Goal: Task Accomplishment & Management: Use online tool/utility

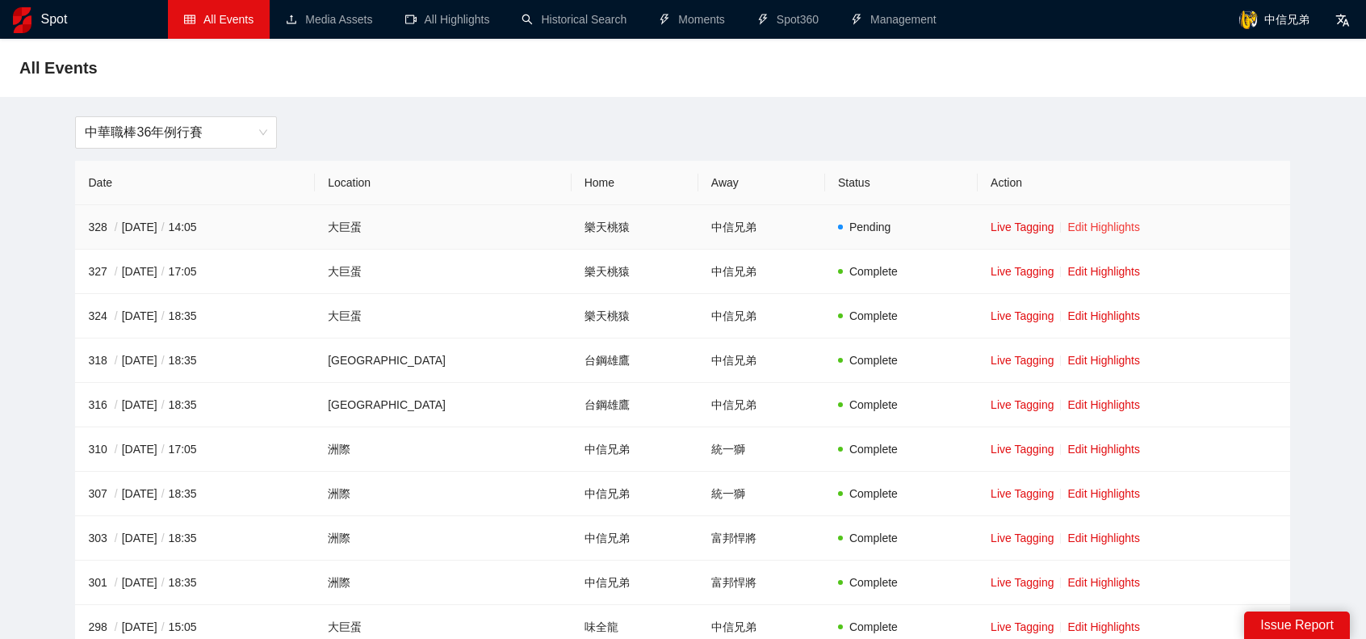
click at [1098, 232] on link "Edit Highlights" at bounding box center [1104, 226] width 73 height 13
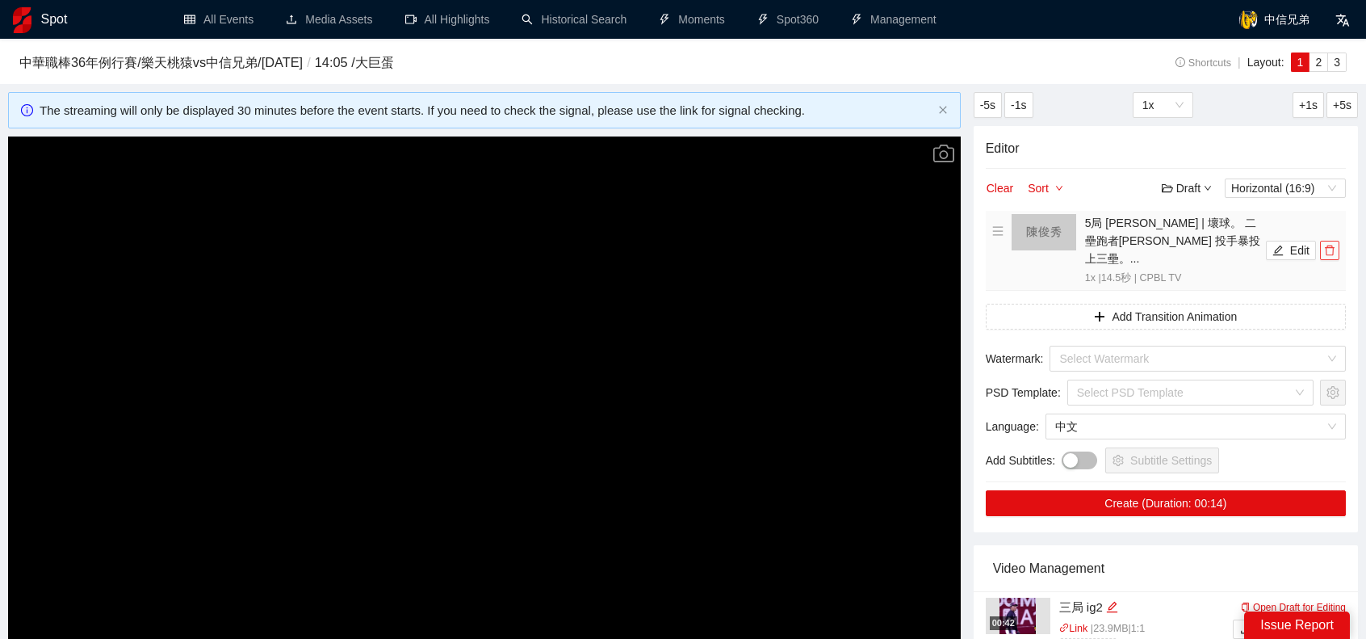
click at [1333, 245] on icon "delete" at bounding box center [1329, 250] width 11 height 11
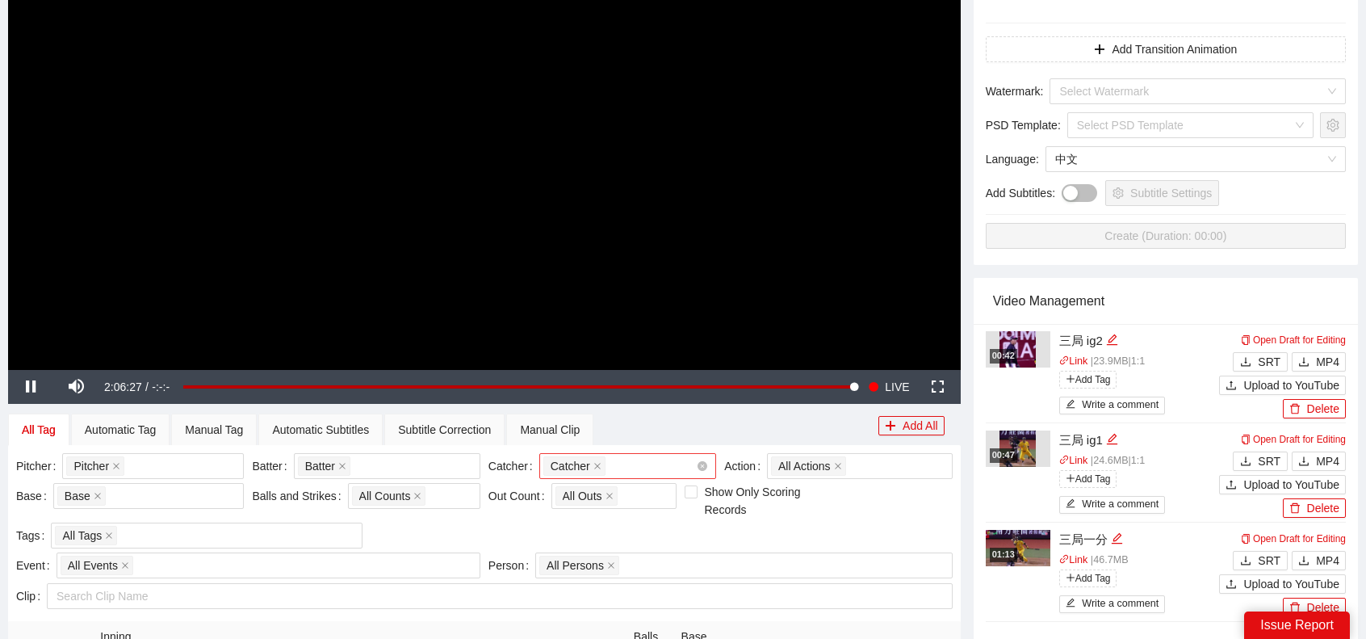
scroll to position [404, 0]
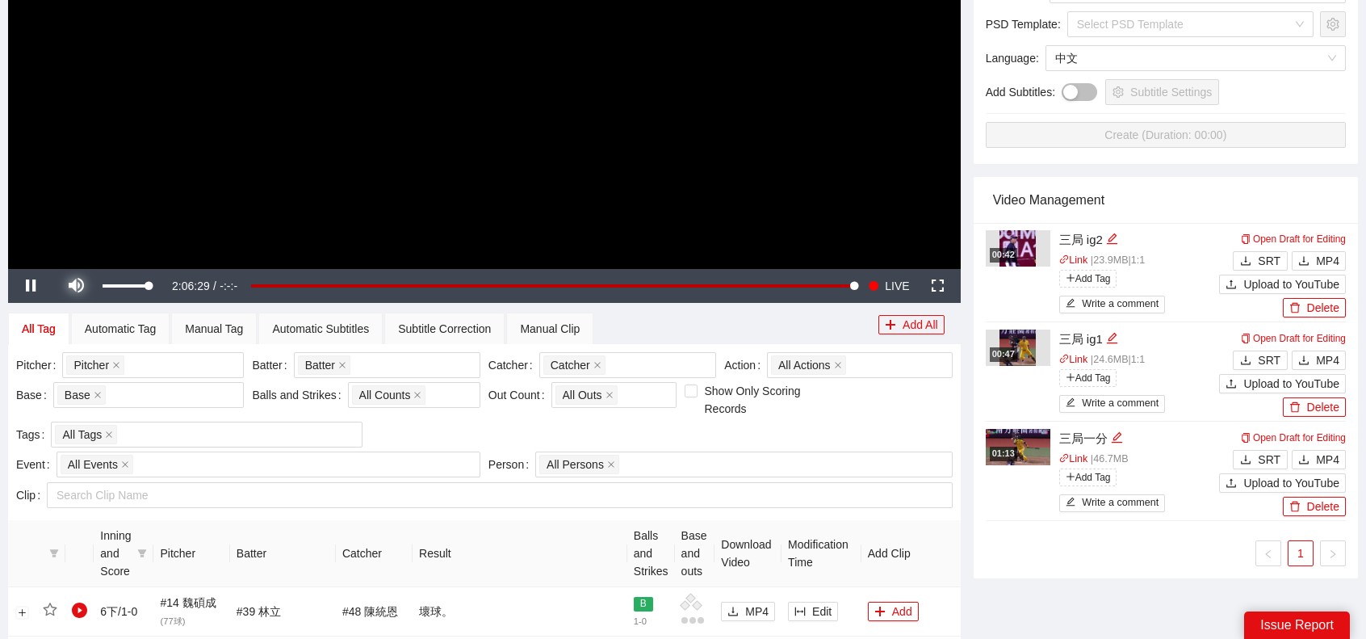
click at [84, 286] on span "Video Player" at bounding box center [75, 286] width 45 height 0
click at [158, 366] on div "Pitcher + 0 ..." at bounding box center [144, 365] width 157 height 23
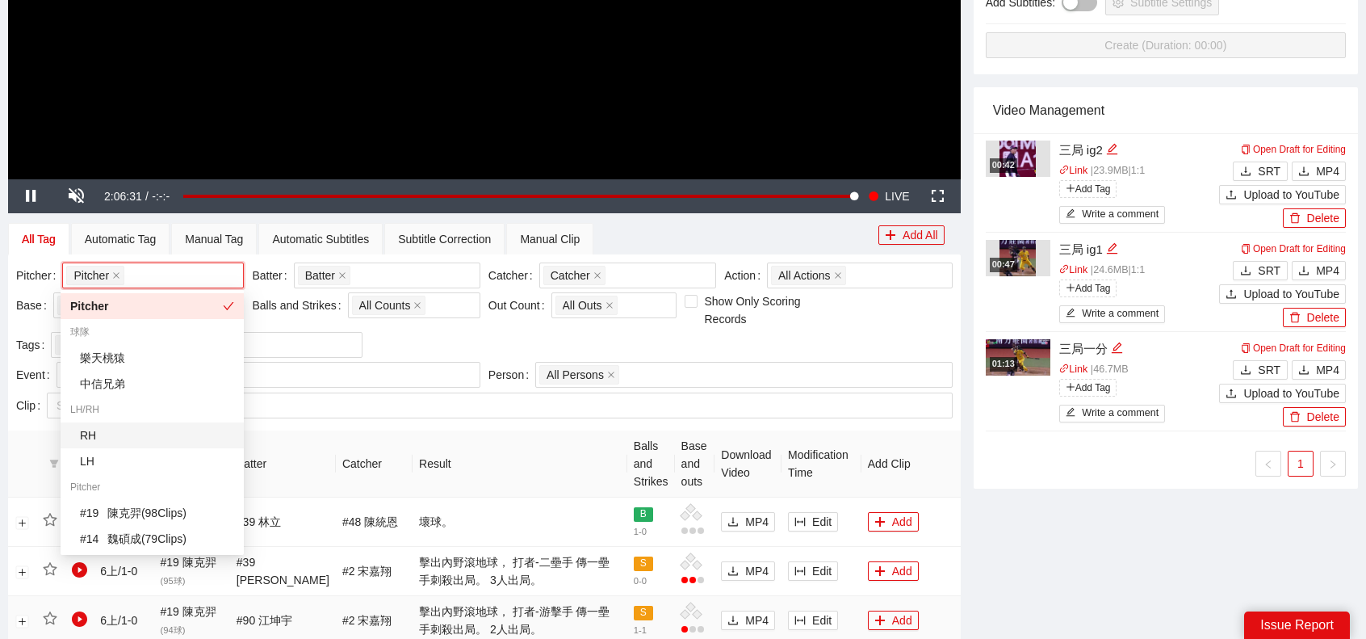
scroll to position [565, 0]
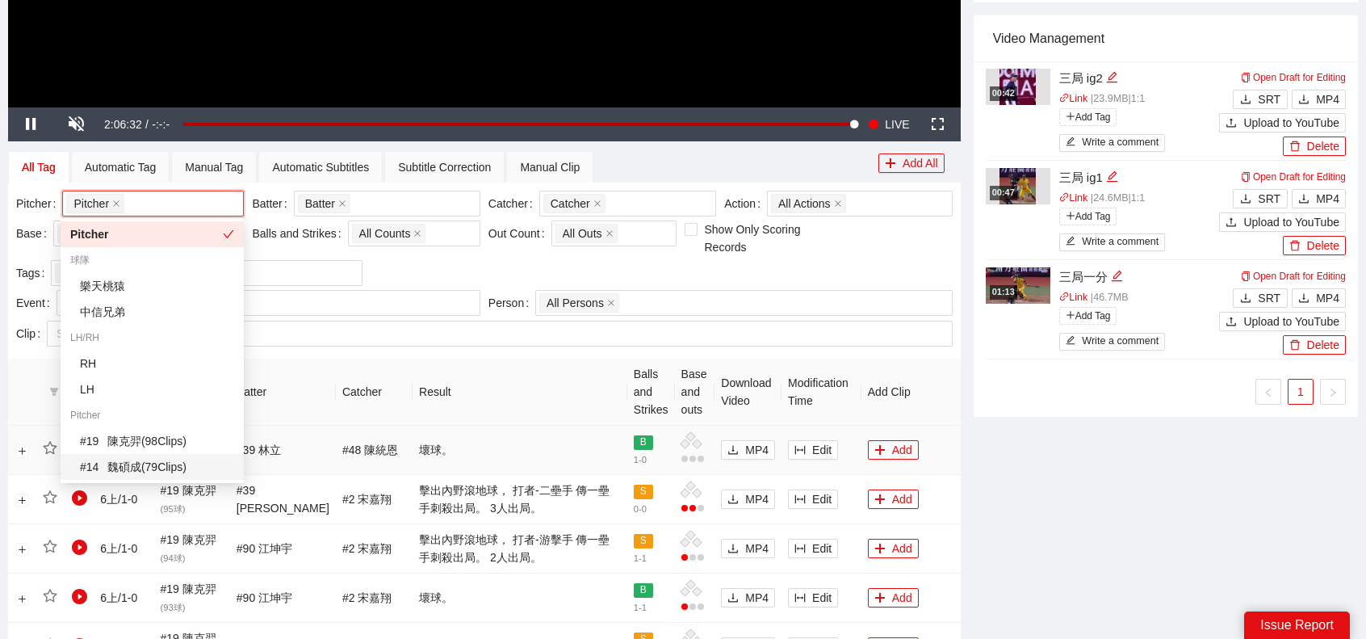
click at [137, 465] on div "# 14 [PERSON_NAME]( 79 Clips )" at bounding box center [157, 467] width 154 height 18
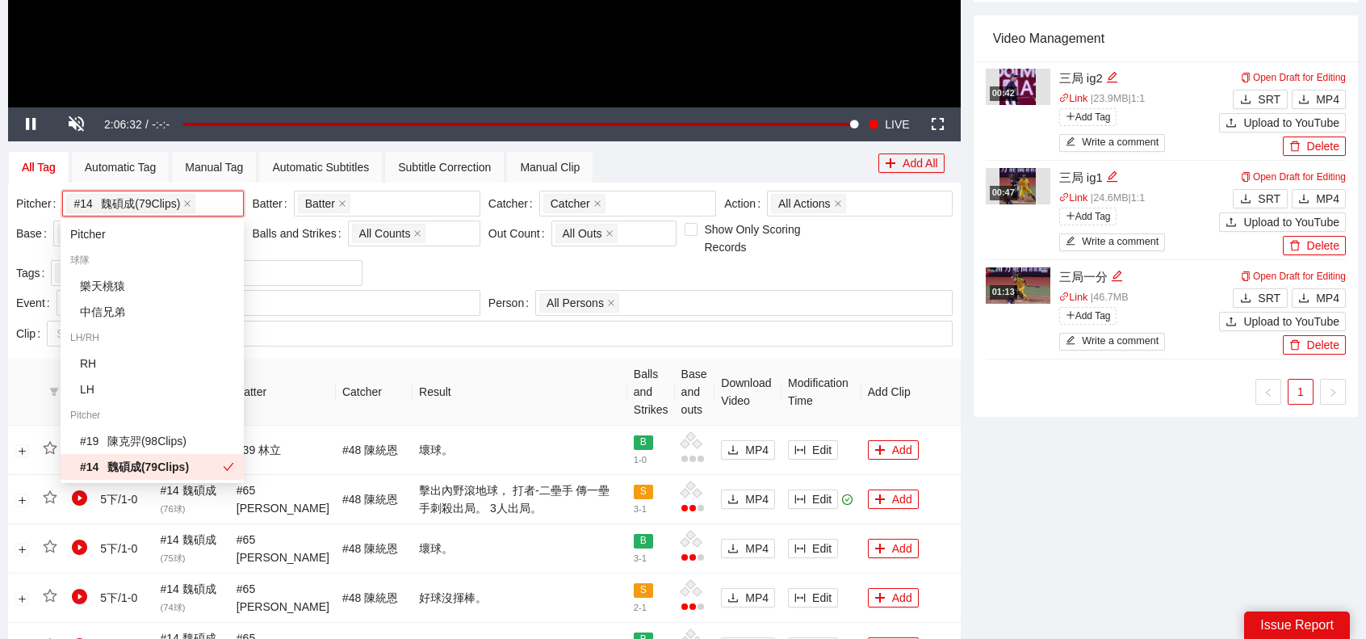
click at [580, 359] on th "Result" at bounding box center [520, 392] width 215 height 67
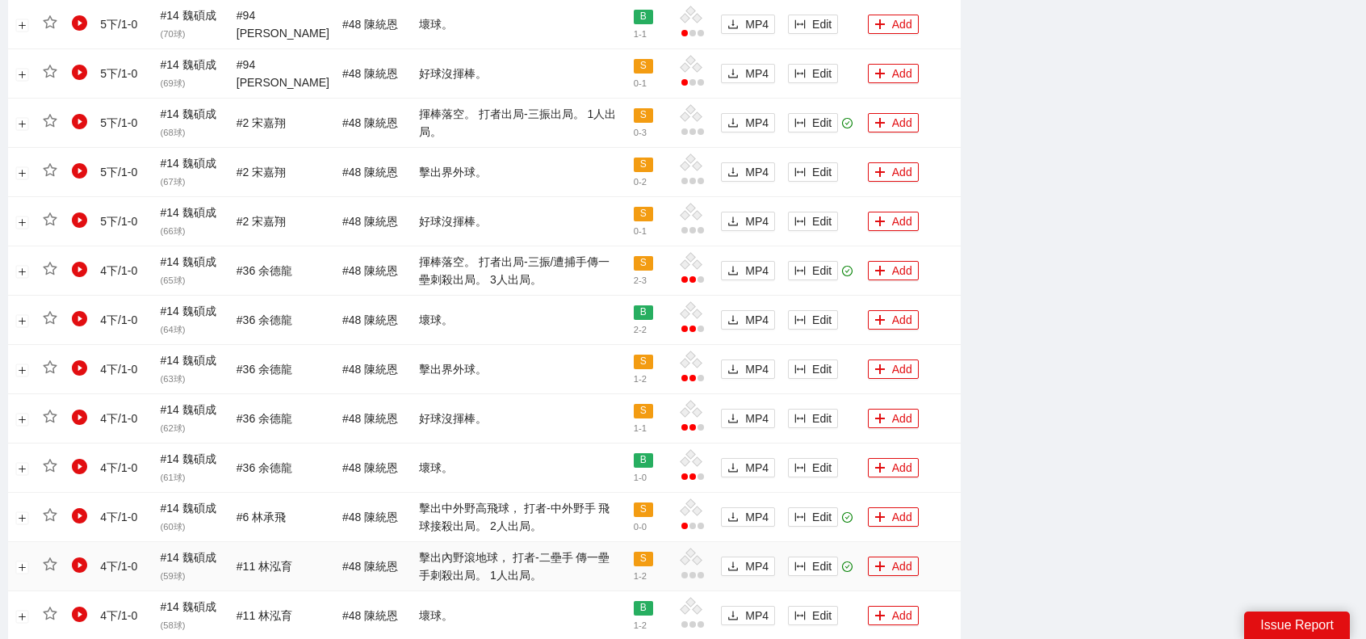
scroll to position [1454, 0]
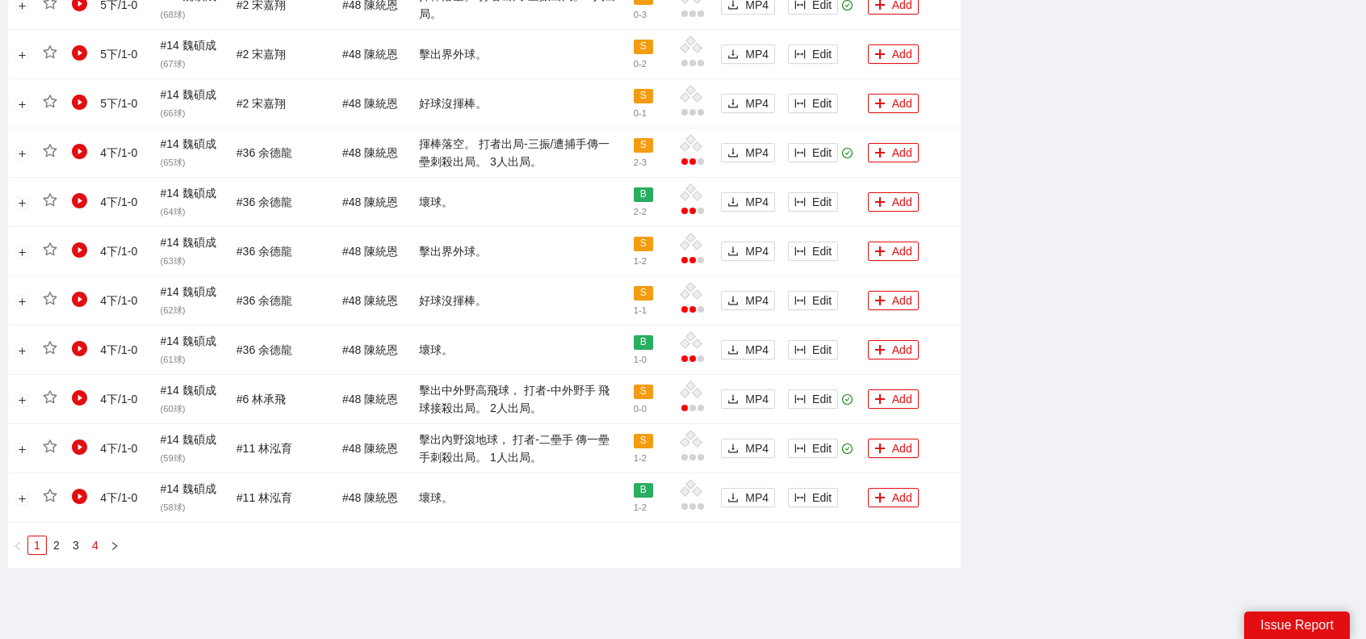
click at [91, 544] on link "4" at bounding box center [95, 545] width 18 height 18
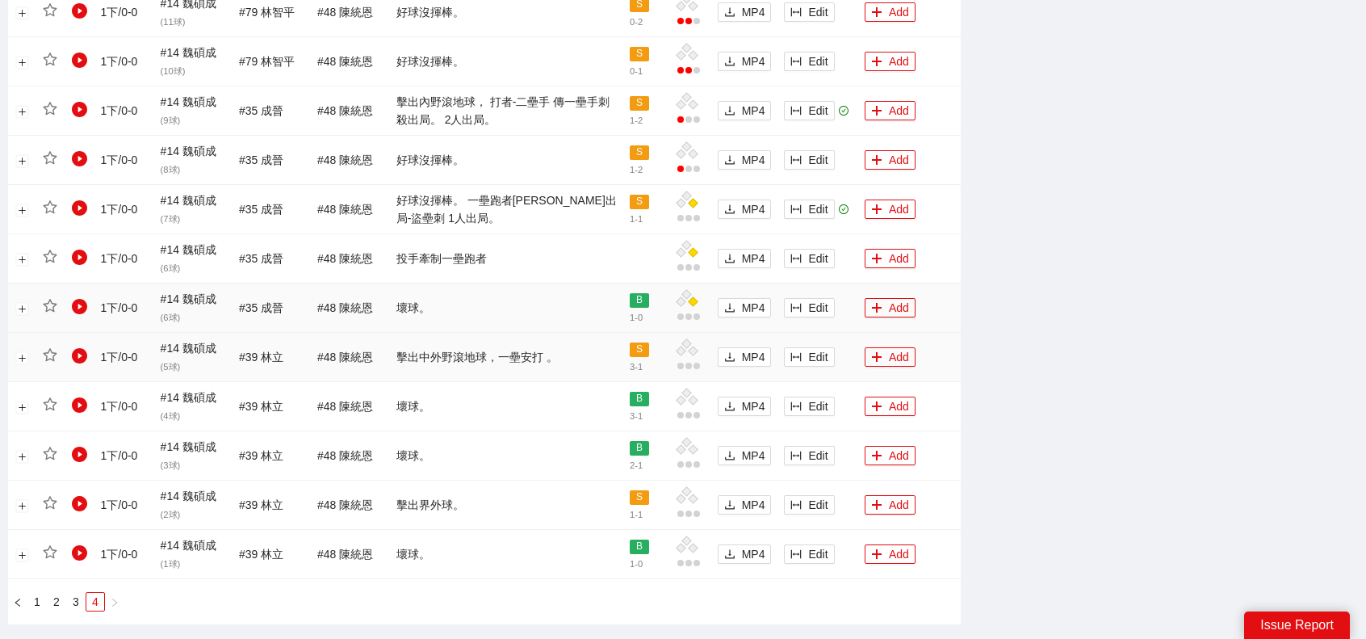
scroll to position [1303, 0]
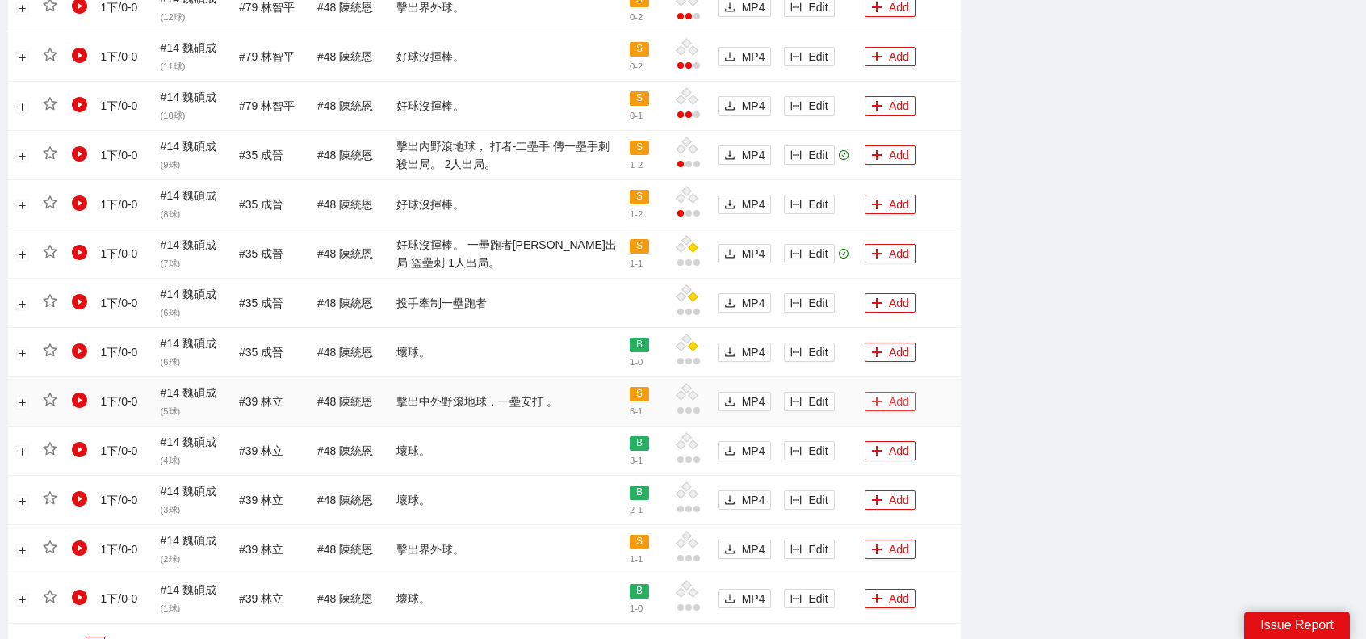
click at [897, 395] on button "Add" at bounding box center [890, 401] width 51 height 19
click at [887, 244] on button "Add" at bounding box center [890, 253] width 51 height 19
click at [893, 149] on button "Add" at bounding box center [890, 154] width 51 height 19
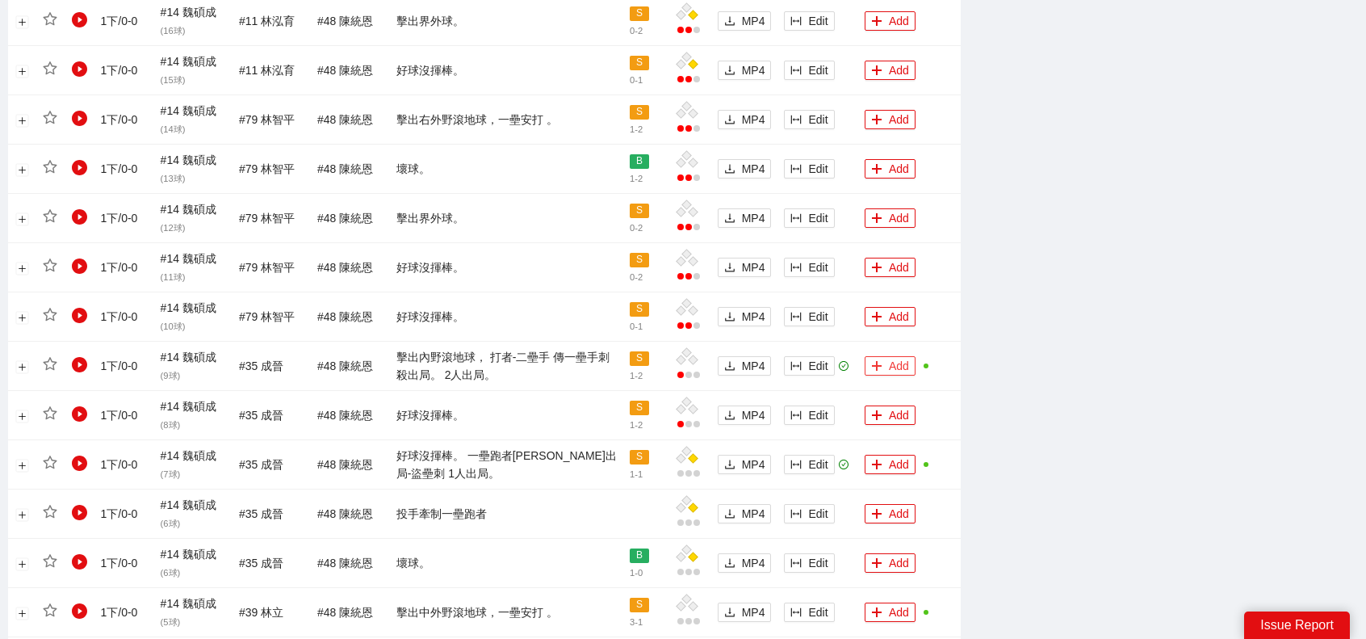
scroll to position [1061, 0]
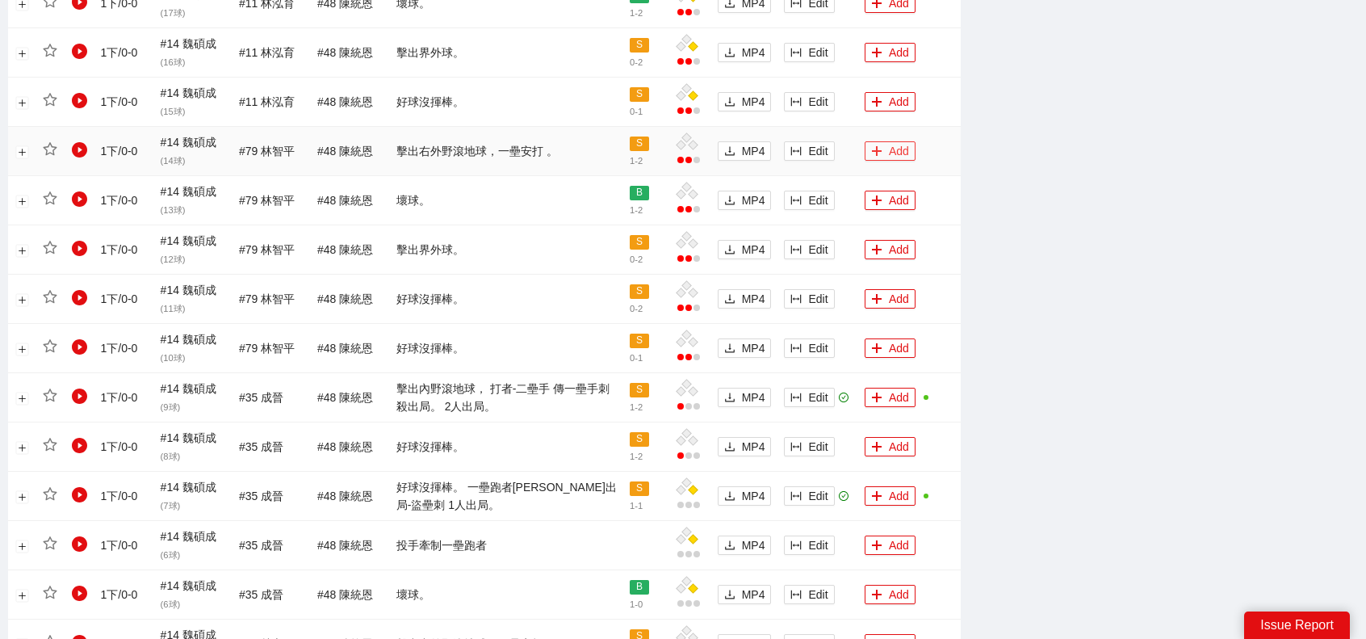
click at [896, 149] on button "Add" at bounding box center [890, 150] width 51 height 19
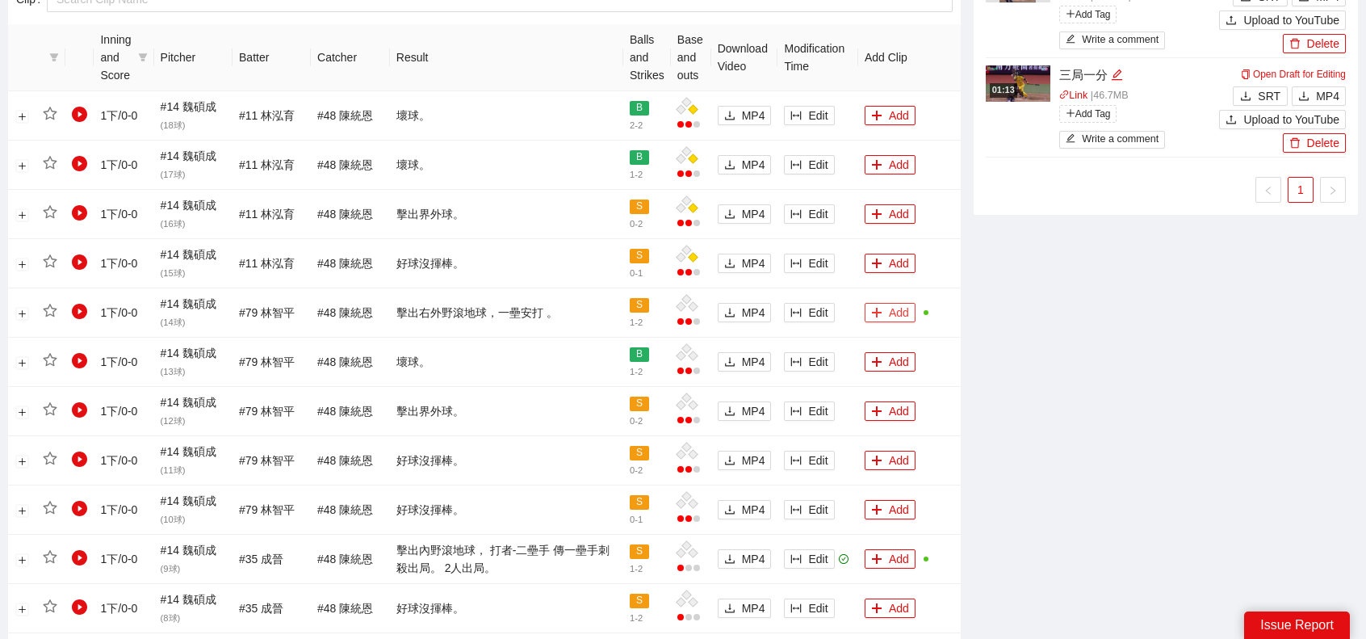
scroll to position [1465, 0]
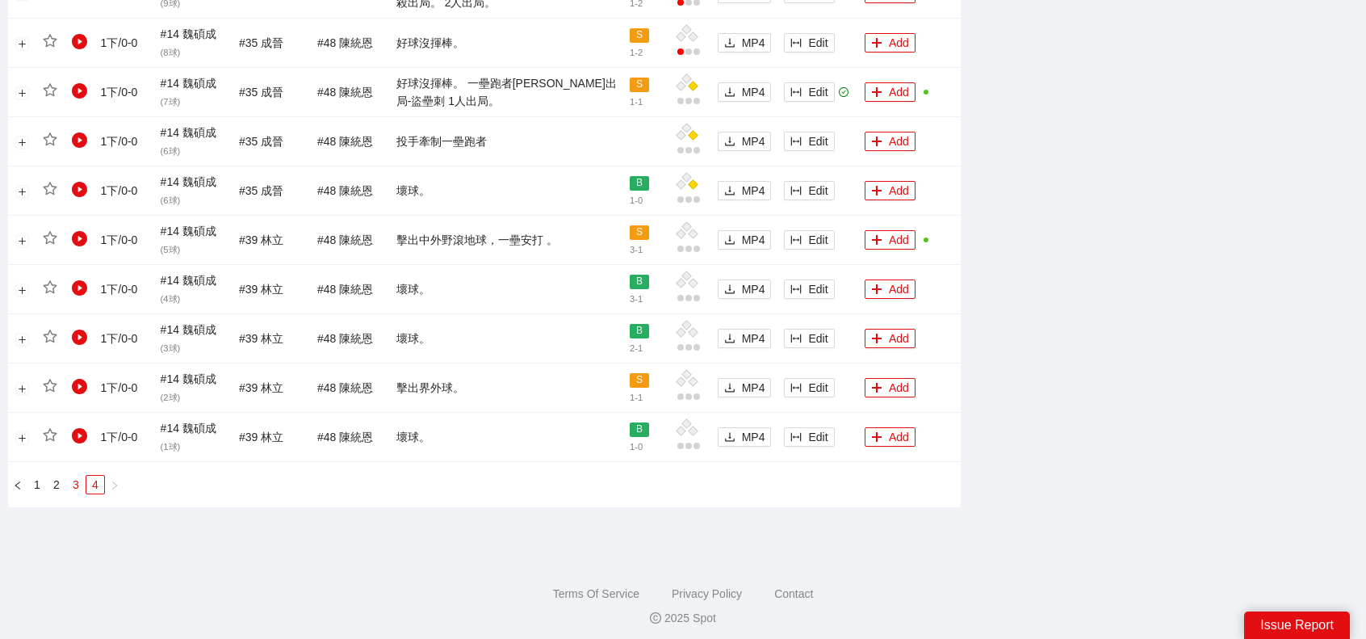
click at [78, 479] on link "3" at bounding box center [76, 485] width 18 height 18
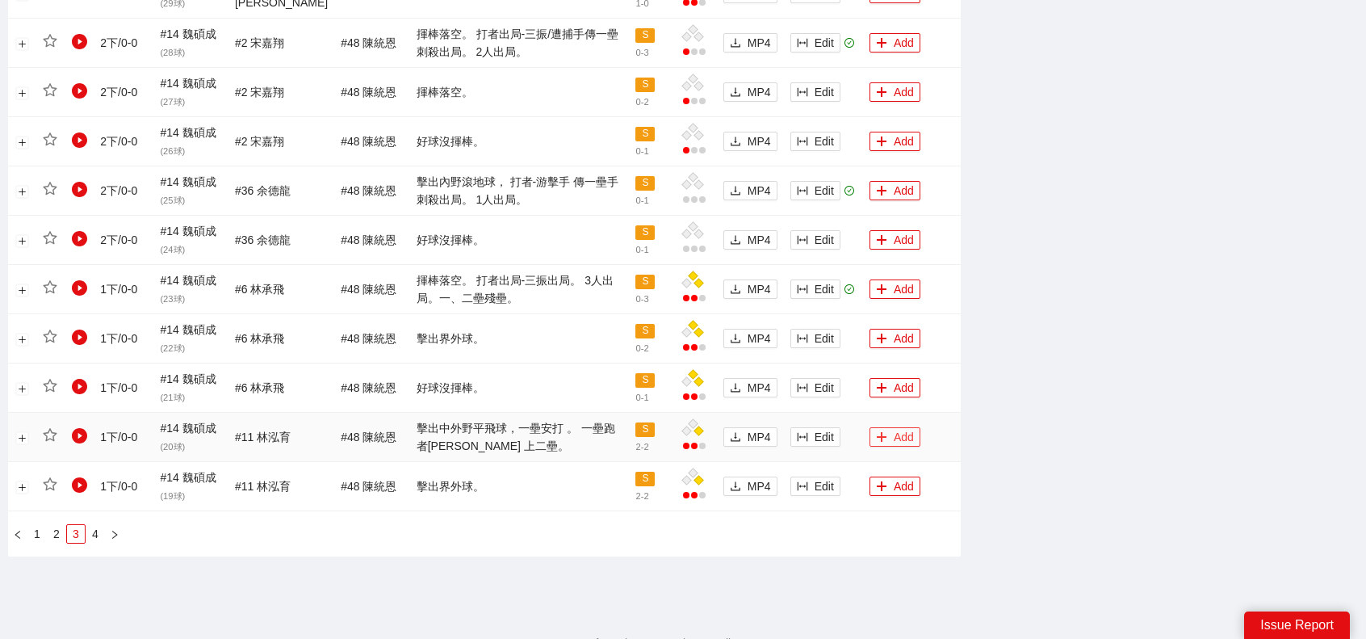
click at [893, 434] on button "Add" at bounding box center [895, 436] width 51 height 19
click at [885, 288] on button "Add" at bounding box center [895, 288] width 51 height 19
click at [901, 184] on button "Add" at bounding box center [895, 190] width 51 height 19
click at [895, 36] on button "Add" at bounding box center [895, 42] width 51 height 19
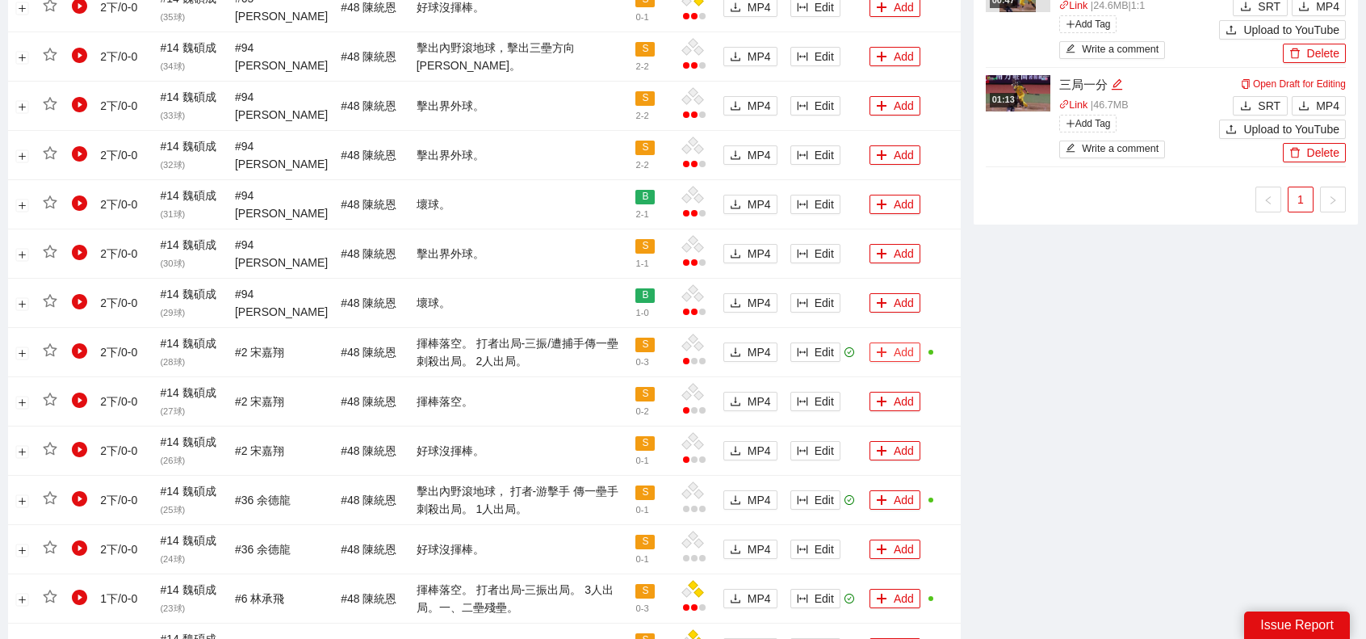
scroll to position [1061, 0]
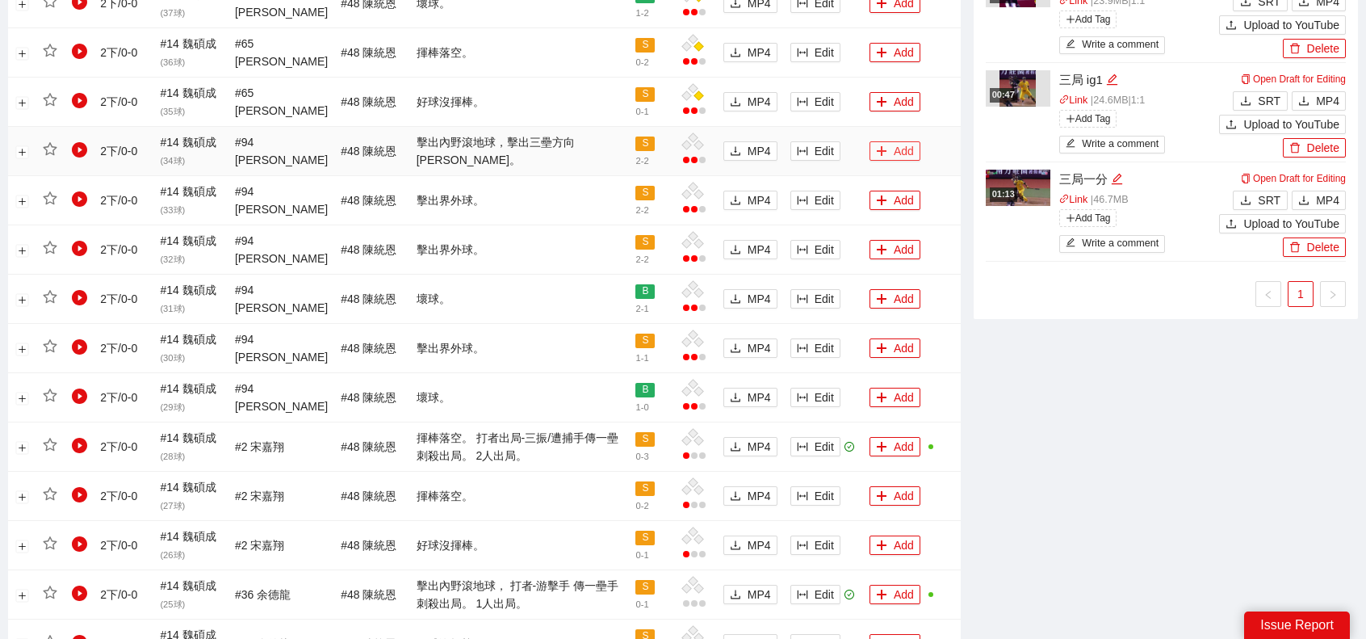
click at [892, 149] on button "Add" at bounding box center [895, 150] width 51 height 19
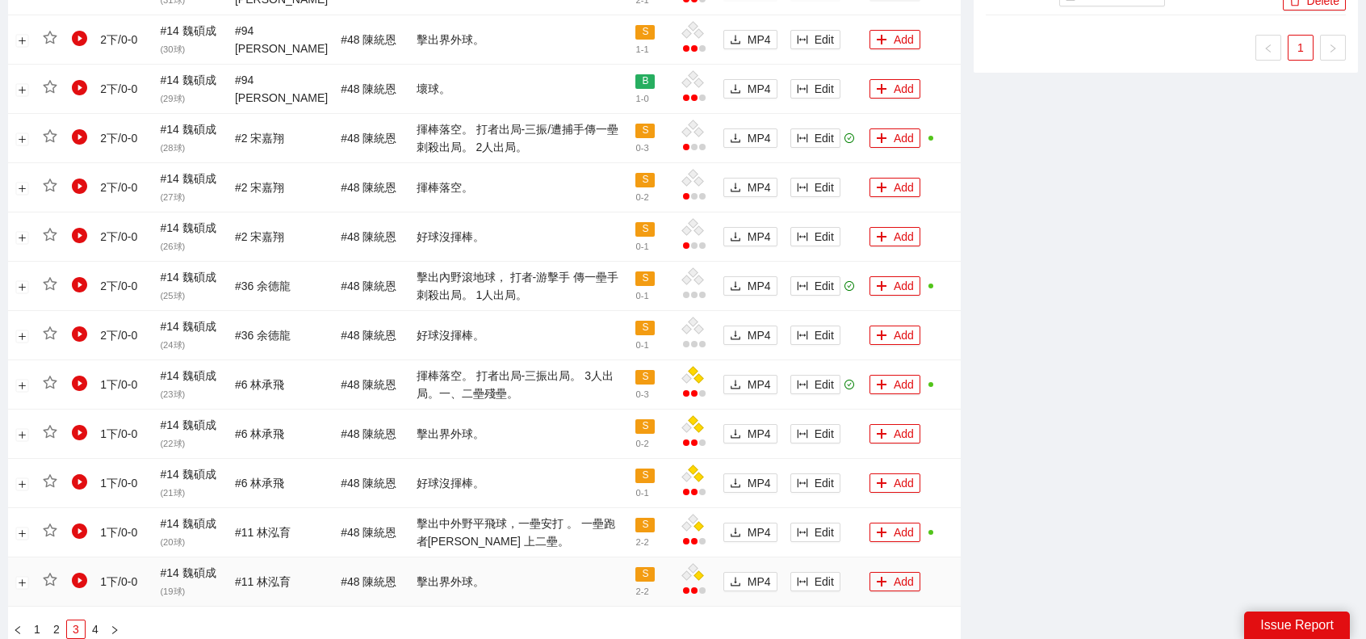
scroll to position [1465, 0]
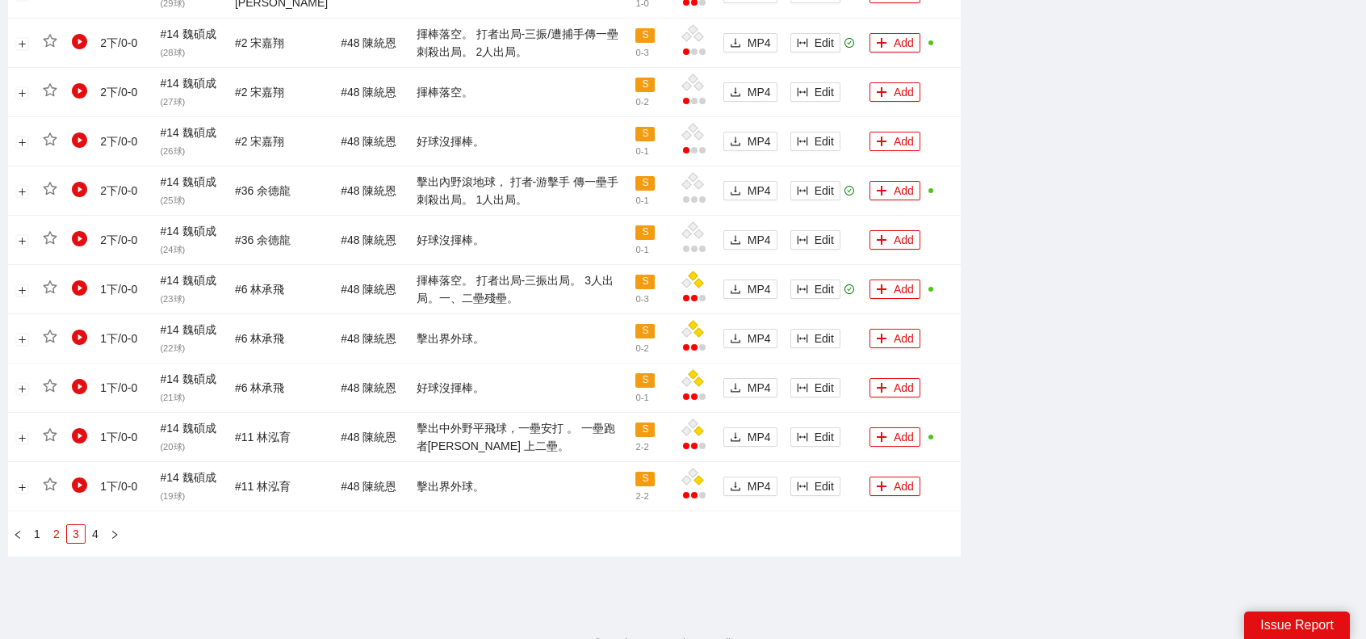
click at [51, 527] on link "2" at bounding box center [57, 534] width 18 height 18
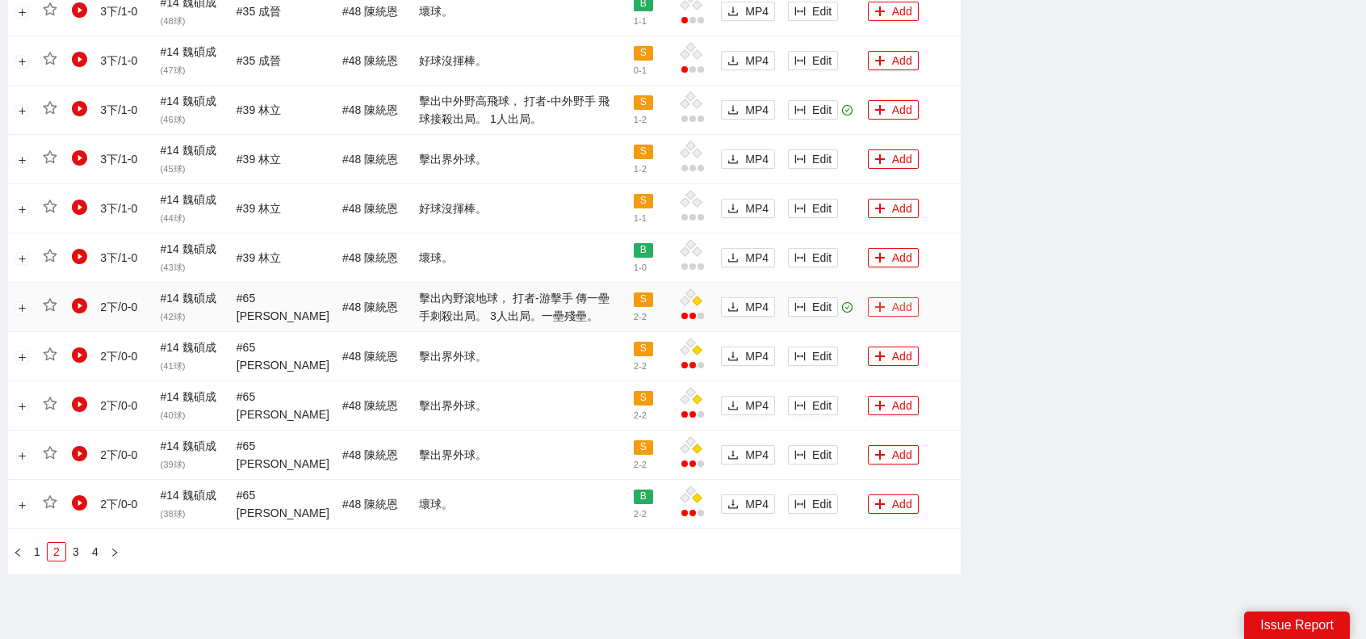
click at [900, 305] on button "Add" at bounding box center [893, 306] width 51 height 19
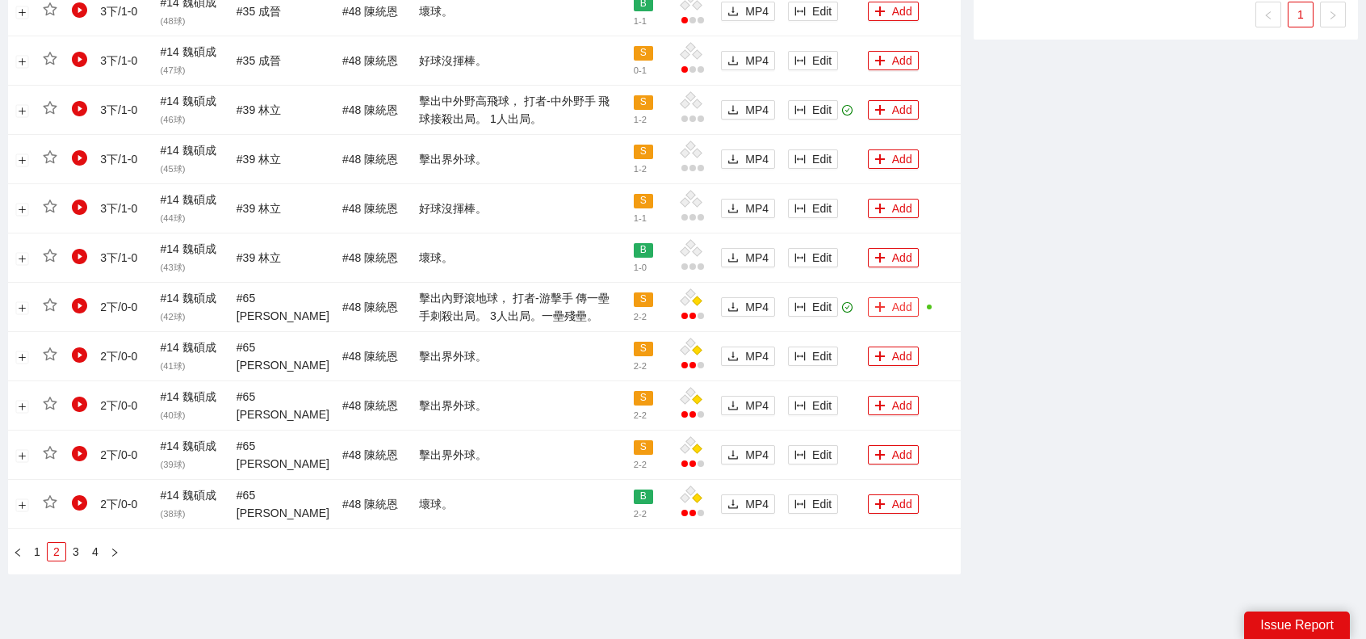
scroll to position [1303, 0]
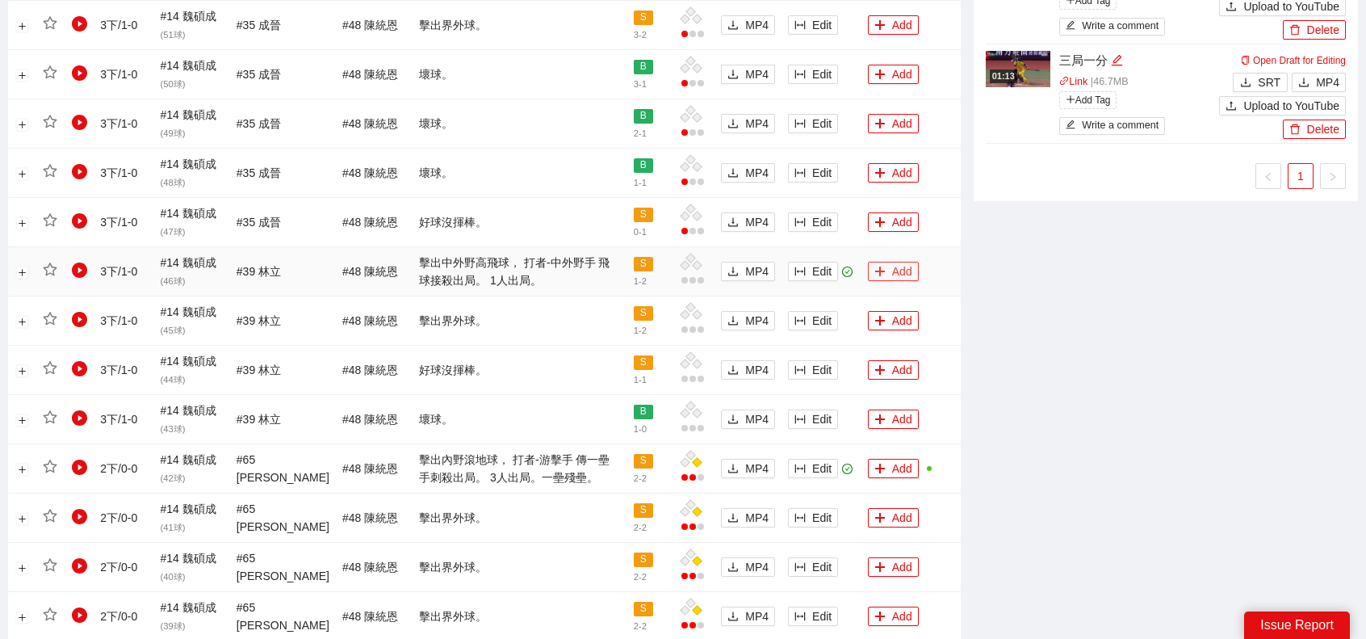
click at [904, 264] on button "Add" at bounding box center [893, 271] width 51 height 19
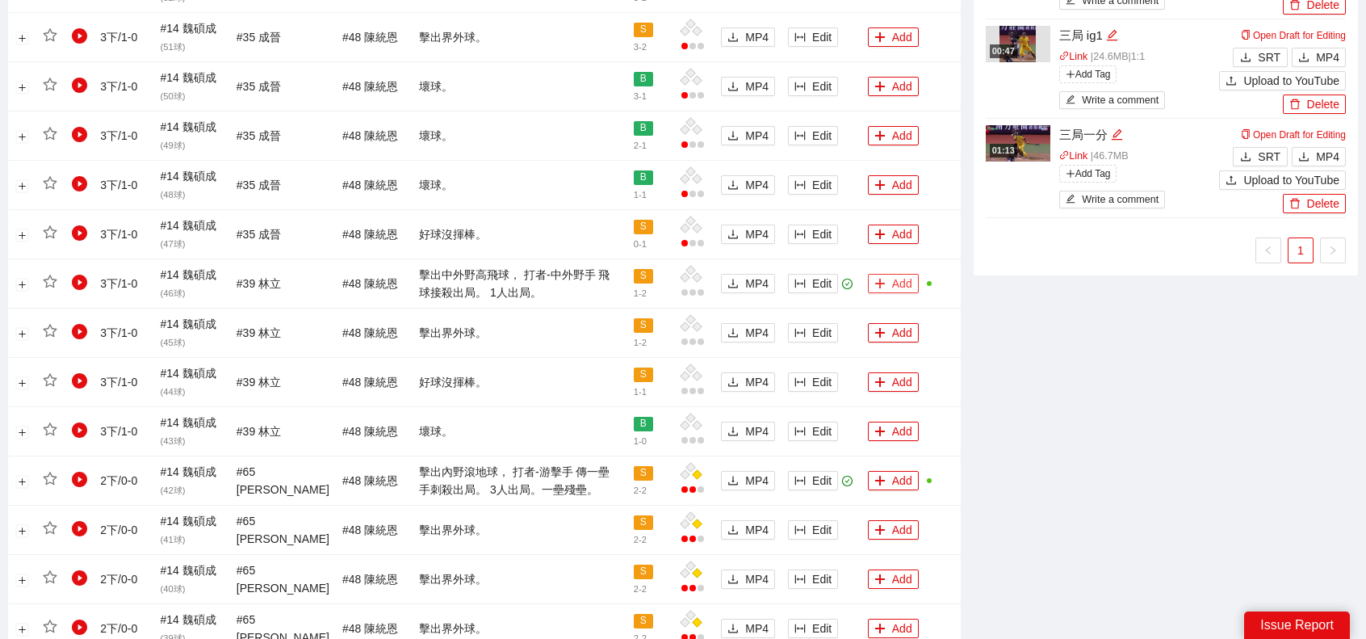
scroll to position [1061, 0]
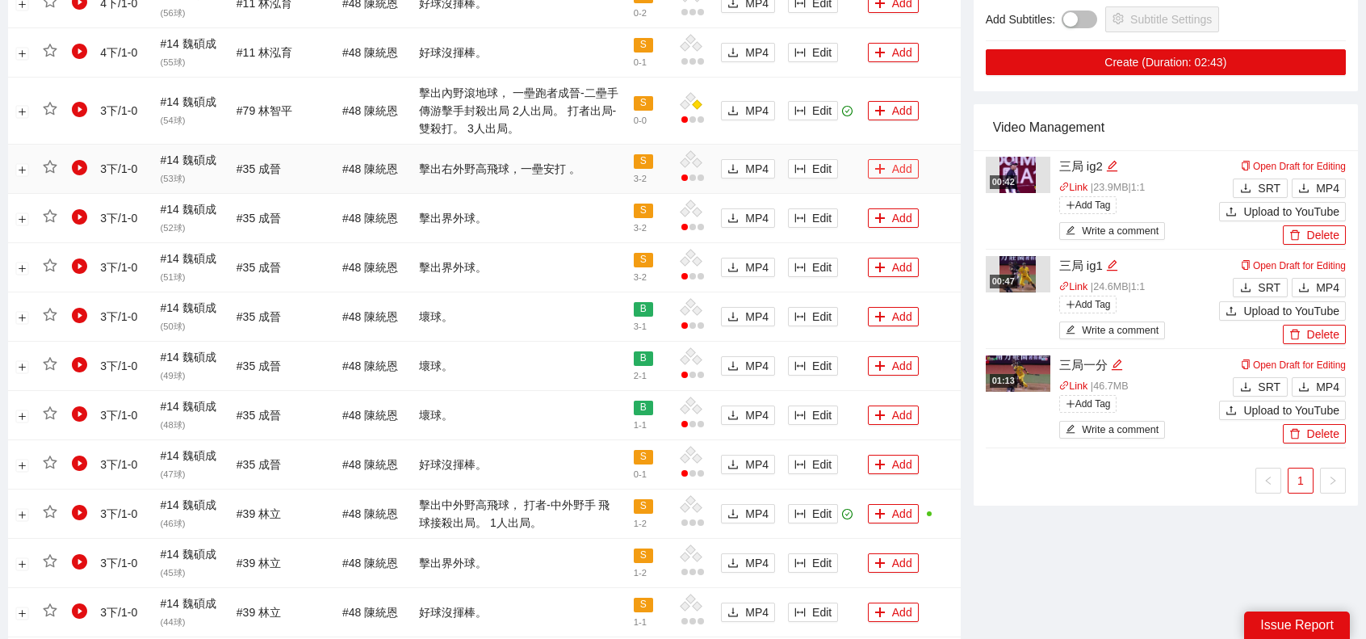
click at [906, 160] on button "Add" at bounding box center [893, 168] width 51 height 19
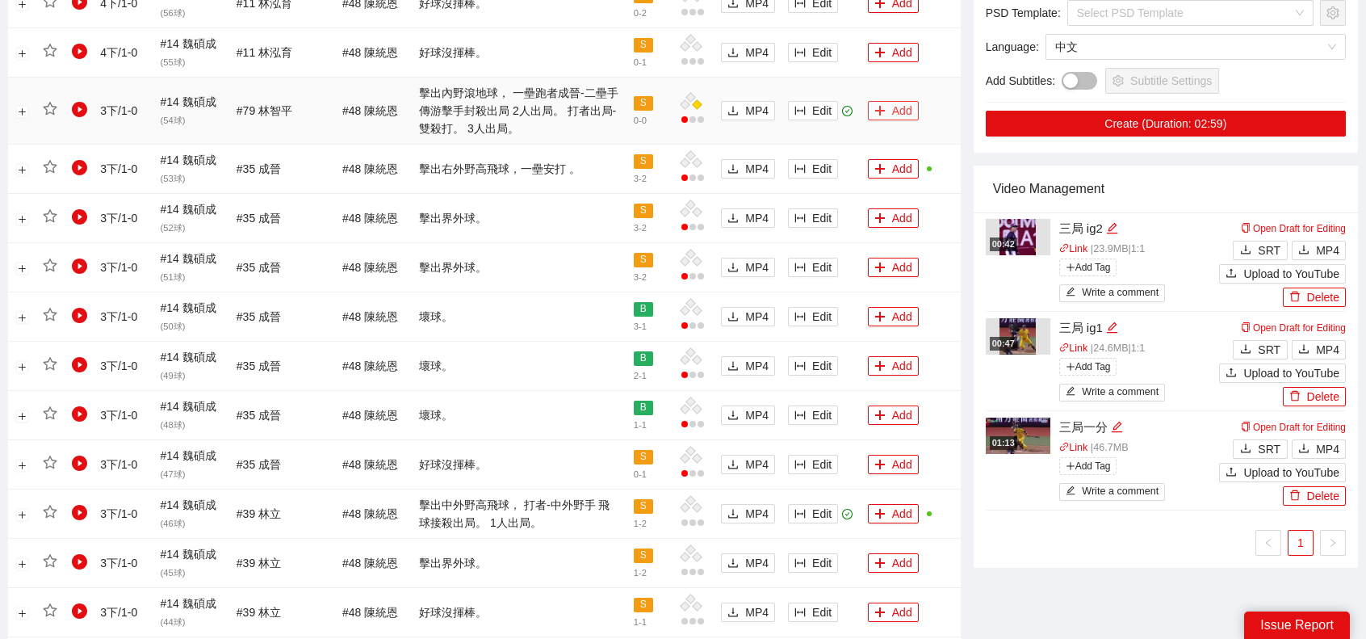
click at [903, 111] on button "Add" at bounding box center [893, 110] width 51 height 19
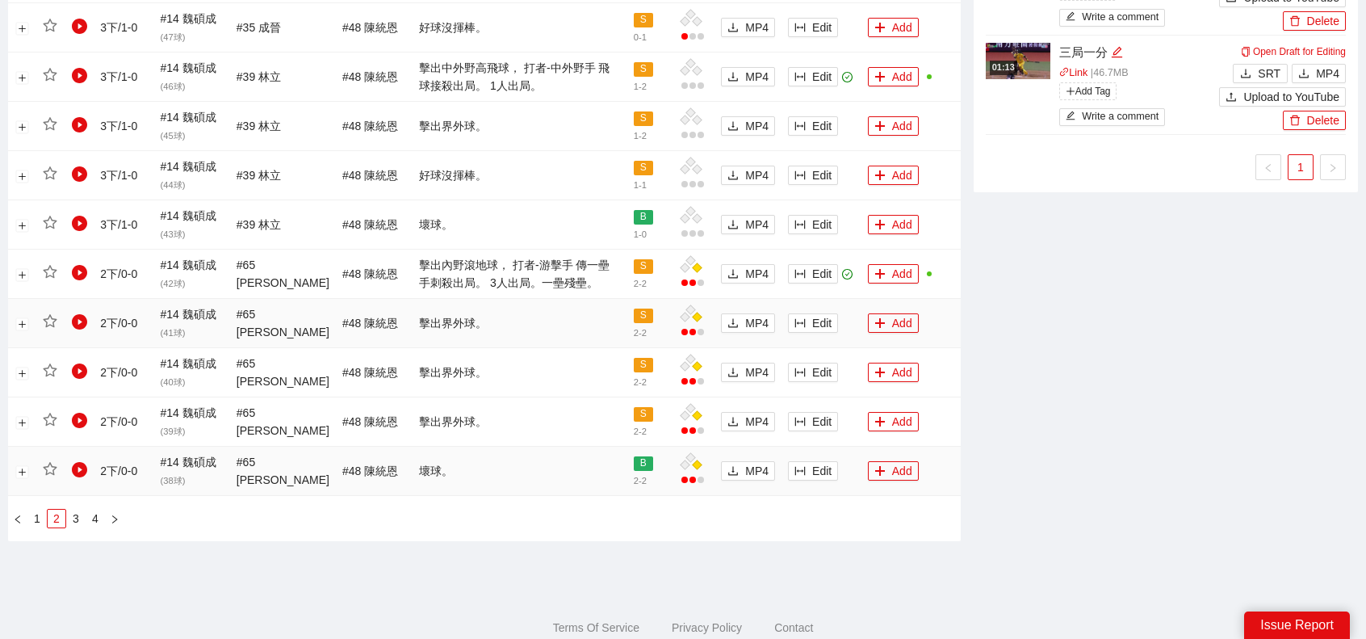
scroll to position [1532, 0]
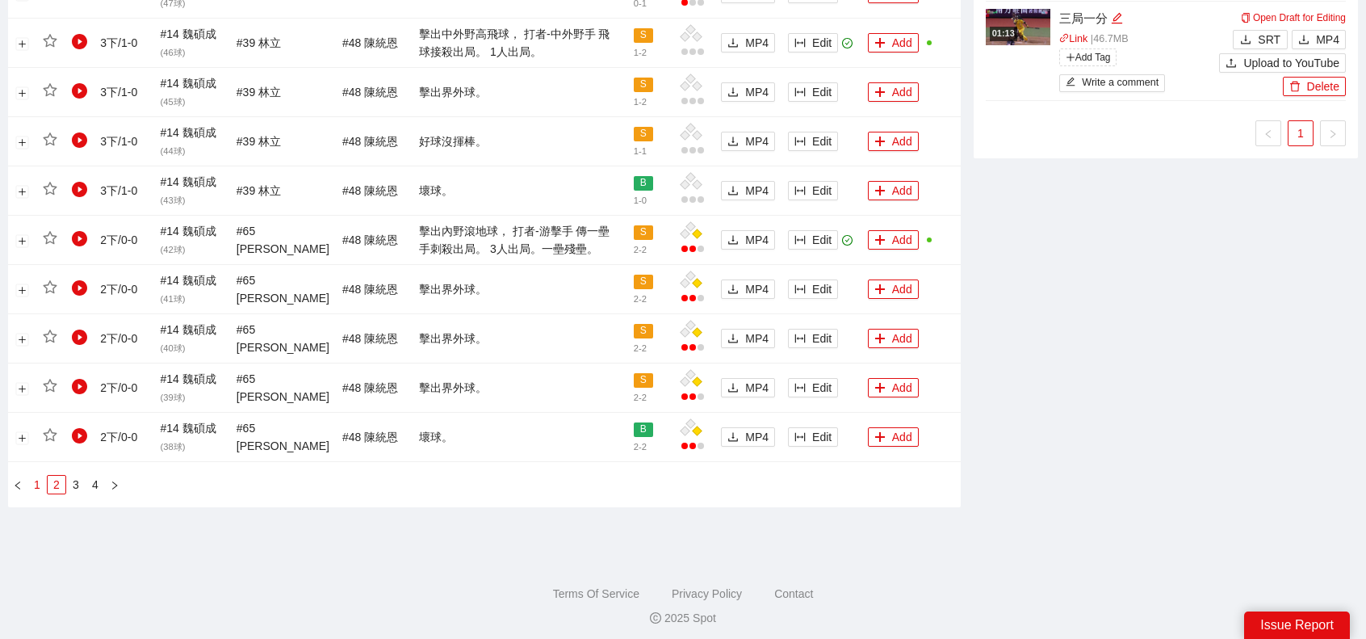
click at [43, 482] on link "1" at bounding box center [37, 485] width 18 height 18
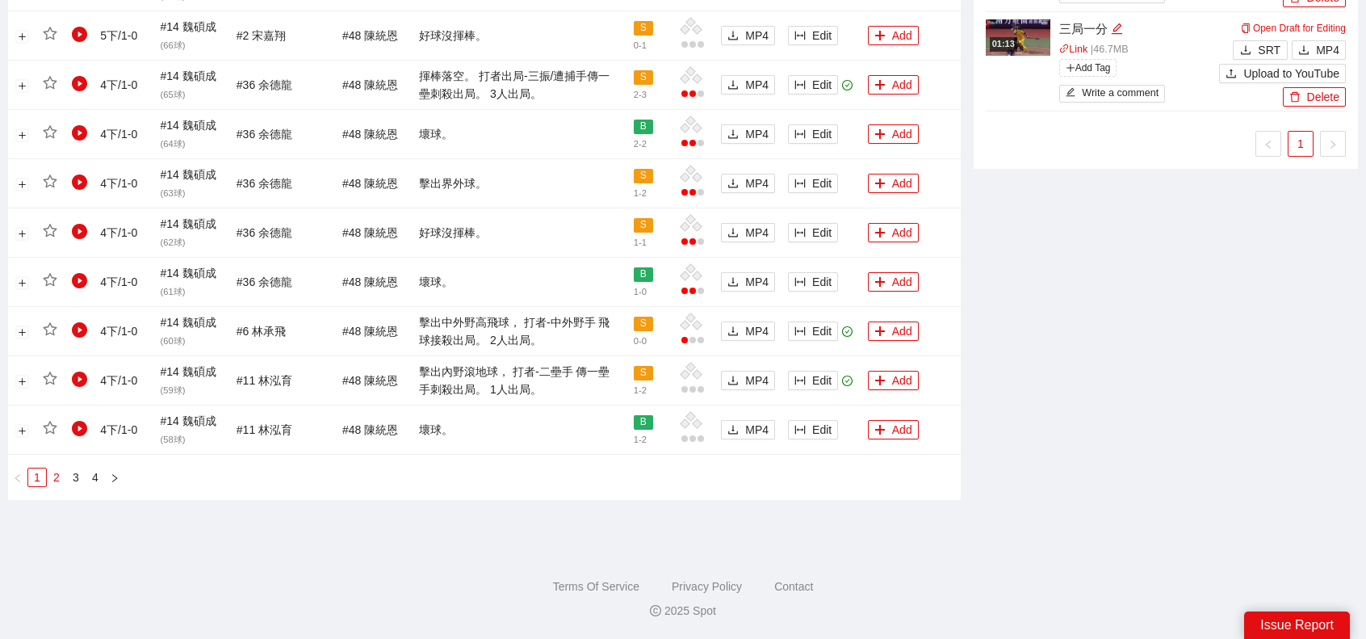
scroll to position [1514, 0]
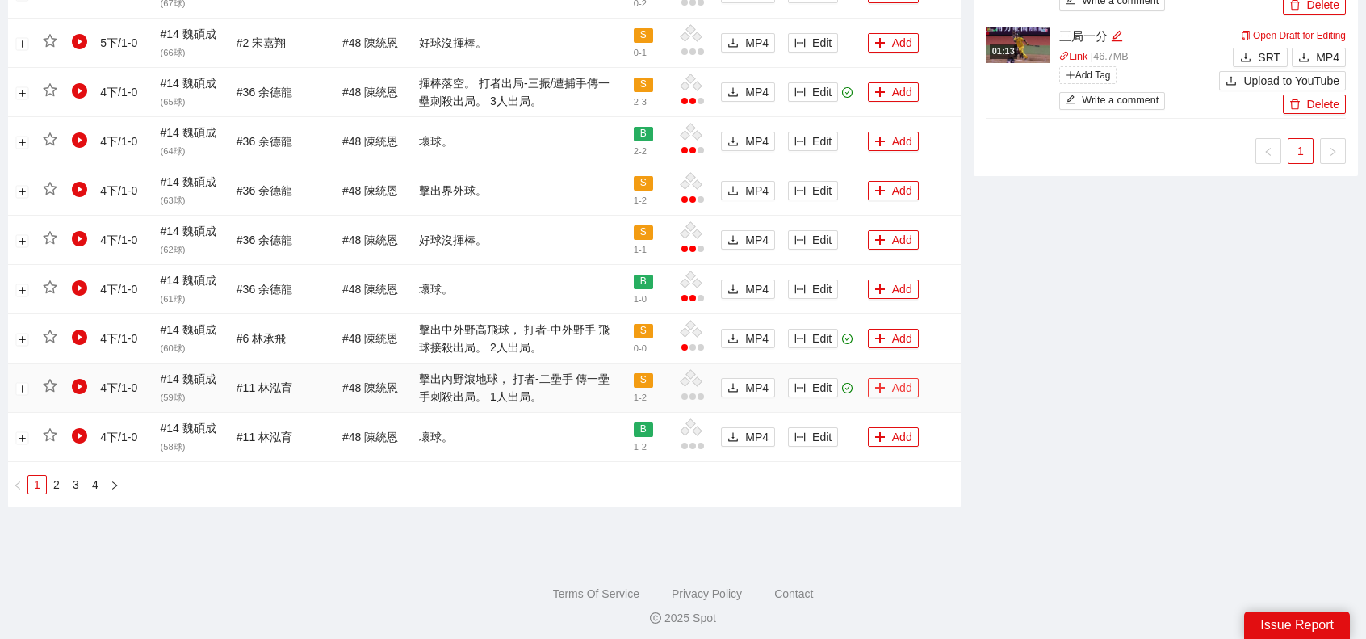
click at [900, 382] on button "Add" at bounding box center [893, 387] width 51 height 19
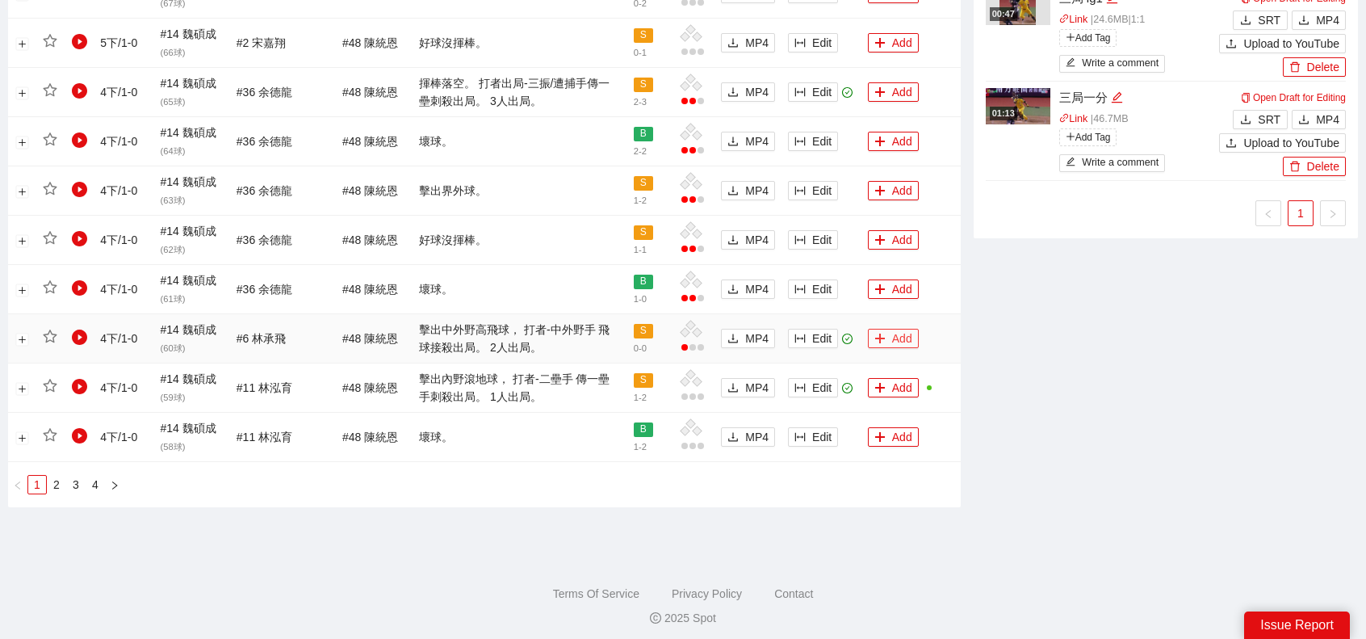
click at [905, 334] on button "Add" at bounding box center [893, 338] width 51 height 19
click at [900, 85] on button "Add" at bounding box center [893, 91] width 51 height 19
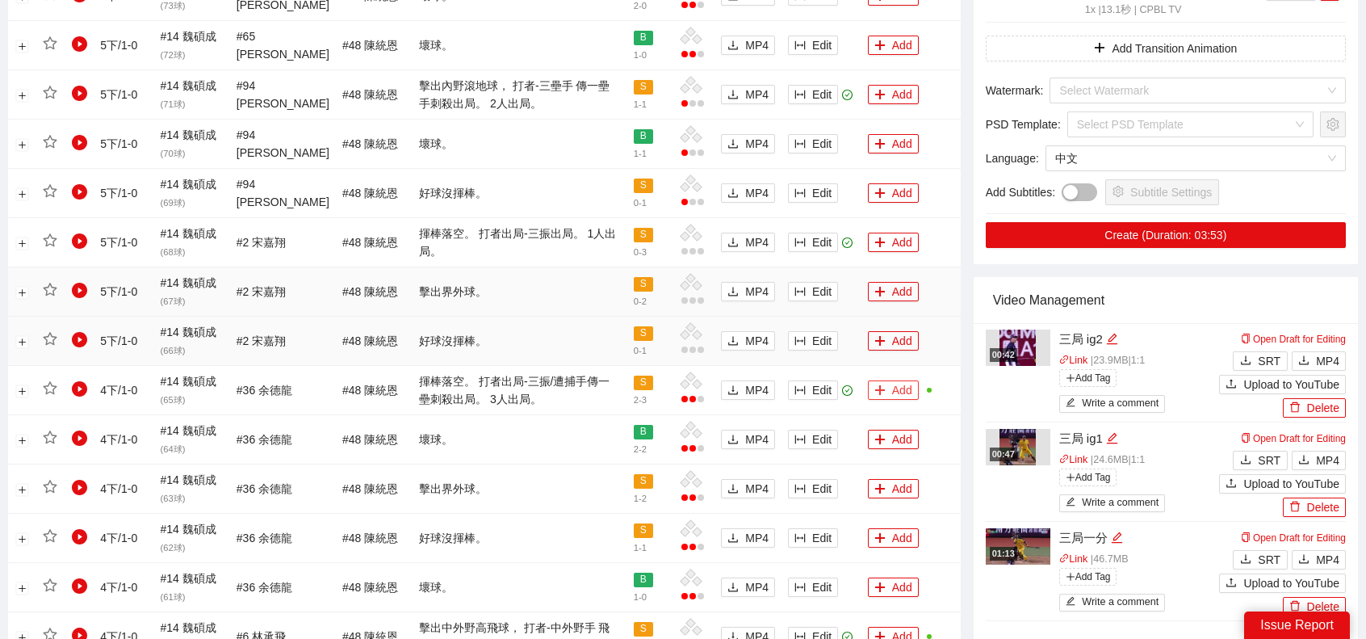
scroll to position [1191, 0]
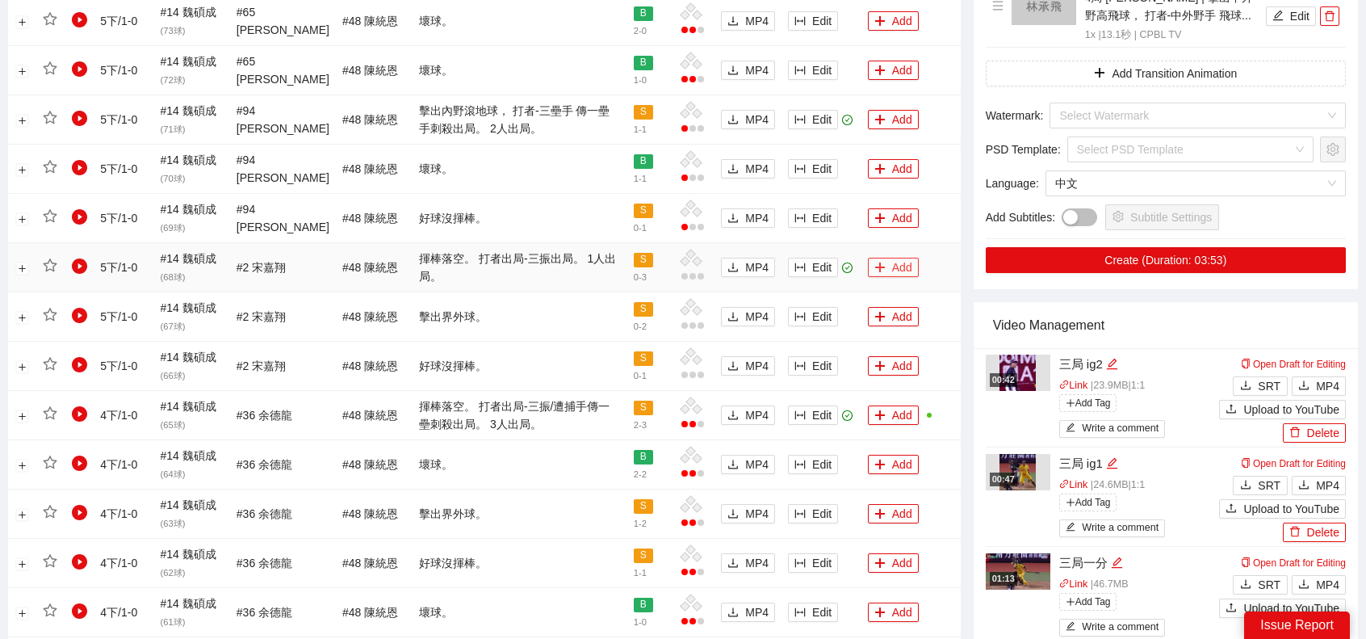
click at [894, 265] on button "Add" at bounding box center [893, 267] width 51 height 19
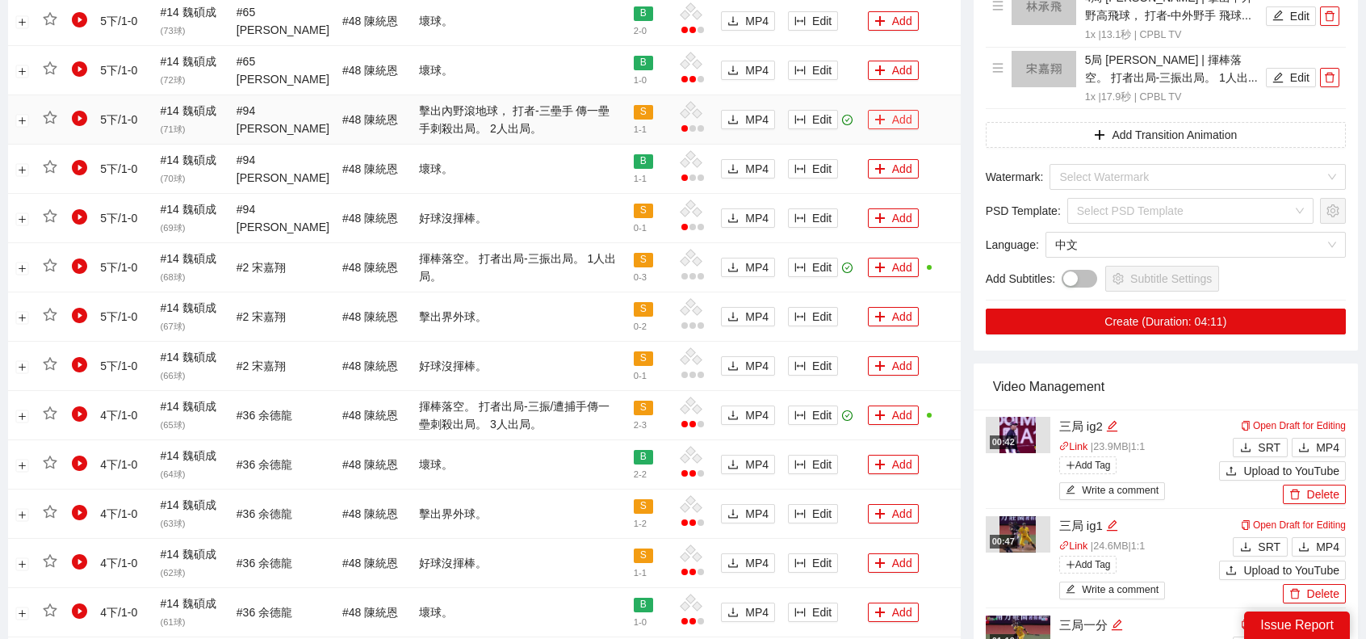
click at [895, 116] on button "Add" at bounding box center [893, 119] width 51 height 19
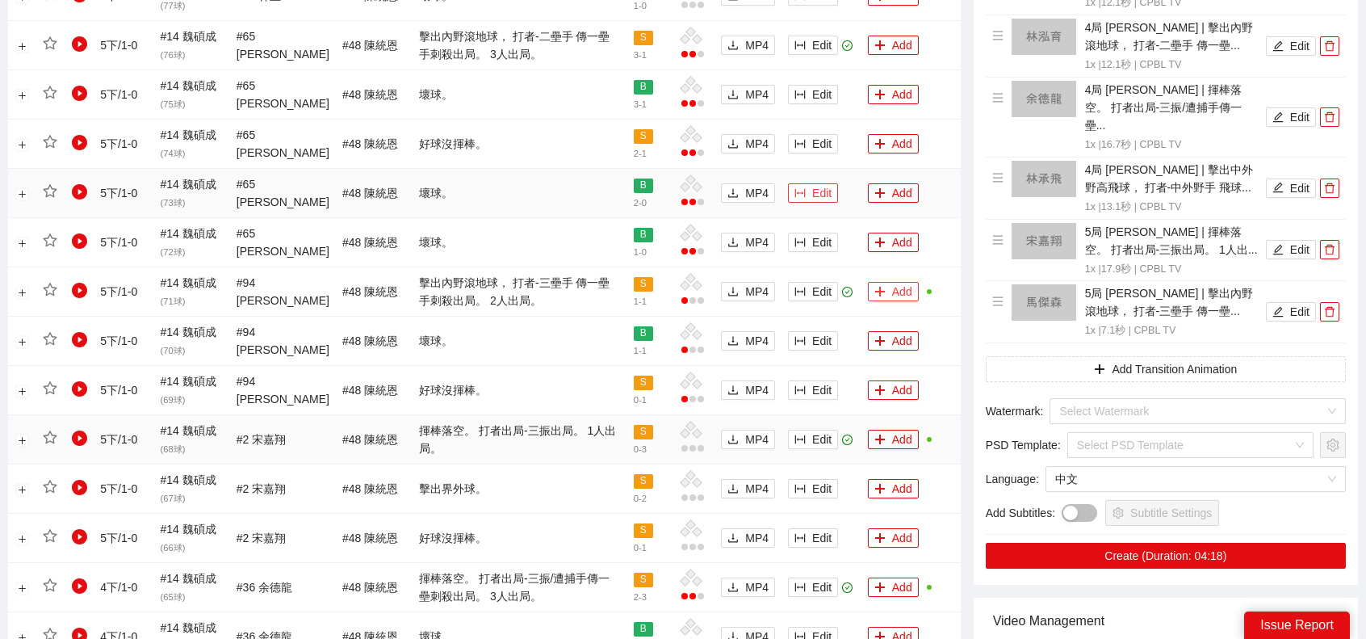
scroll to position [949, 0]
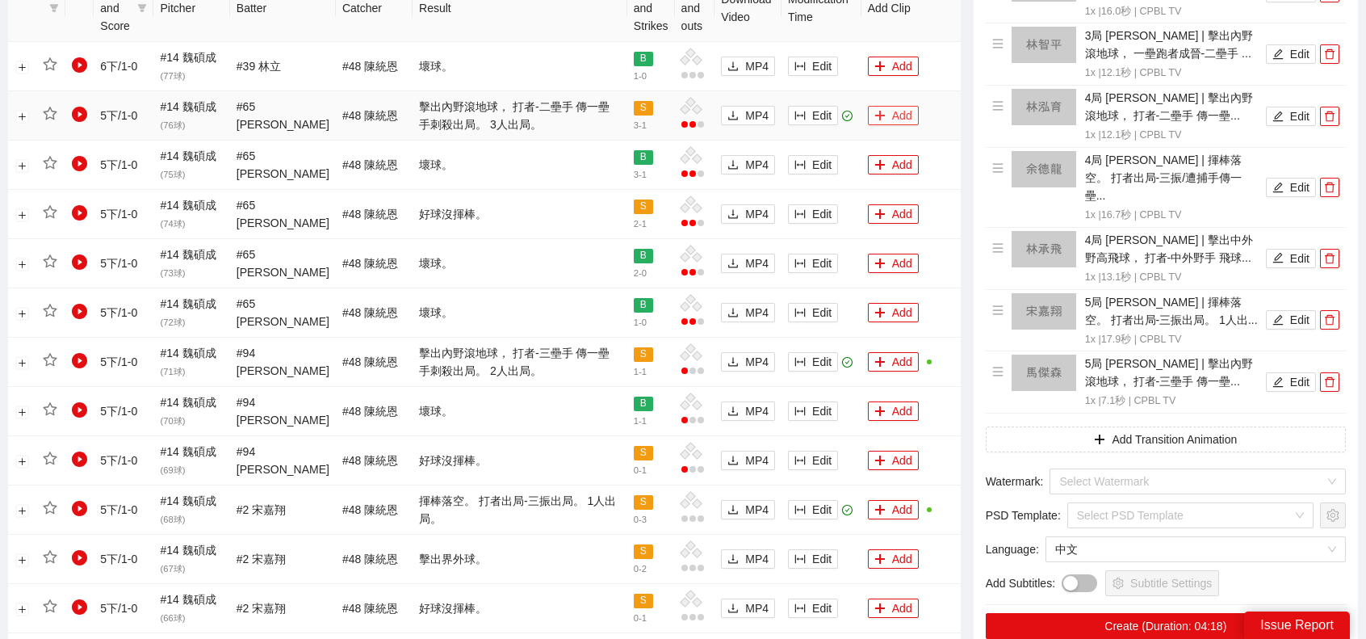
click at [903, 115] on button "Add" at bounding box center [893, 115] width 51 height 19
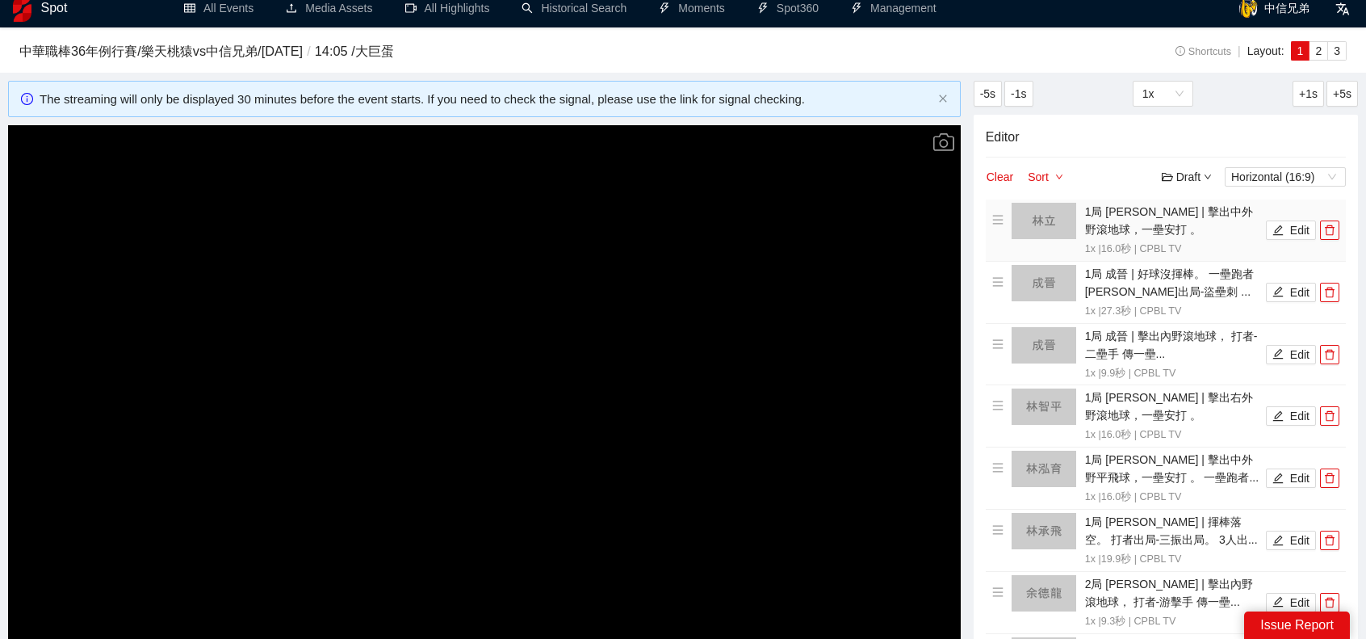
scroll to position [0, 0]
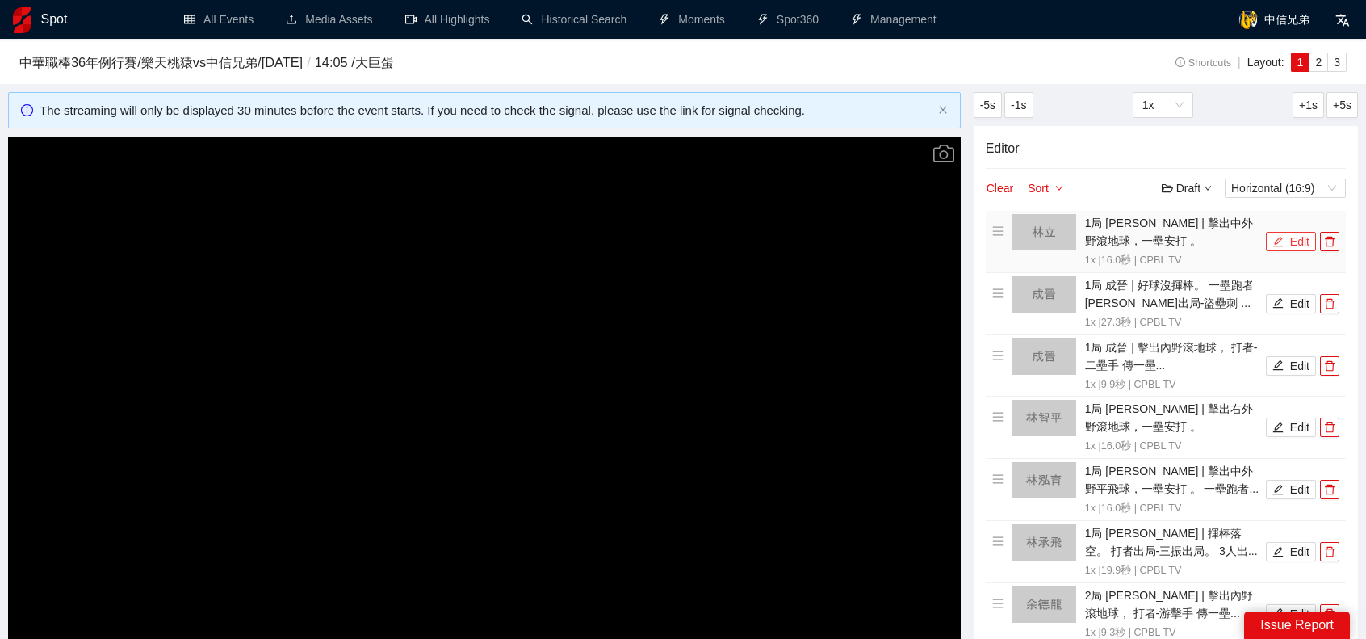
click at [1282, 241] on icon "edit" at bounding box center [1278, 241] width 11 height 11
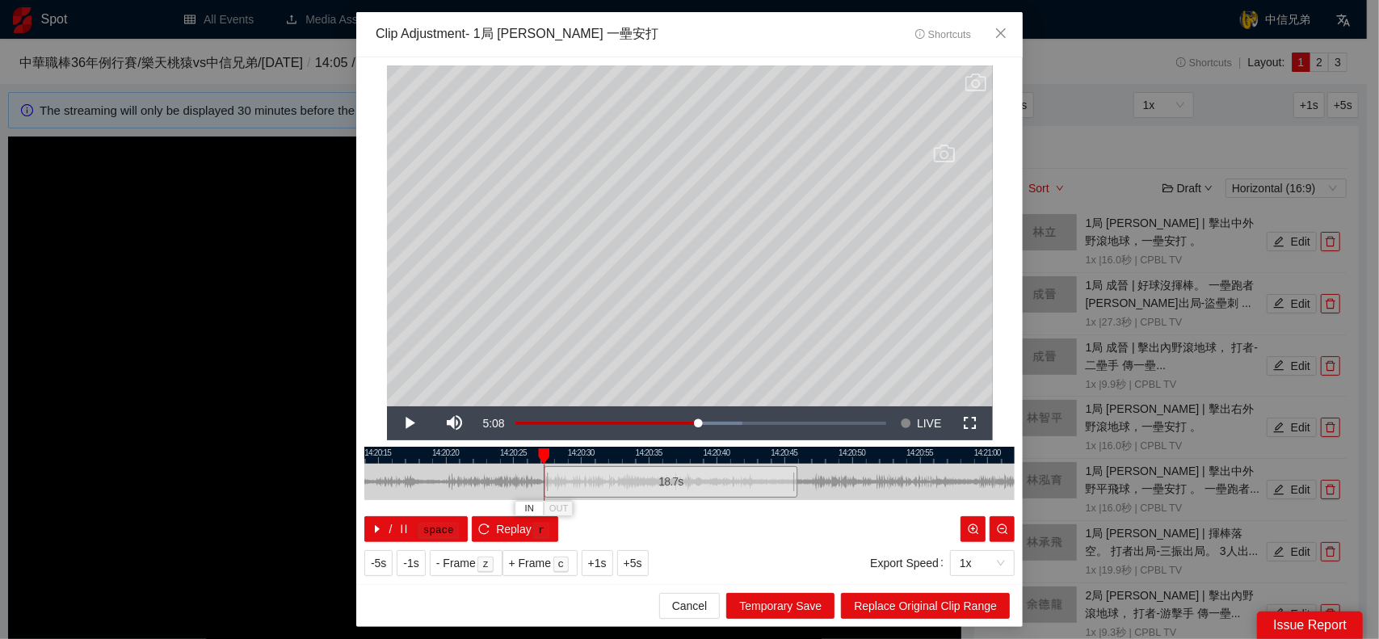
drag, startPoint x: 584, startPoint y: 480, endPoint x: 547, endPoint y: 484, distance: 37.4
click at [547, 484] on div at bounding box center [546, 482] width 10 height 36
drag, startPoint x: 791, startPoint y: 481, endPoint x: 723, endPoint y: 487, distance: 68.1
click at [723, 487] on div at bounding box center [728, 482] width 10 height 36
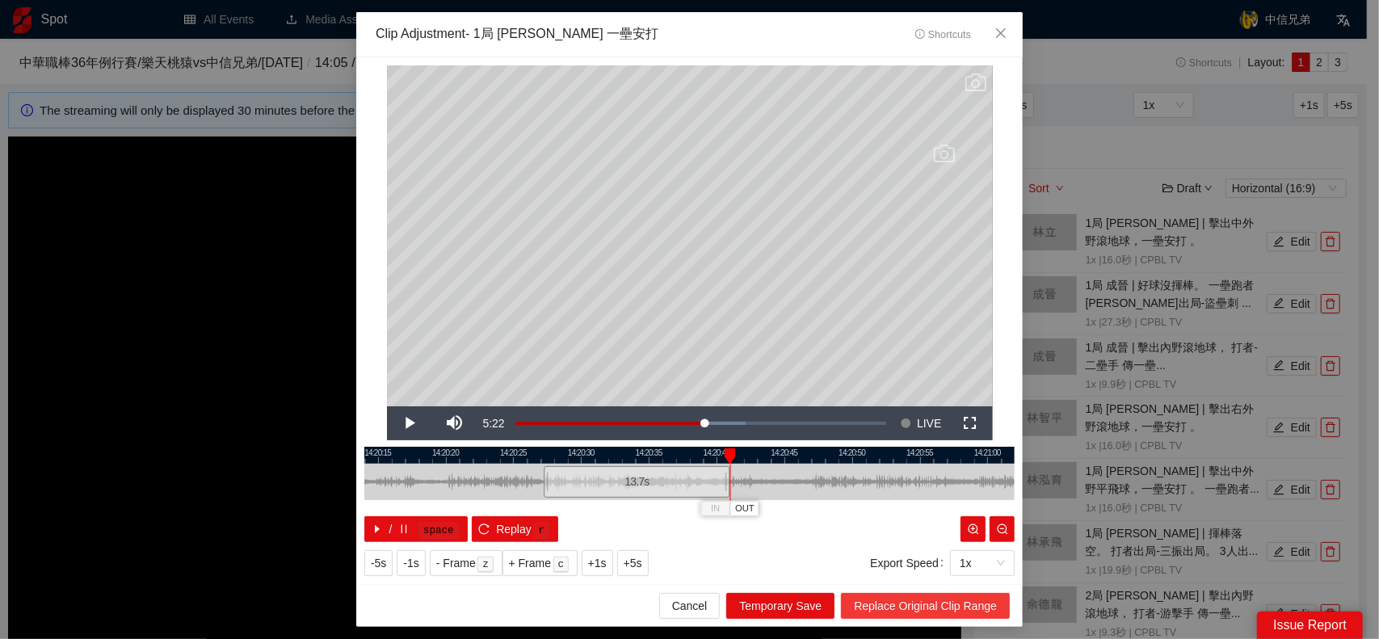
click at [951, 607] on span "Replace Original Clip Range" at bounding box center [925, 606] width 143 height 18
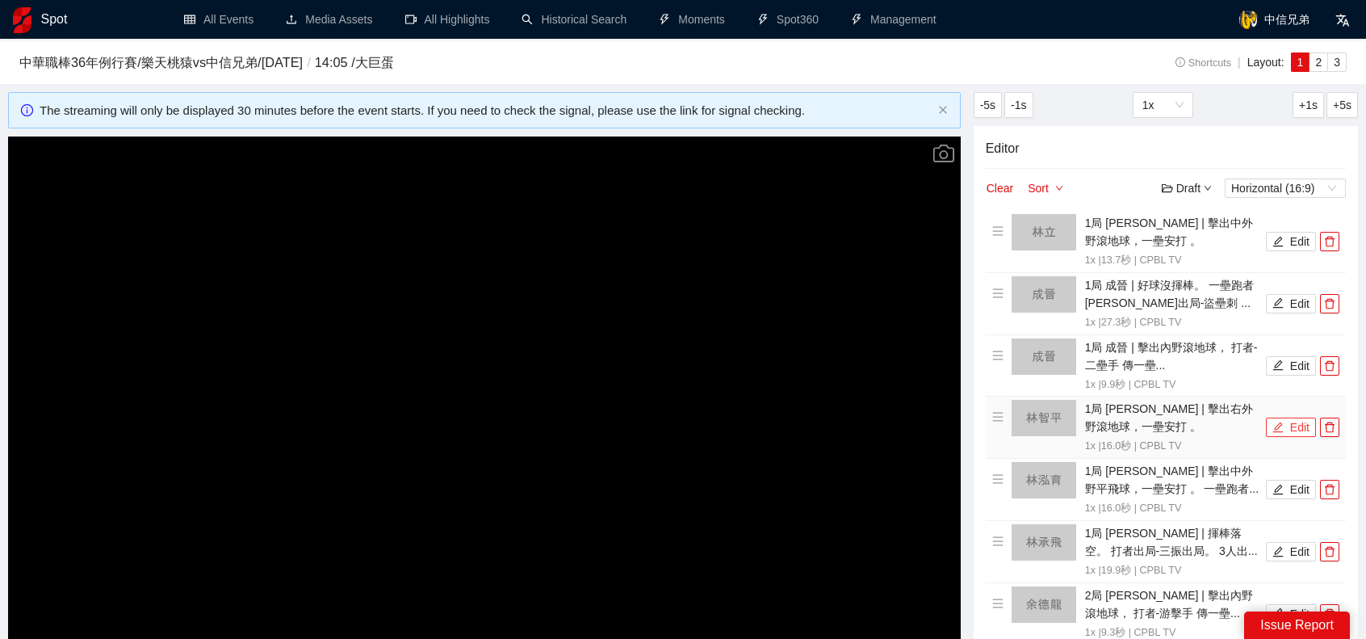
click at [1299, 426] on button "Edit" at bounding box center [1291, 427] width 50 height 19
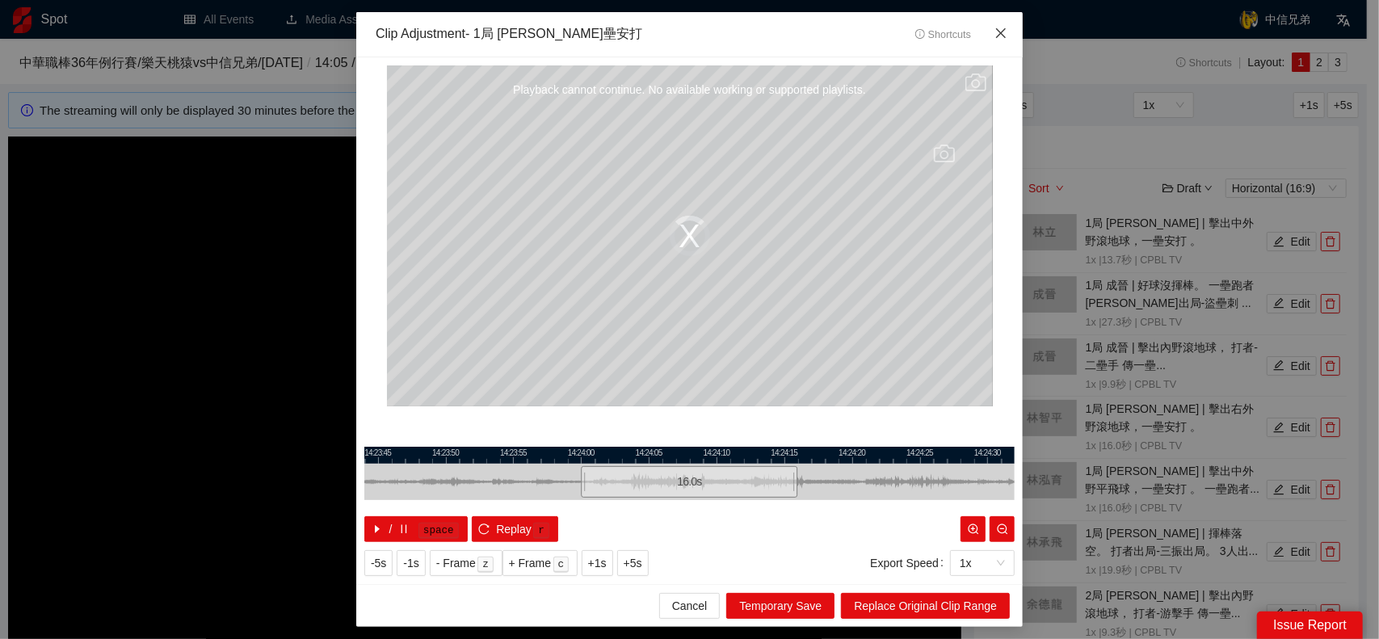
click at [997, 27] on span "Close" at bounding box center [1001, 34] width 44 height 44
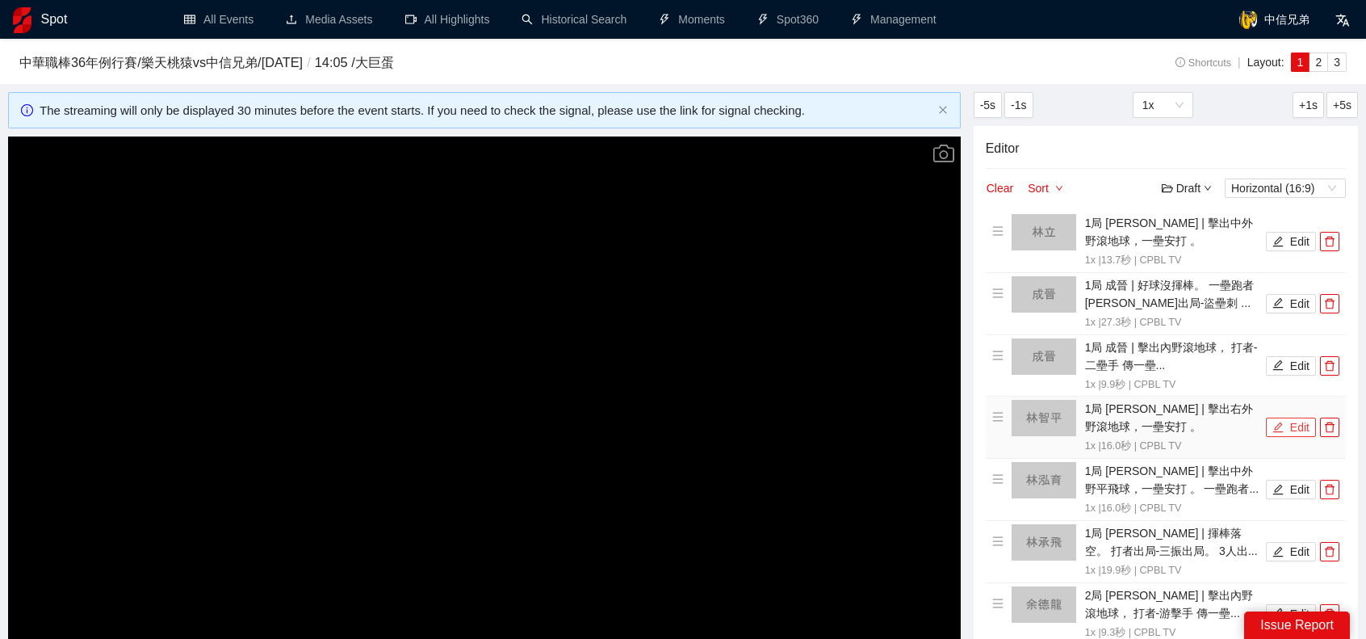
click at [1295, 426] on button "Edit" at bounding box center [1291, 427] width 50 height 19
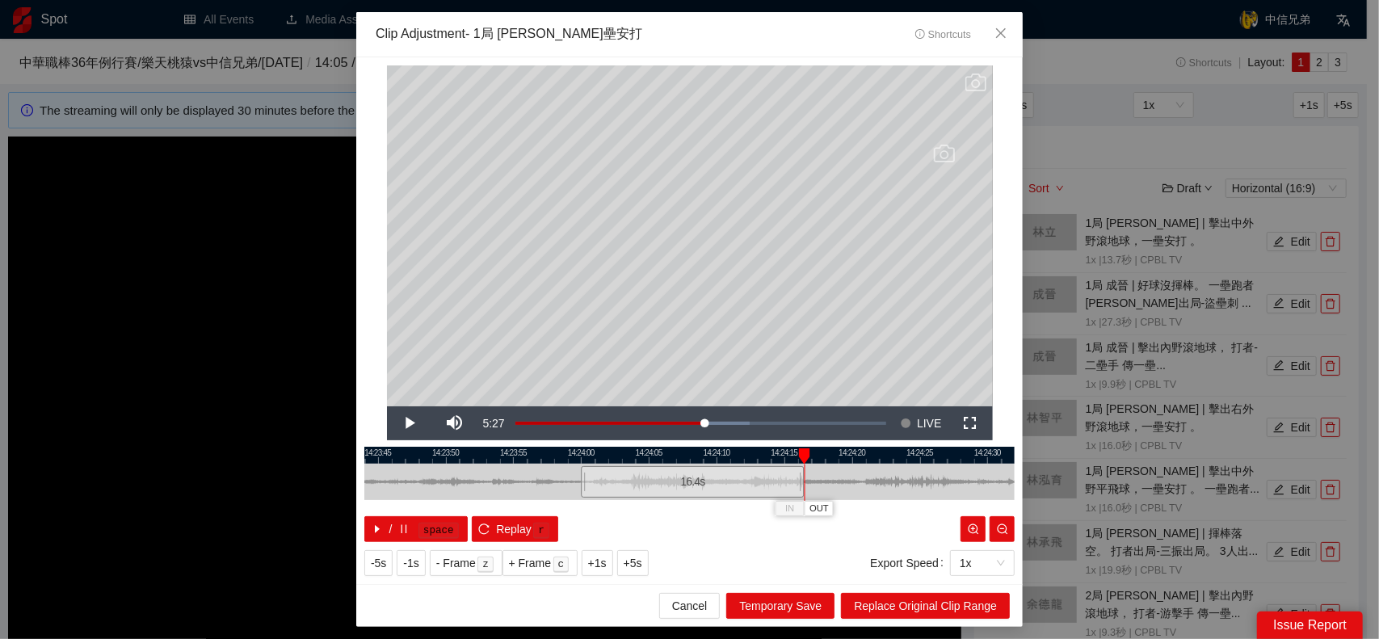
drag, startPoint x: 791, startPoint y: 471, endPoint x: 798, endPoint y: 487, distance: 17.4
click at [798, 487] on div at bounding box center [802, 482] width 10 height 36
click at [410, 423] on span "Video Player" at bounding box center [409, 423] width 45 height 0
click at [921, 602] on span "Replace Original Clip Range" at bounding box center [925, 606] width 143 height 18
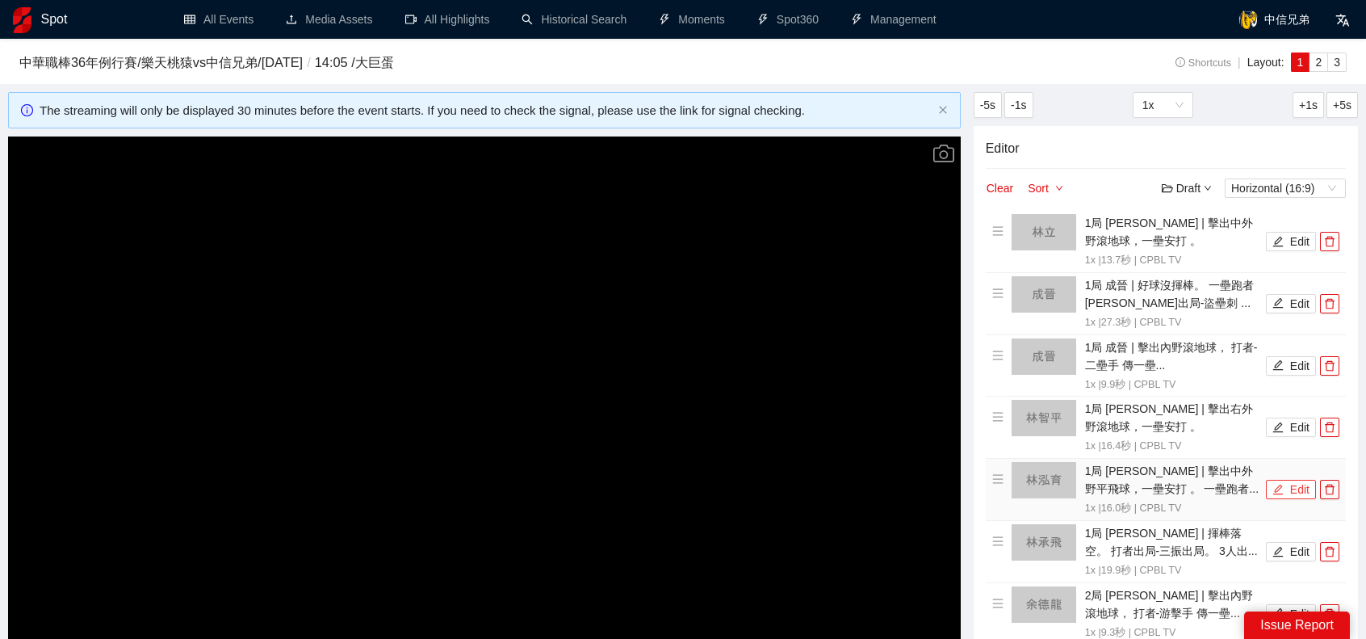
click at [1289, 490] on button "Edit" at bounding box center [1291, 489] width 50 height 19
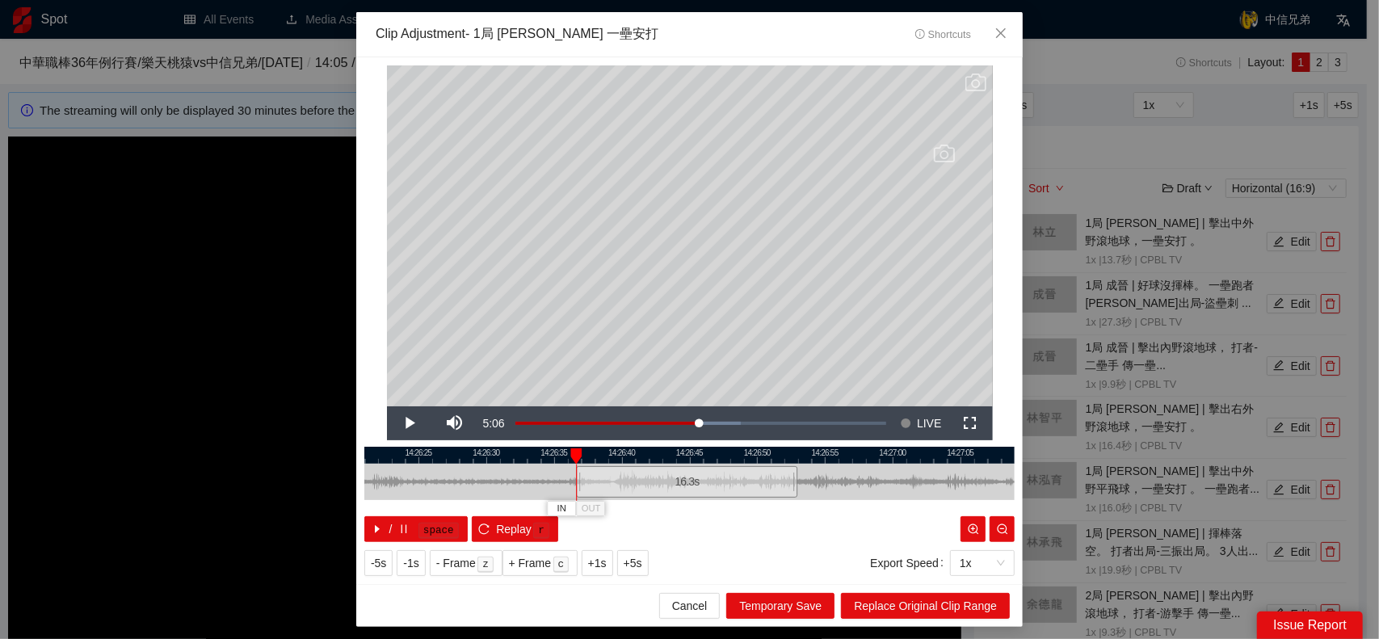
click at [581, 477] on div at bounding box center [578, 482] width 10 height 36
drag, startPoint x: 793, startPoint y: 483, endPoint x: 741, endPoint y: 490, distance: 52.2
click at [741, 490] on div at bounding box center [742, 482] width 10 height 36
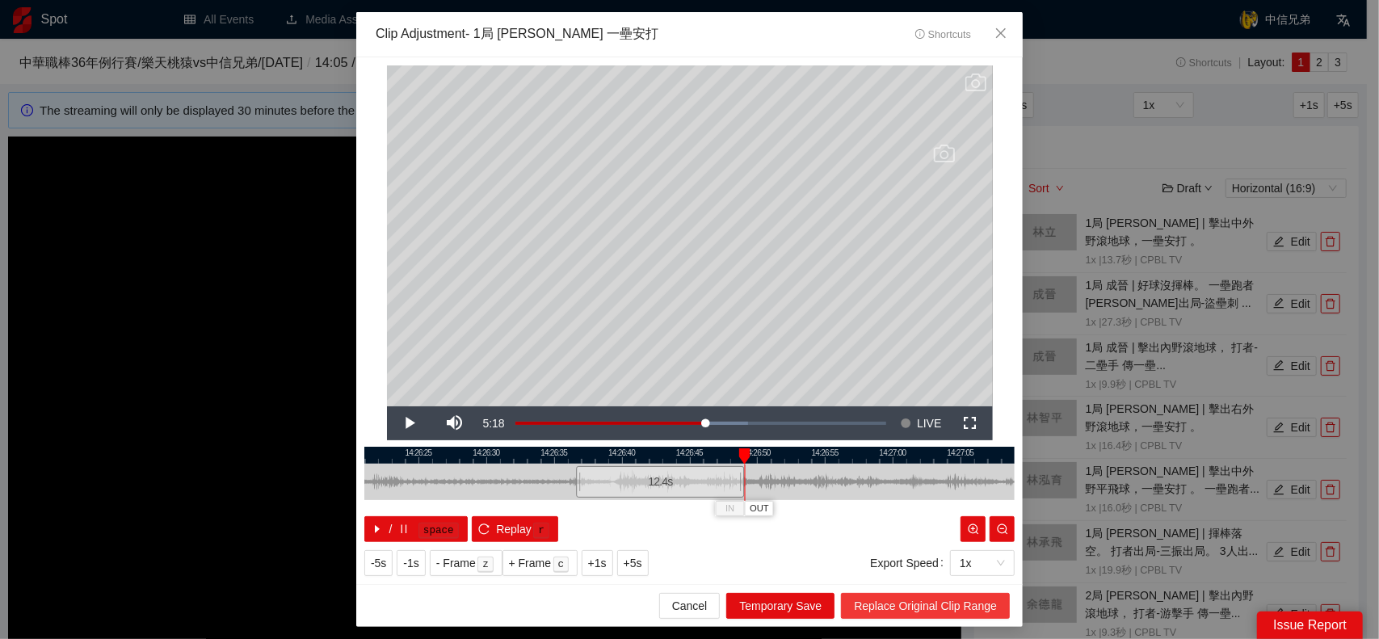
click at [930, 611] on span "Replace Original Clip Range" at bounding box center [925, 606] width 143 height 18
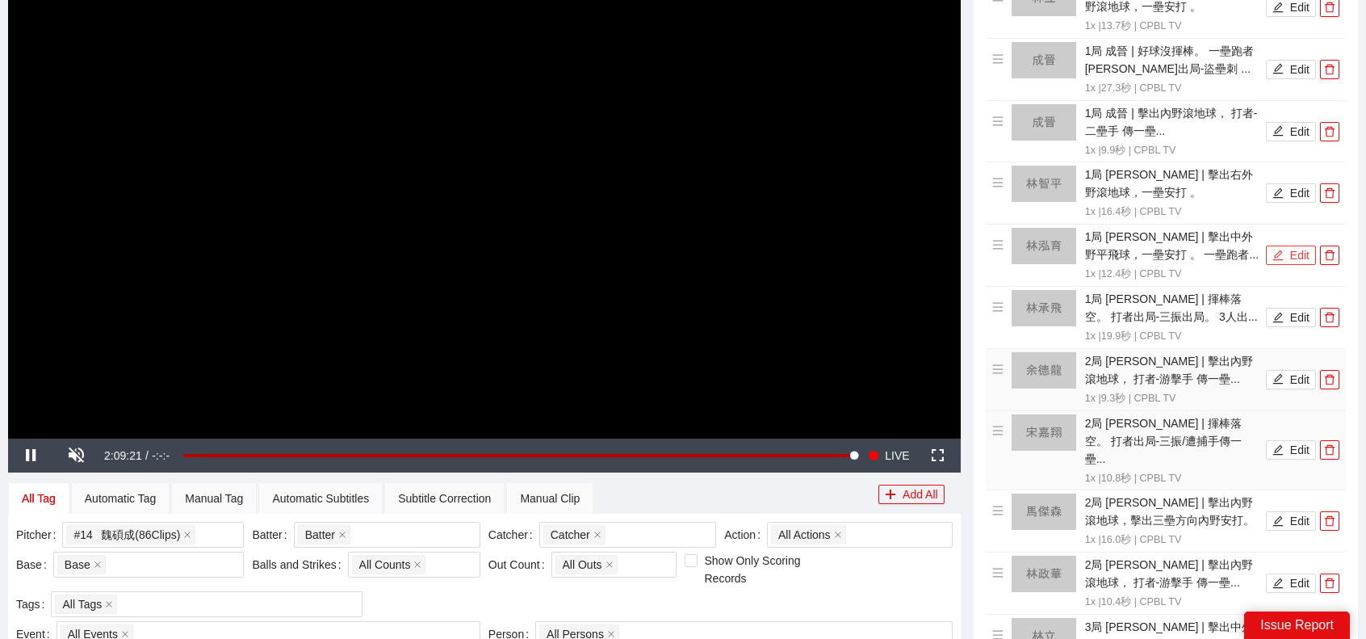
scroll to position [242, 0]
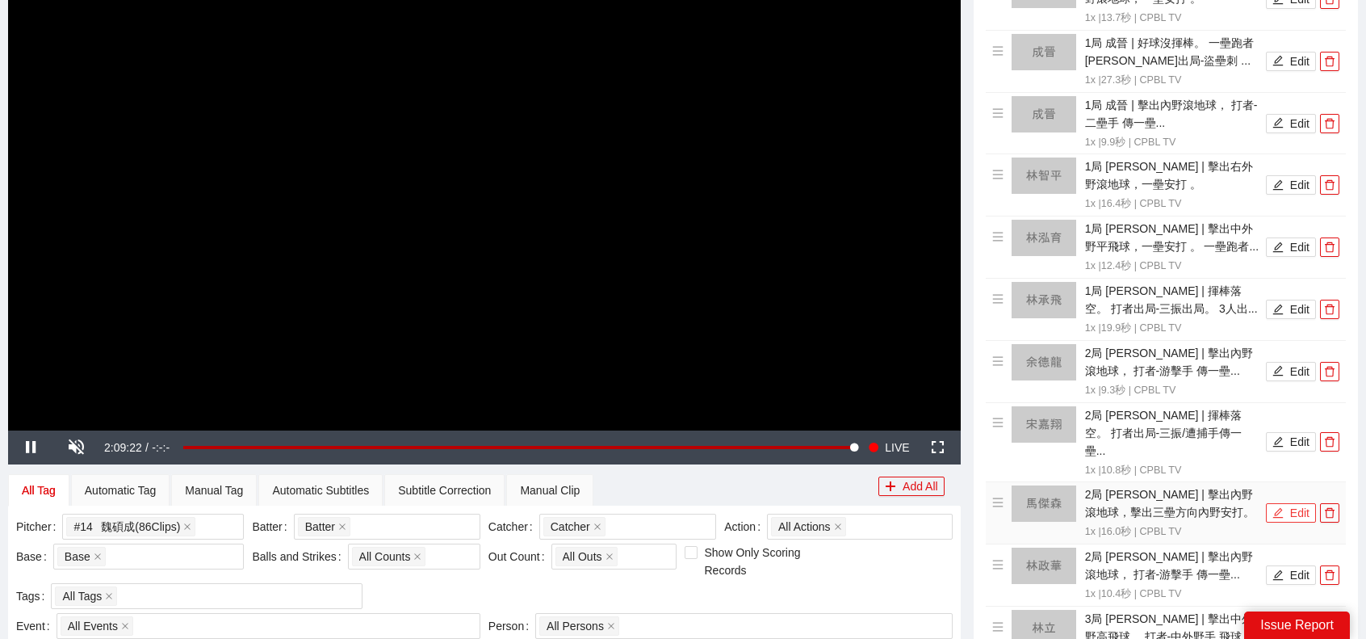
click at [1286, 503] on button "Edit" at bounding box center [1291, 512] width 50 height 19
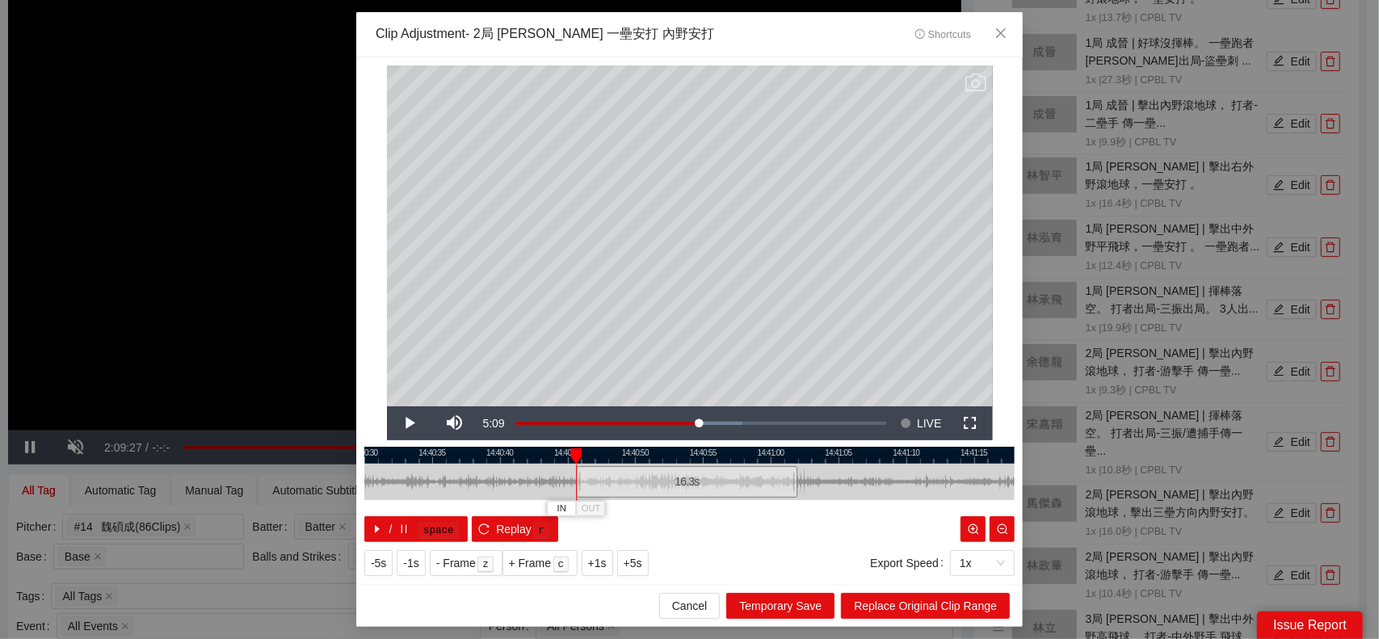
click at [580, 489] on div at bounding box center [578, 482] width 10 height 36
drag, startPoint x: 800, startPoint y: 484, endPoint x: 812, endPoint y: 522, distance: 39.8
click at [732, 495] on div at bounding box center [728, 482] width 10 height 36
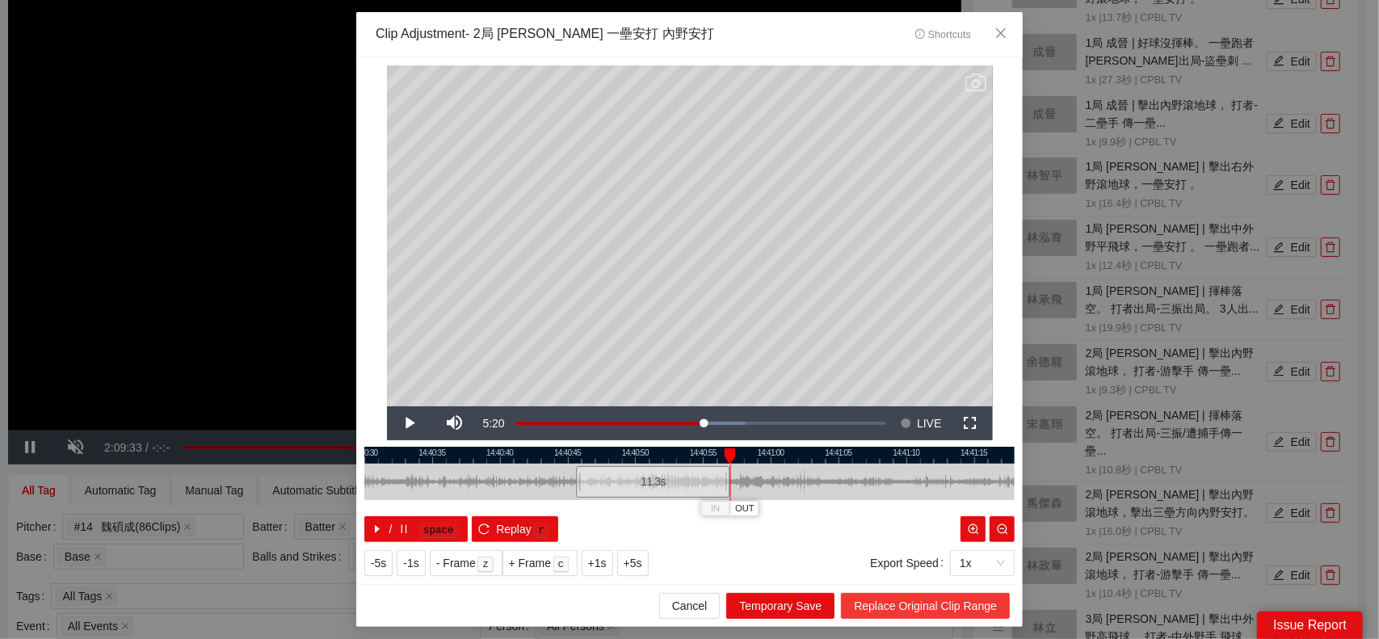
click at [972, 611] on span "Replace Original Clip Range" at bounding box center [925, 606] width 143 height 18
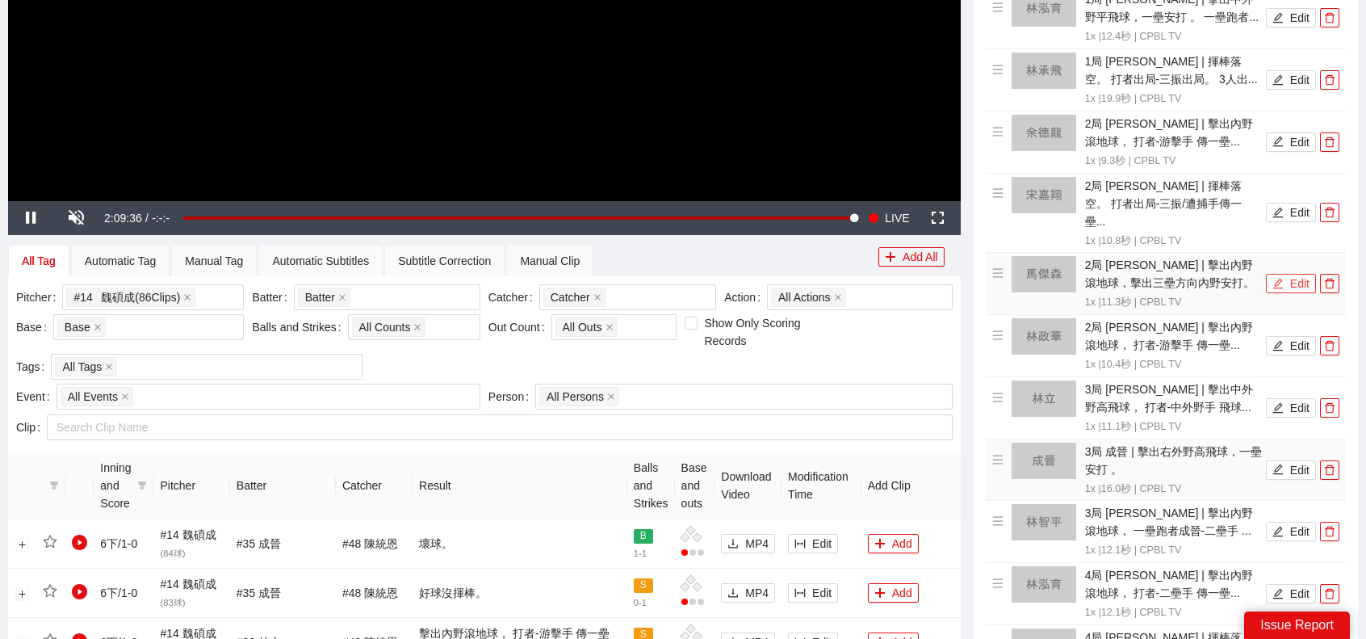
scroll to position [485, 0]
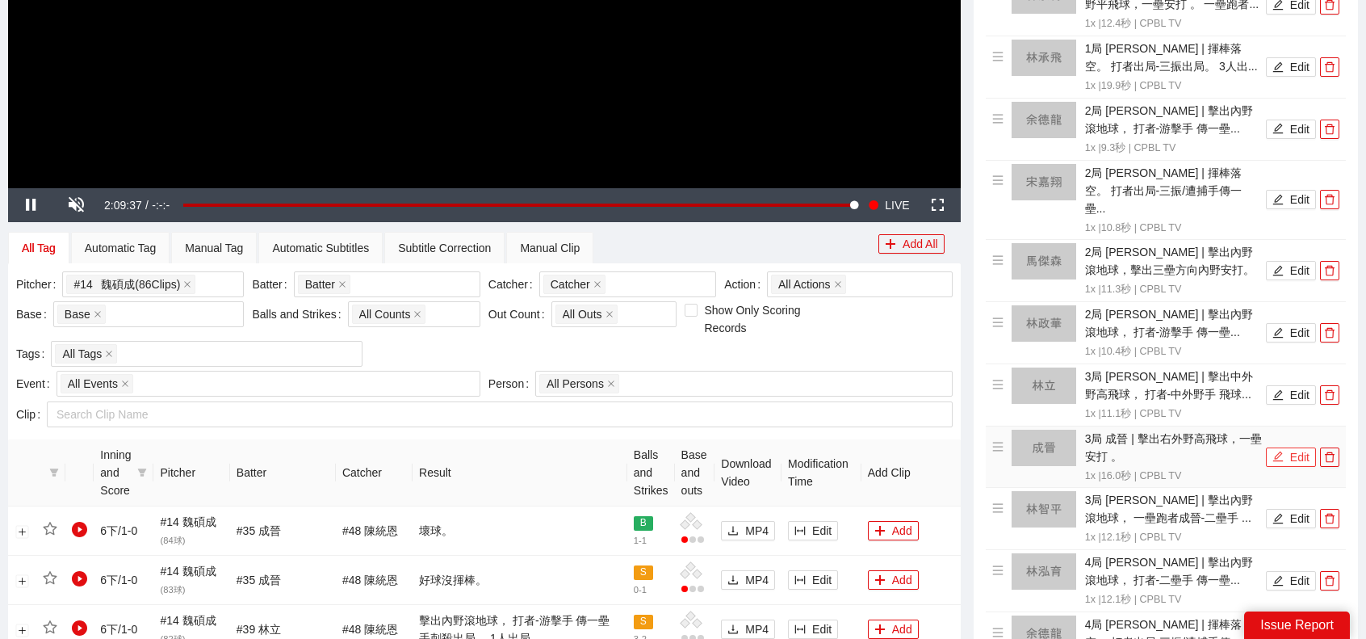
click at [1283, 451] on icon "edit" at bounding box center [1278, 456] width 11 height 11
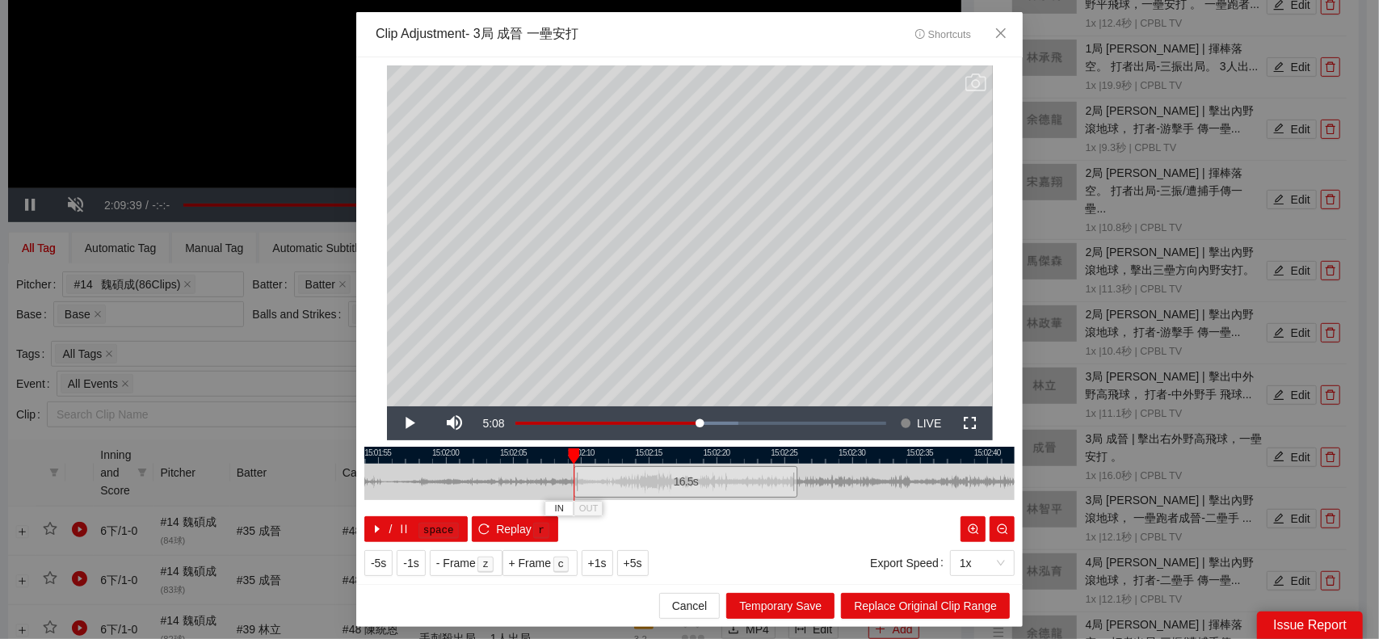
click at [574, 484] on div at bounding box center [576, 482] width 10 height 36
drag, startPoint x: 777, startPoint y: 482, endPoint x: 766, endPoint y: 498, distance: 19.3
click at [766, 498] on div at bounding box center [768, 482] width 10 height 36
drag, startPoint x: 769, startPoint y: 483, endPoint x: 777, endPoint y: 485, distance: 8.2
click at [776, 484] on div "15:01:50 15:01:55 15:02:00 15:02:05 15:02:10 15:02:15 15:02:20 15:02:25 15:02:3…" at bounding box center [689, 494] width 650 height 95
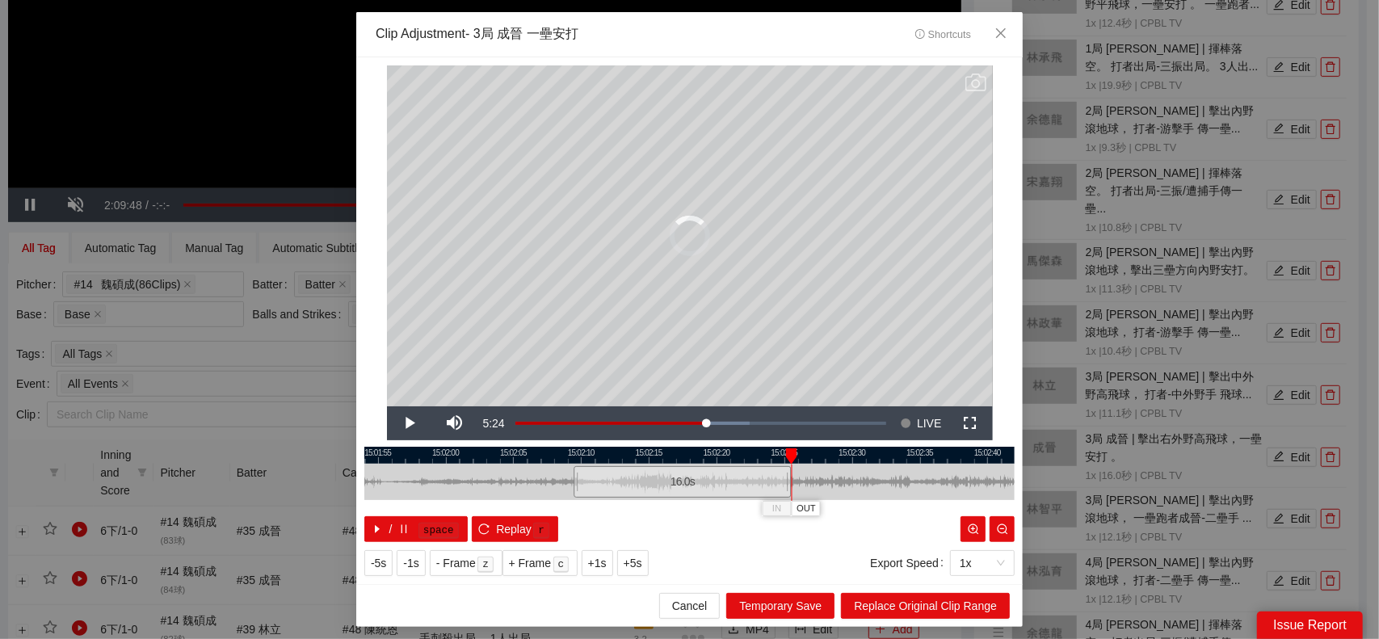
drag, startPoint x: 774, startPoint y: 480, endPoint x: 788, endPoint y: 482, distance: 13.9
click at [788, 482] on div at bounding box center [789, 482] width 10 height 36
click at [915, 601] on span "Replace Original Clip Range" at bounding box center [925, 606] width 143 height 18
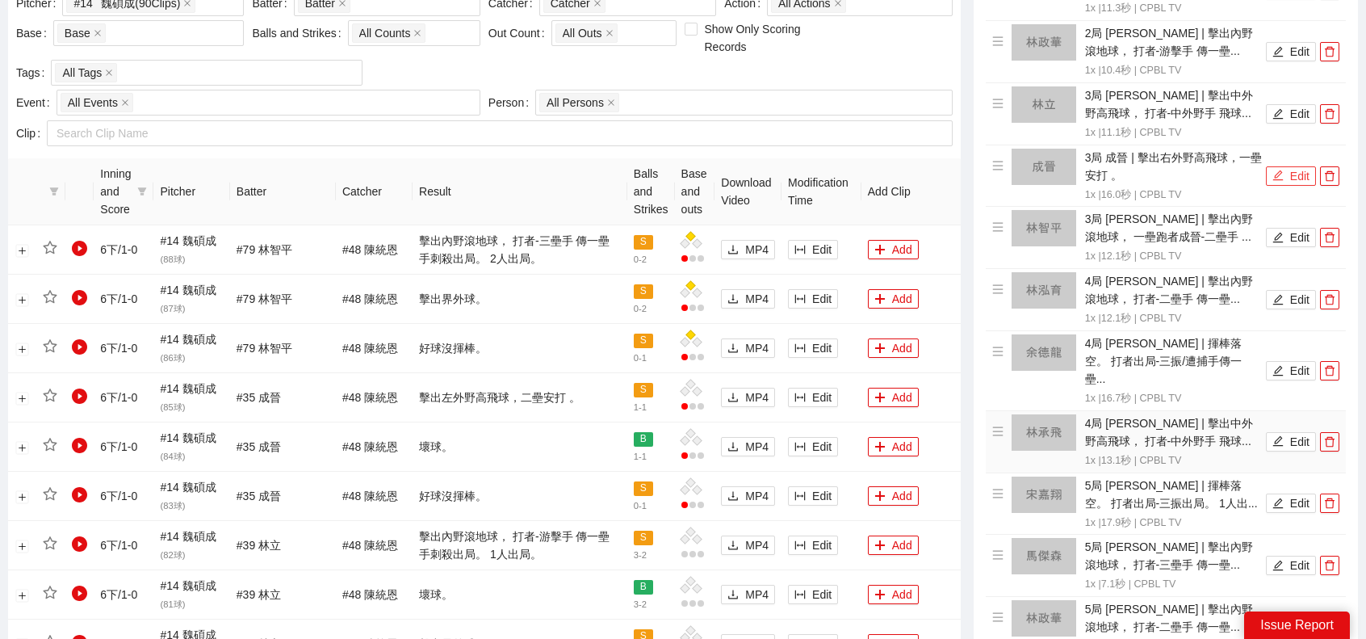
scroll to position [808, 0]
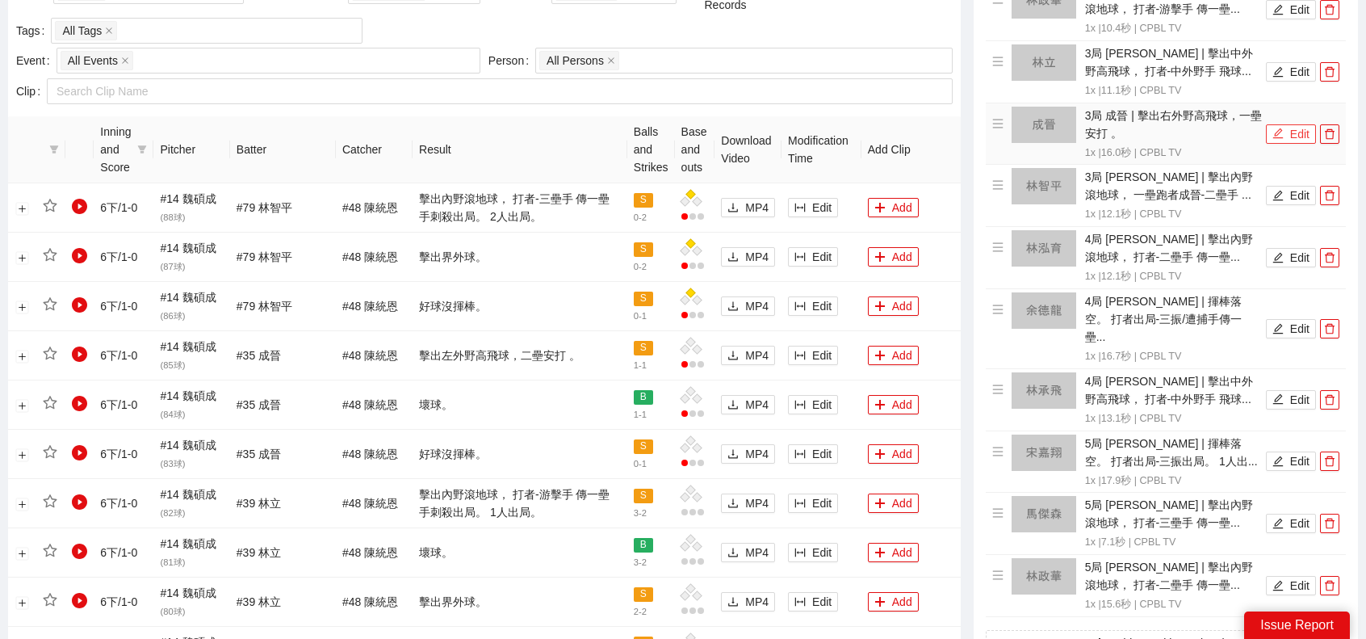
click at [1291, 124] on button "Edit" at bounding box center [1291, 133] width 50 height 19
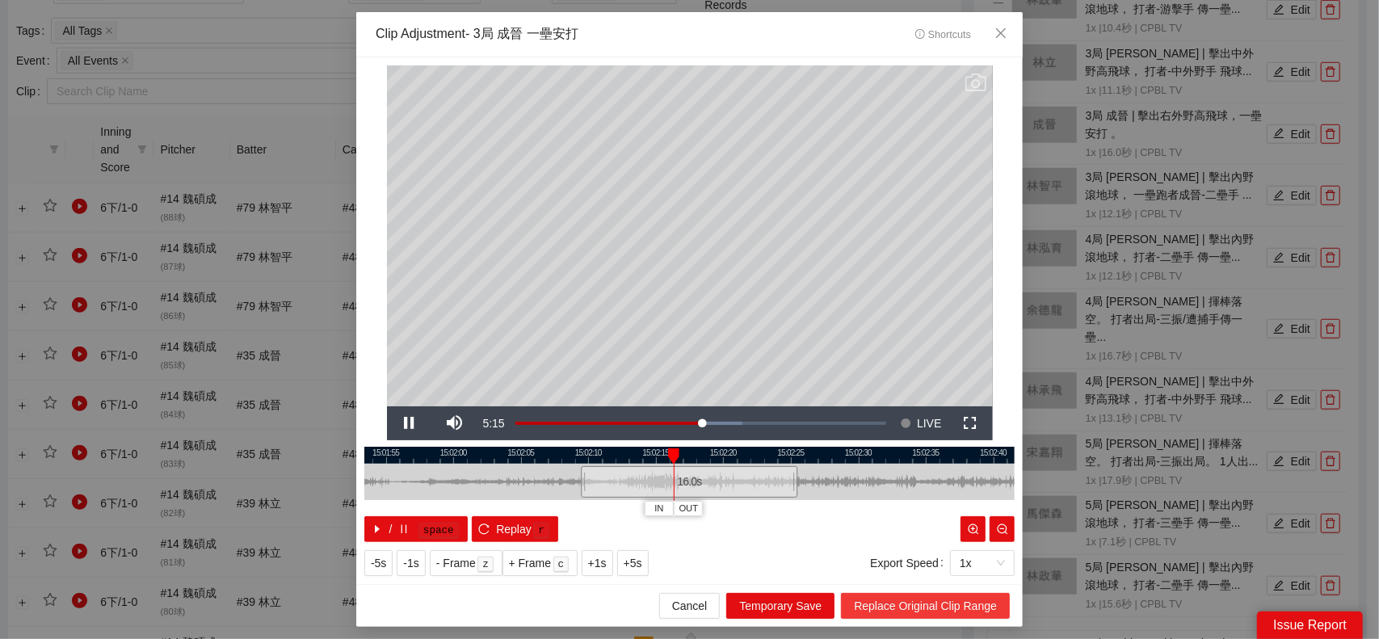
click at [926, 605] on span "Replace Original Clip Range" at bounding box center [925, 606] width 143 height 18
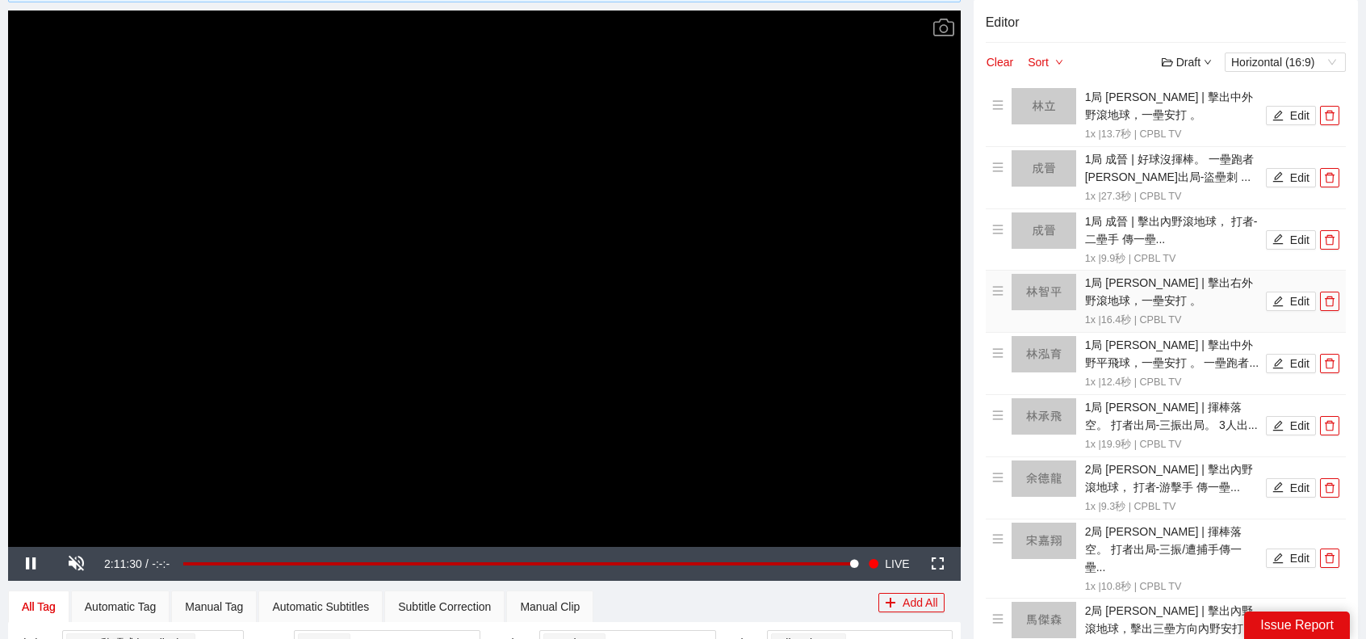
scroll to position [0, 0]
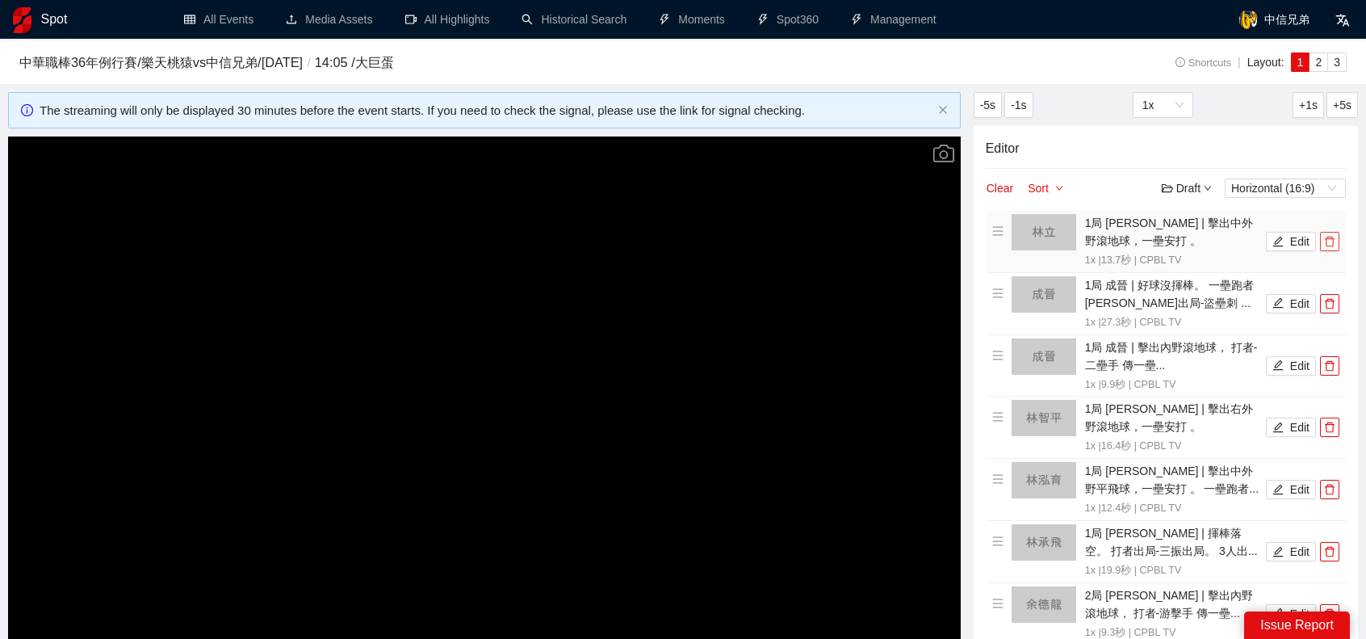
click at [1329, 246] on icon "delete" at bounding box center [1329, 241] width 11 height 11
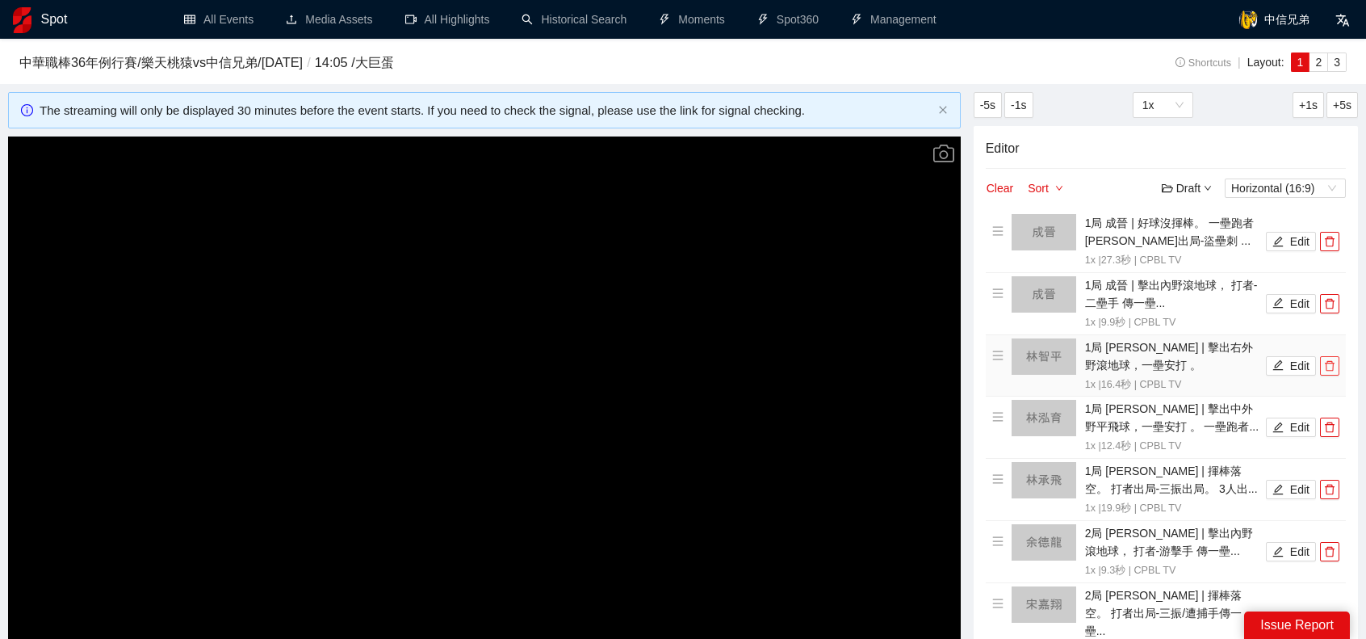
click at [1336, 367] on span "delete" at bounding box center [1330, 365] width 18 height 11
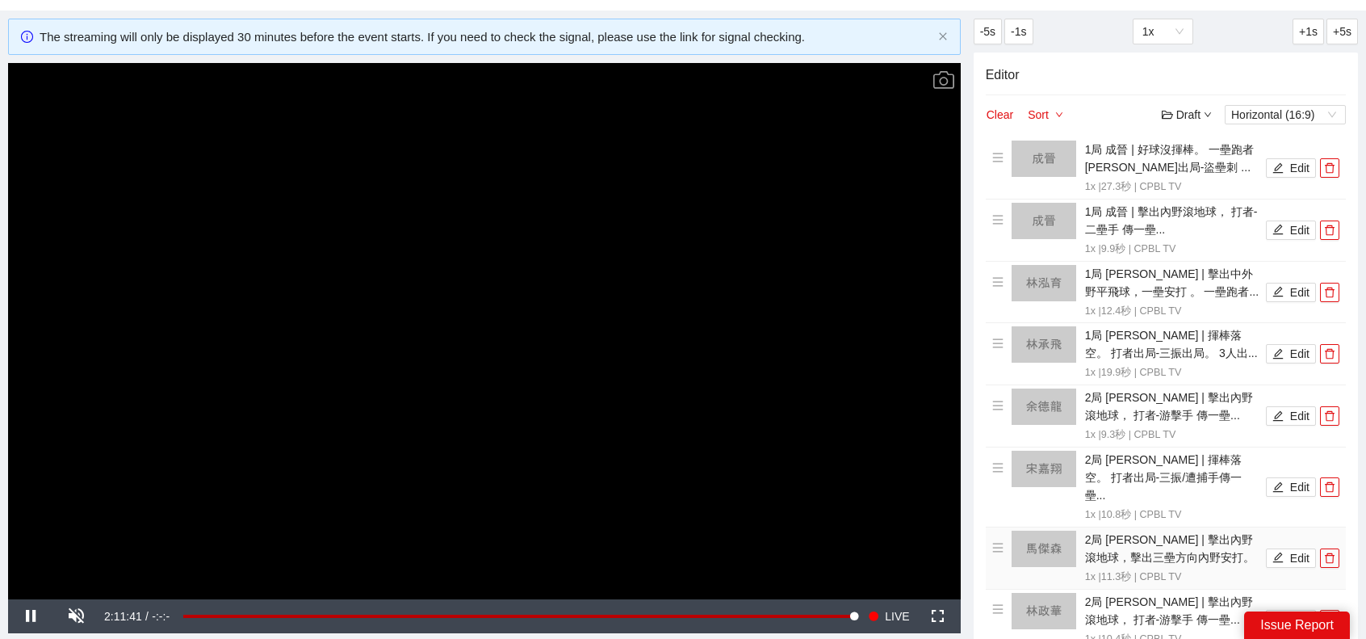
scroll to position [162, 0]
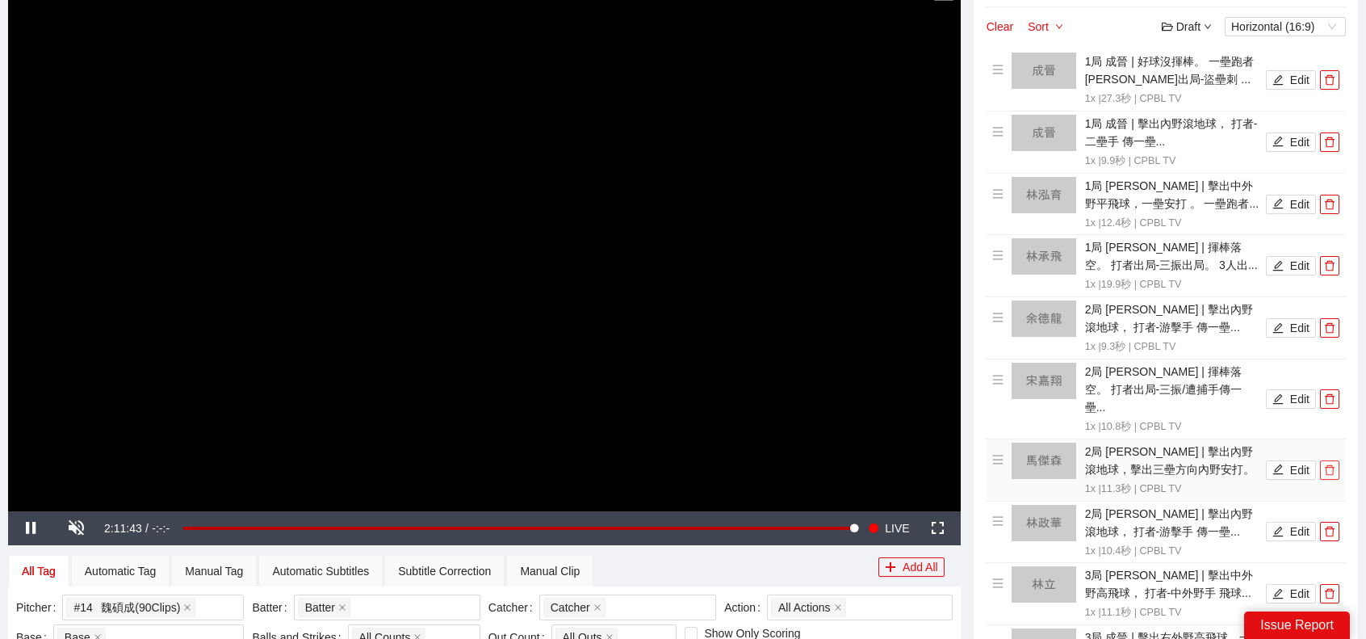
click at [1330, 464] on icon "delete" at bounding box center [1330, 469] width 10 height 10
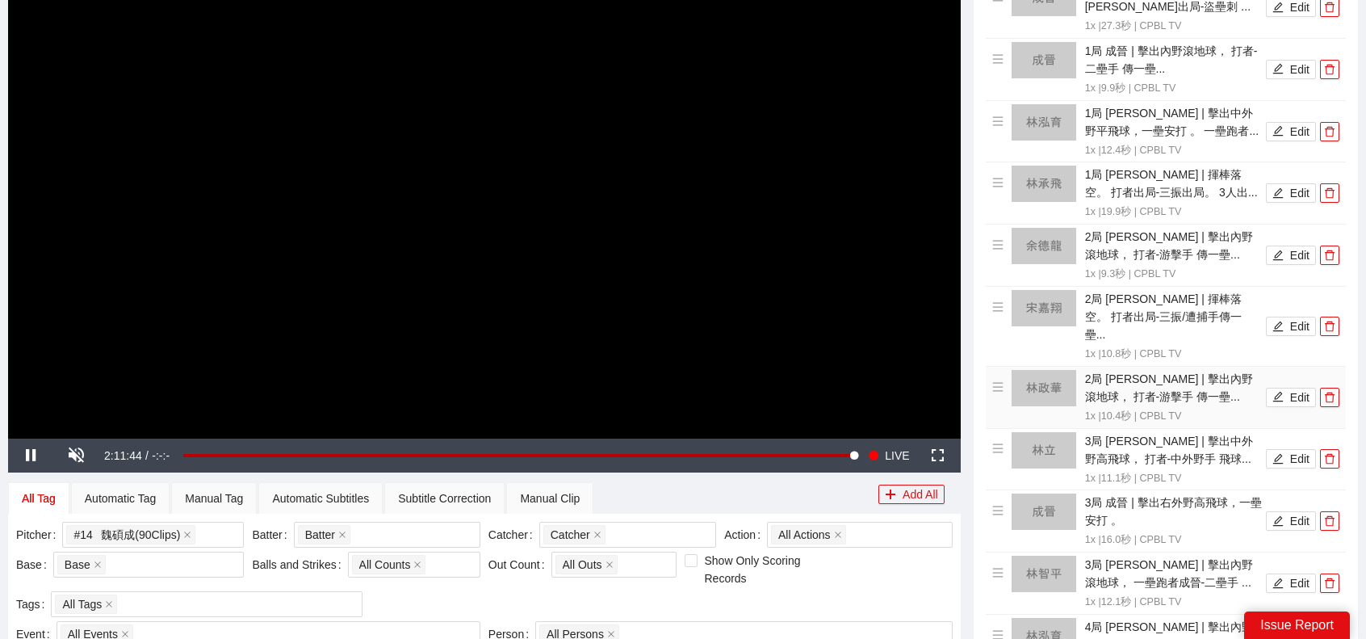
scroll to position [323, 0]
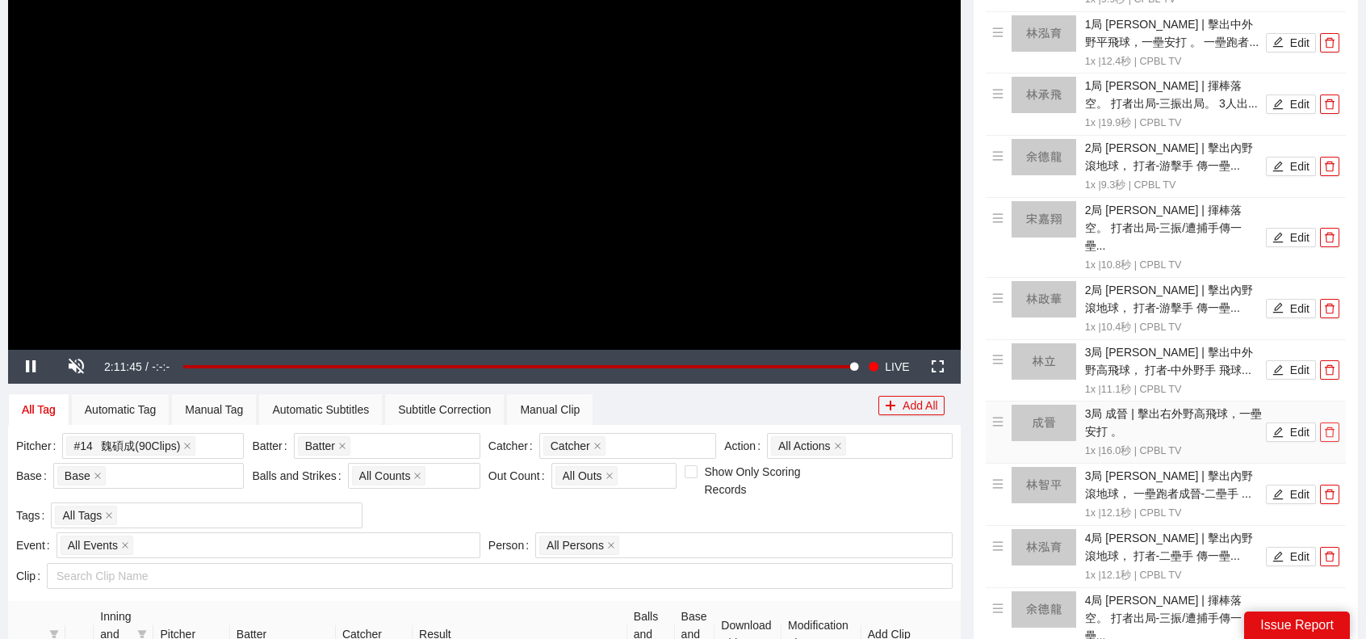
click at [1329, 422] on button "button" at bounding box center [1329, 431] width 19 height 19
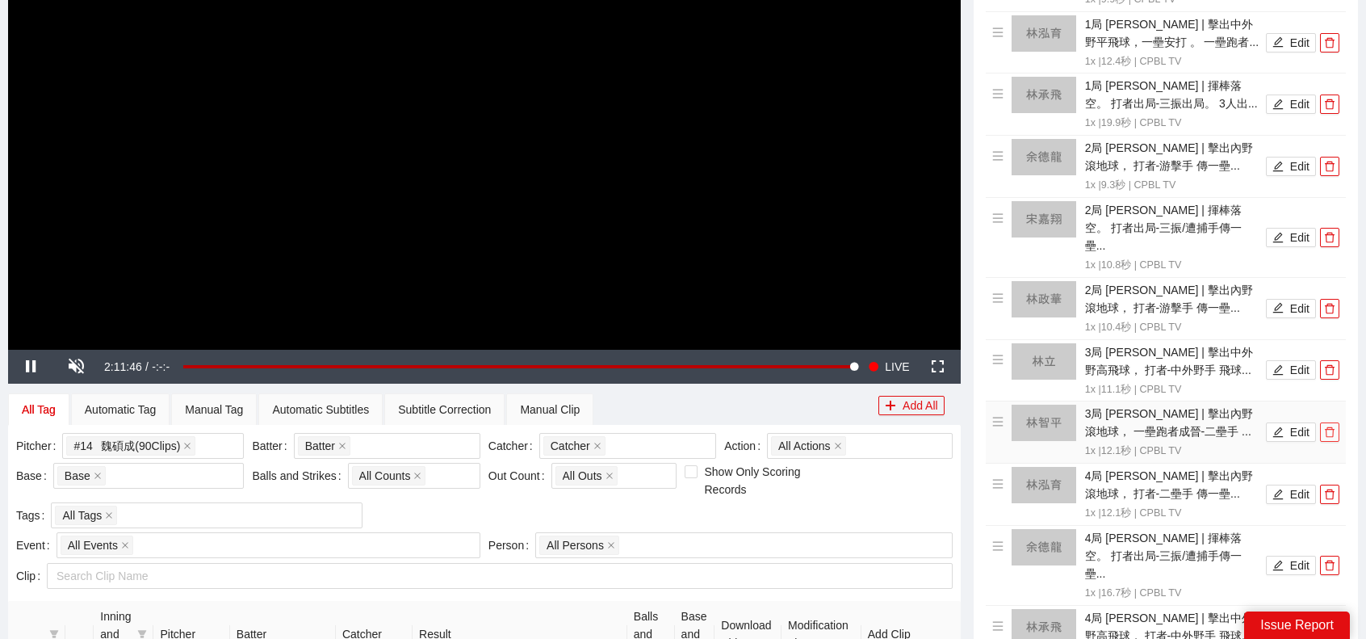
click at [1329, 426] on icon "delete" at bounding box center [1329, 431] width 11 height 11
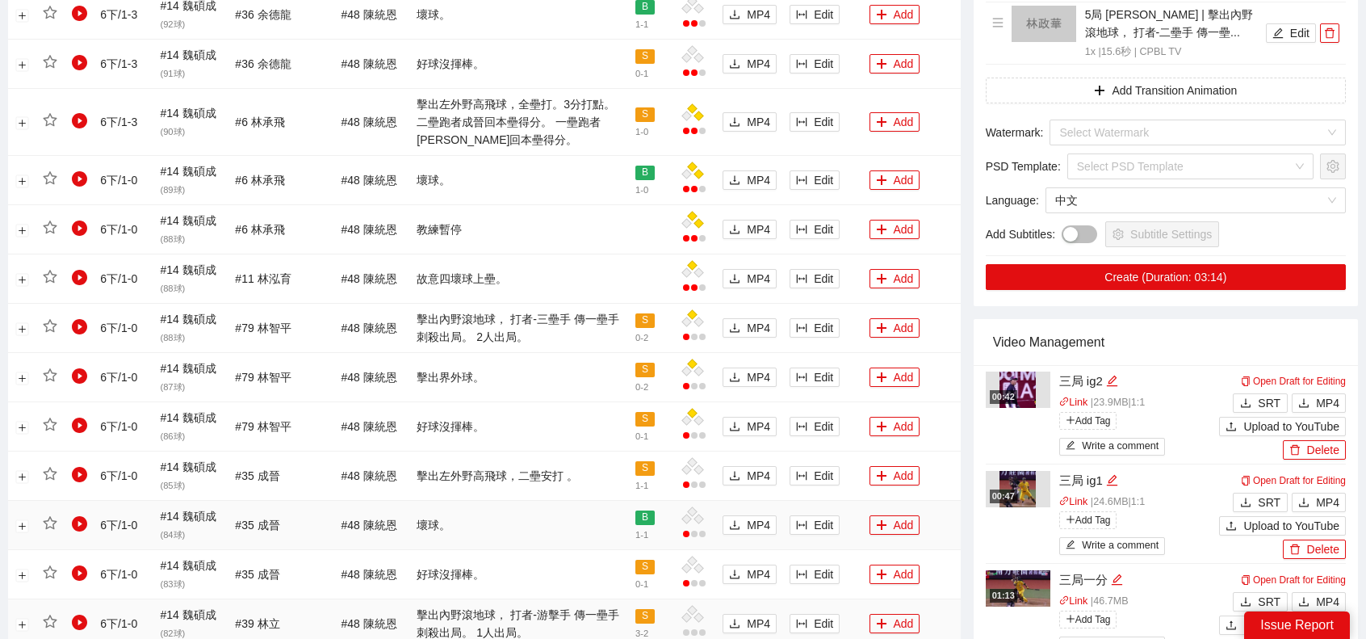
scroll to position [1131, 0]
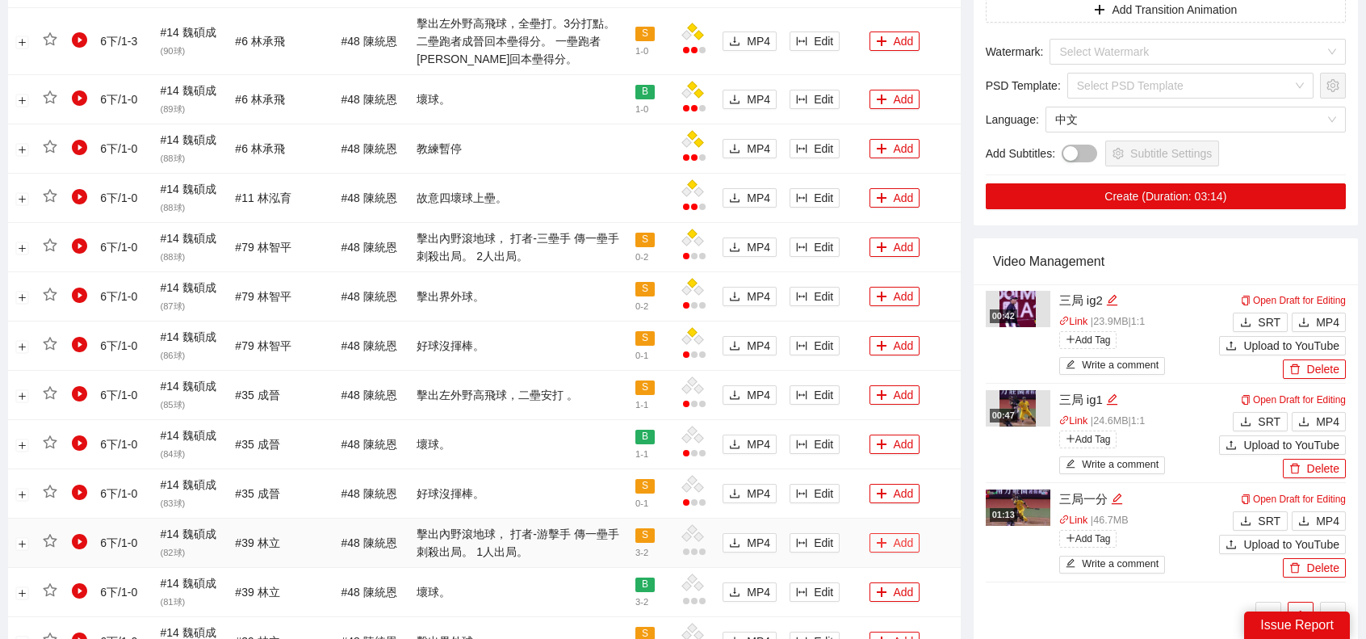
click at [891, 535] on button "Add" at bounding box center [895, 542] width 51 height 19
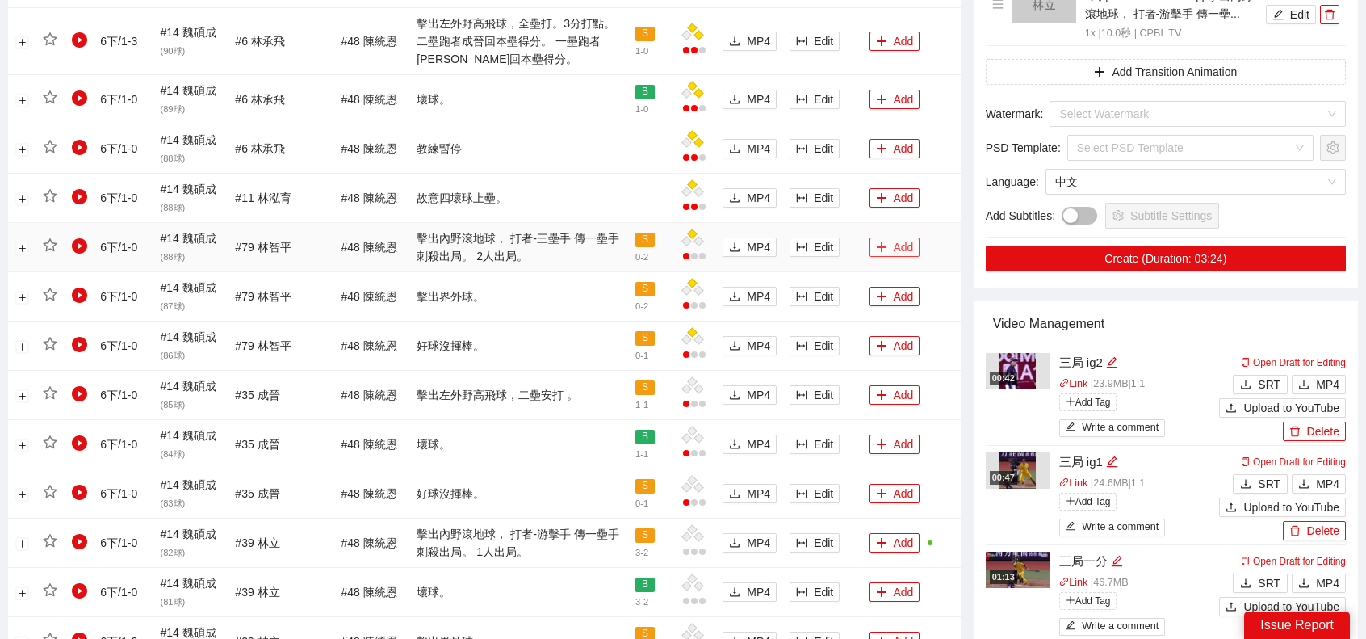
click at [899, 250] on button "Add" at bounding box center [895, 246] width 51 height 19
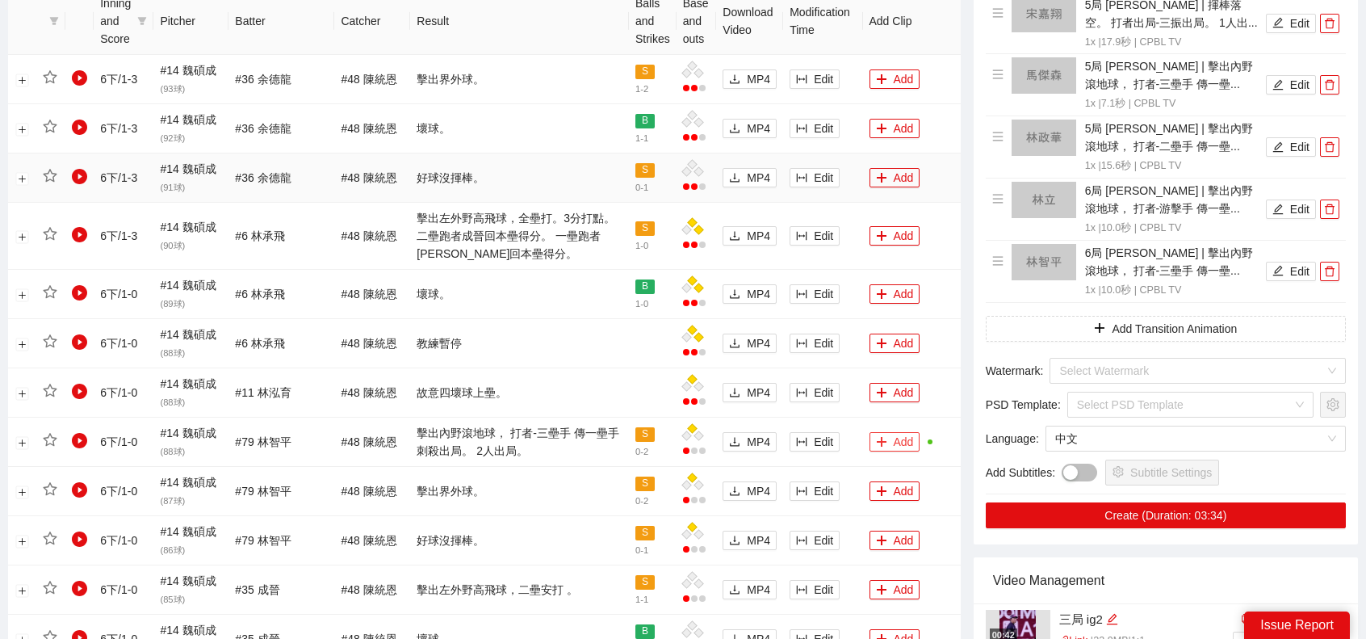
scroll to position [888, 0]
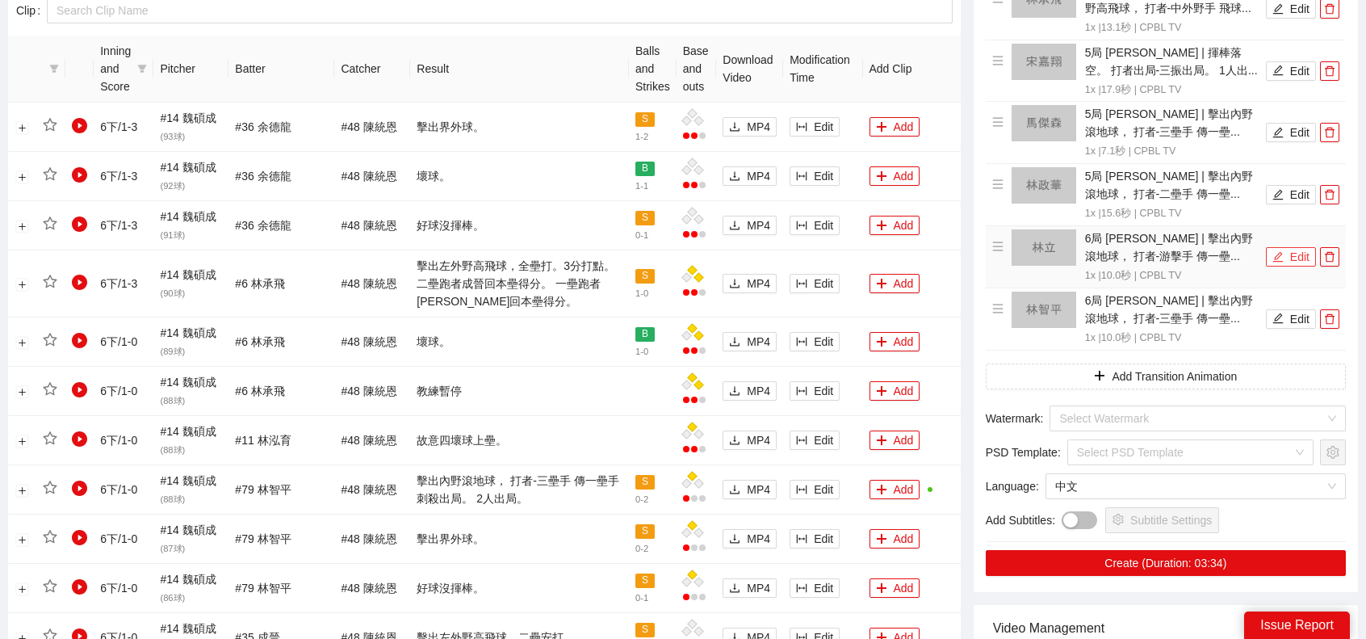
click at [1297, 247] on button "Edit" at bounding box center [1291, 256] width 50 height 19
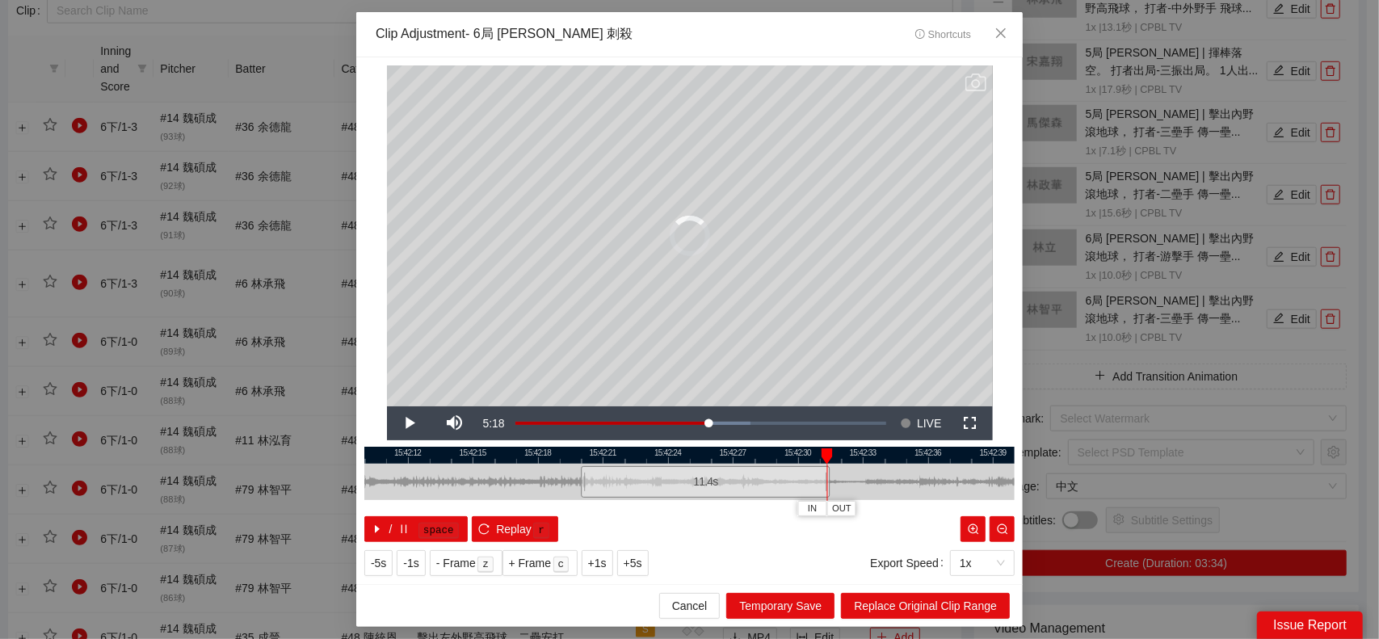
drag, startPoint x: 798, startPoint y: 480, endPoint x: 830, endPoint y: 483, distance: 32.5
click at [830, 483] on div "15:42:09 15:42:12 15:42:15 15:42:18 15:42:21 15:42:24 15:42:27 15:42:30 15:42:3…" at bounding box center [689, 494] width 650 height 95
click at [931, 605] on span "Replace Original Clip Range" at bounding box center [925, 606] width 143 height 18
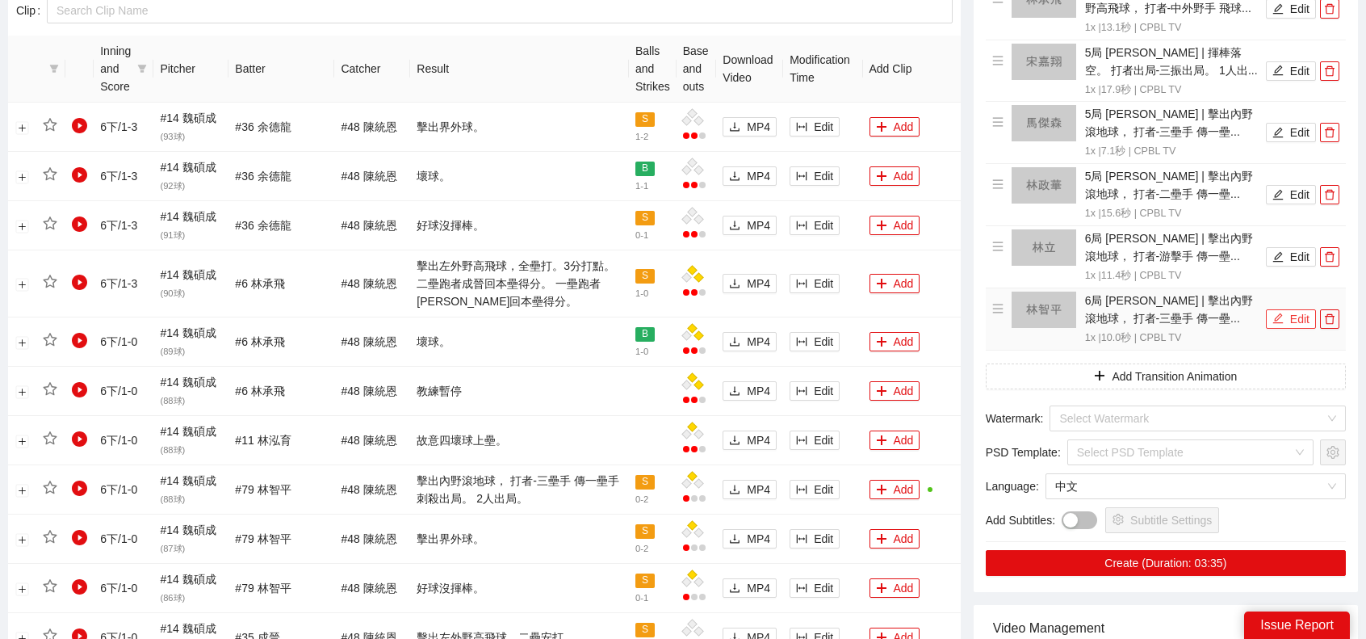
click at [1297, 309] on button "Edit" at bounding box center [1291, 318] width 50 height 19
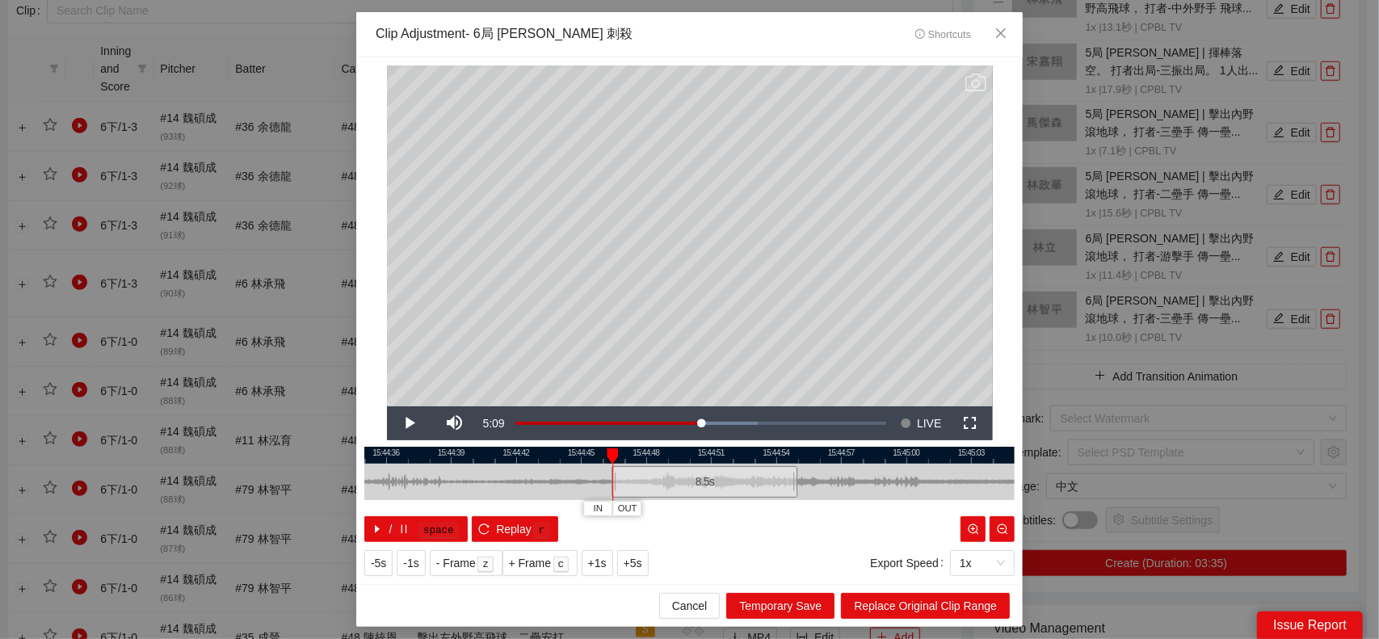
drag, startPoint x: 582, startPoint y: 476, endPoint x: 609, endPoint y: 478, distance: 26.8
click at [609, 479] on div "15:44:33 15:44:36 15:44:39 15:44:42 15:44:45 15:44:48 15:44:51 15:44:54 15:44:5…" at bounding box center [689, 494] width 650 height 95
drag, startPoint x: 793, startPoint y: 482, endPoint x: 850, endPoint y: 485, distance: 56.6
click at [850, 485] on div at bounding box center [852, 482] width 10 height 36
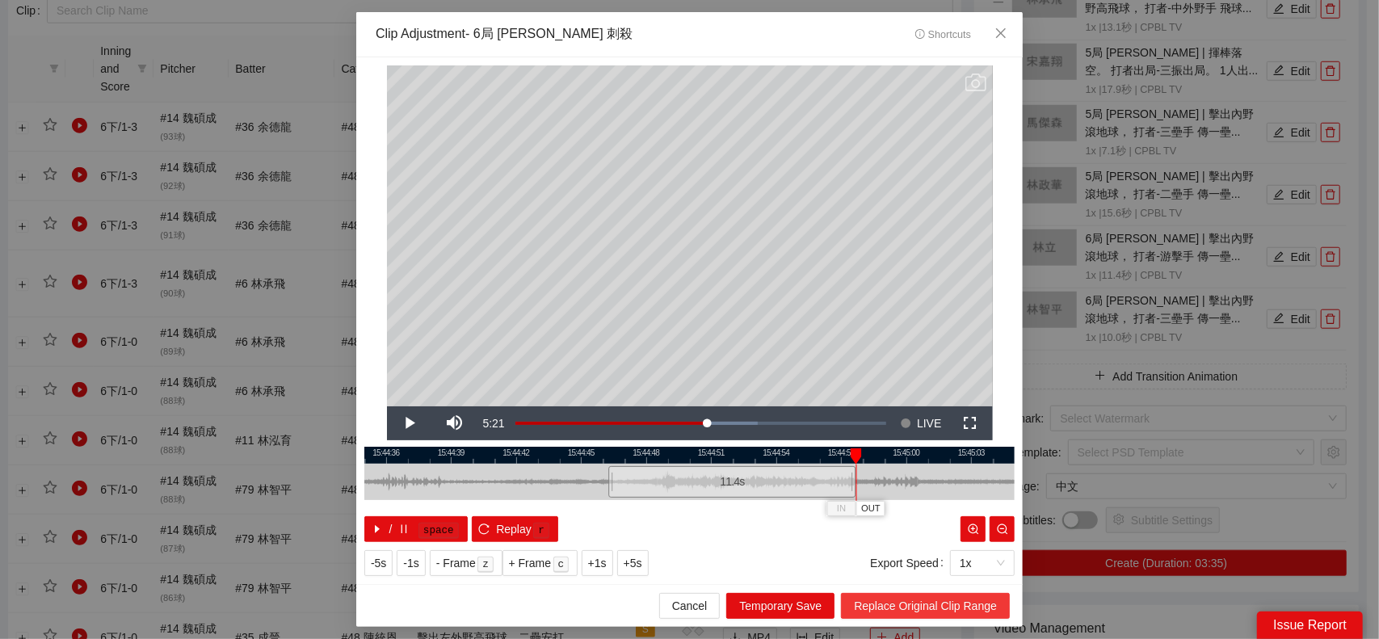
click at [948, 605] on span "Replace Original Clip Range" at bounding box center [925, 606] width 143 height 18
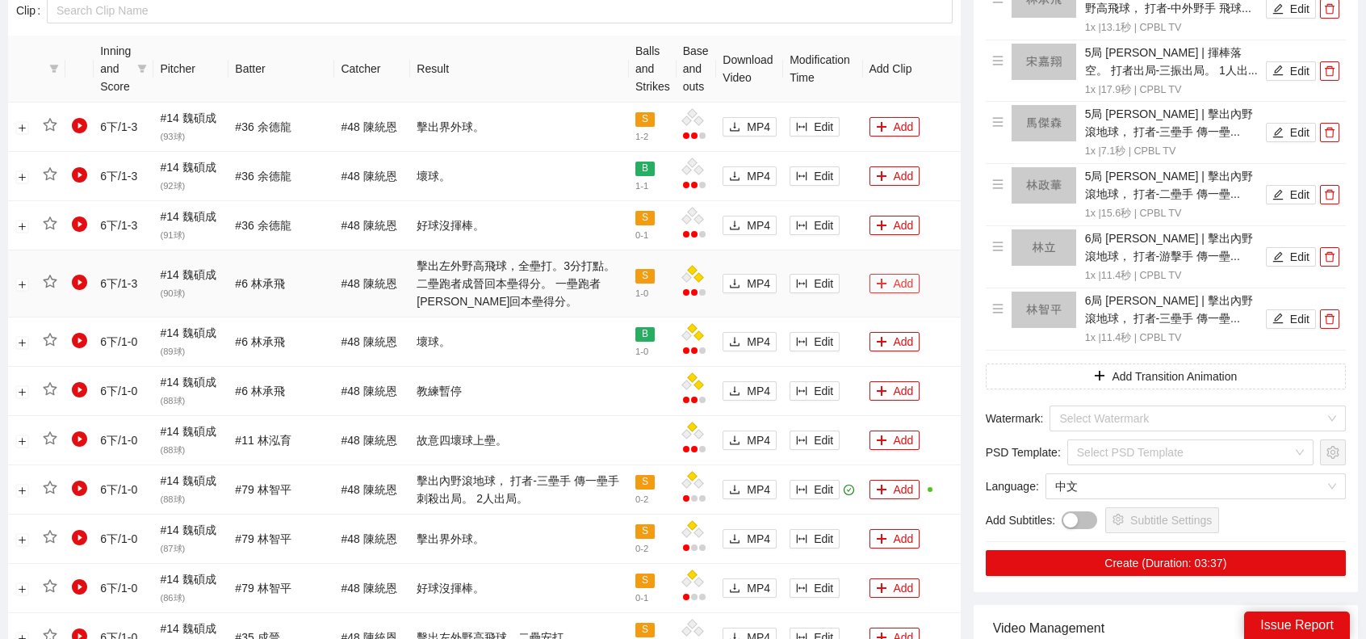
click at [893, 282] on button "Add" at bounding box center [895, 283] width 51 height 19
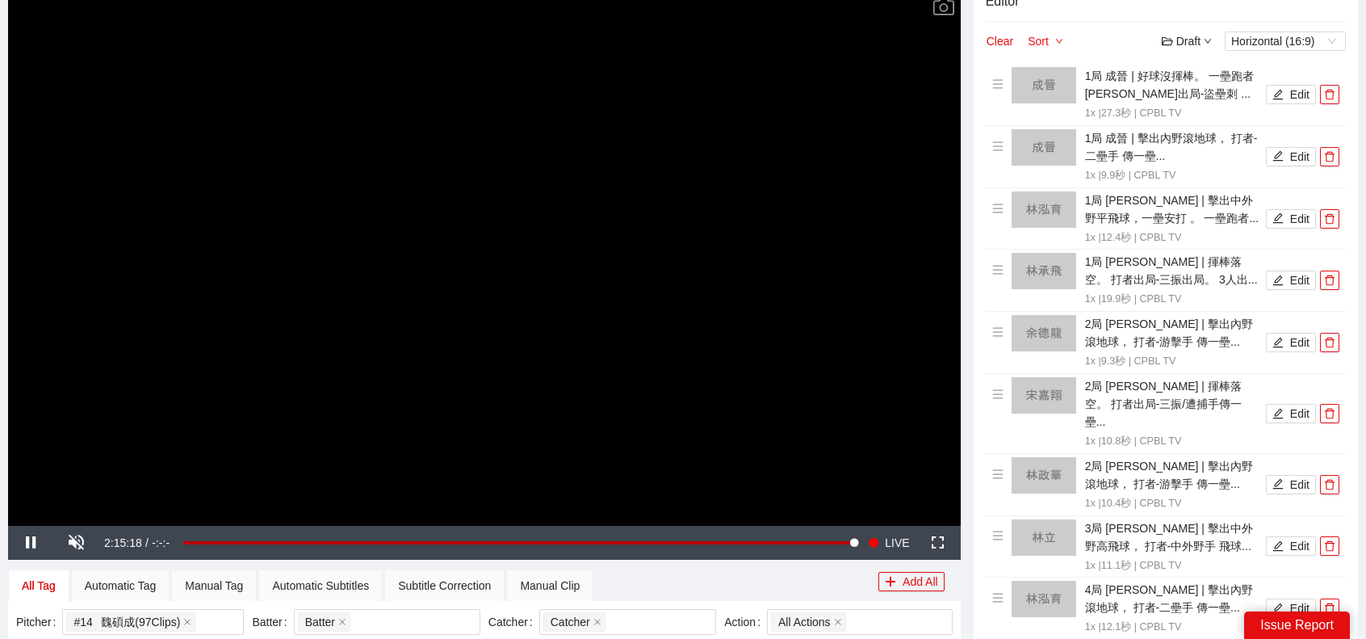
scroll to position [162, 0]
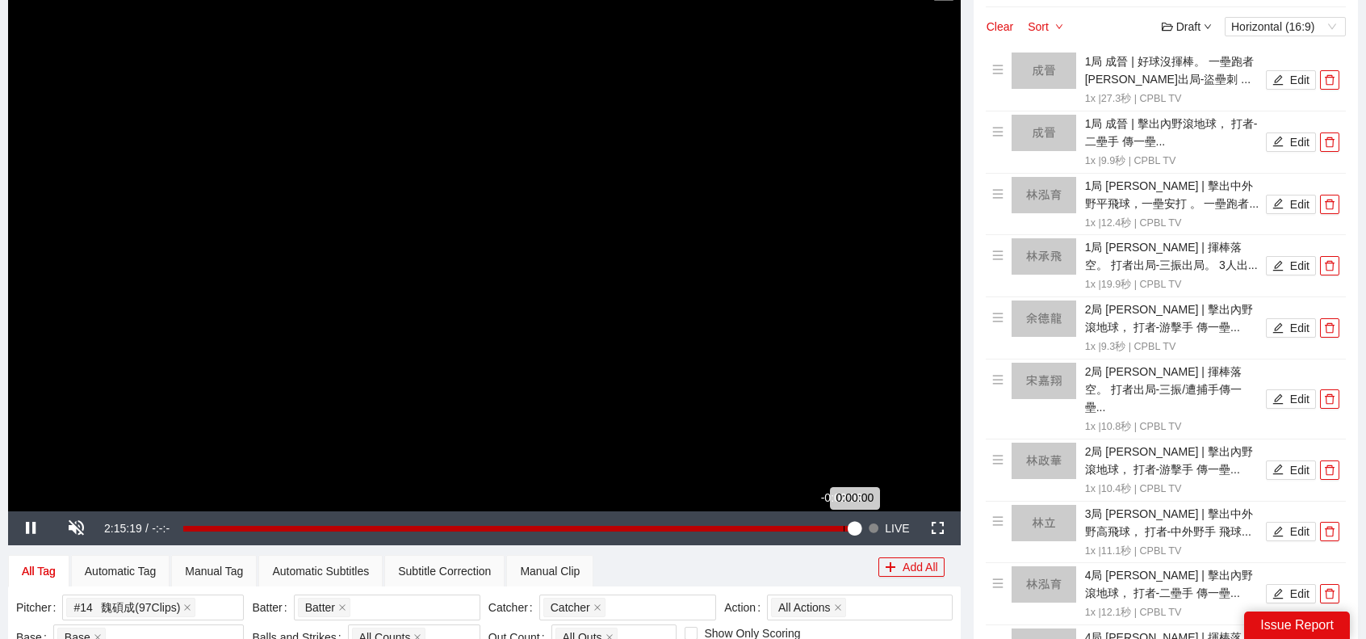
click at [843, 521] on div "Loaded : 100.00% -0:02:06 0:00:00" at bounding box center [518, 528] width 687 height 34
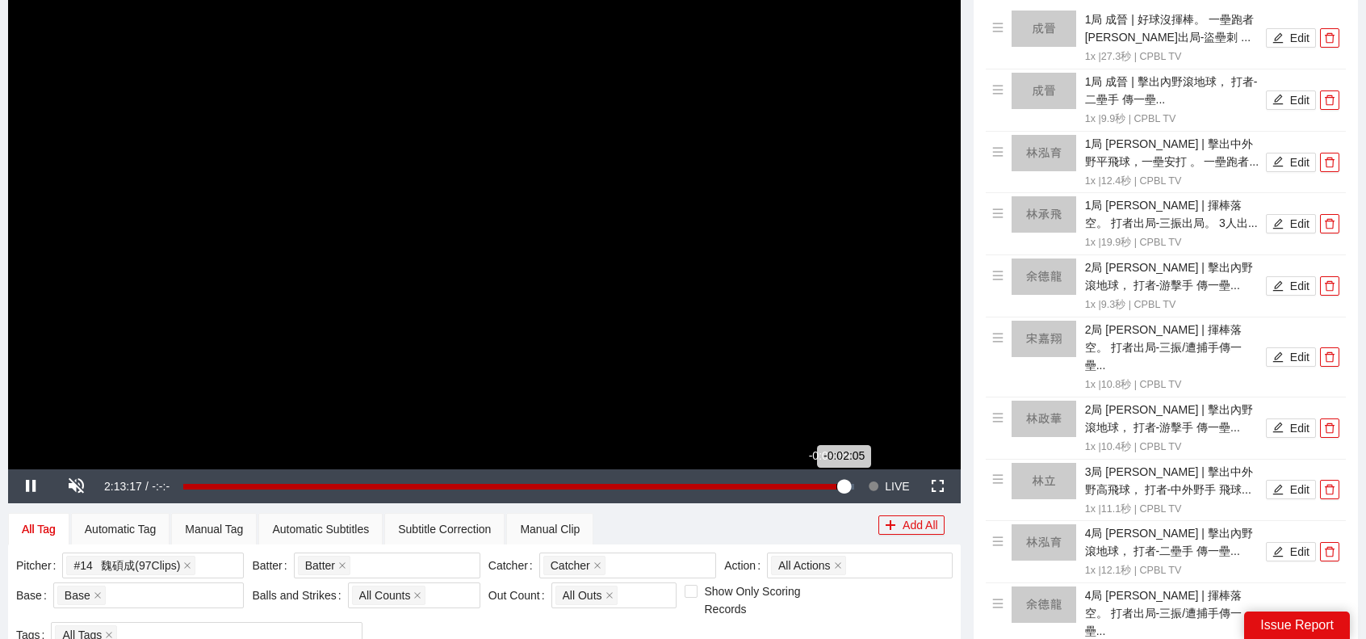
scroll to position [192, 0]
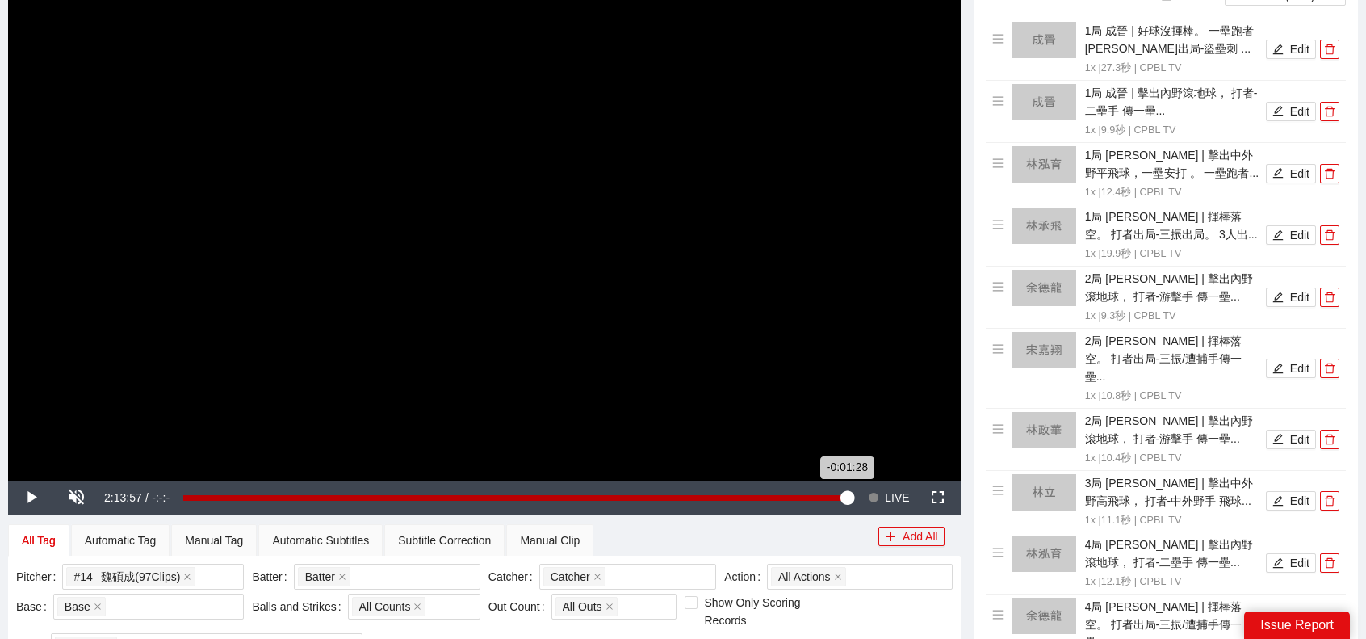
click at [846, 497] on div "-0:01:28" at bounding box center [515, 498] width 664 height 6
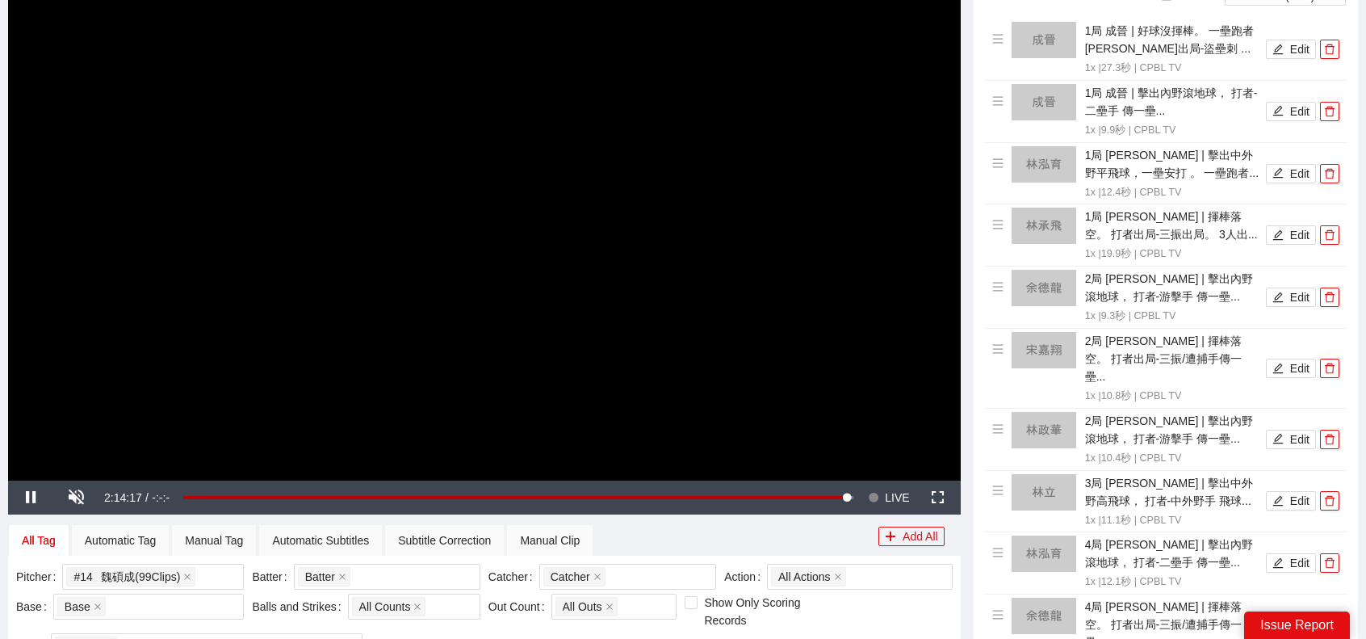
drag, startPoint x: 646, startPoint y: 266, endPoint x: 609, endPoint y: 290, distance: 44.4
click at [646, 266] on video "Video Player" at bounding box center [484, 212] width 953 height 536
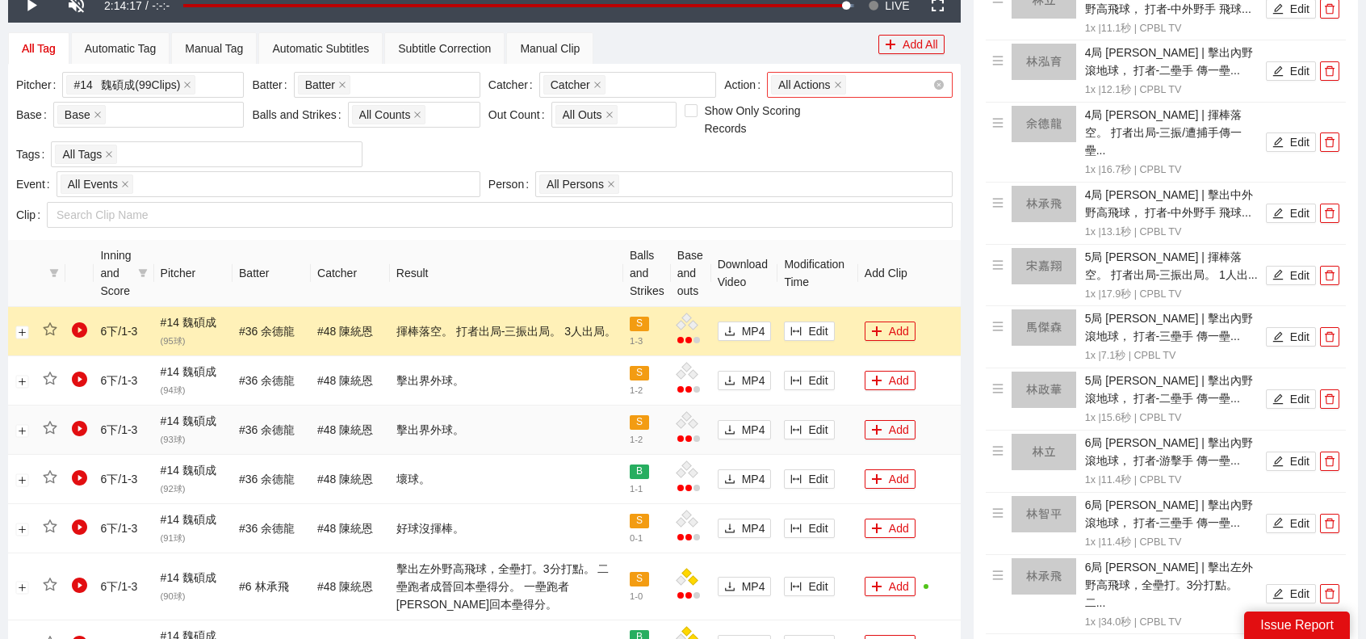
scroll to position [758, 0]
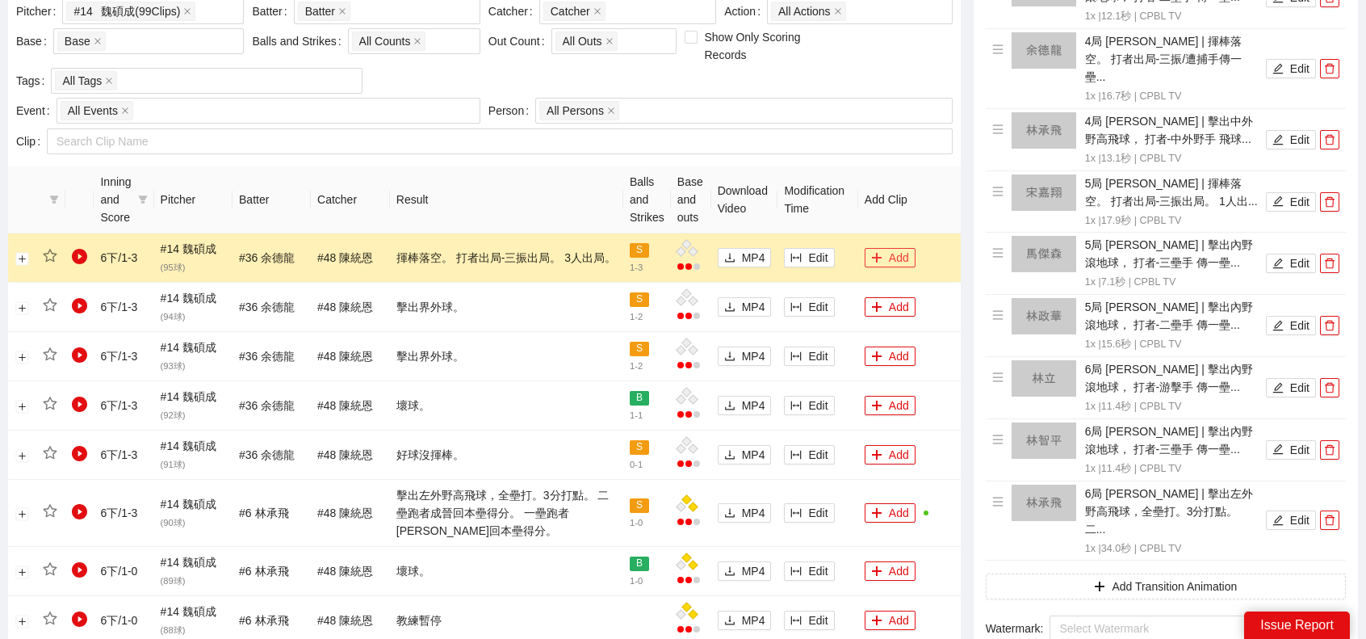
click at [905, 258] on button "Add" at bounding box center [890, 257] width 51 height 19
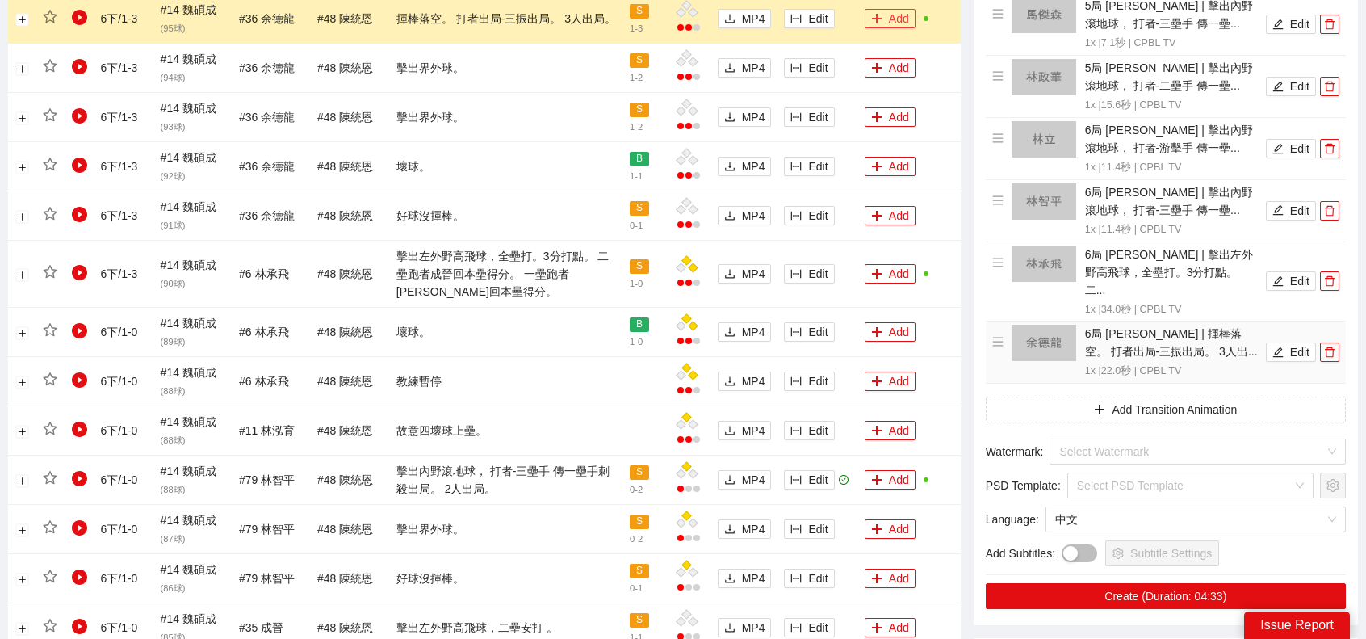
scroll to position [1000, 0]
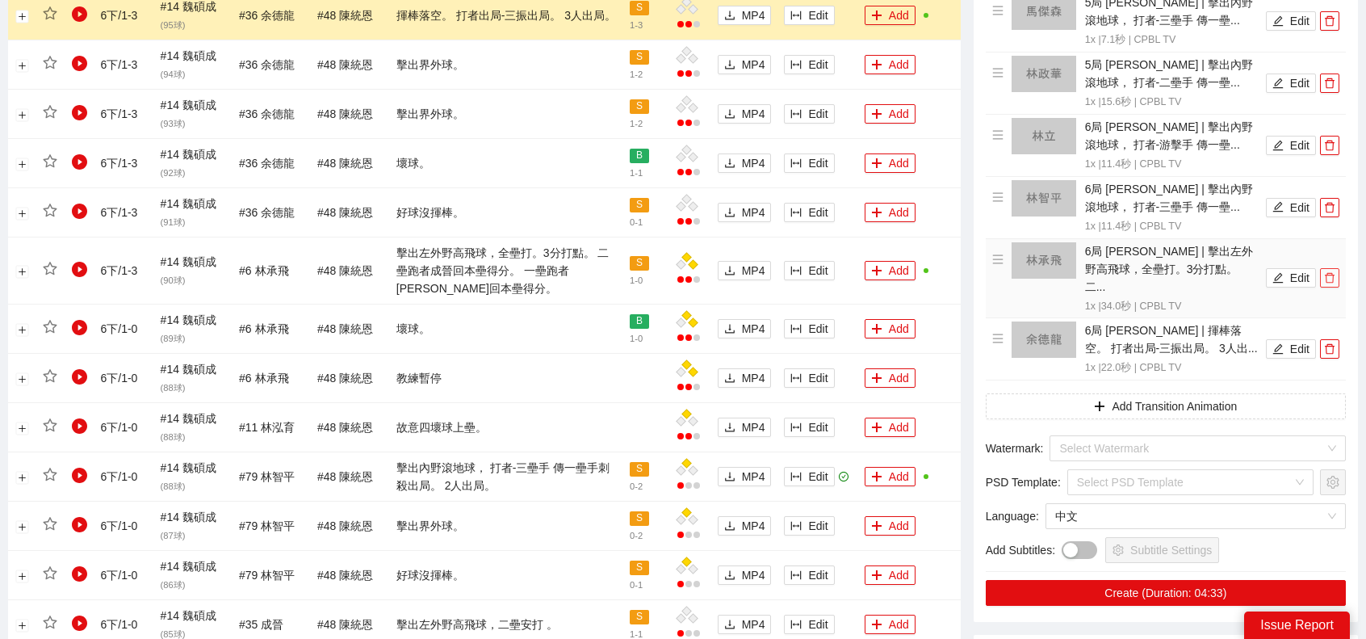
click at [1332, 272] on icon "delete" at bounding box center [1329, 277] width 11 height 11
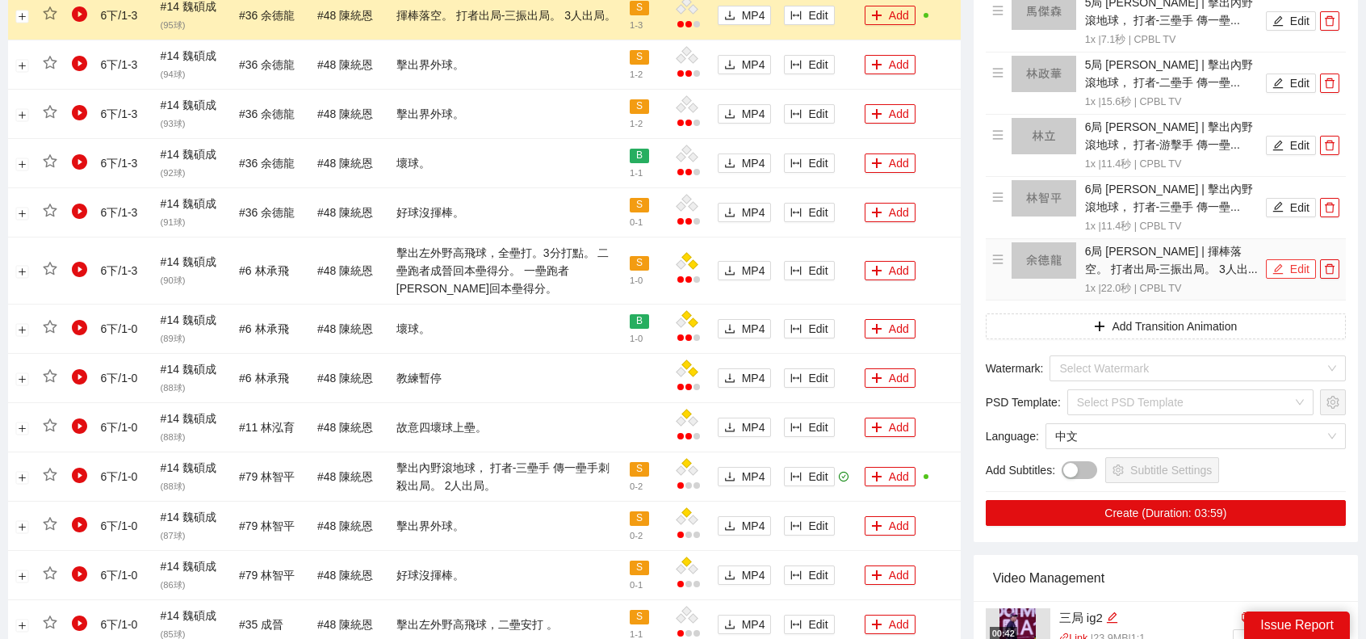
click at [1294, 259] on button "Edit" at bounding box center [1291, 268] width 50 height 19
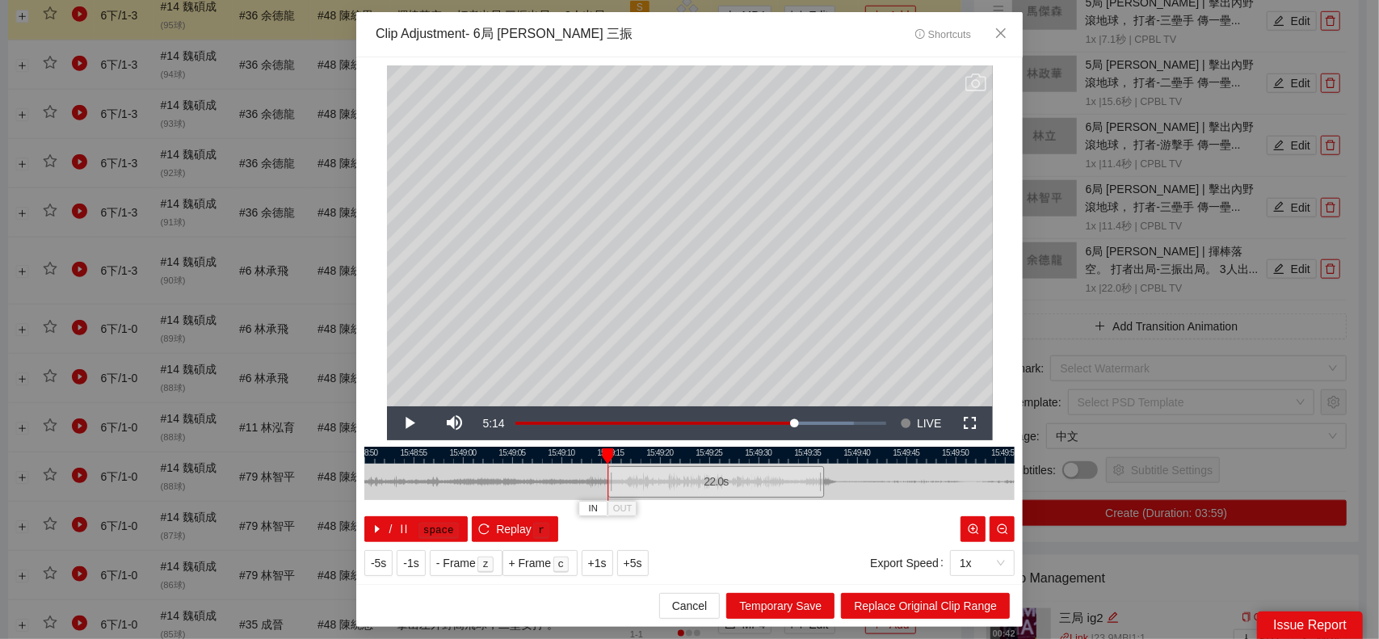
drag, startPoint x: 623, startPoint y: 489, endPoint x: 649, endPoint y: 490, distance: 25.9
click at [644, 493] on div "22.0 s" at bounding box center [715, 481] width 216 height 31
drag, startPoint x: 817, startPoint y: 480, endPoint x: 703, endPoint y: 487, distance: 114.1
click at [703, 487] on div at bounding box center [704, 482] width 10 height 36
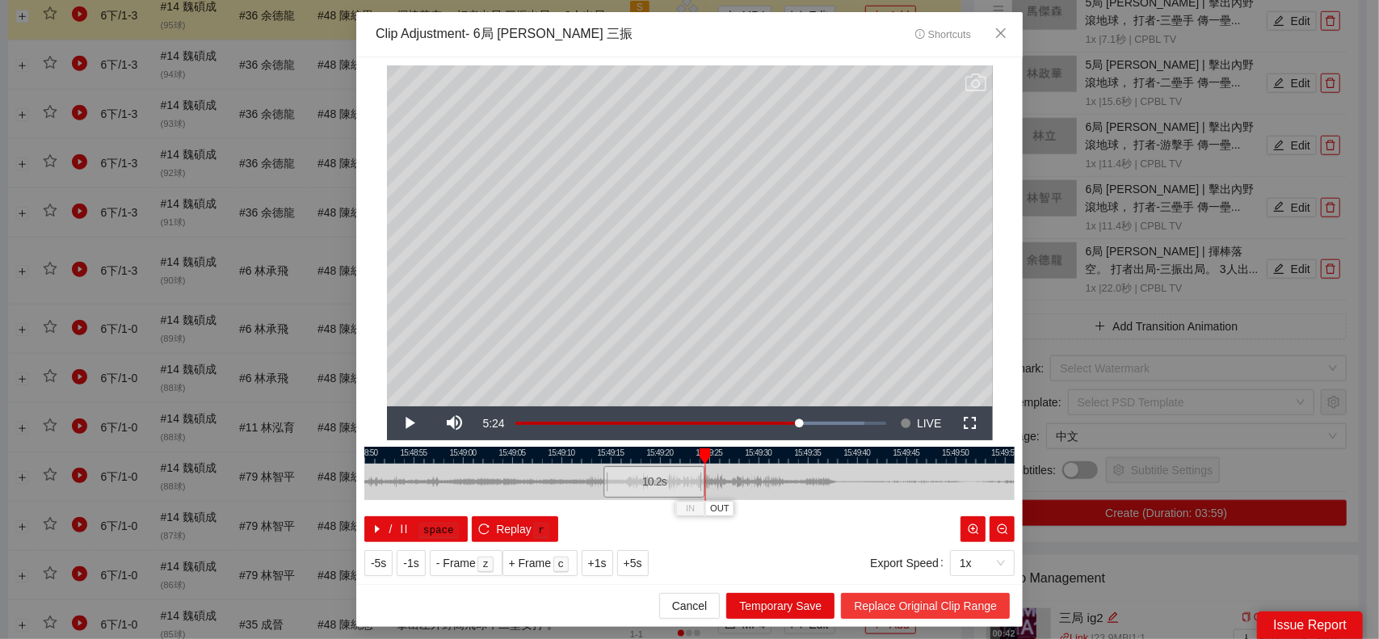
click at [914, 602] on span "Replace Original Clip Range" at bounding box center [925, 606] width 143 height 18
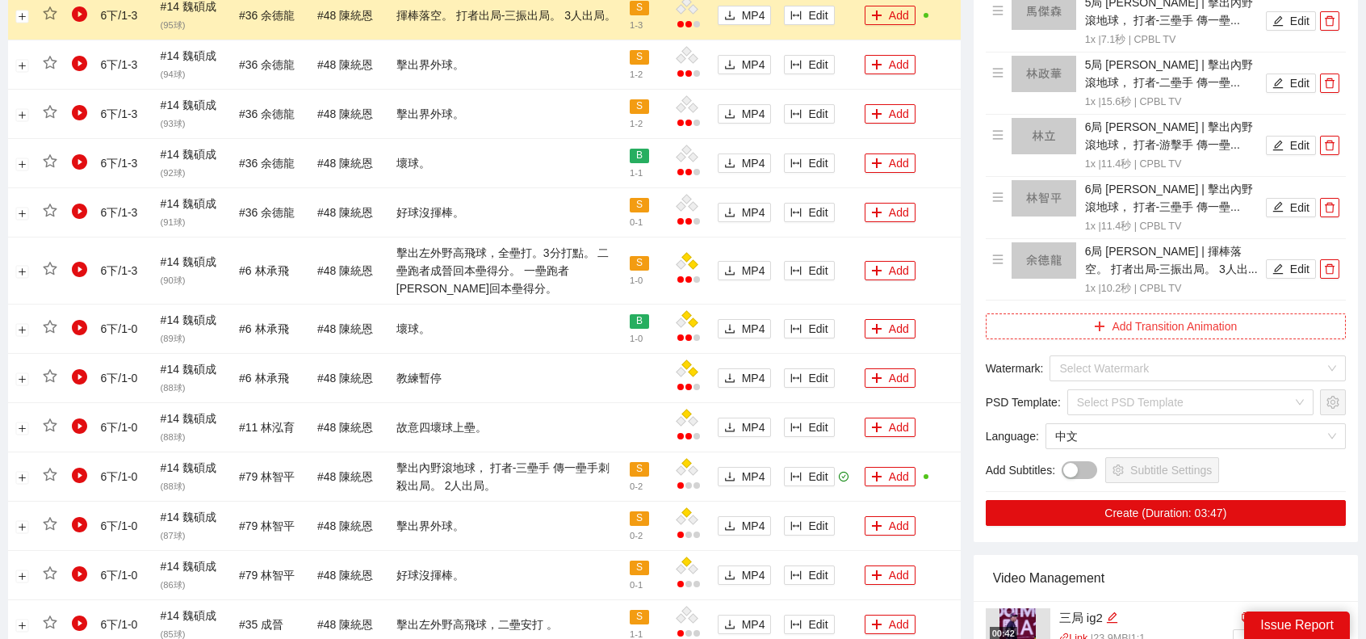
click at [1175, 313] on button "Add Transition Animation" at bounding box center [1166, 326] width 360 height 26
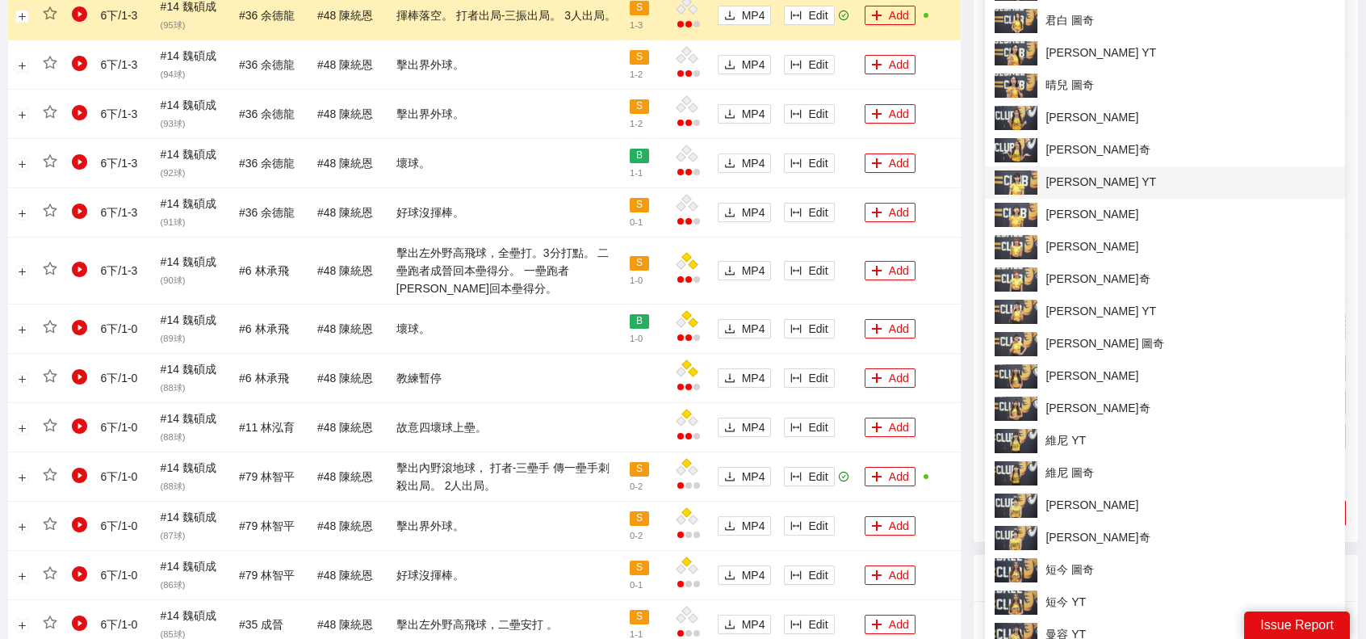
click at [1073, 180] on span "[PERSON_NAME] YT" at bounding box center [1165, 182] width 341 height 24
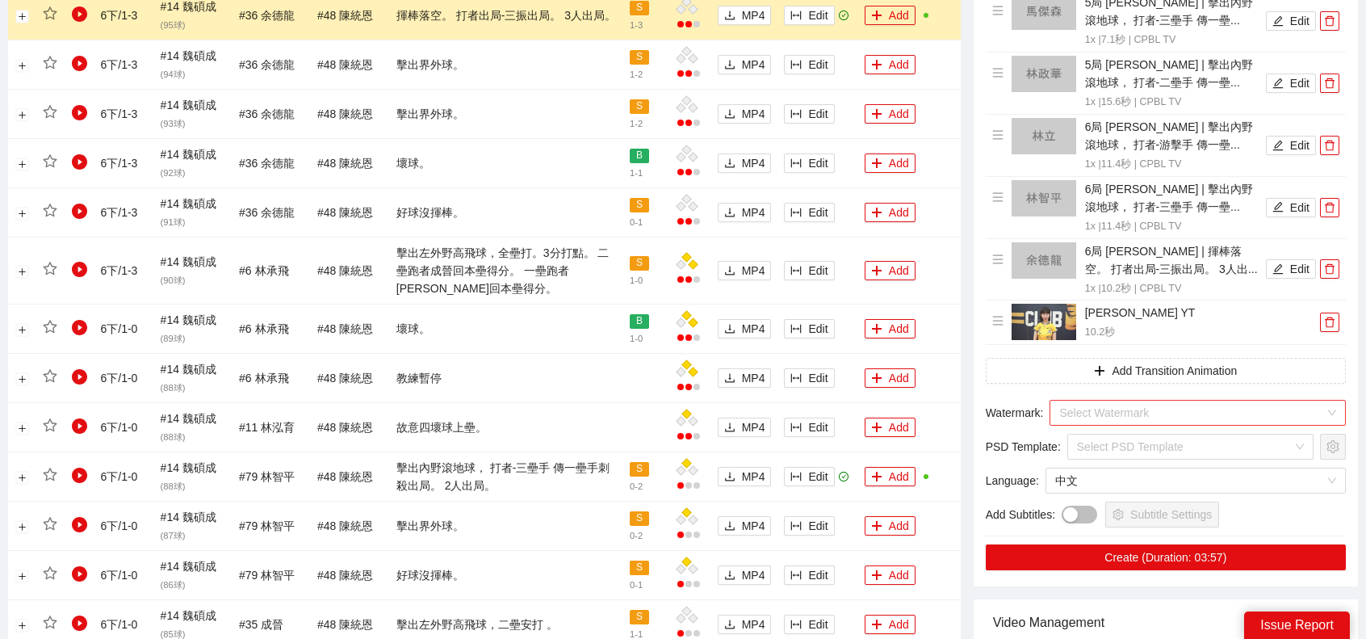
click at [1129, 401] on input "search" at bounding box center [1193, 413] width 266 height 24
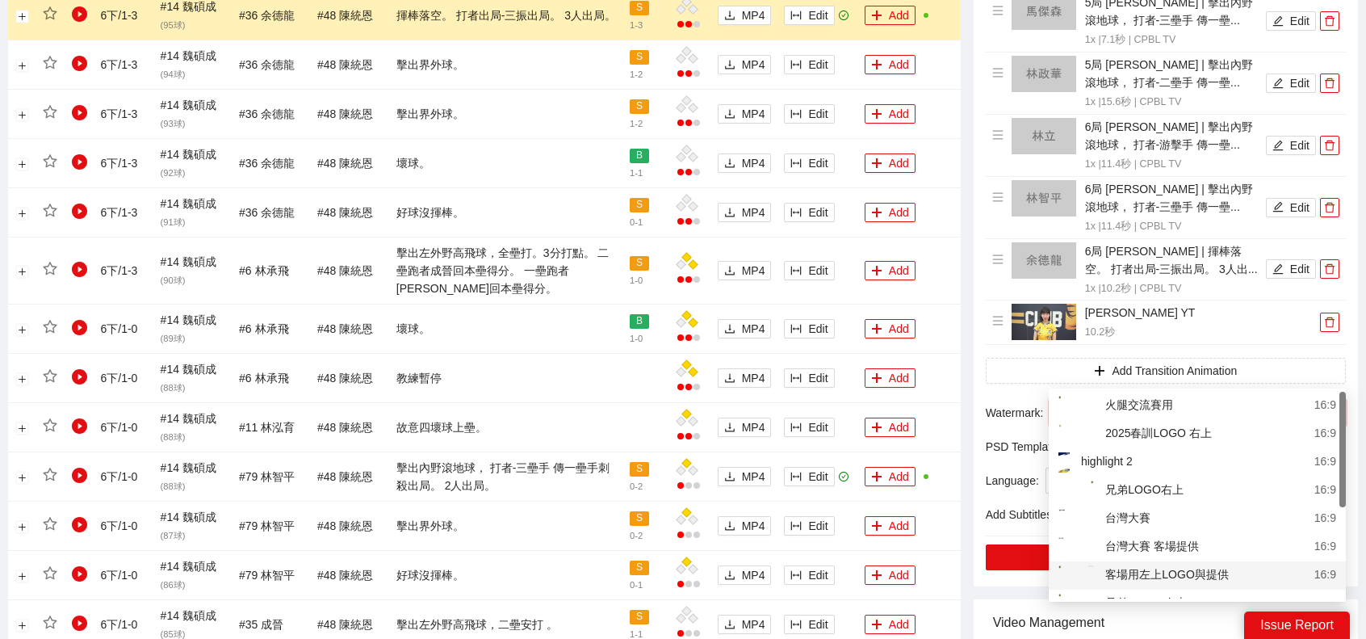
click at [1186, 579] on div "客場用左上LOGO與提供" at bounding box center [1144, 575] width 170 height 20
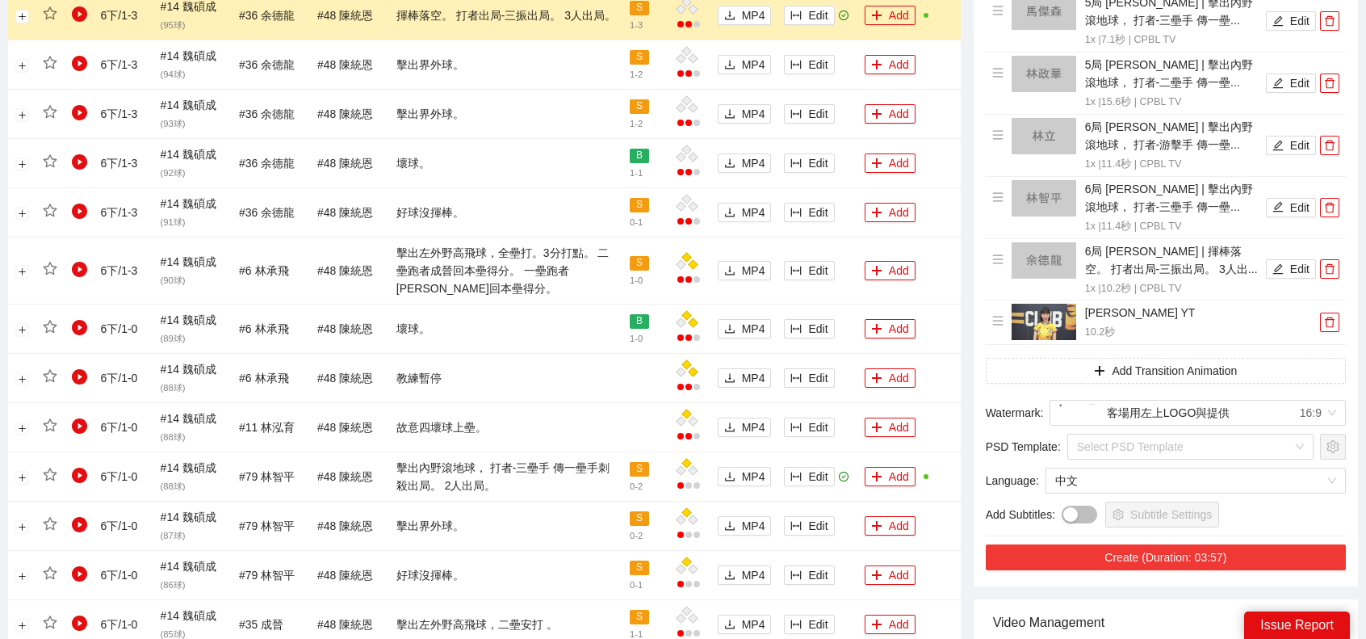
drag, startPoint x: 1168, startPoint y: 511, endPoint x: 1278, endPoint y: 492, distance: 111.5
click at [1235, 544] on button "Create (Duration: 03:57)" at bounding box center [1166, 557] width 360 height 26
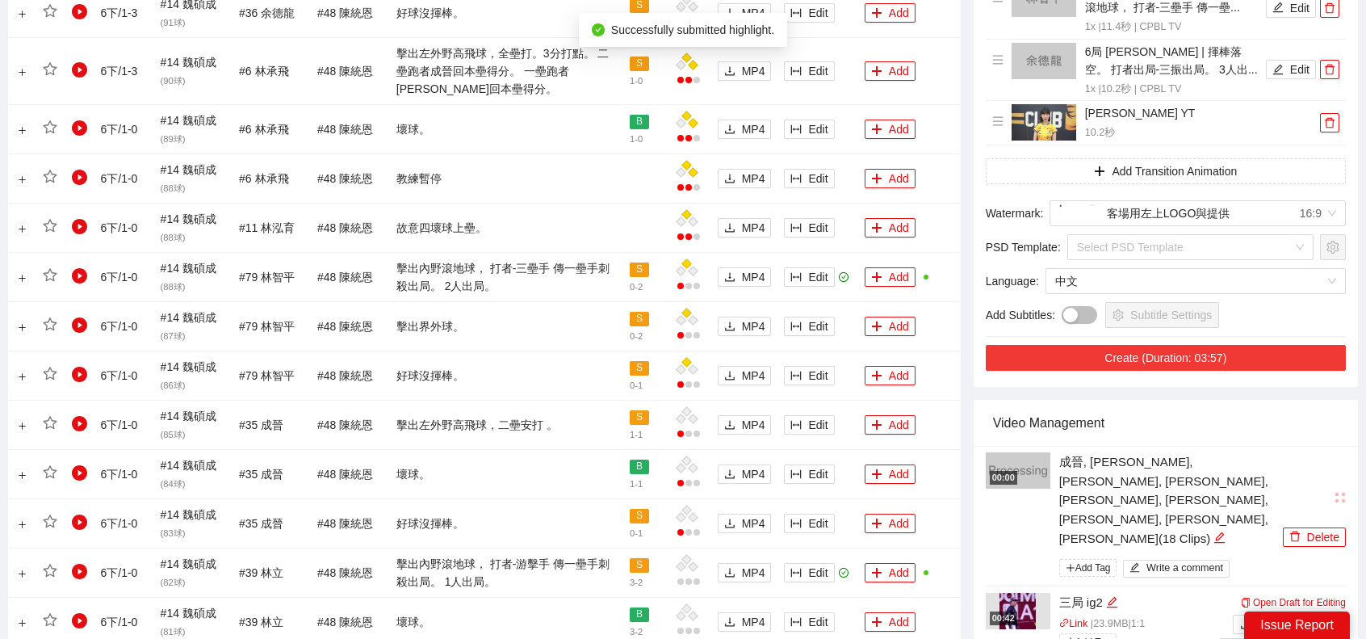
scroll to position [1404, 0]
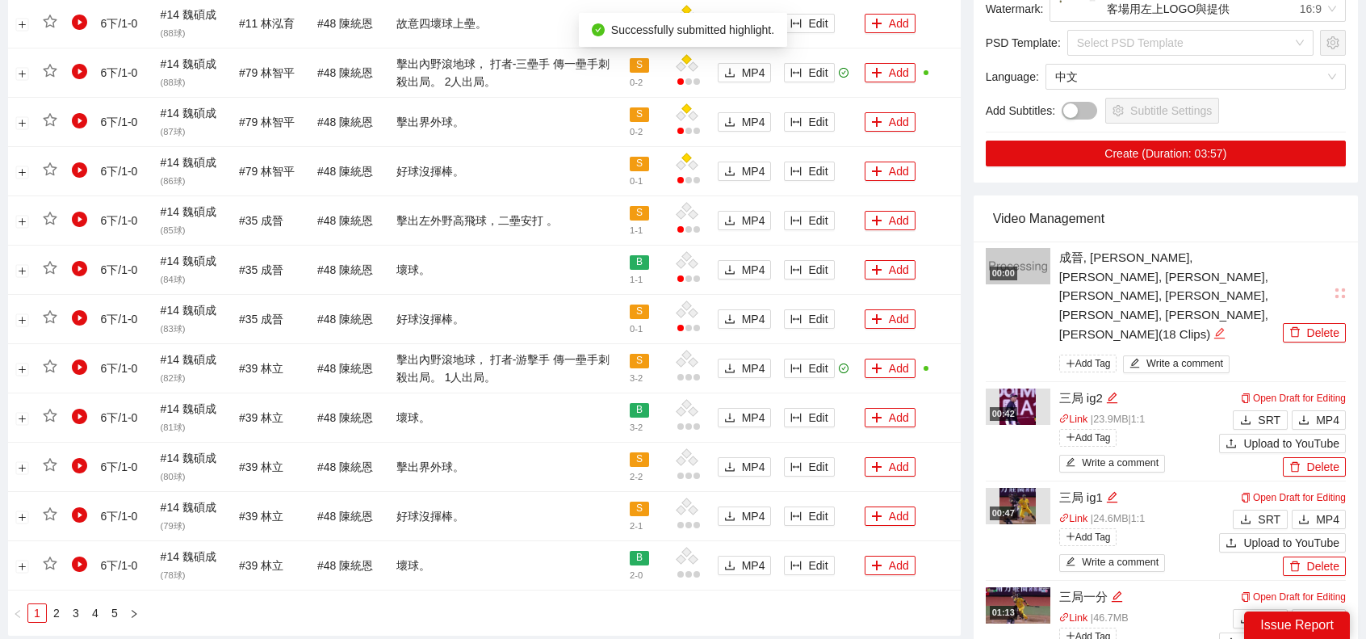
click at [1225, 328] on icon "edit" at bounding box center [1220, 333] width 10 height 10
type textarea "**********"
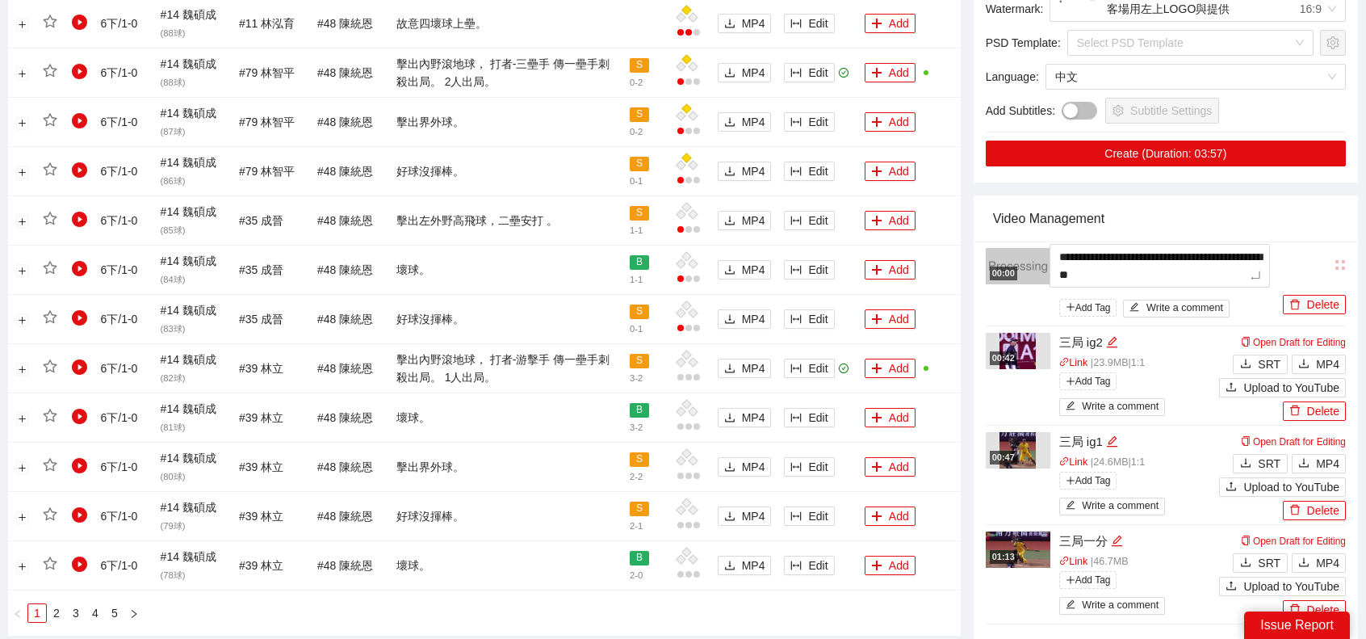
type textarea "*"
type textarea "**"
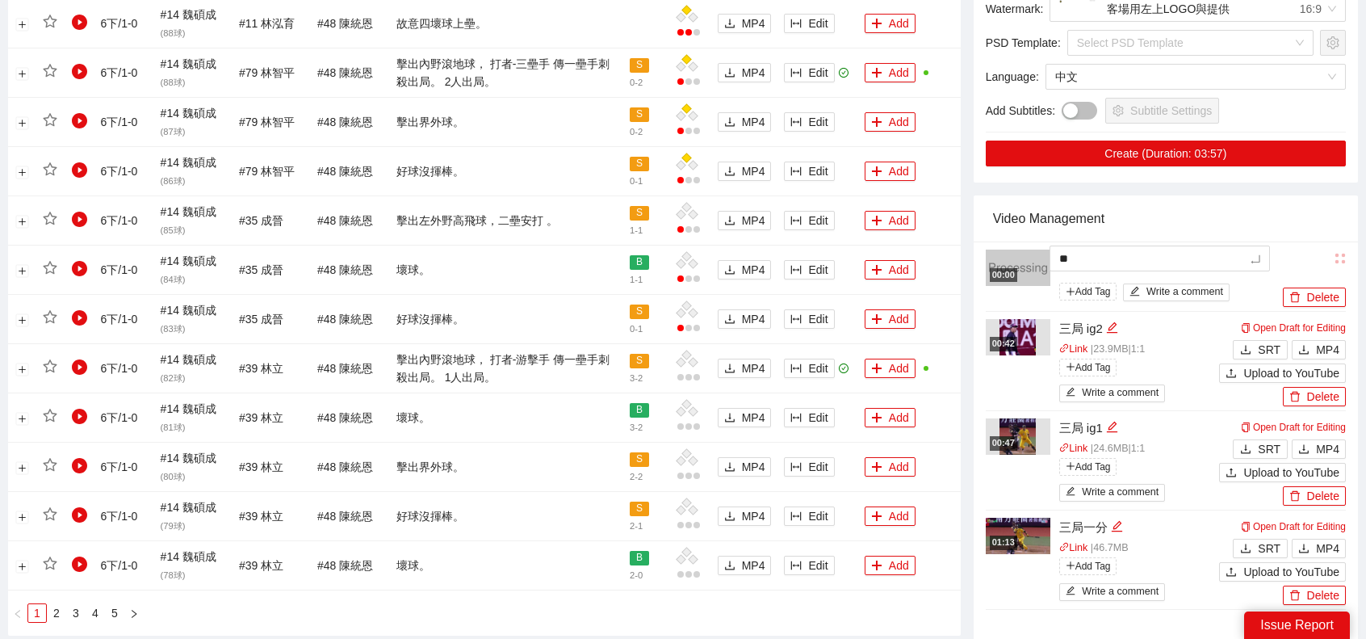
type textarea "***"
type textarea "*"
type textarea "**"
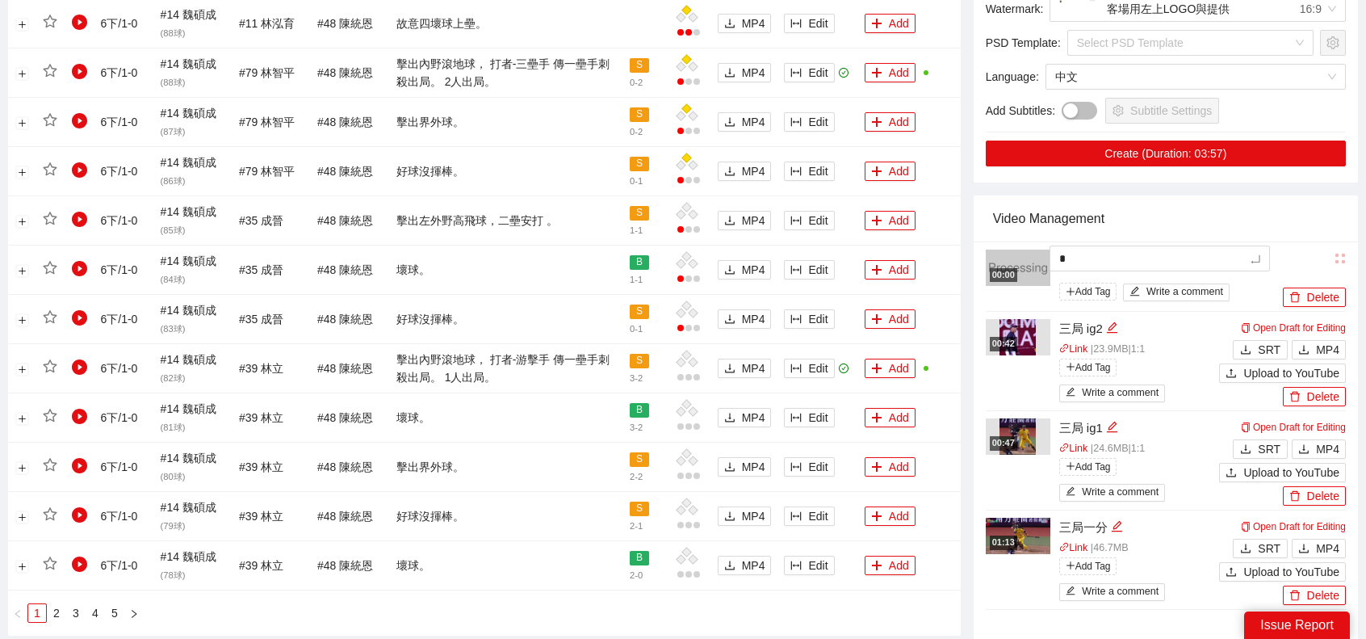
type textarea "**"
type textarea "***"
type textarea "**"
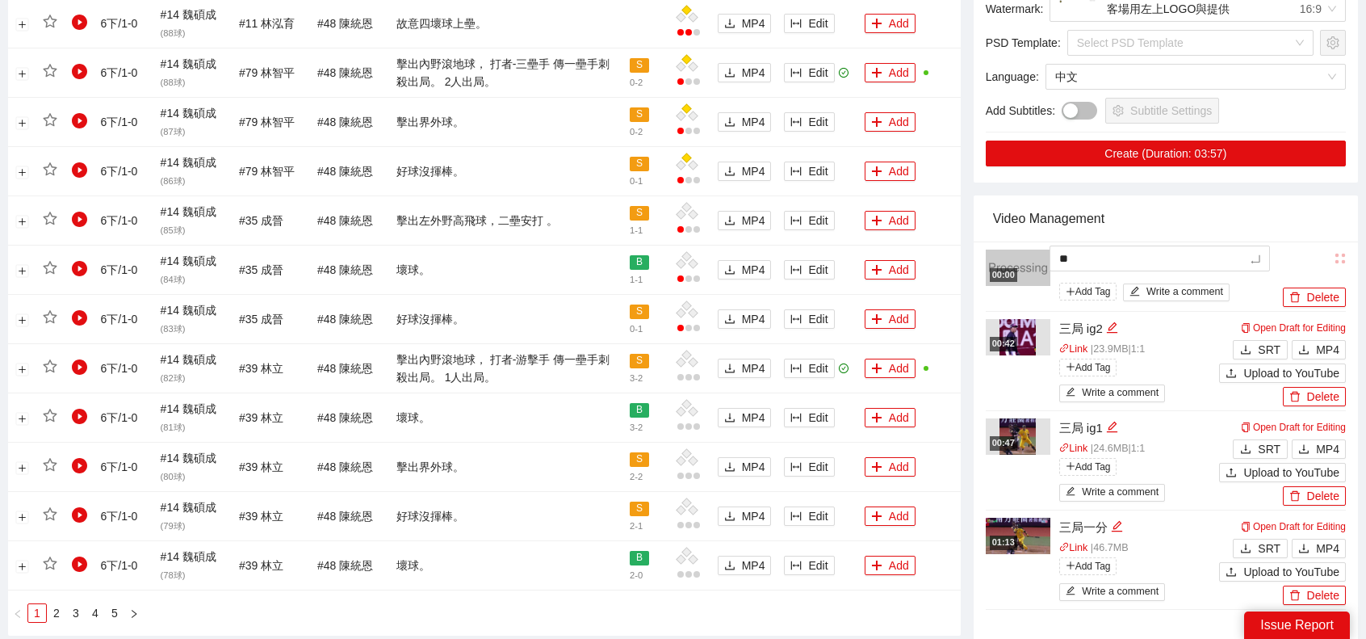
type textarea "**"
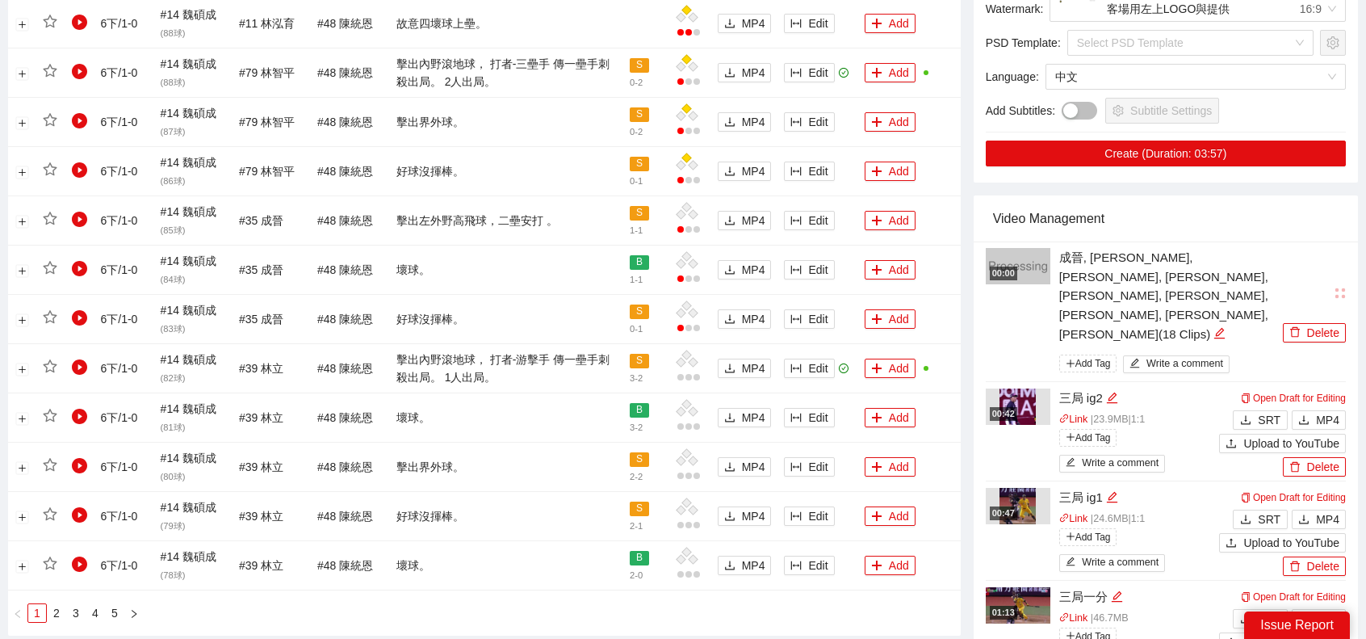
drag, startPoint x: 1237, startPoint y: 161, endPoint x: 1240, endPoint y: 148, distance: 13.3
click at [1238, 195] on div "Video Management" at bounding box center [1166, 218] width 346 height 46
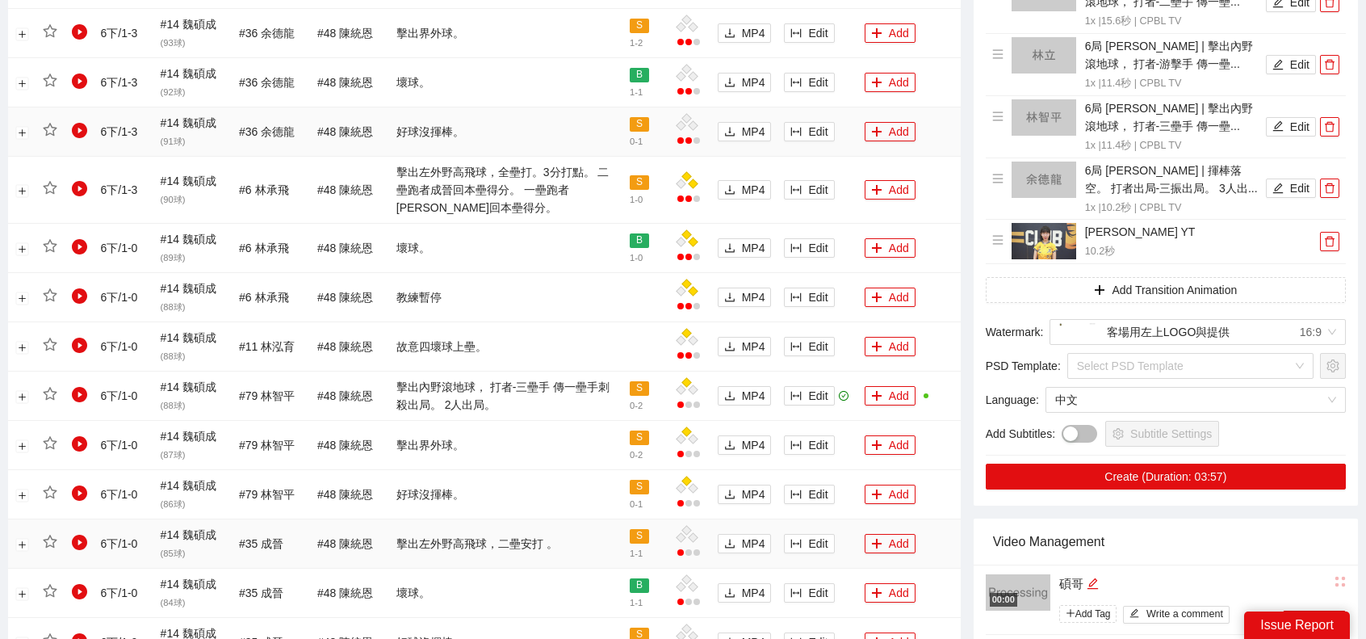
scroll to position [919, 0]
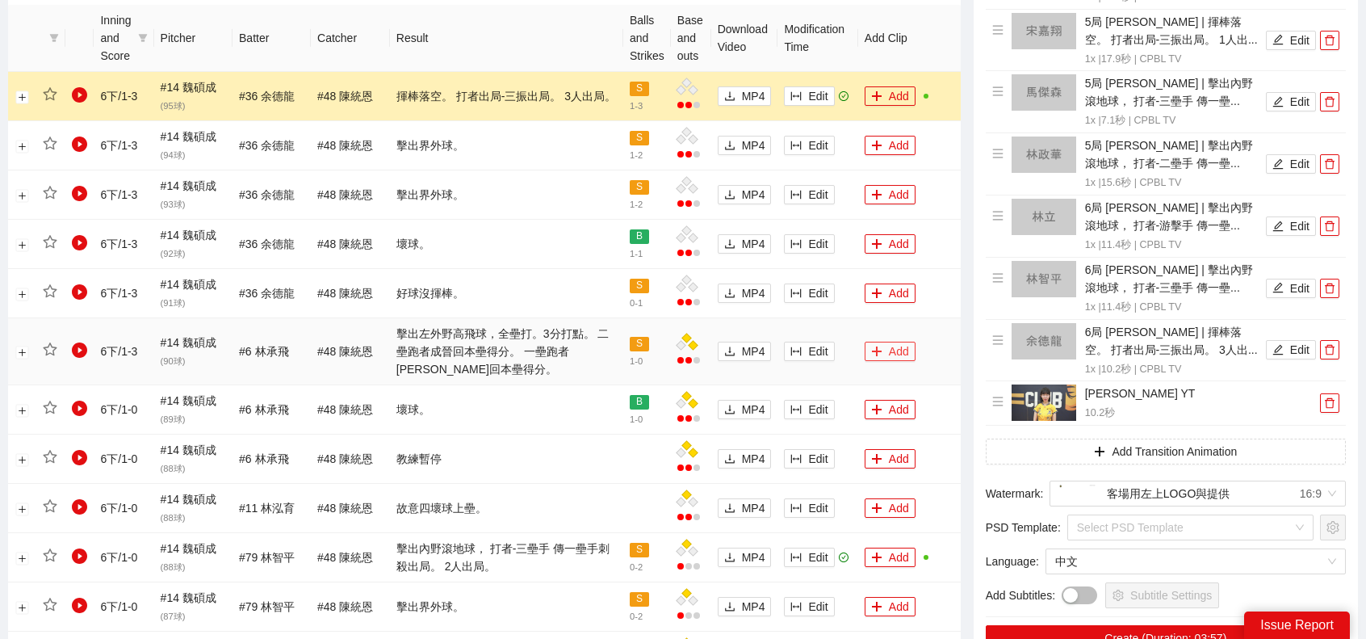
click at [885, 351] on button "Add" at bounding box center [890, 351] width 51 height 19
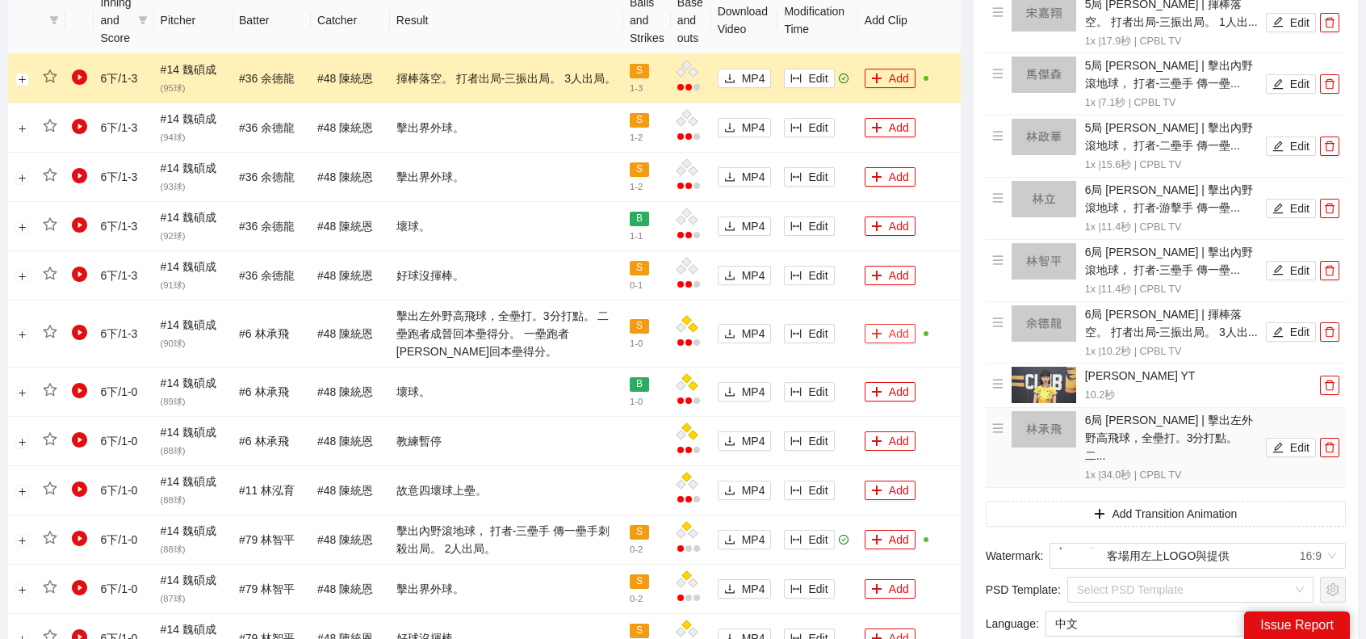
scroll to position [1161, 0]
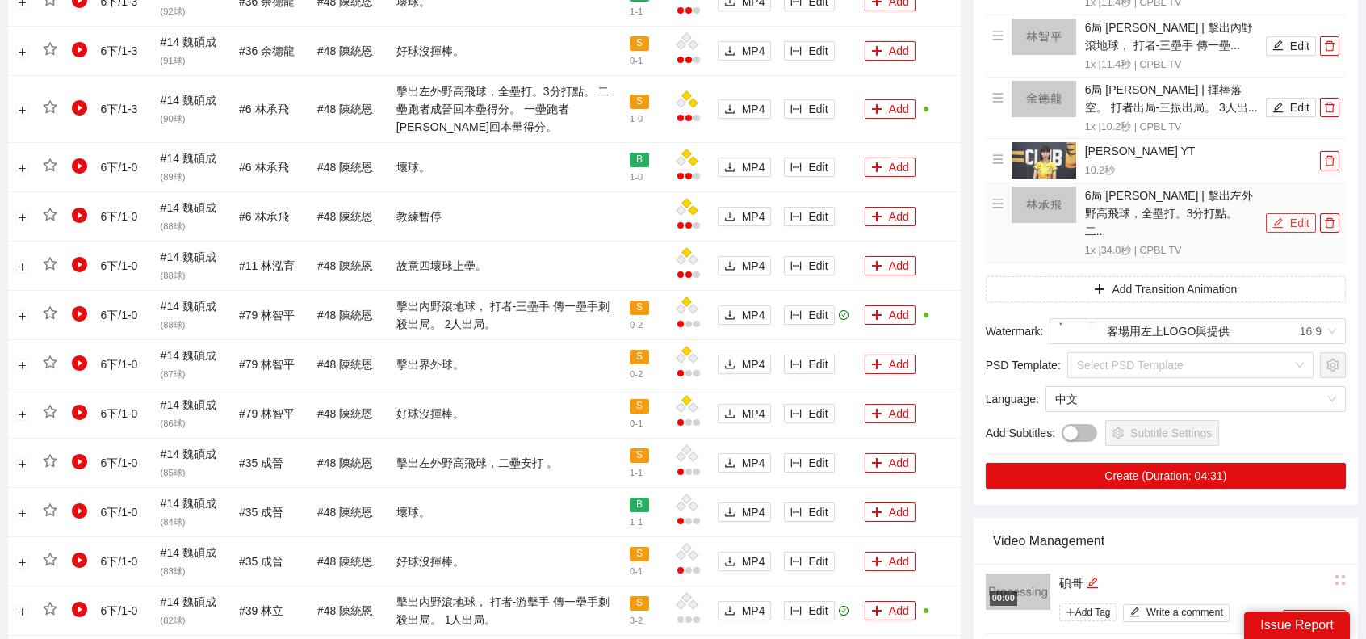
click at [1292, 213] on button "Edit" at bounding box center [1291, 222] width 50 height 19
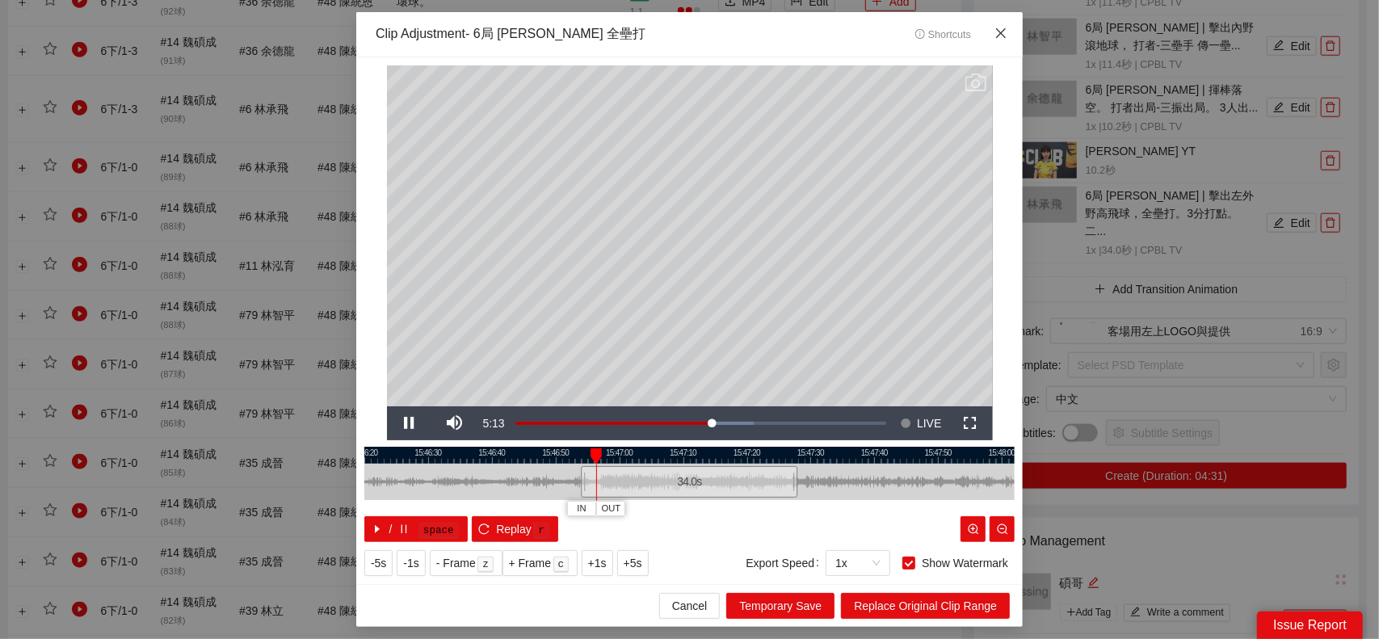
click at [1005, 28] on icon "close" at bounding box center [1000, 33] width 13 height 13
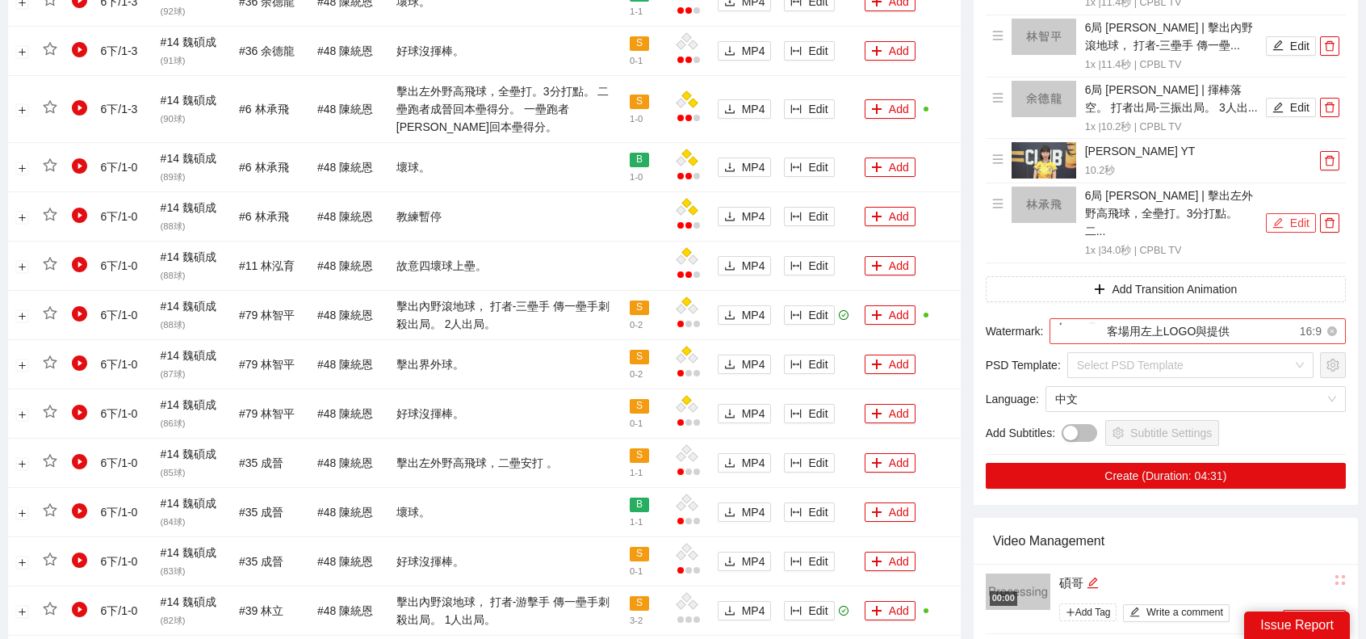
click at [1214, 319] on div "客場用左上LOGO與提供" at bounding box center [1145, 331] width 170 height 24
click at [1290, 213] on button "Edit" at bounding box center [1291, 222] width 50 height 19
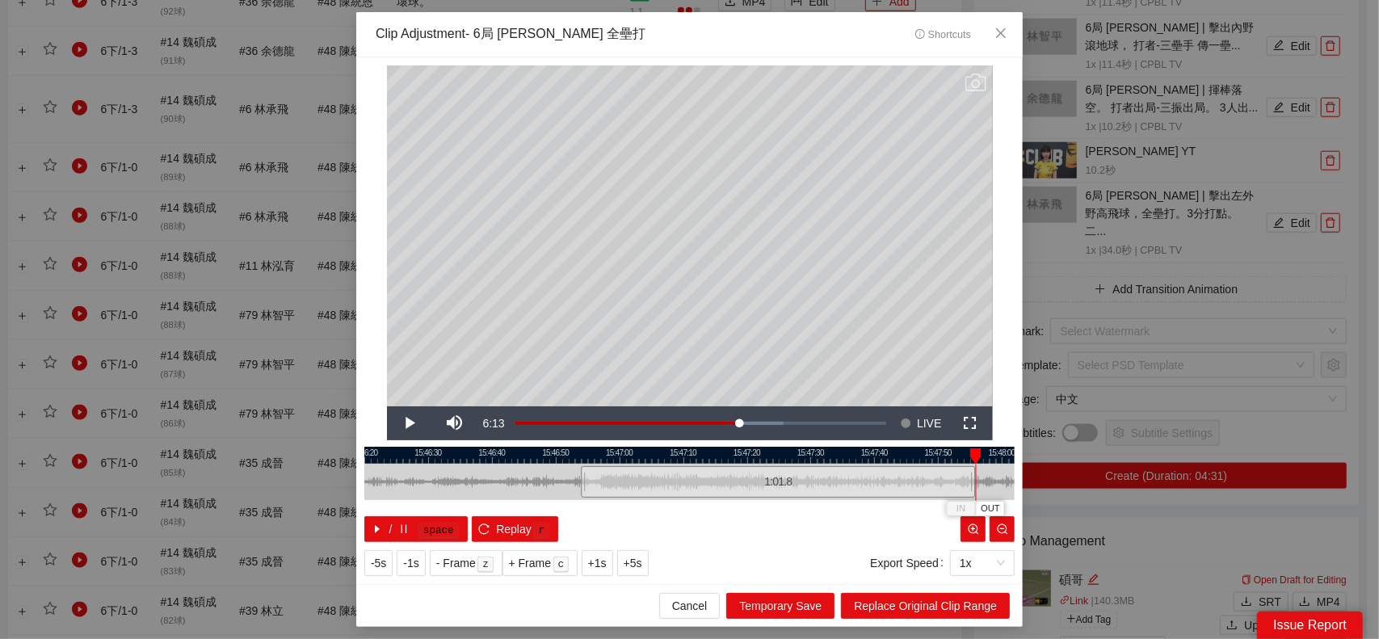
drag, startPoint x: 796, startPoint y: 476, endPoint x: 974, endPoint y: 476, distance: 177.7
click at [974, 476] on div at bounding box center [973, 482] width 10 height 36
click at [980, 78] on icon "Video Player" at bounding box center [975, 82] width 21 height 18
click at [1186, 335] on div "**********" at bounding box center [689, 319] width 1379 height 639
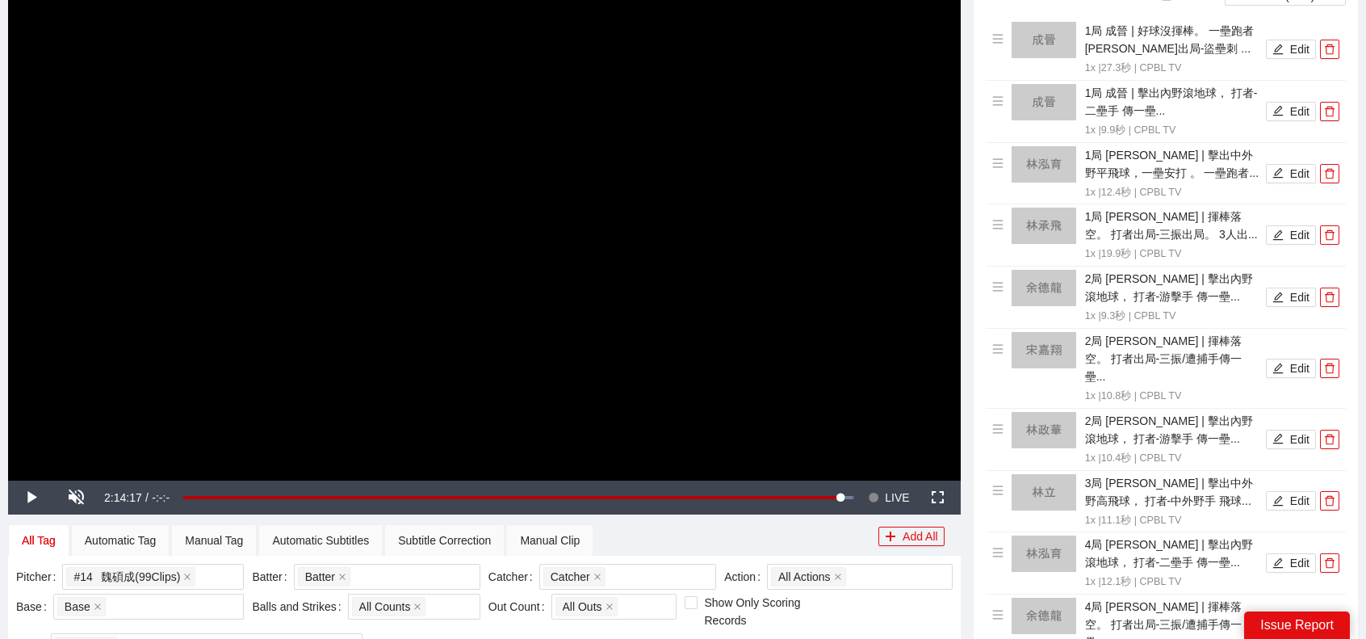
scroll to position [0, 0]
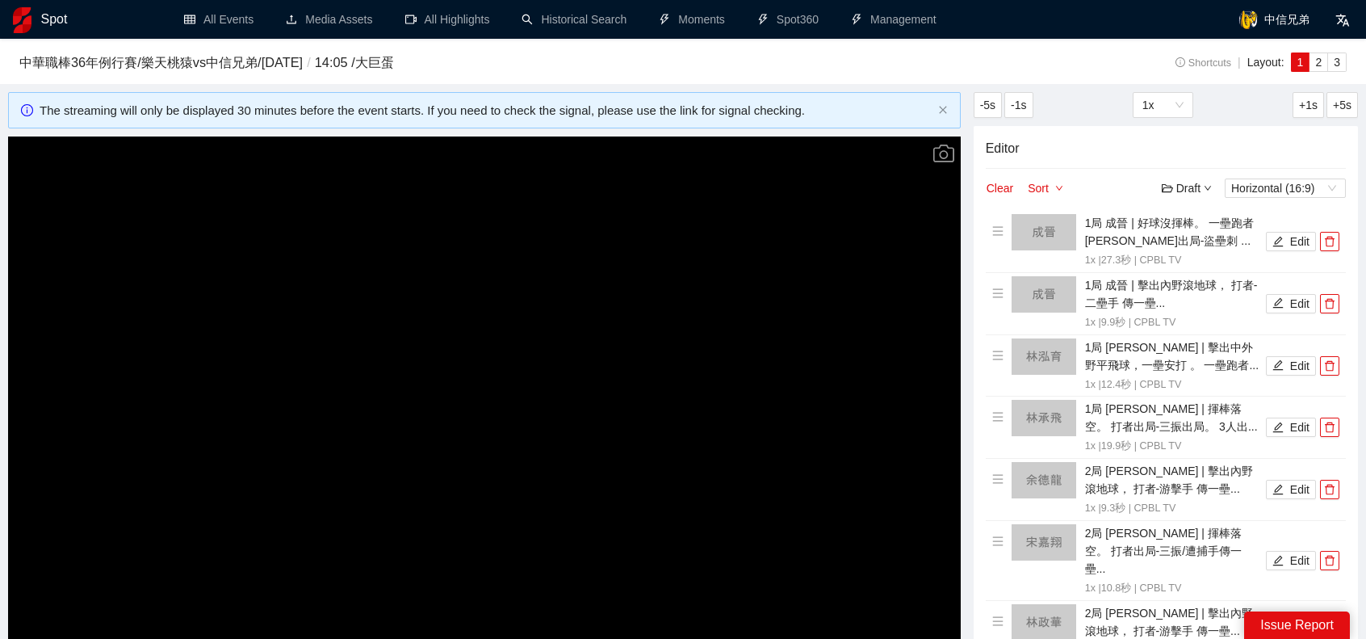
drag, startPoint x: 49, startPoint y: 22, endPoint x: 952, endPoint y: 86, distance: 905.2
click at [955, 75] on div "中華職棒[DATE]例行賽 / 樂天桃猿 vs 中信兄弟 / [DATE] / 14:05 / [GEOGRAPHIC_DATA]" at bounding box center [549, 65] width 1061 height 27
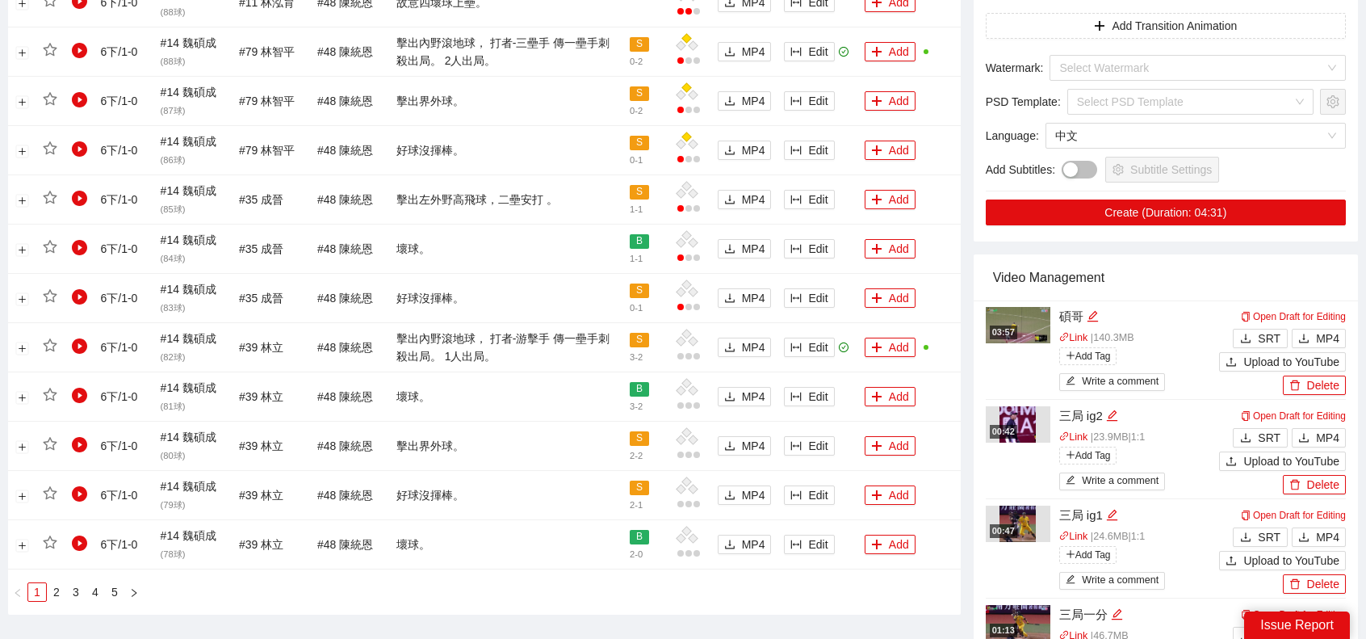
scroll to position [1534, 0]
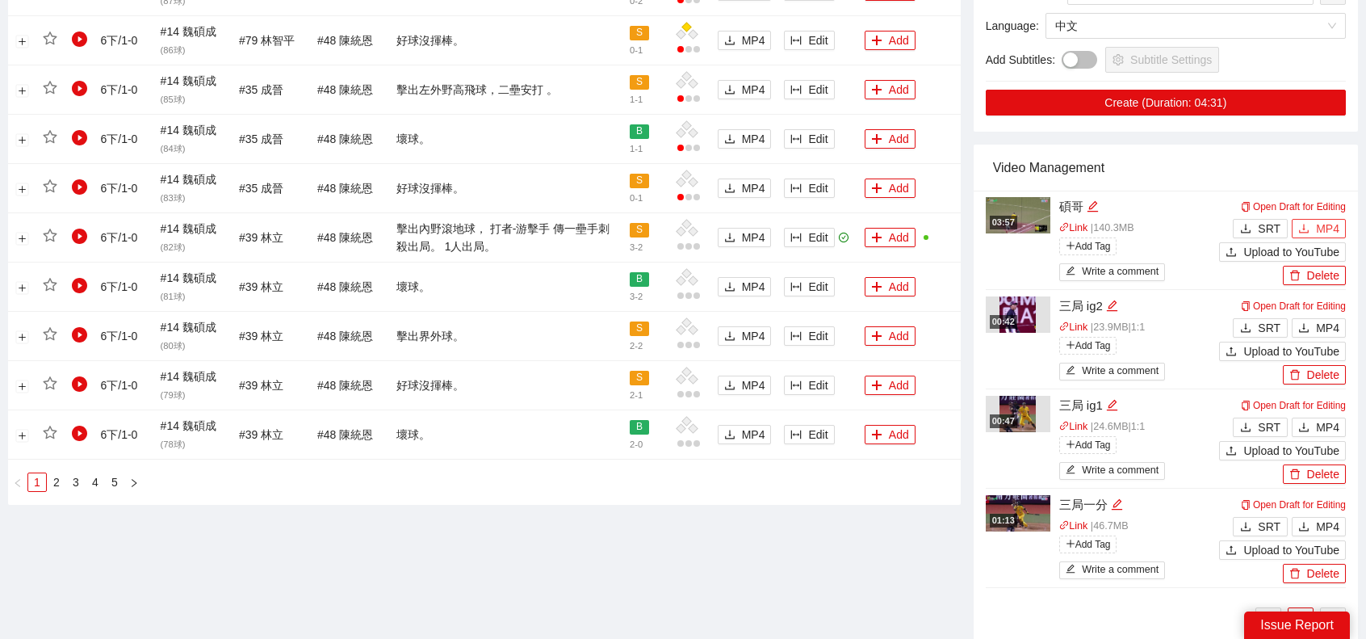
click at [1331, 220] on span "MP4" at bounding box center [1327, 229] width 23 height 18
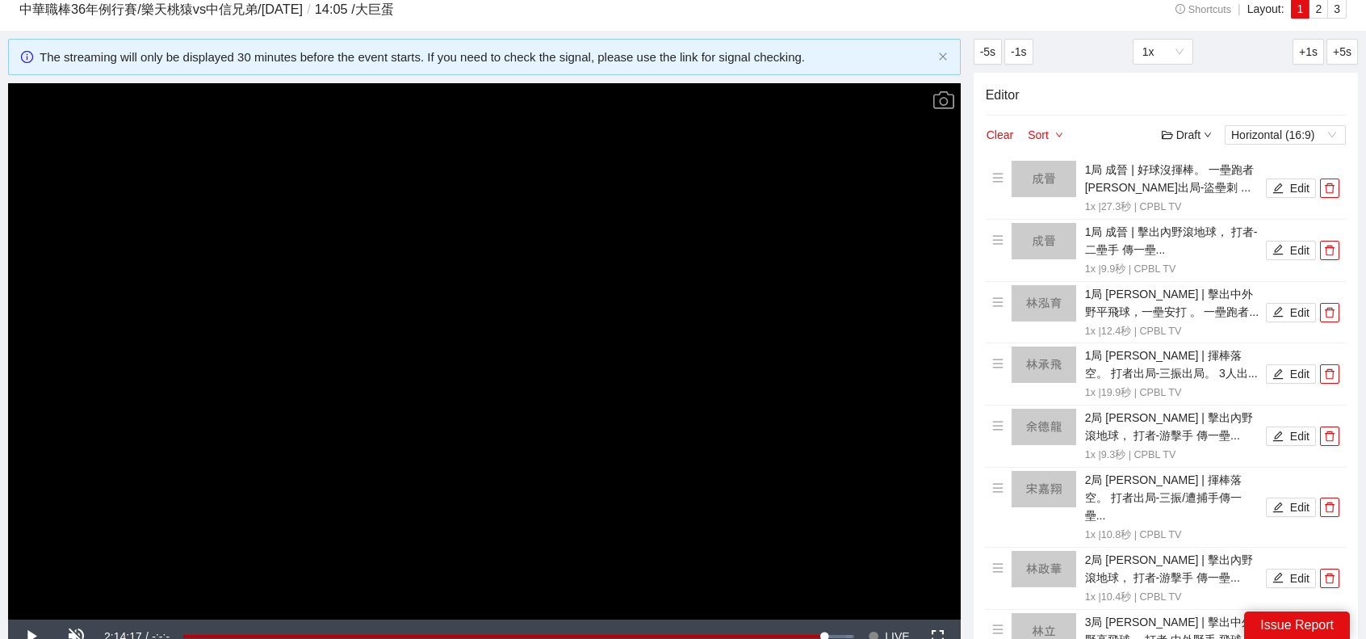
scroll to position [0, 0]
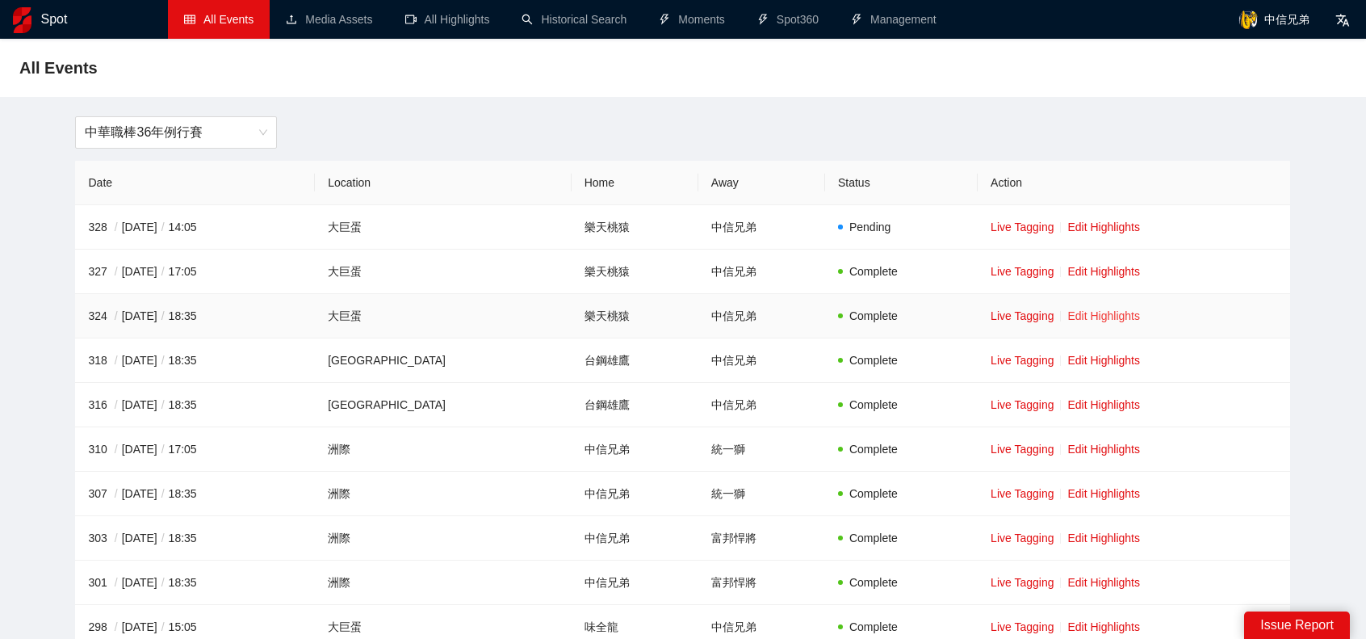
click at [1098, 315] on link "Edit Highlights" at bounding box center [1104, 315] width 73 height 13
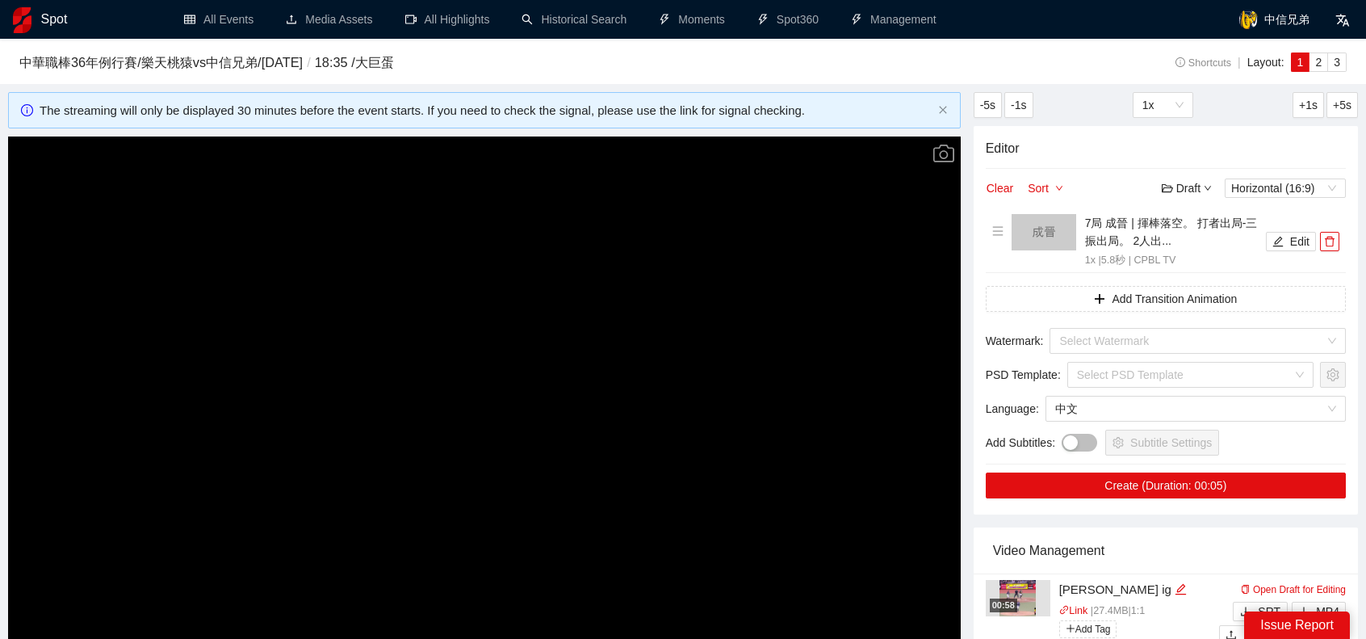
click at [623, 356] on video "Video Player" at bounding box center [484, 404] width 953 height 536
click at [1333, 243] on icon "delete" at bounding box center [1330, 242] width 10 height 10
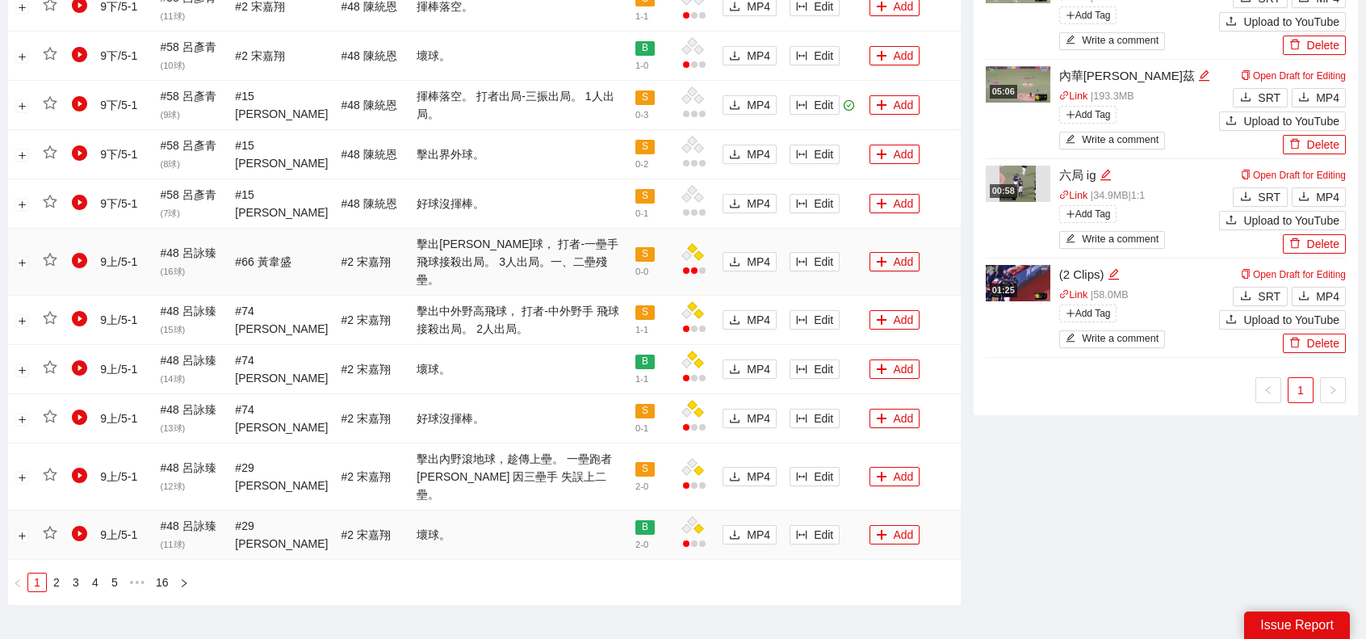
scroll to position [1514, 0]
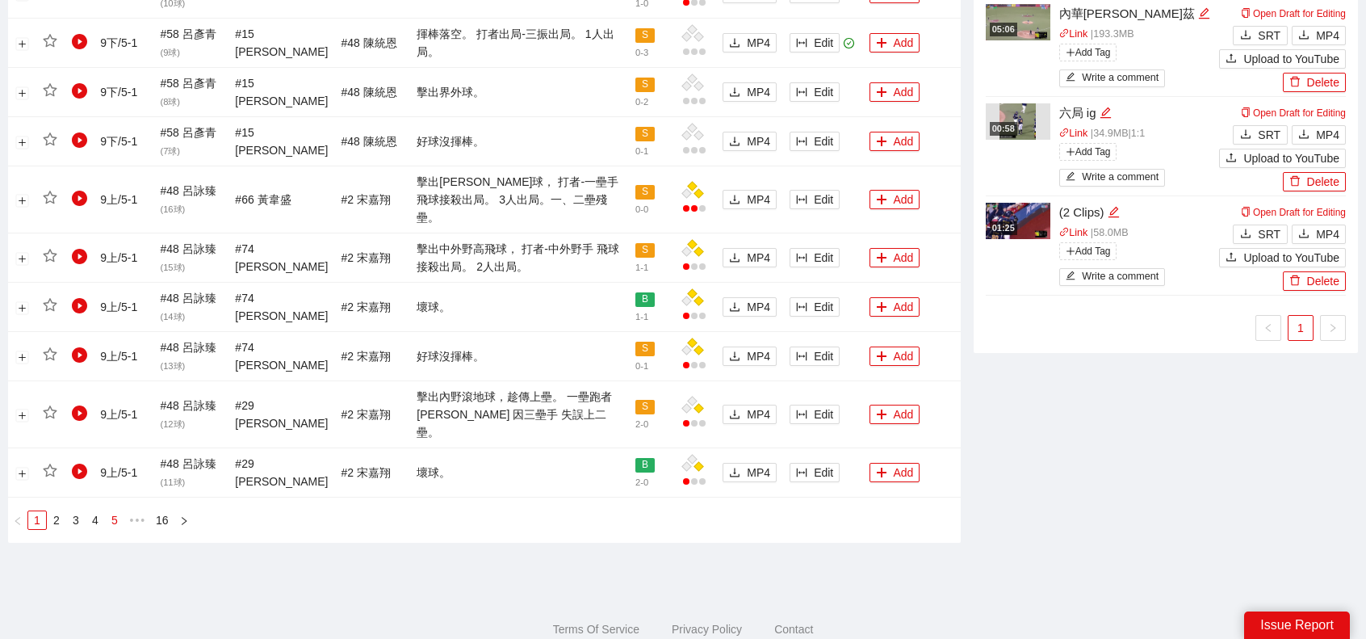
click at [109, 511] on link "5" at bounding box center [115, 520] width 18 height 18
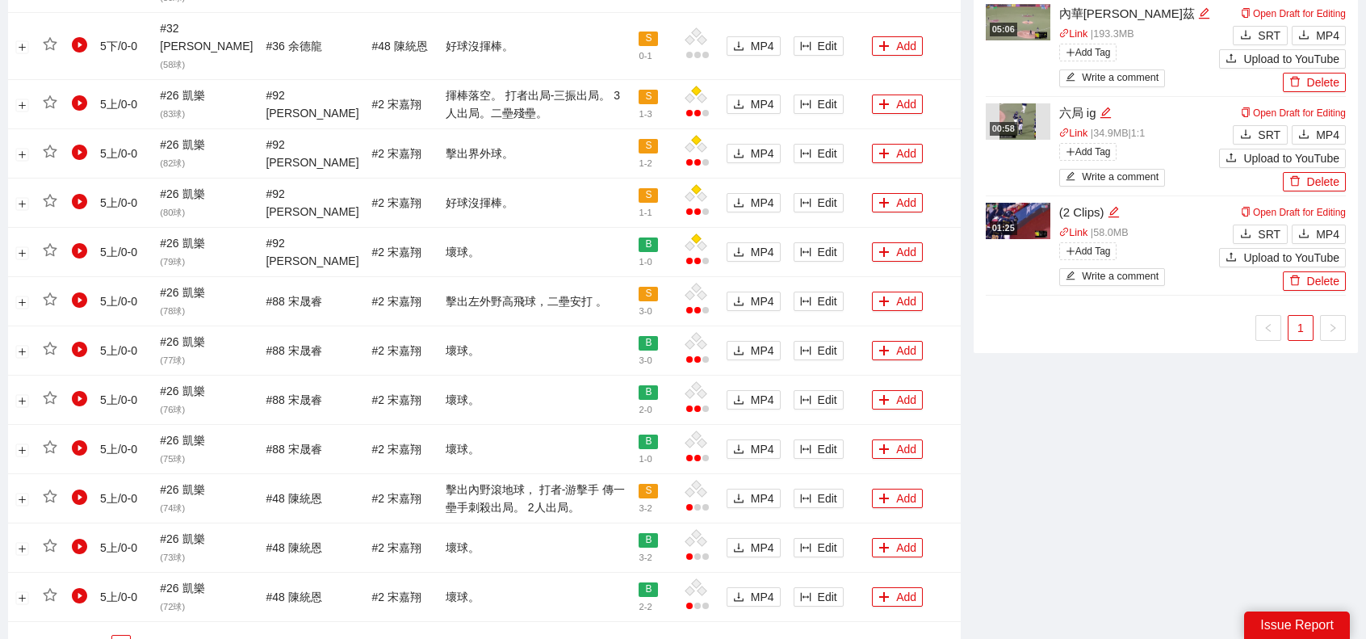
click at [99, 636] on link "8" at bounding box center [102, 645] width 18 height 18
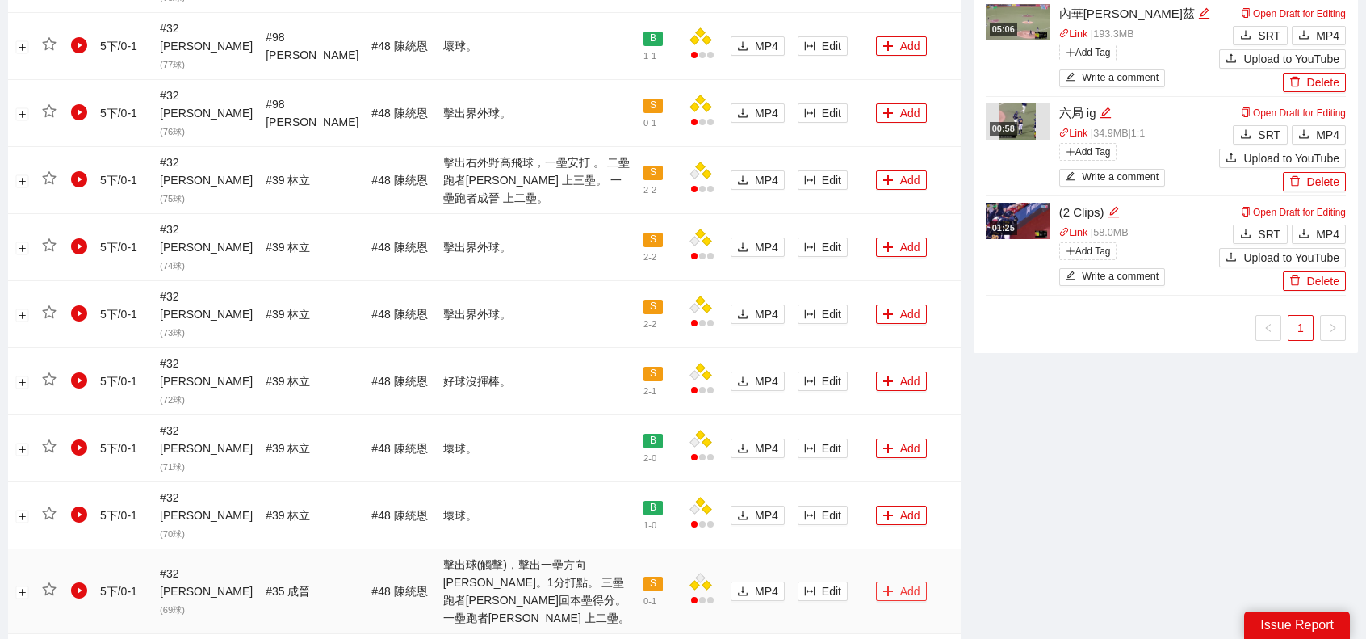
click at [890, 581] on button "Add" at bounding box center [901, 590] width 51 height 19
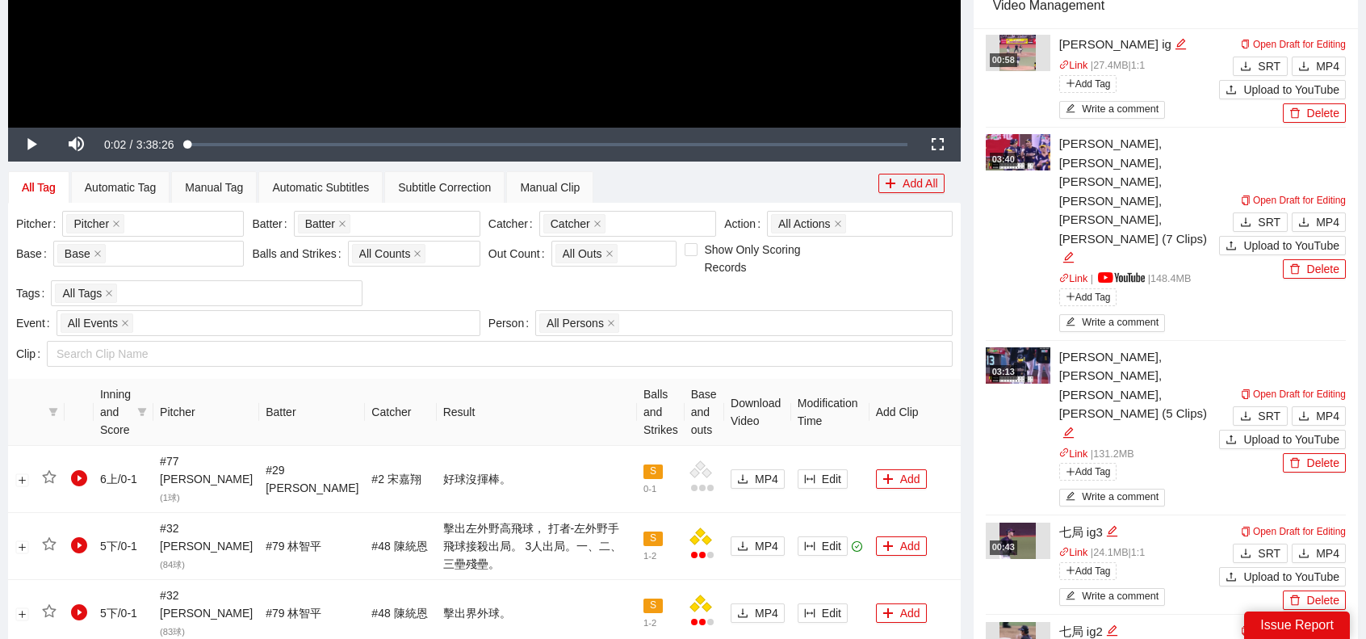
scroll to position [0, 0]
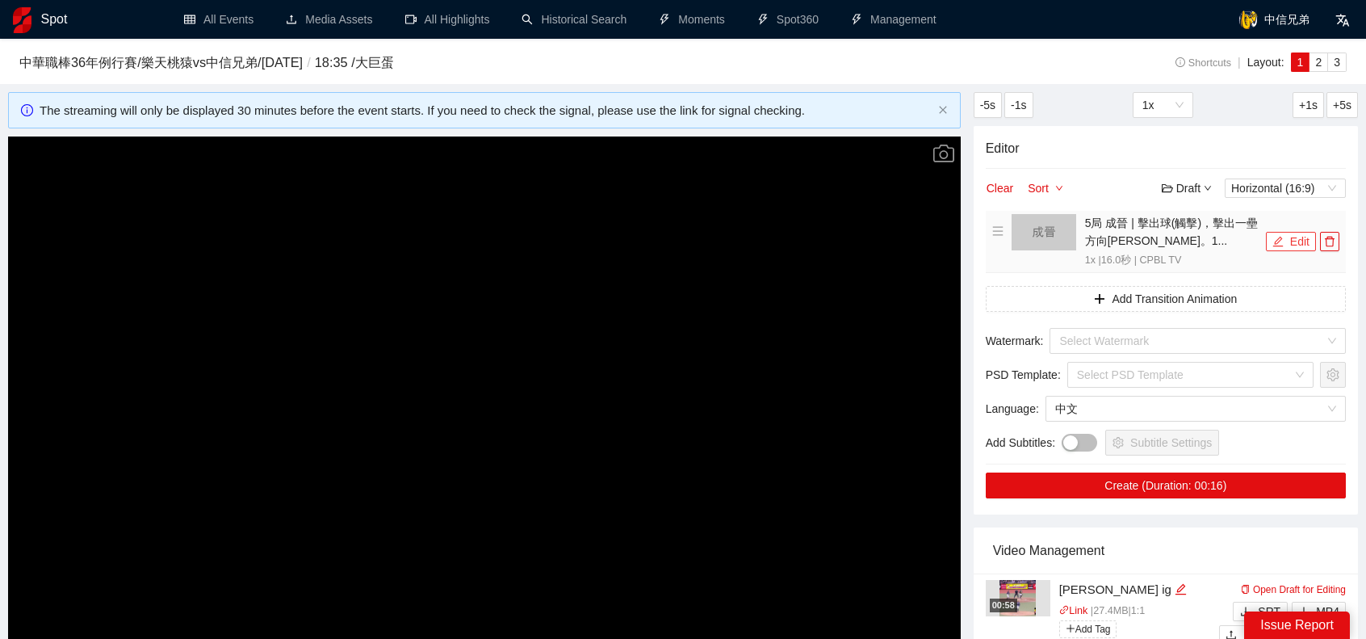
click at [1297, 234] on button "Edit" at bounding box center [1291, 241] width 50 height 19
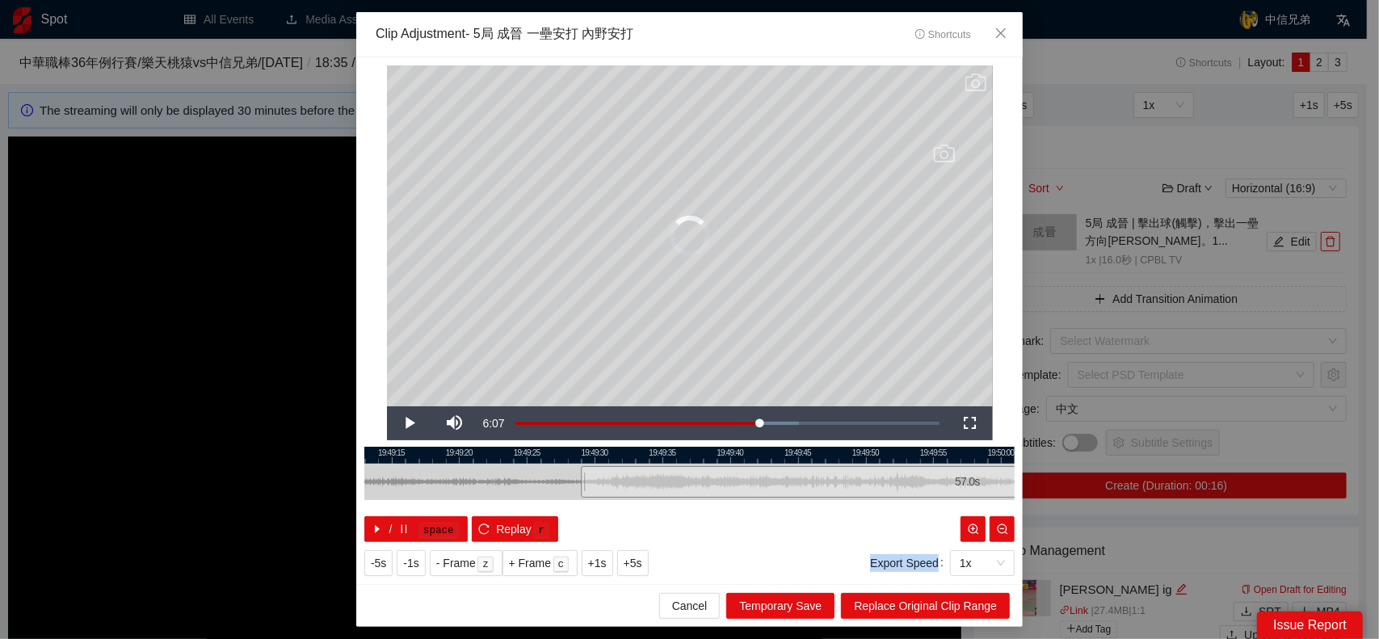
drag, startPoint x: 796, startPoint y: 481, endPoint x: 1354, endPoint y: 487, distance: 557.3
click at [1354, 487] on div "**********" at bounding box center [689, 319] width 1379 height 639
click at [1004, 37] on icon "close" at bounding box center [1001, 33] width 10 height 10
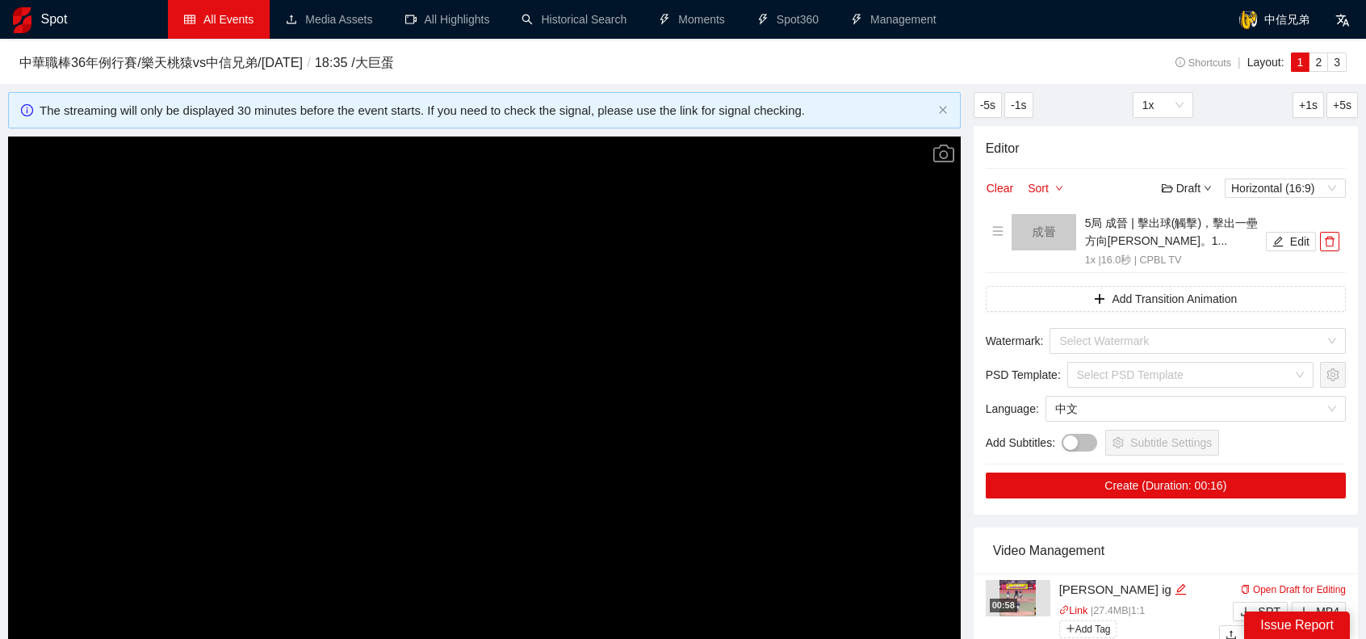
click at [199, 26] on link "All Events" at bounding box center [218, 19] width 69 height 13
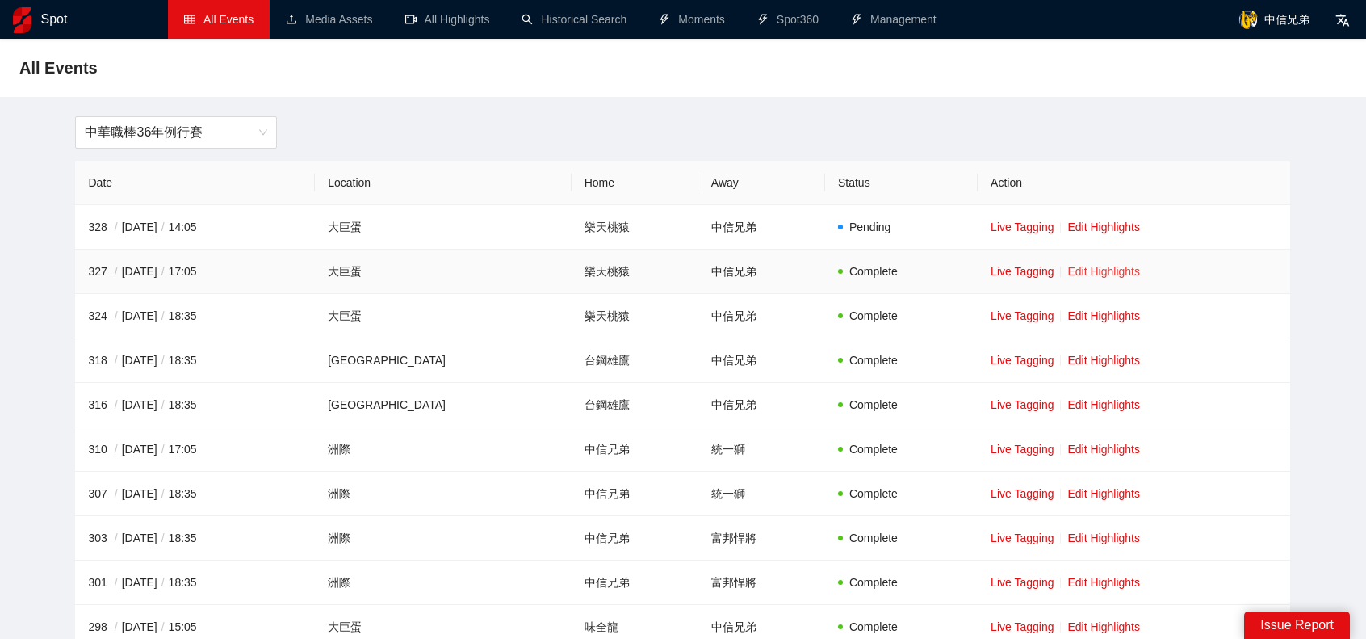
click at [1102, 275] on link "Edit Highlights" at bounding box center [1104, 271] width 73 height 13
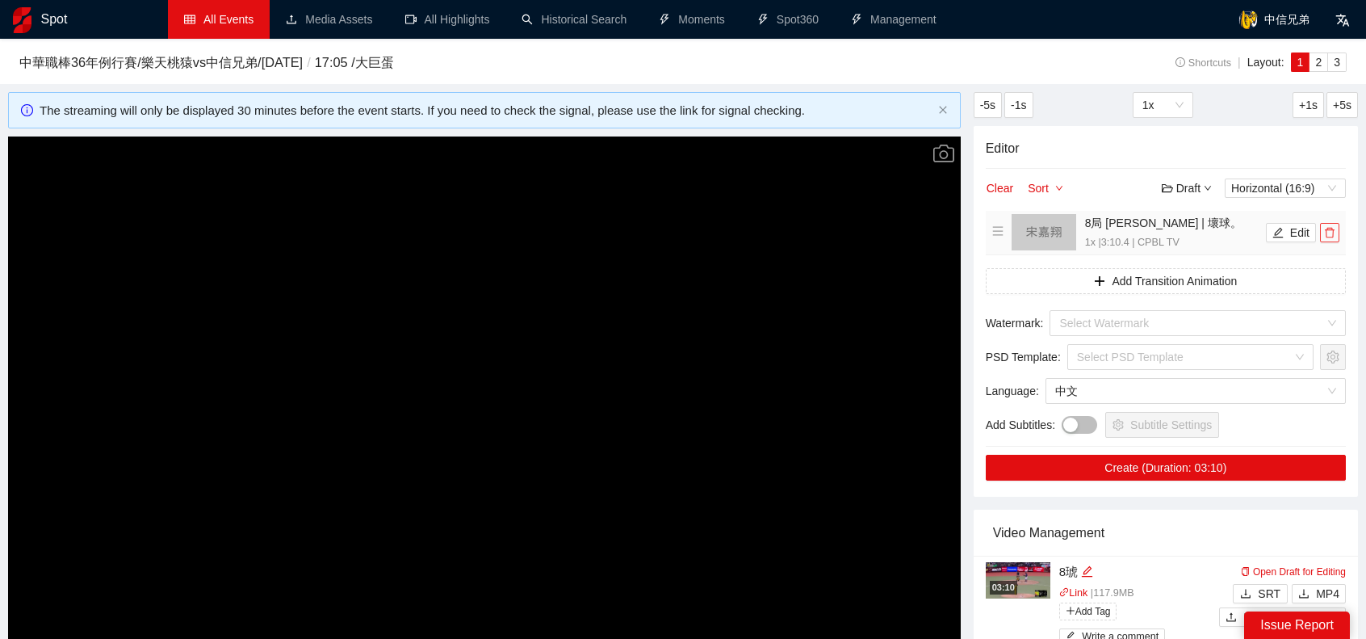
click at [1333, 238] on button "button" at bounding box center [1329, 232] width 19 height 19
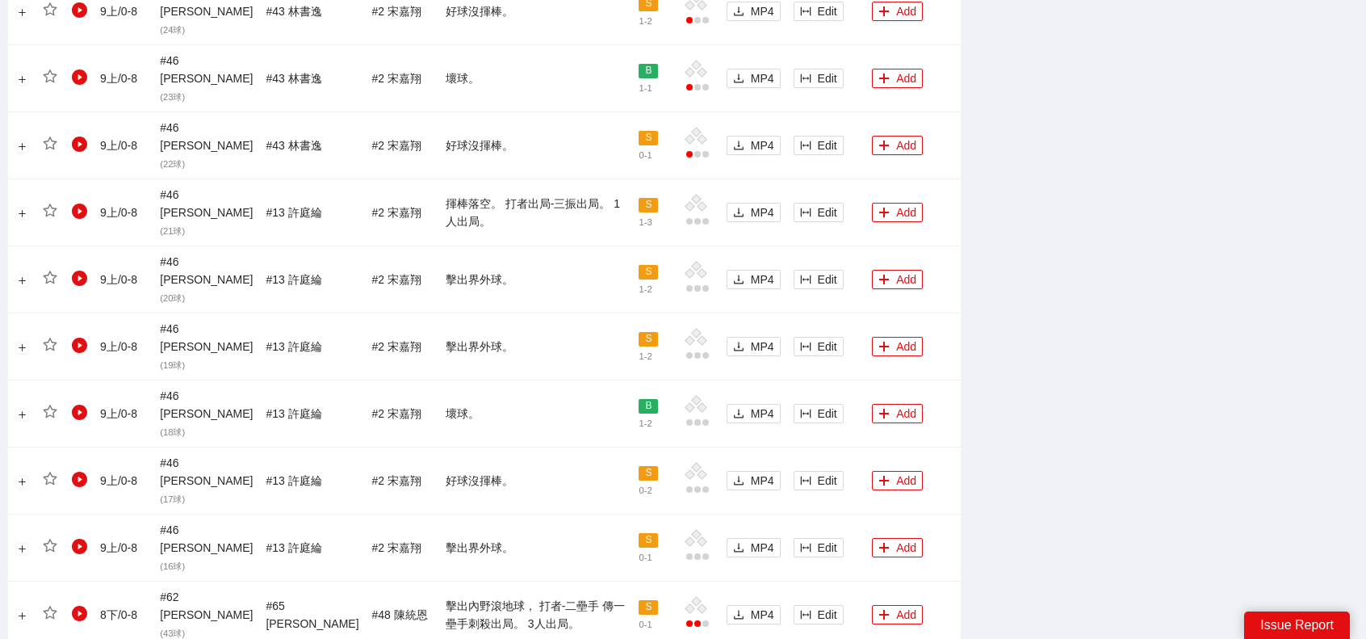
scroll to position [1514, 0]
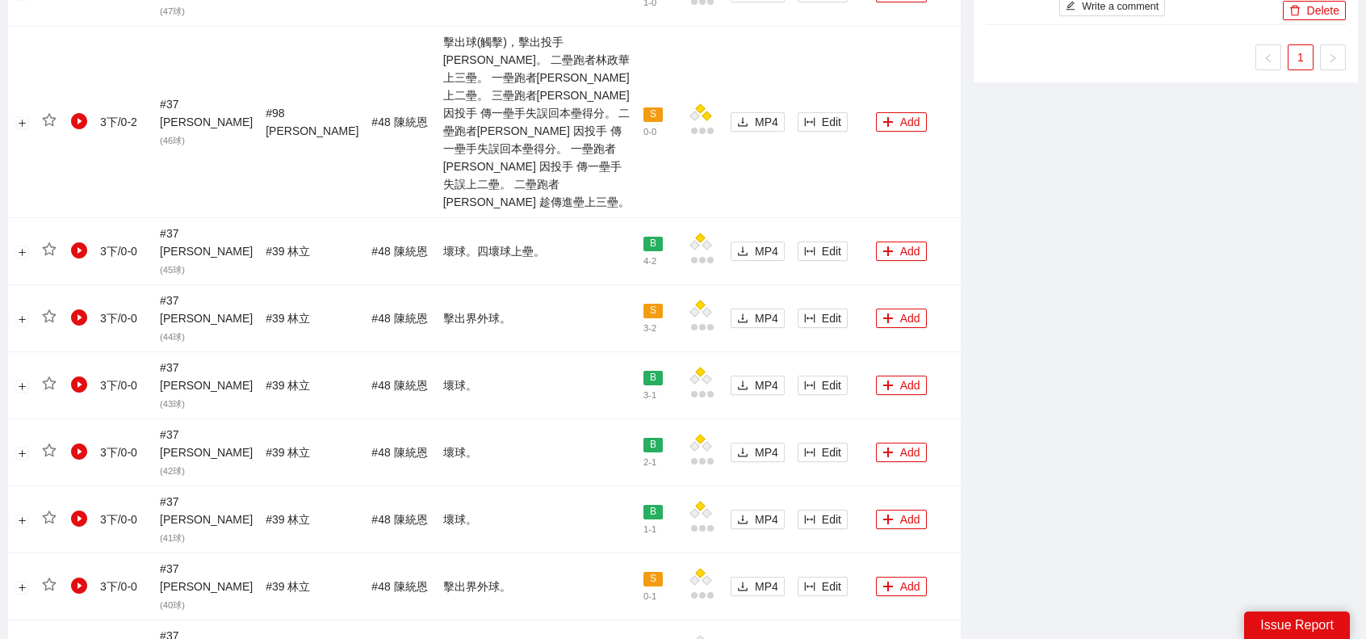
scroll to position [949, 0]
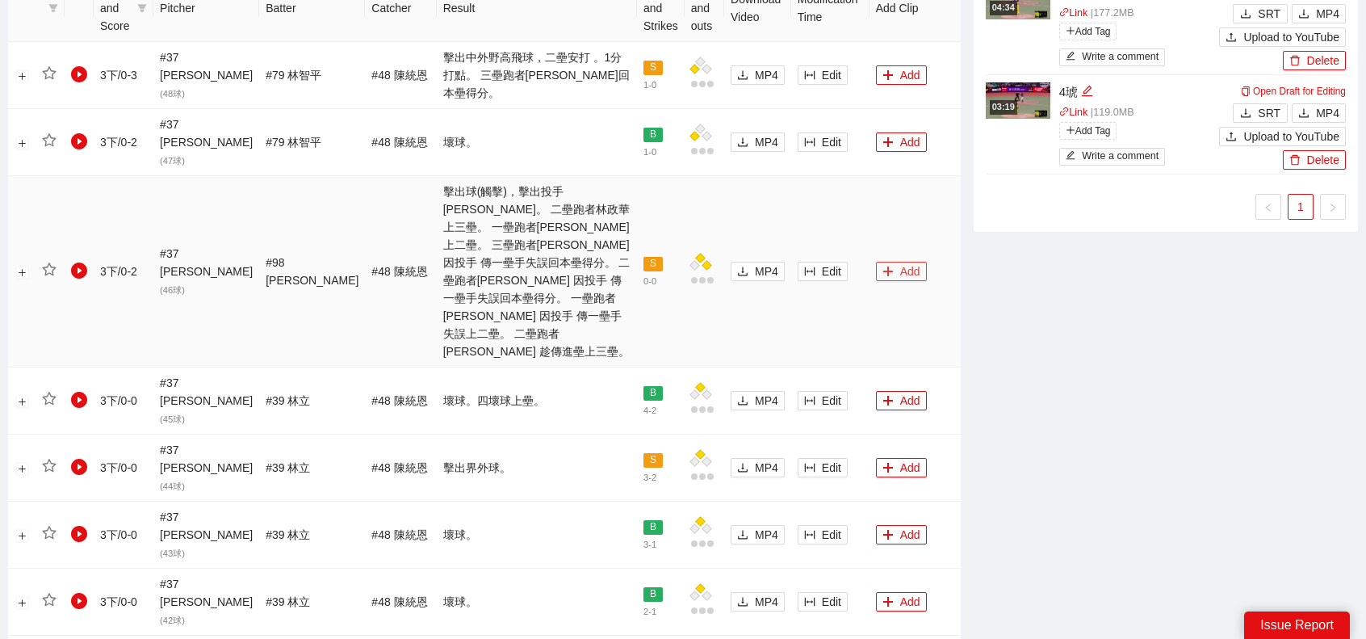
click at [893, 262] on button "Add" at bounding box center [901, 271] width 51 height 19
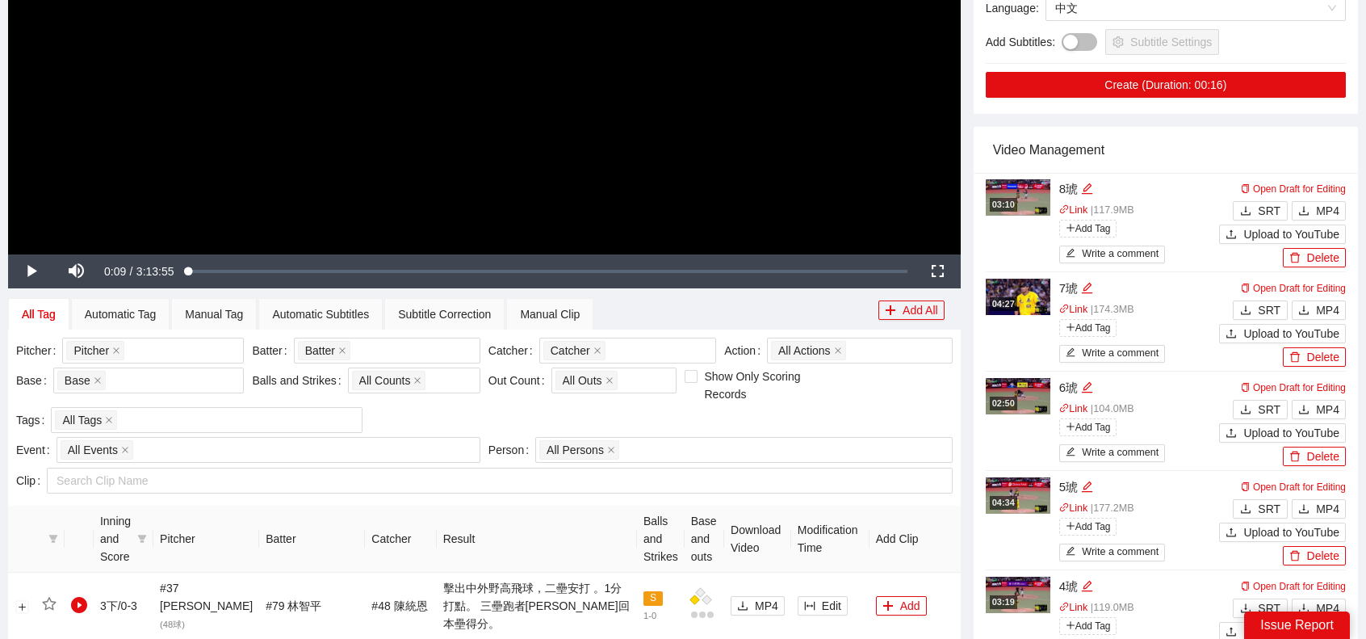
scroll to position [0, 0]
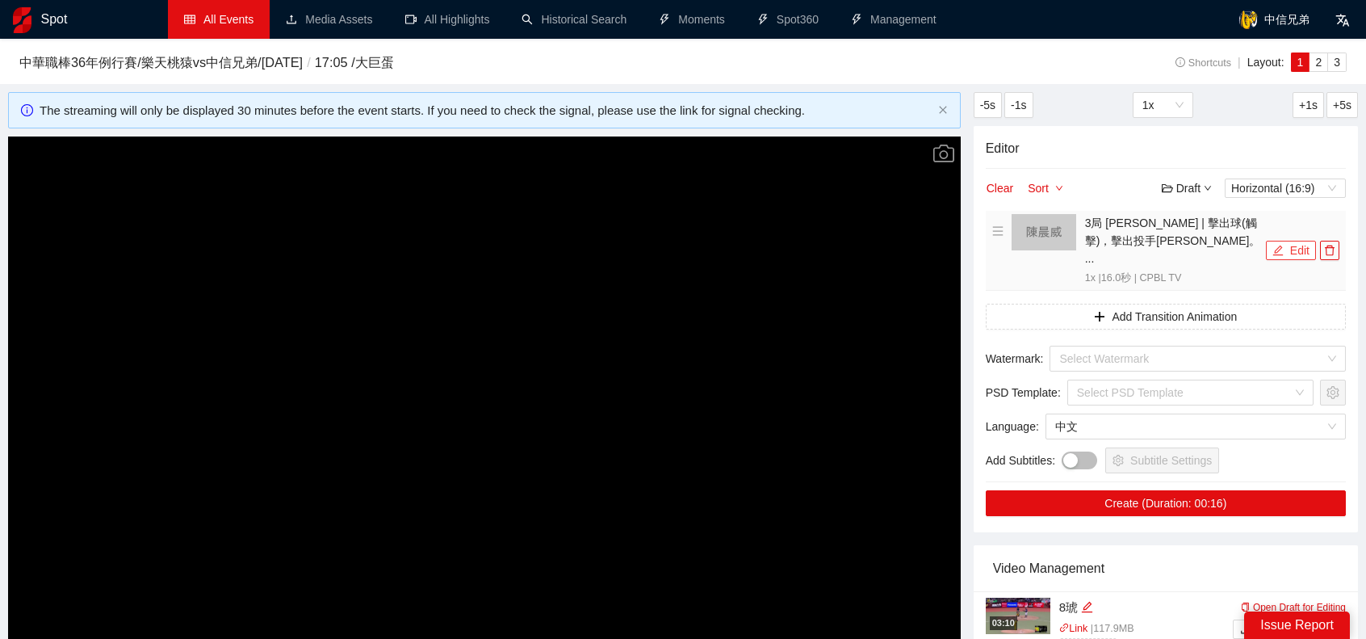
click at [1292, 241] on button "Edit" at bounding box center [1291, 250] width 50 height 19
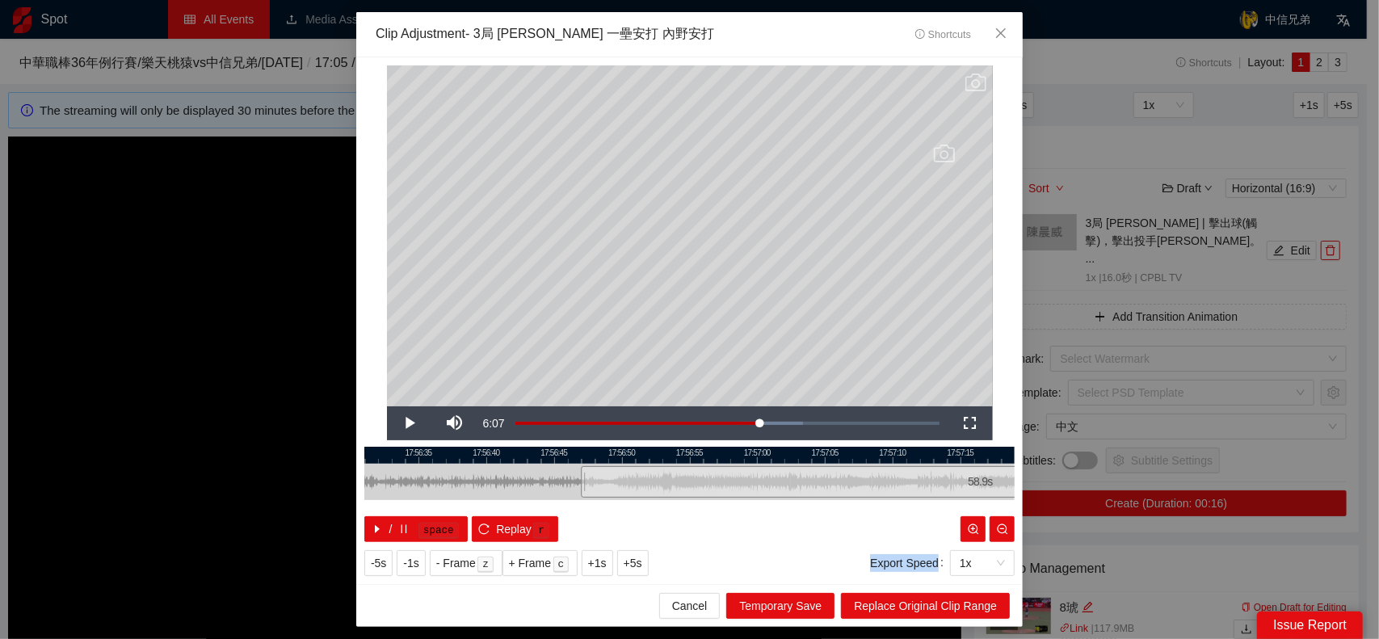
drag, startPoint x: 796, startPoint y: 483, endPoint x: 1378, endPoint y: 472, distance: 581.6
click at [1378, 472] on div "**********" at bounding box center [689, 319] width 1379 height 639
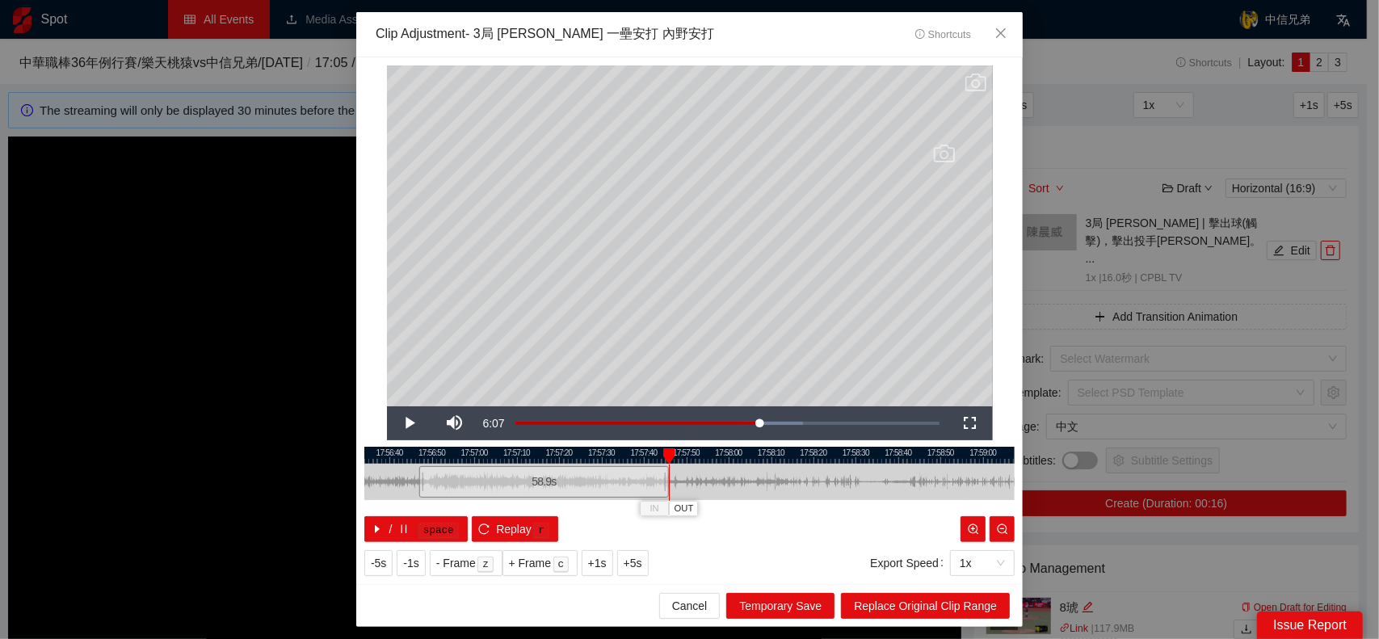
click at [817, 483] on div at bounding box center [578, 482] width 650 height 36
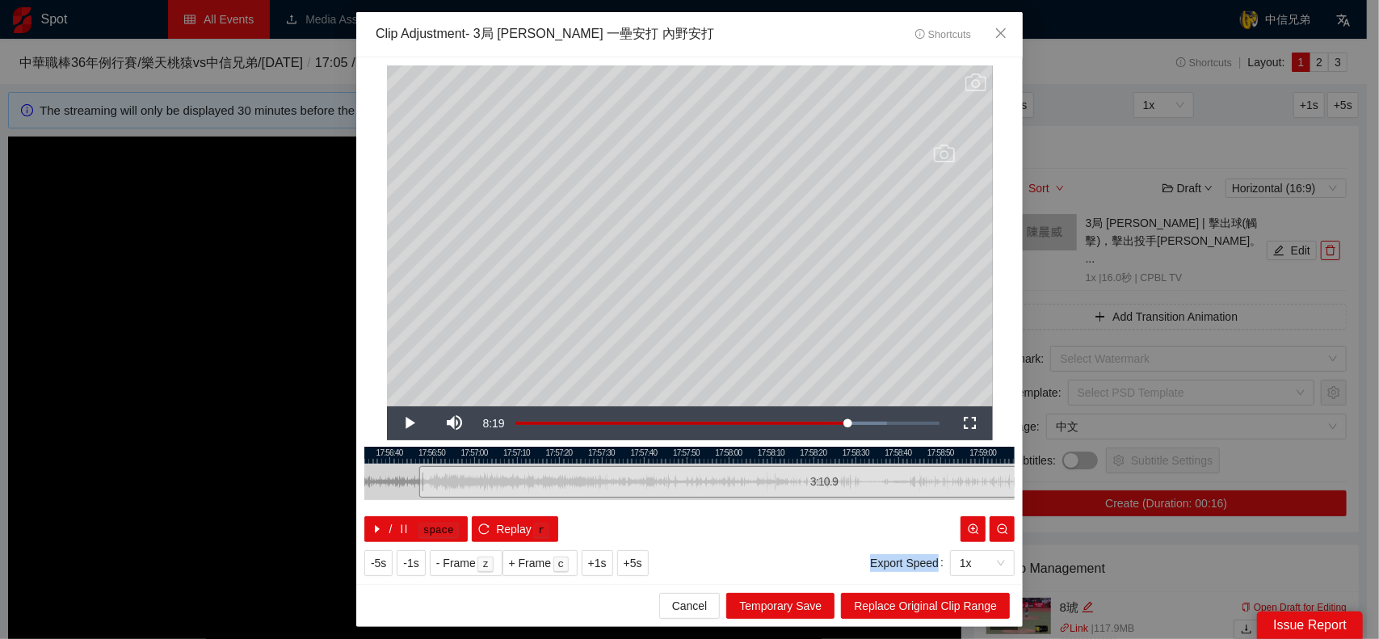
drag, startPoint x: 666, startPoint y: 478, endPoint x: 1136, endPoint y: 279, distance: 510.6
click at [1227, 445] on div "**********" at bounding box center [689, 319] width 1379 height 639
click at [993, 25] on span "Close" at bounding box center [1001, 34] width 44 height 44
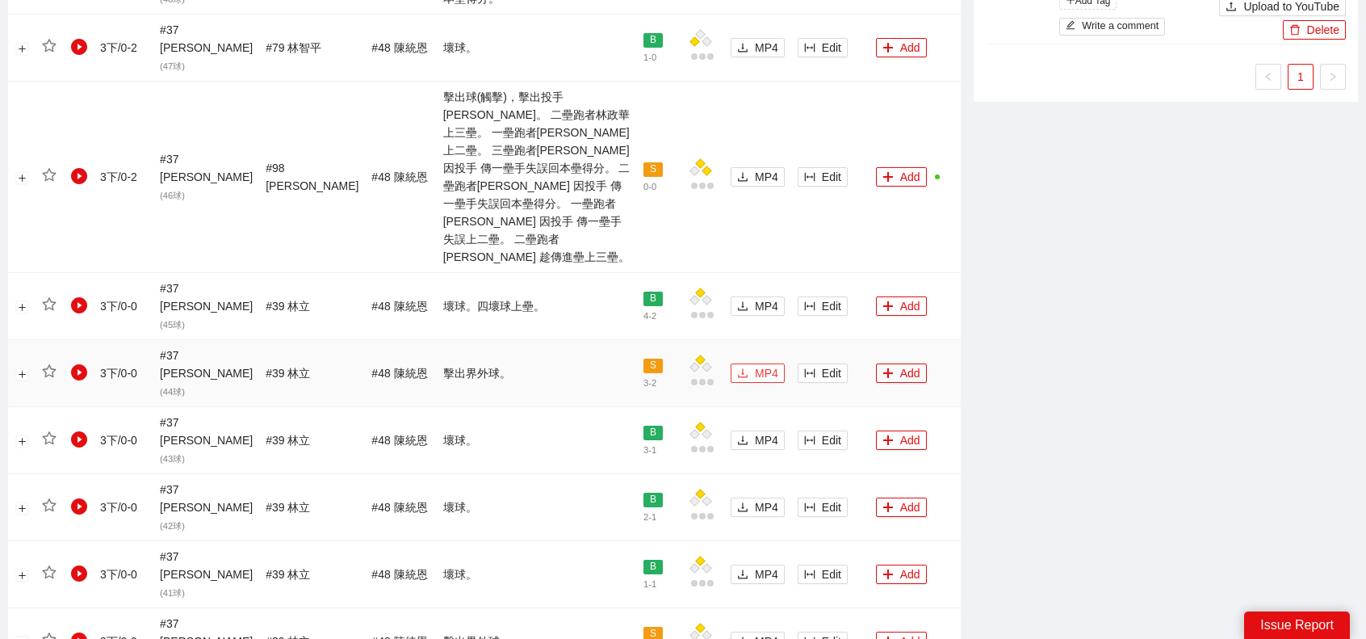
scroll to position [888, 0]
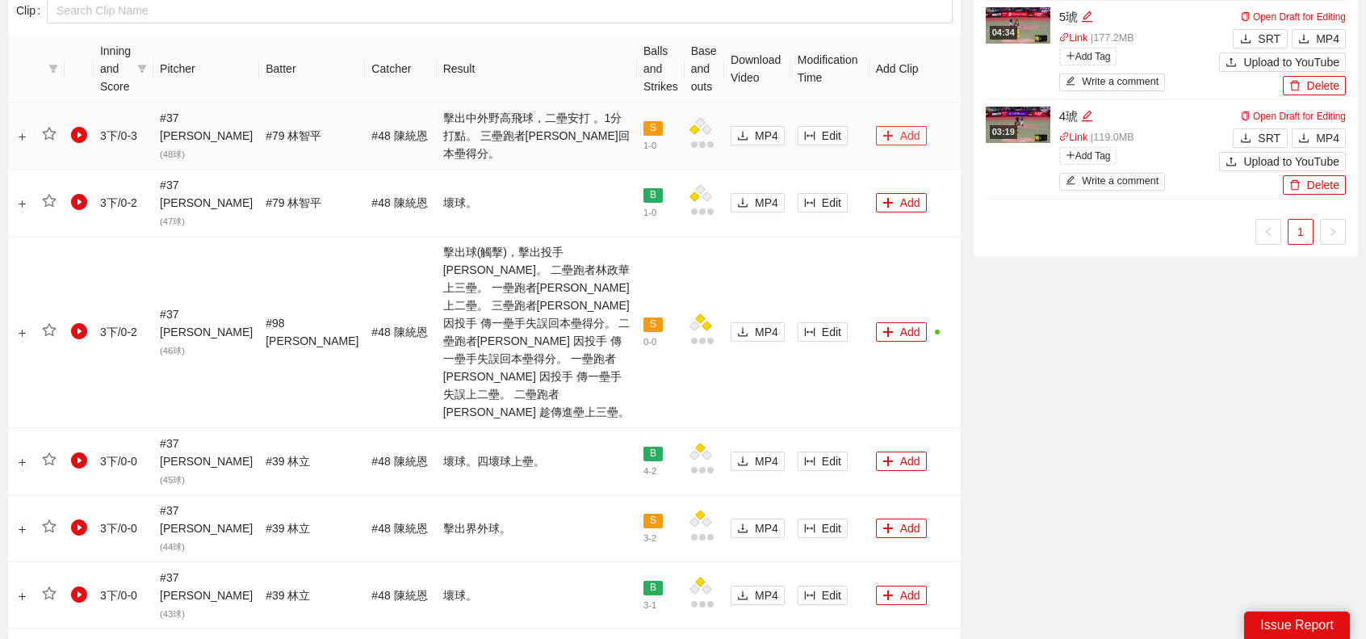
click at [898, 128] on button "Add" at bounding box center [901, 135] width 51 height 19
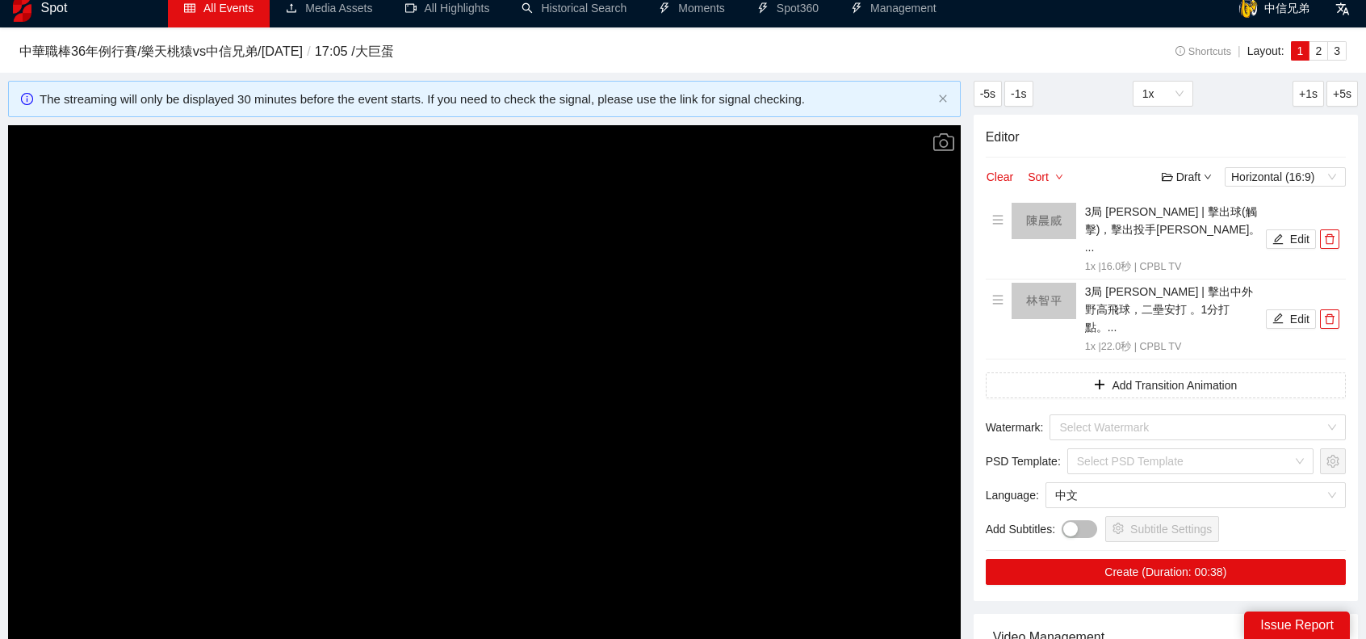
scroll to position [0, 0]
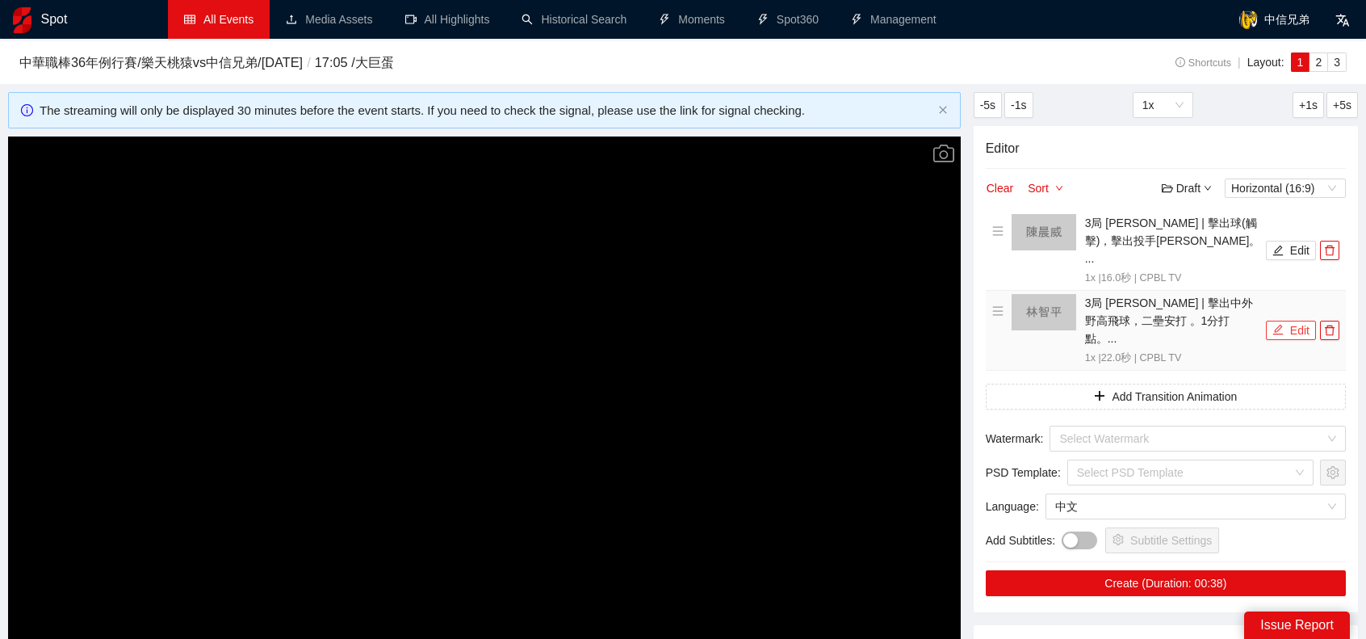
click at [1300, 321] on button "Edit" at bounding box center [1291, 330] width 50 height 19
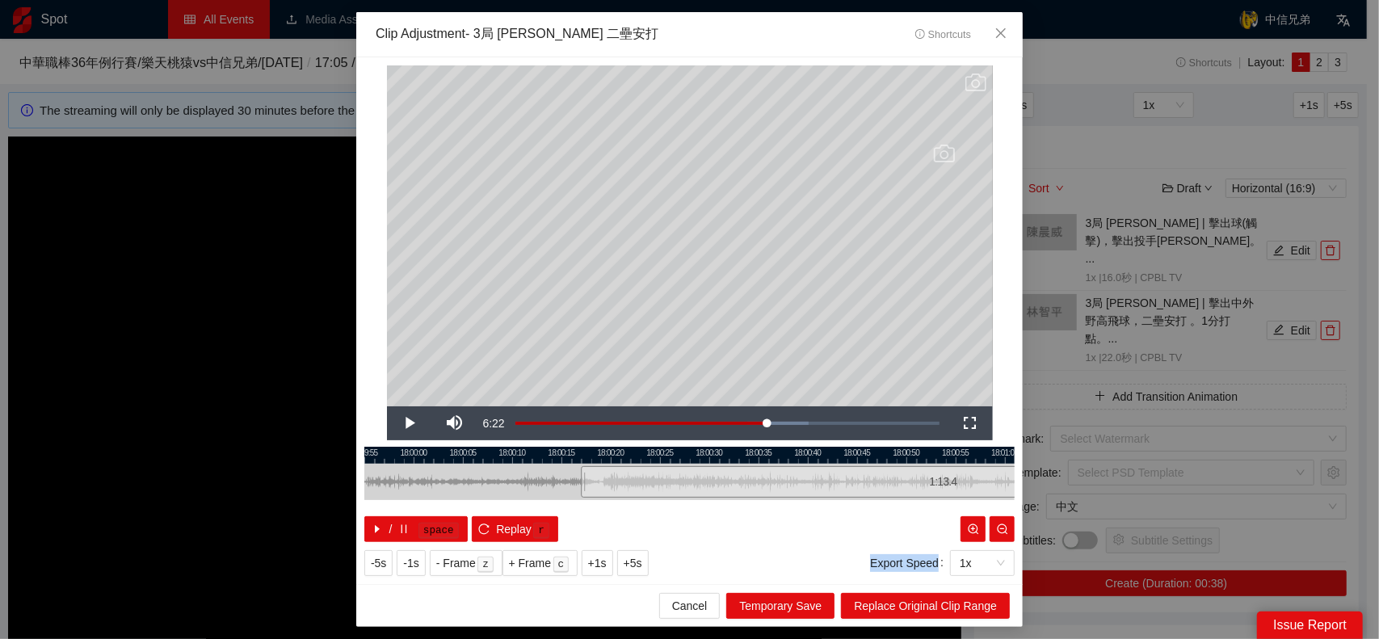
drag, startPoint x: 793, startPoint y: 479, endPoint x: 1279, endPoint y: 489, distance: 486.3
click at [1300, 469] on div "**********" at bounding box center [689, 319] width 1379 height 639
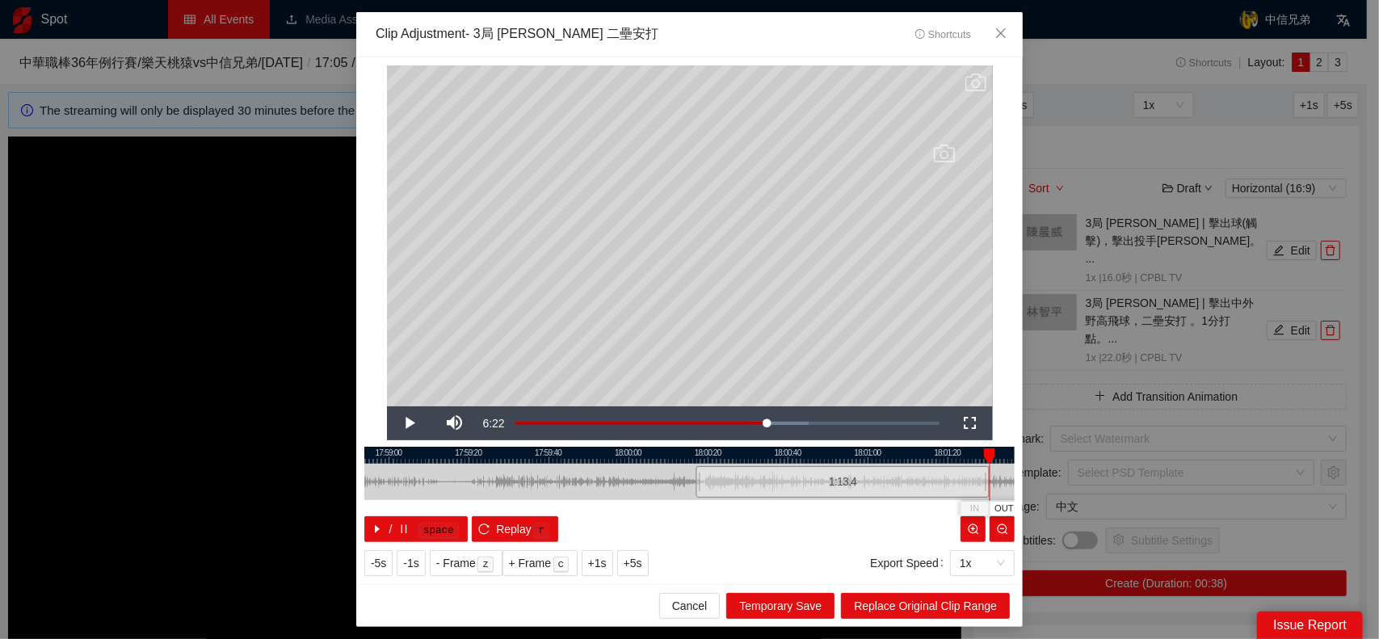
drag, startPoint x: 612, startPoint y: 482, endPoint x: 473, endPoint y: 482, distance: 138.9
click at [473, 484] on div at bounding box center [689, 482] width 650 height 36
drag, startPoint x: 832, startPoint y: 481, endPoint x: 926, endPoint y: 452, distance: 97.9
click at [926, 464] on div "17:59:20 17:59:40 18:00:00 18:00:20 18:00:40 18:01:00 18:01:20 18:01:40 18:02:0…" at bounding box center [689, 494] width 650 height 95
click at [1003, 35] on icon "close" at bounding box center [1000, 33] width 13 height 13
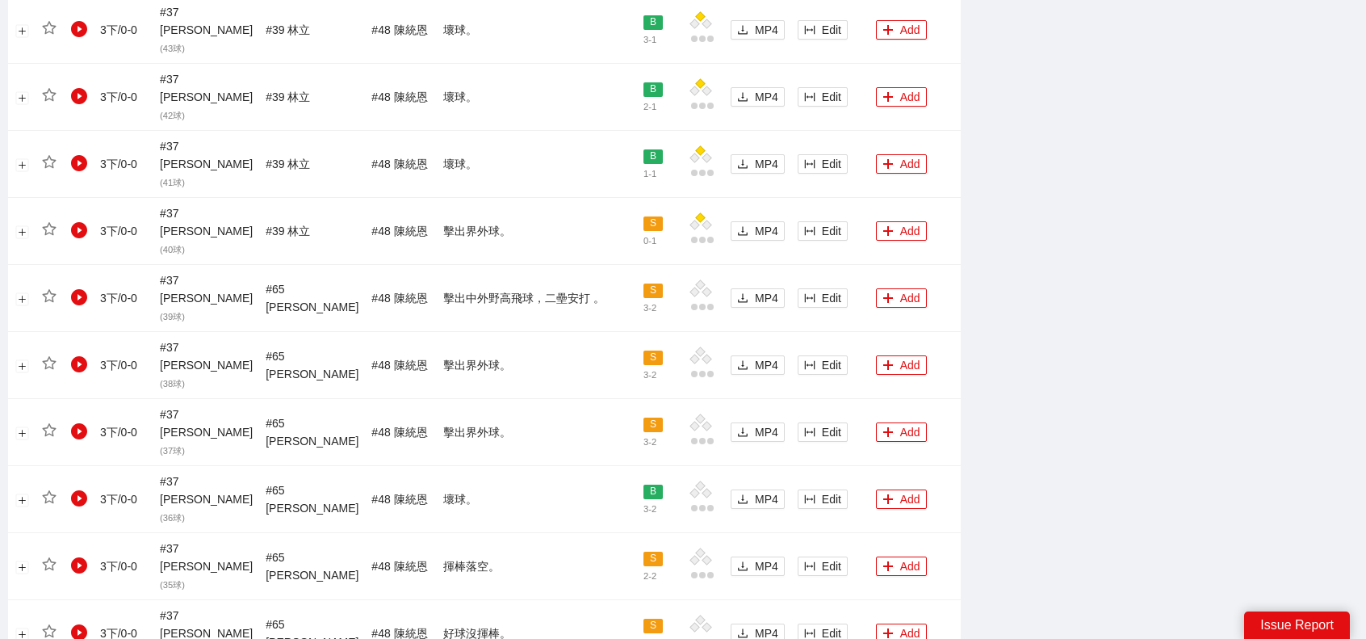
scroll to position [1603, 0]
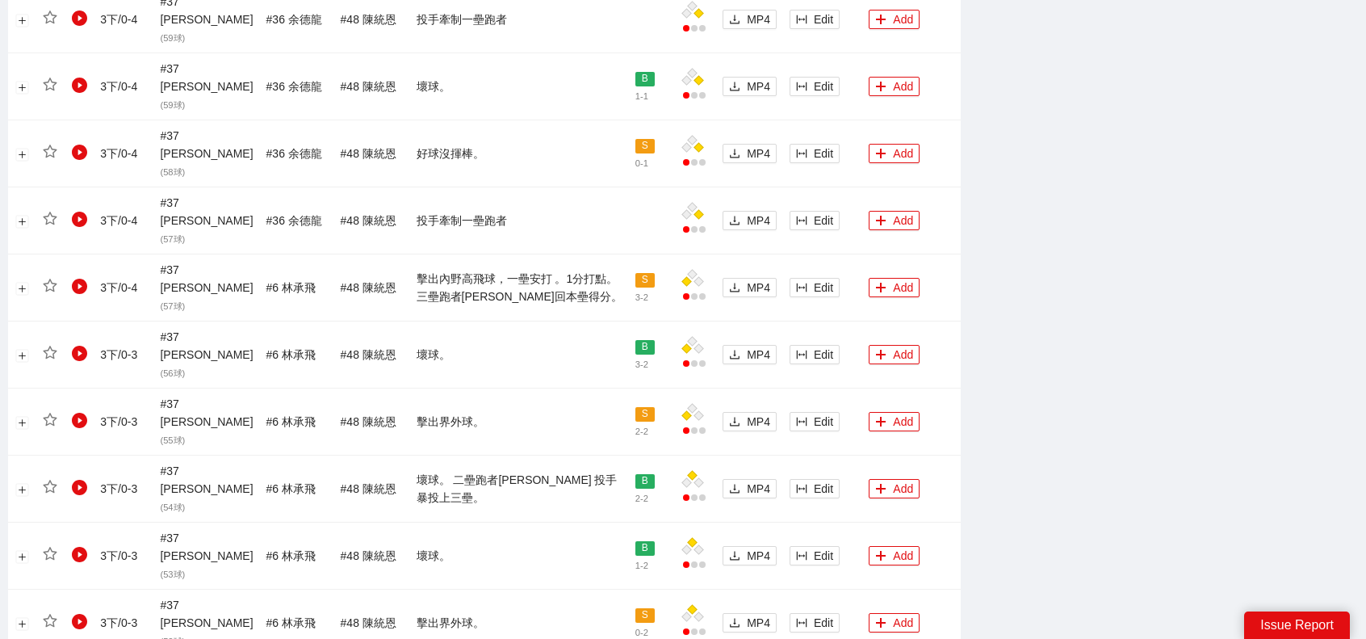
scroll to position [1353, 0]
click at [892, 279] on button "Add" at bounding box center [894, 288] width 51 height 19
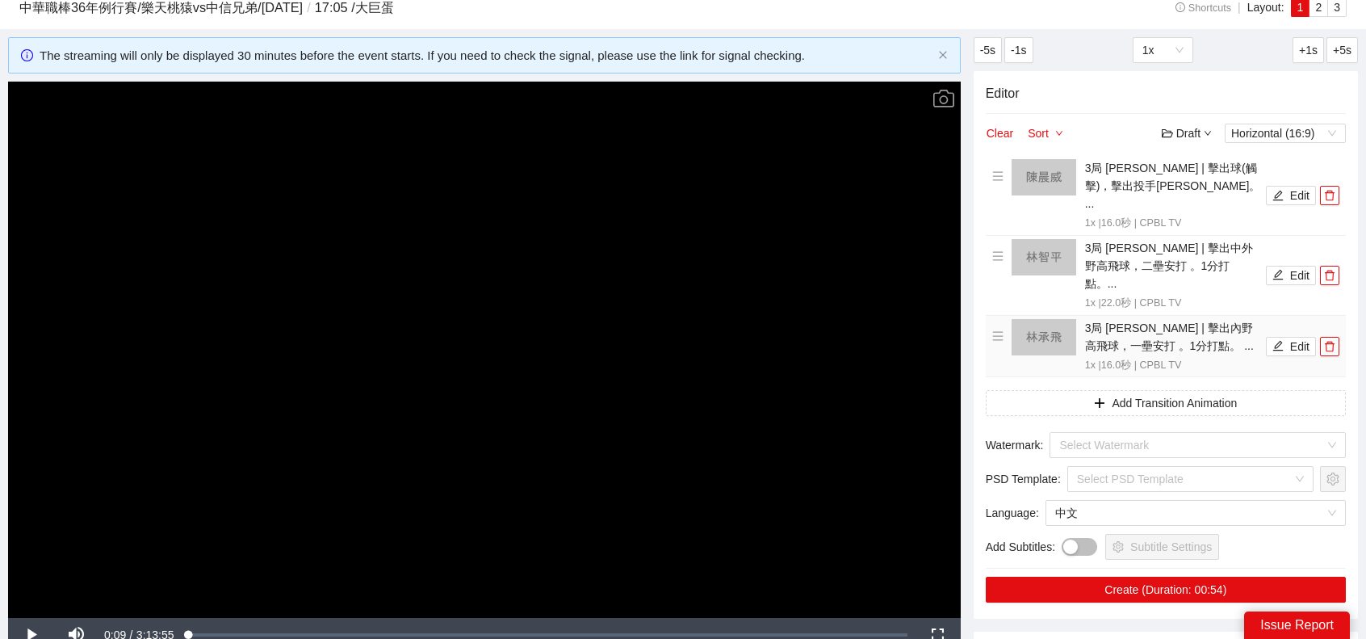
scroll to position [0, 0]
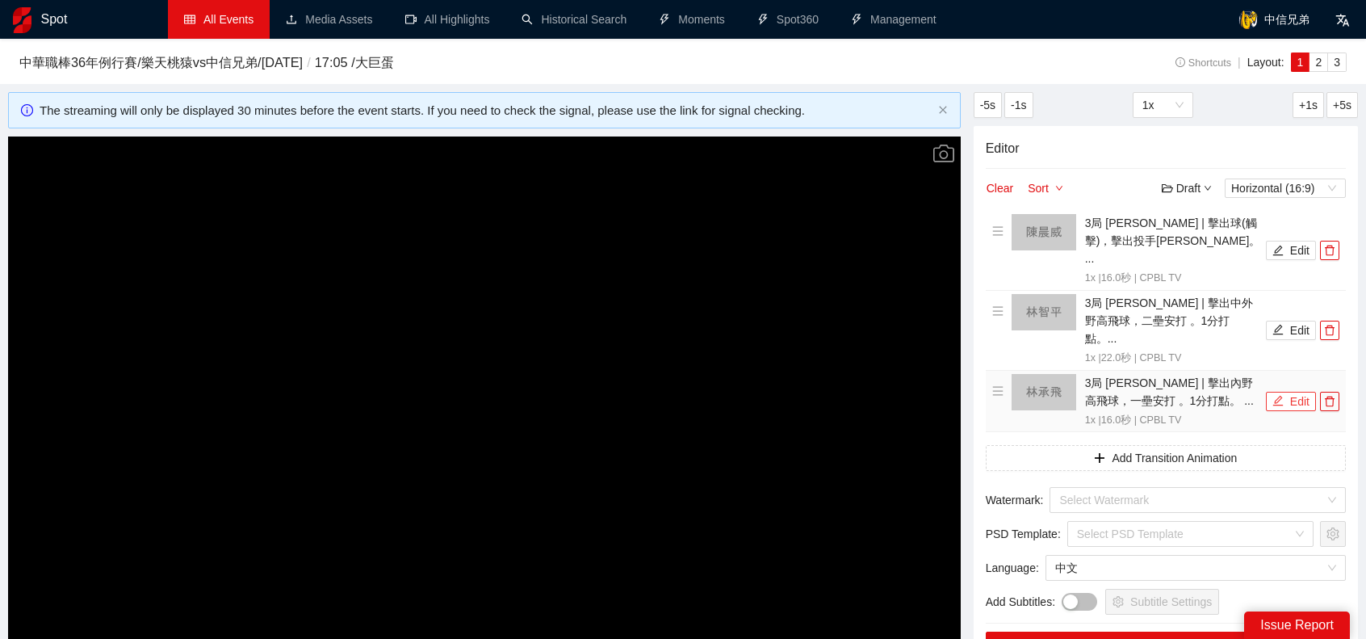
click at [1286, 392] on button "Edit" at bounding box center [1291, 401] width 50 height 19
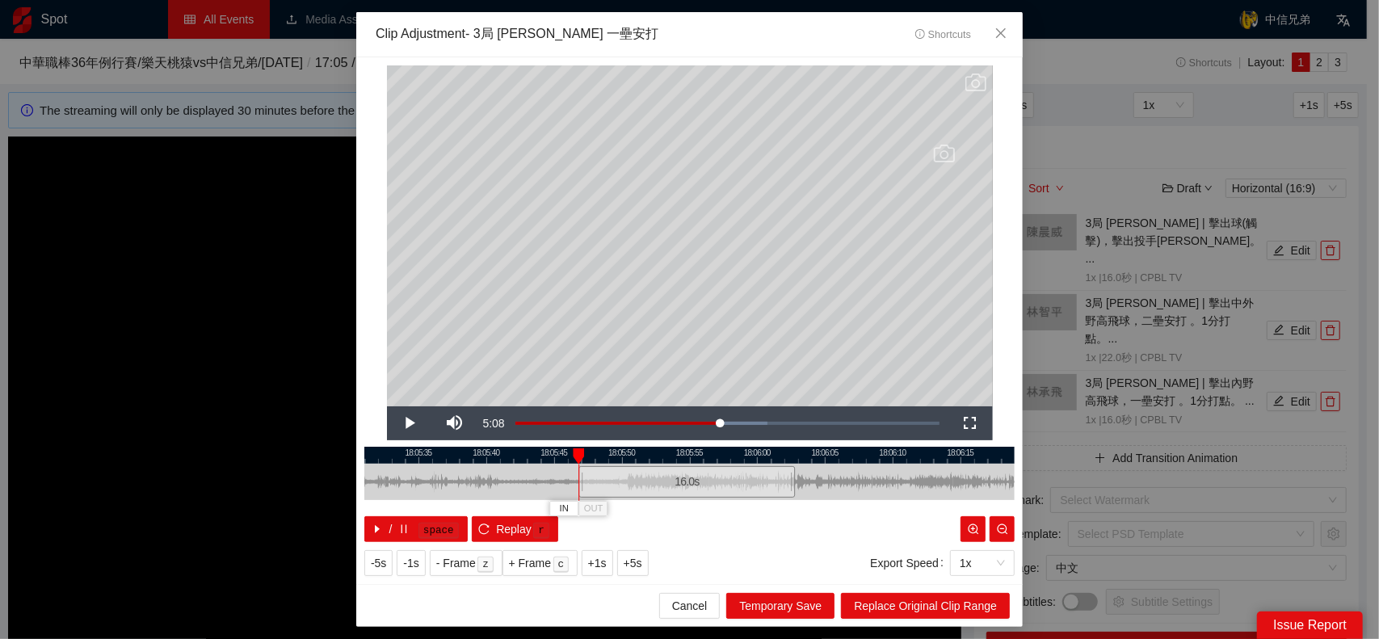
click at [787, 485] on div "16.0 s" at bounding box center [689, 482] width 650 height 36
drag, startPoint x: 795, startPoint y: 485, endPoint x: 1339, endPoint y: 477, distance: 543.6
click at [1333, 476] on div "**********" at bounding box center [689, 319] width 1379 height 639
click at [1008, 30] on span "Close" at bounding box center [1001, 34] width 44 height 44
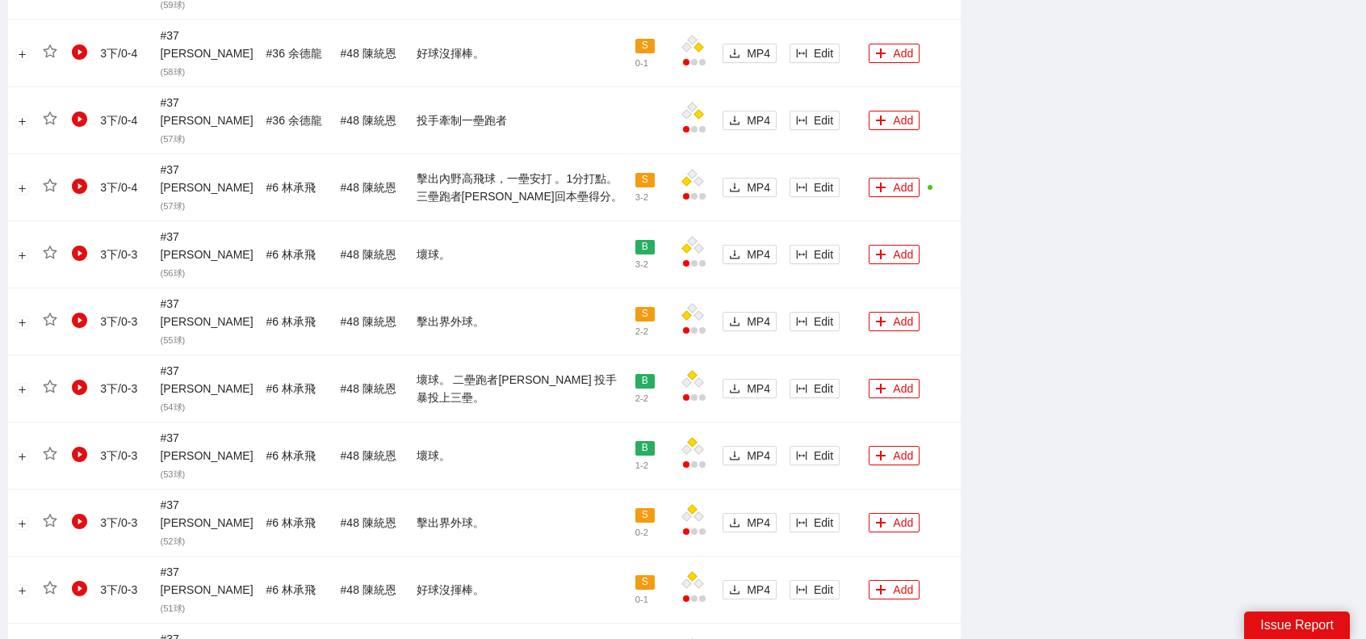
scroll to position [1514, 0]
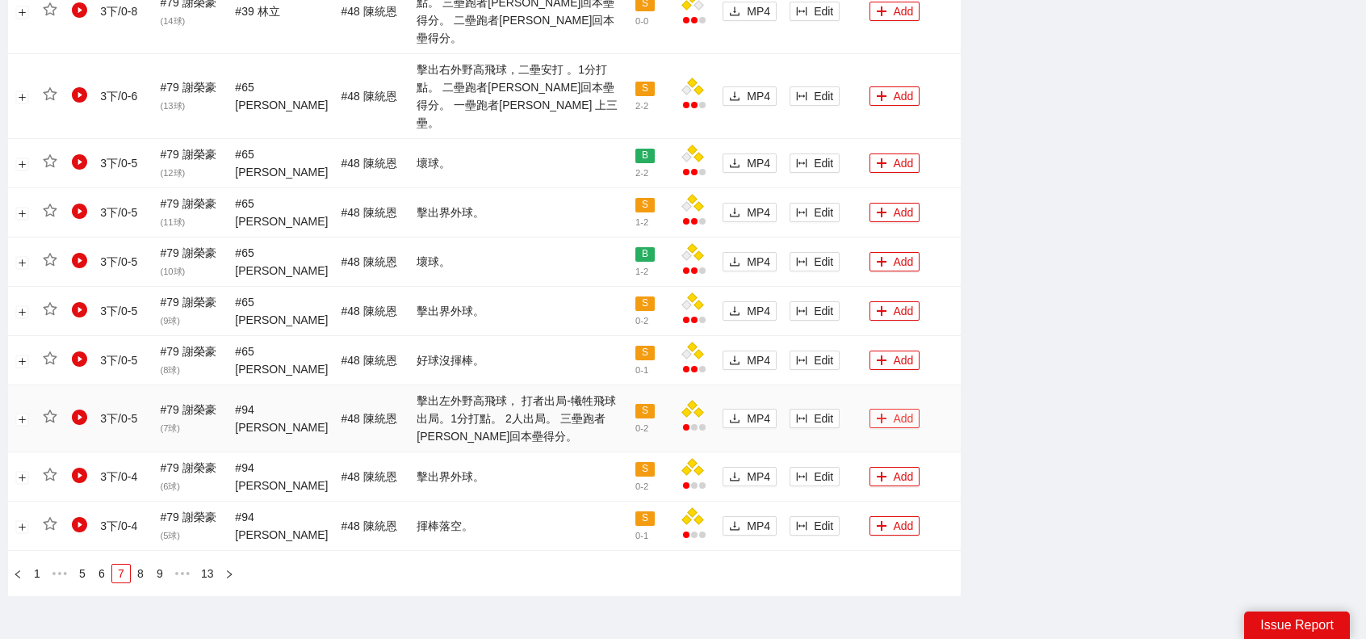
click at [886, 409] on button "Add" at bounding box center [895, 418] width 51 height 19
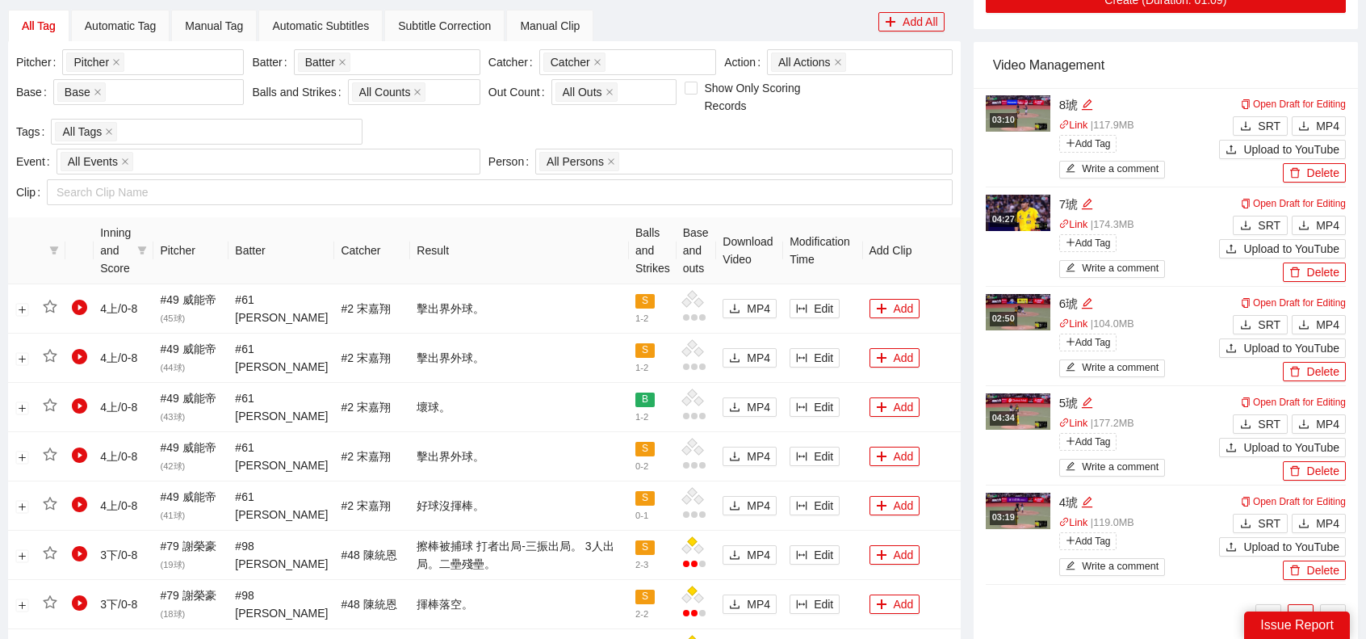
scroll to position [141, 0]
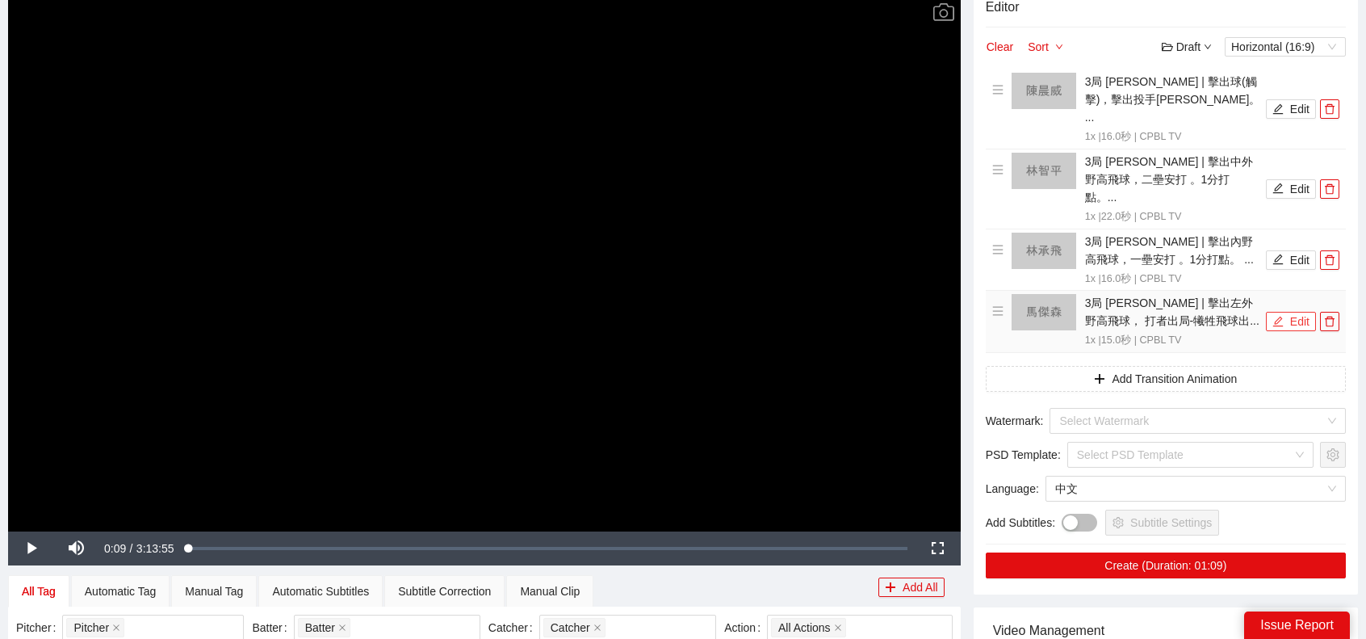
click at [1297, 312] on button "Edit" at bounding box center [1291, 321] width 50 height 19
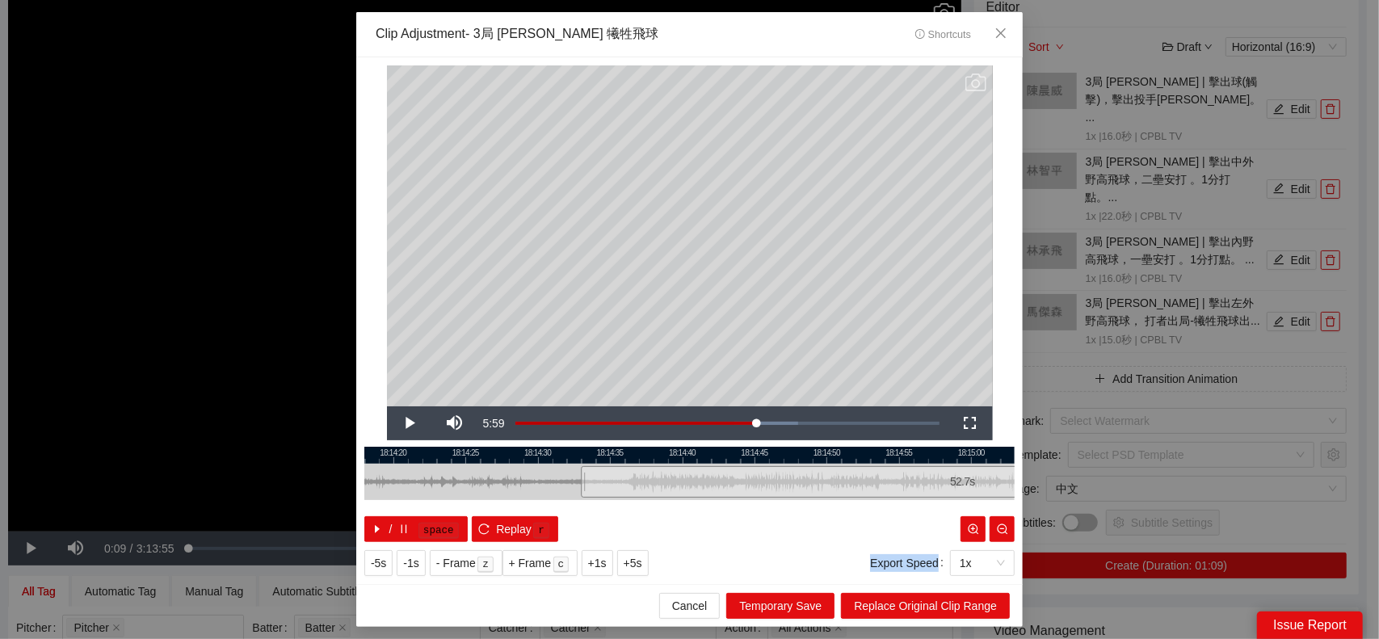
drag, startPoint x: 796, startPoint y: 474, endPoint x: 1345, endPoint y: 455, distance: 548.7
click at [1344, 451] on div "**********" at bounding box center [689, 319] width 1379 height 639
drag, startPoint x: 667, startPoint y: 483, endPoint x: 507, endPoint y: 474, distance: 160.2
click at [489, 483] on div at bounding box center [520, 482] width 650 height 36
click at [875, 480] on div at bounding box center [875, 482] width 1 height 36
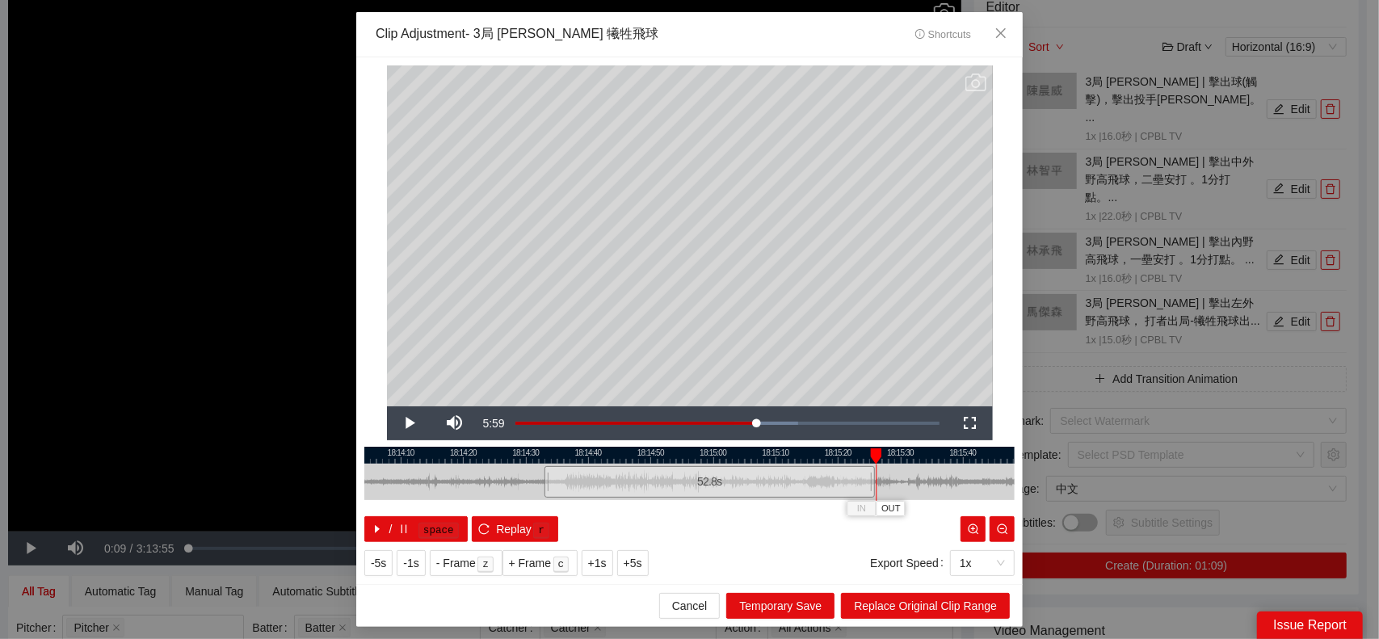
click at [875, 479] on div at bounding box center [875, 482] width 1 height 36
drag, startPoint x: 872, startPoint y: 479, endPoint x: 1206, endPoint y: 380, distance: 347.8
click at [1280, 464] on div "**********" at bounding box center [689, 319] width 1379 height 639
drag, startPoint x: 1005, startPoint y: 25, endPoint x: 1006, endPoint y: 17, distance: 8.2
click at [1004, 15] on span "Close" at bounding box center [1001, 34] width 44 height 44
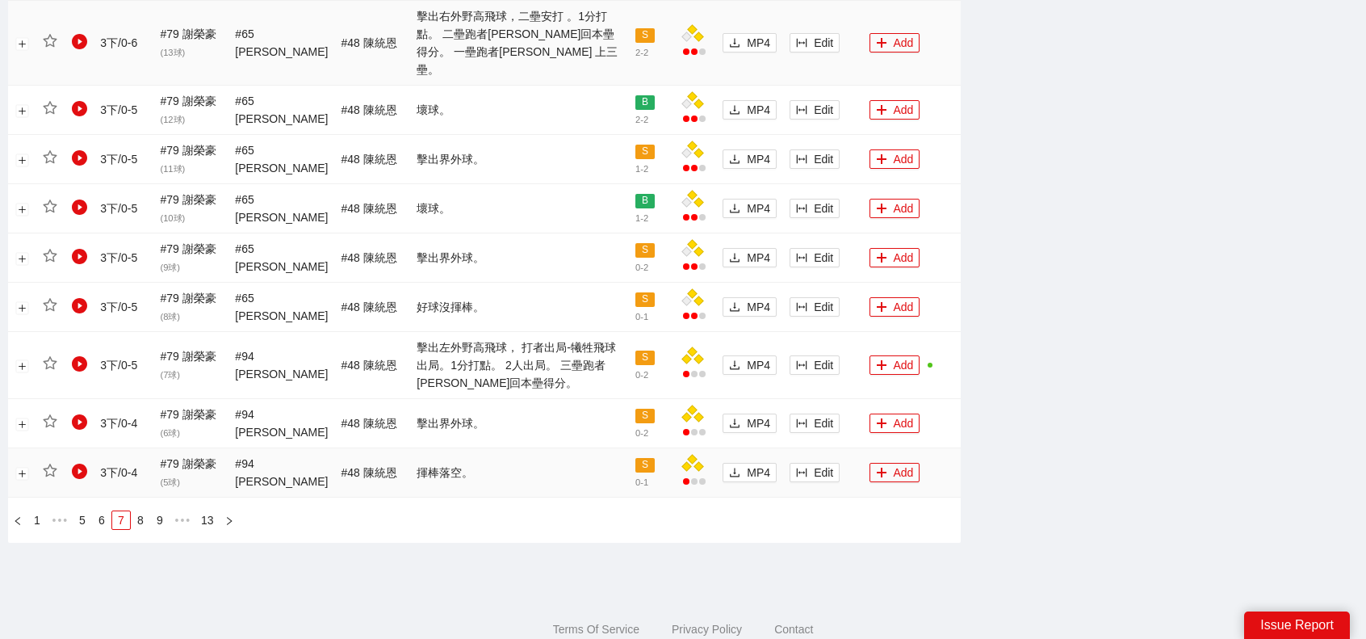
scroll to position [1245, 0]
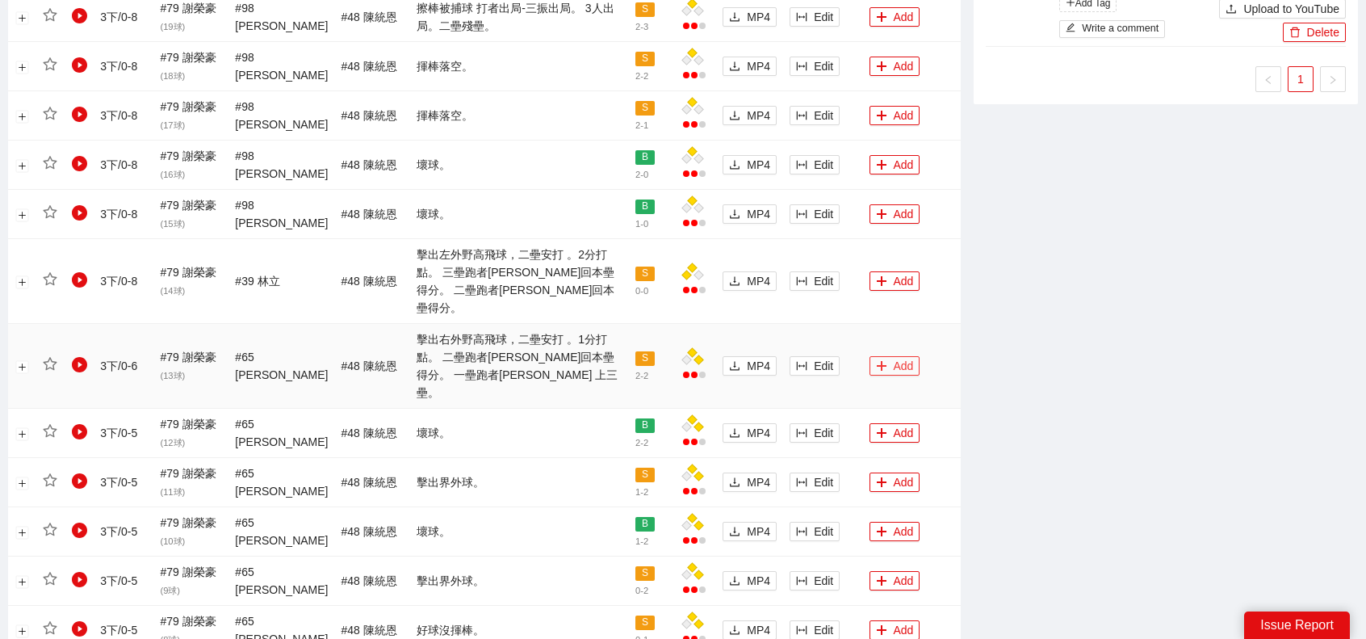
click at [891, 356] on button "Add" at bounding box center [895, 365] width 51 height 19
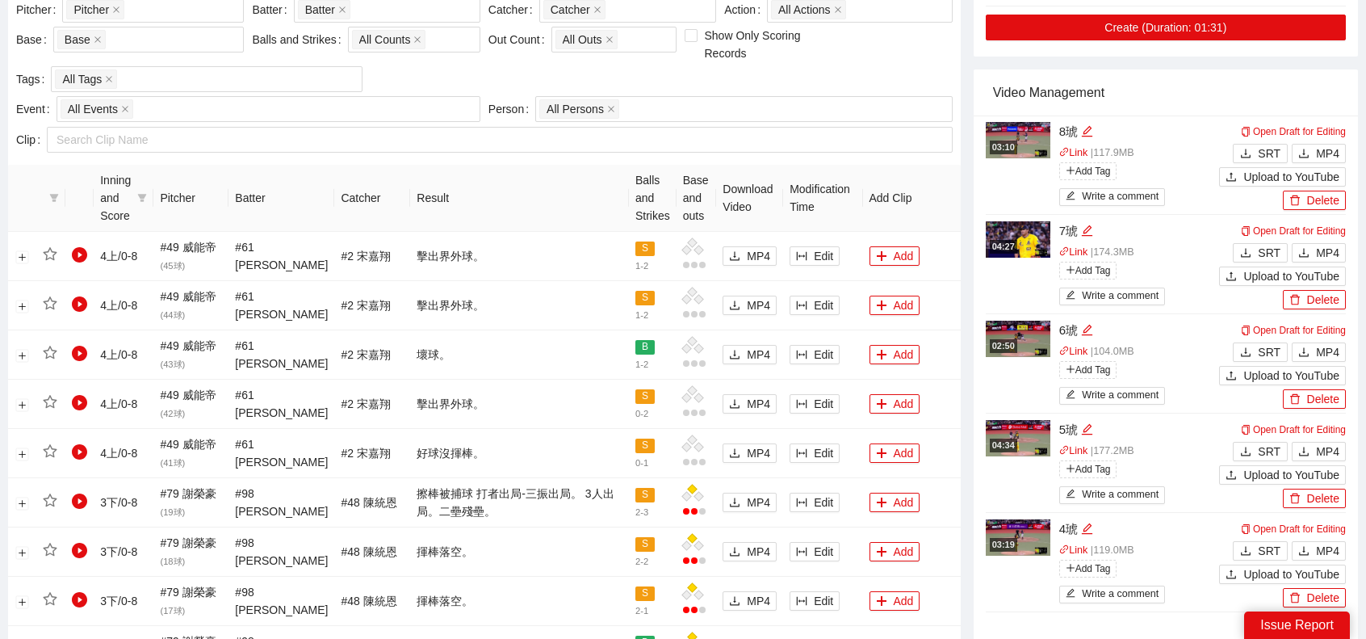
scroll to position [437, 0]
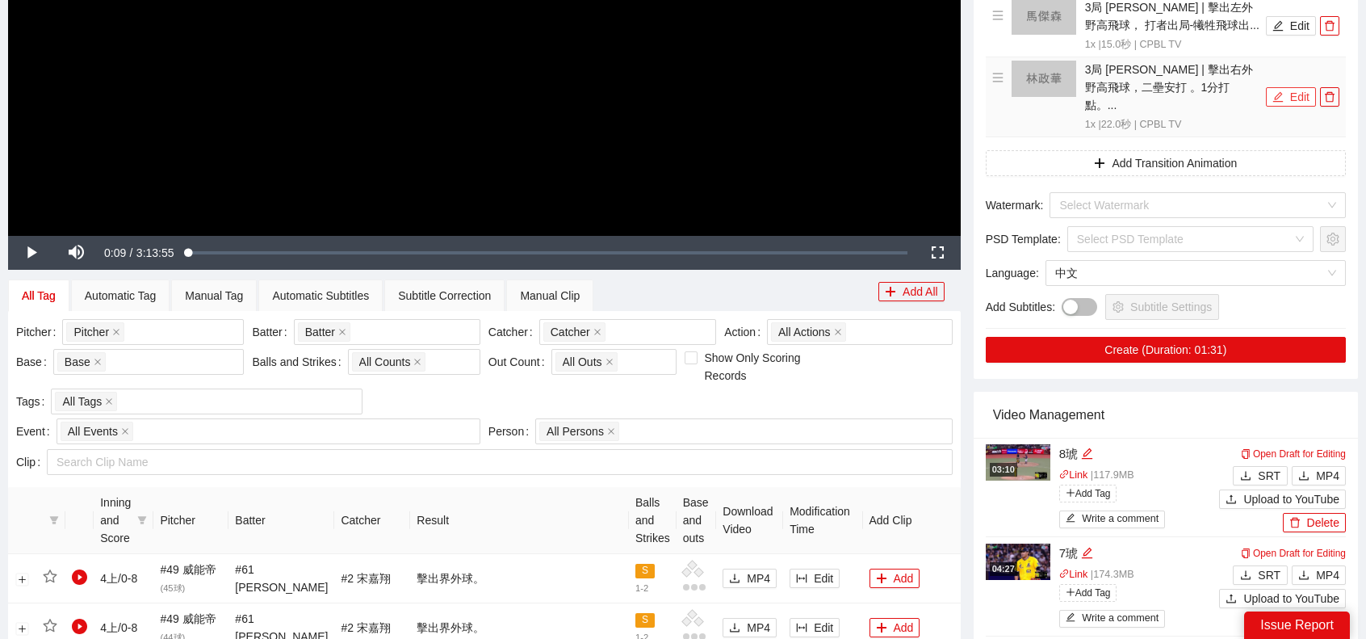
click at [1297, 87] on button "Edit" at bounding box center [1291, 96] width 50 height 19
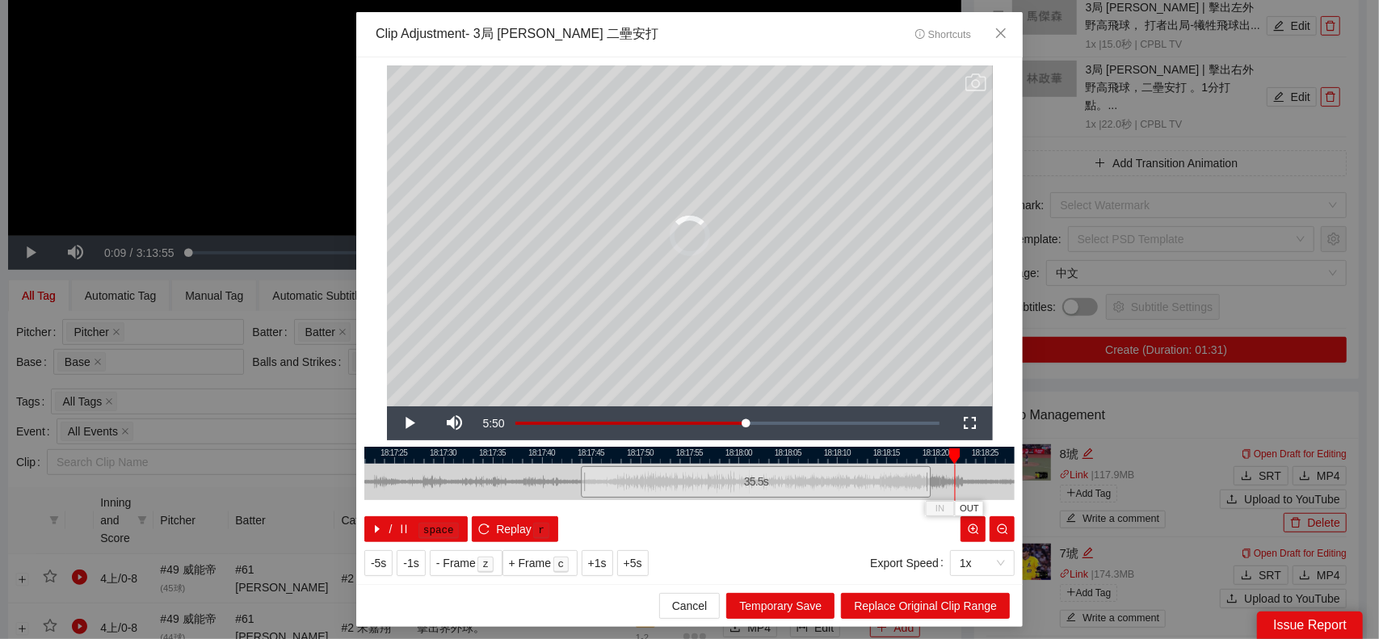
drag, startPoint x: 797, startPoint y: 481, endPoint x: 893, endPoint y: 452, distance: 100.4
click at [895, 460] on div "18:17:20 18:17:25 18:17:30 18:17:35 18:17:40 18:17:45 18:17:50 18:17:55 18:18:0…" at bounding box center [689, 494] width 650 height 95
click at [1005, 31] on icon "close" at bounding box center [1000, 33] width 13 height 13
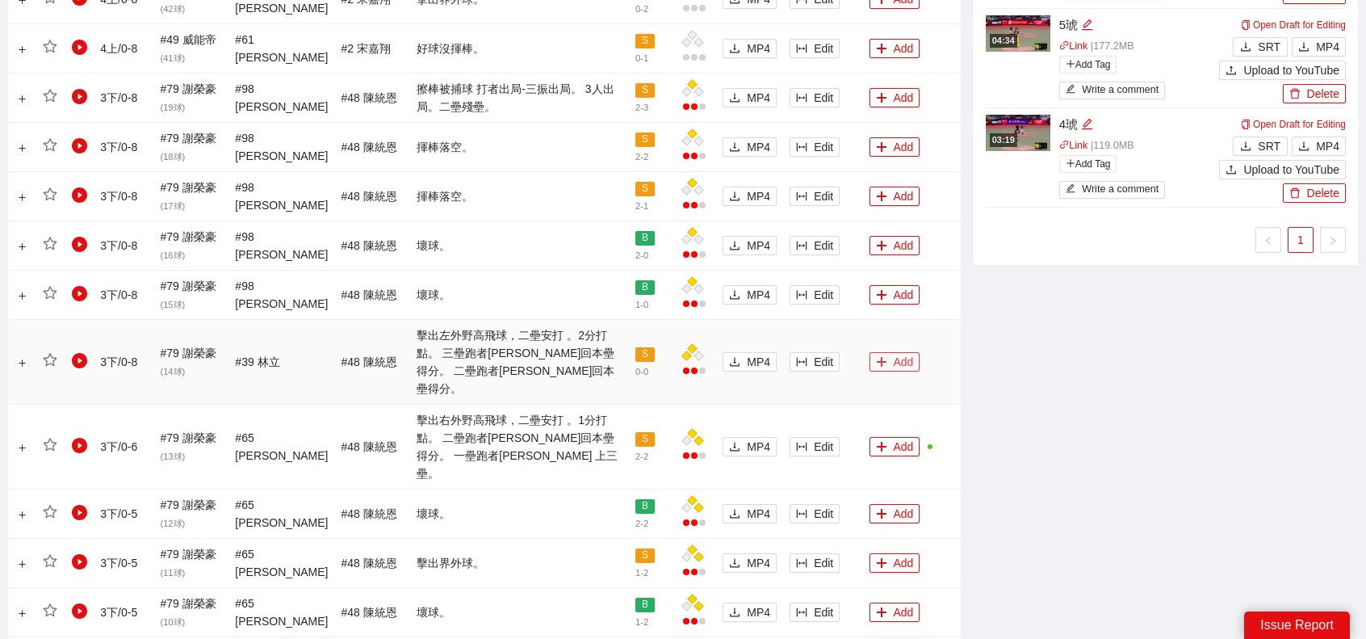
click at [905, 352] on button "Add" at bounding box center [895, 361] width 51 height 19
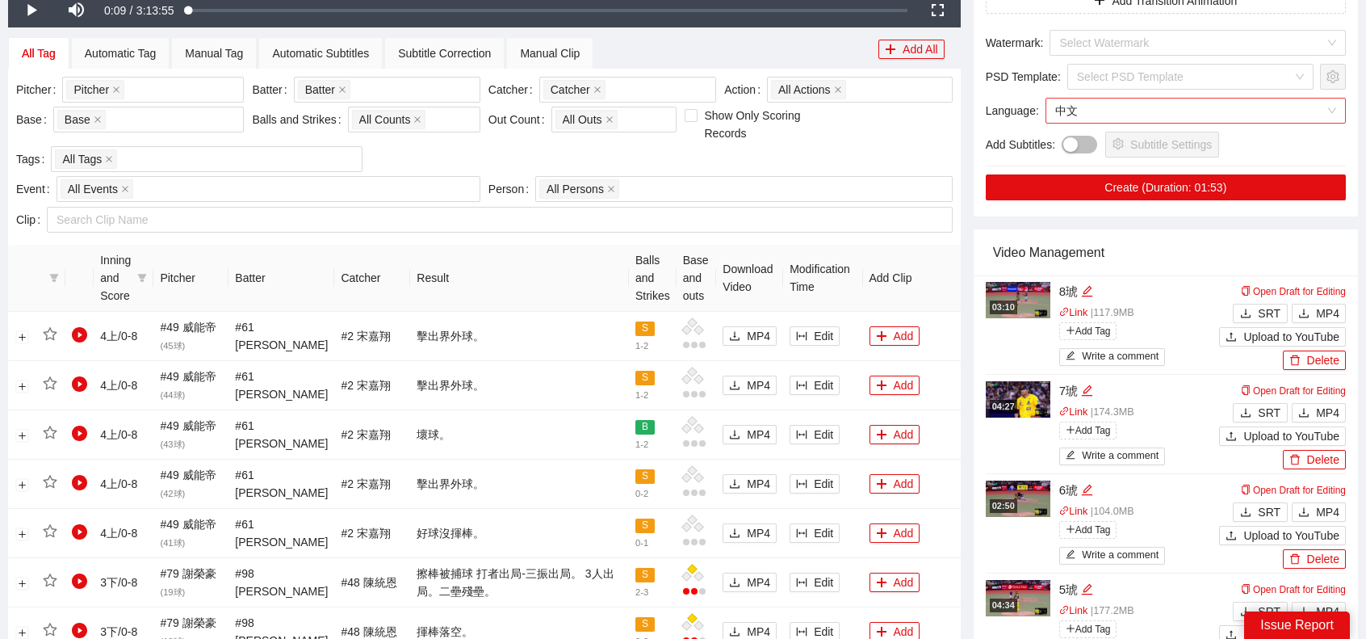
scroll to position [275, 0]
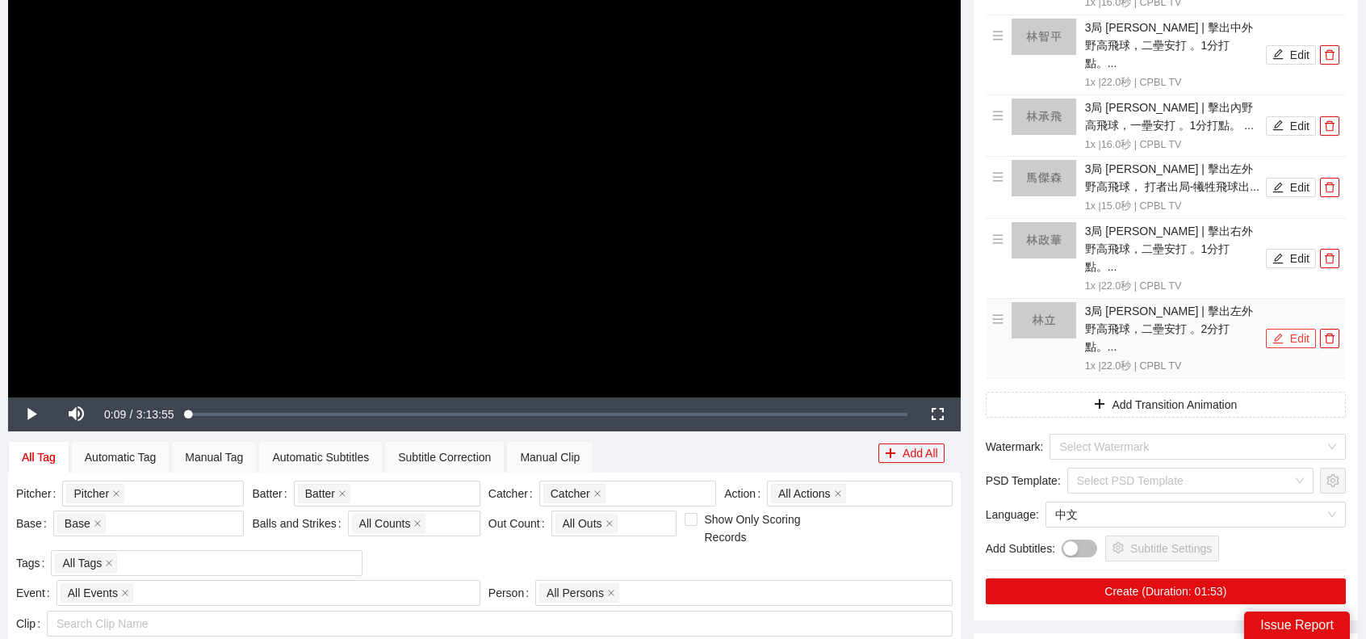
click at [1295, 329] on button "Edit" at bounding box center [1291, 338] width 50 height 19
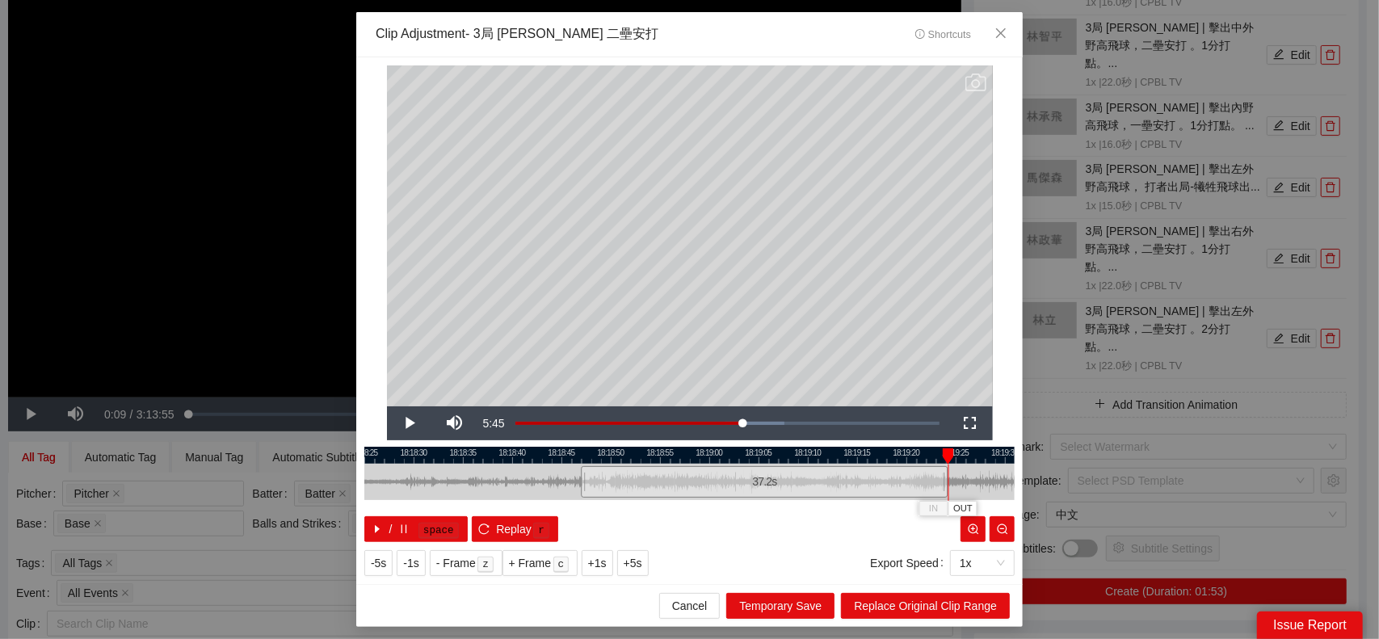
drag, startPoint x: 791, startPoint y: 478, endPoint x: 959, endPoint y: 470, distance: 167.4
click at [943, 482] on div at bounding box center [946, 482] width 10 height 36
click at [1005, 28] on icon "close" at bounding box center [1000, 33] width 13 height 13
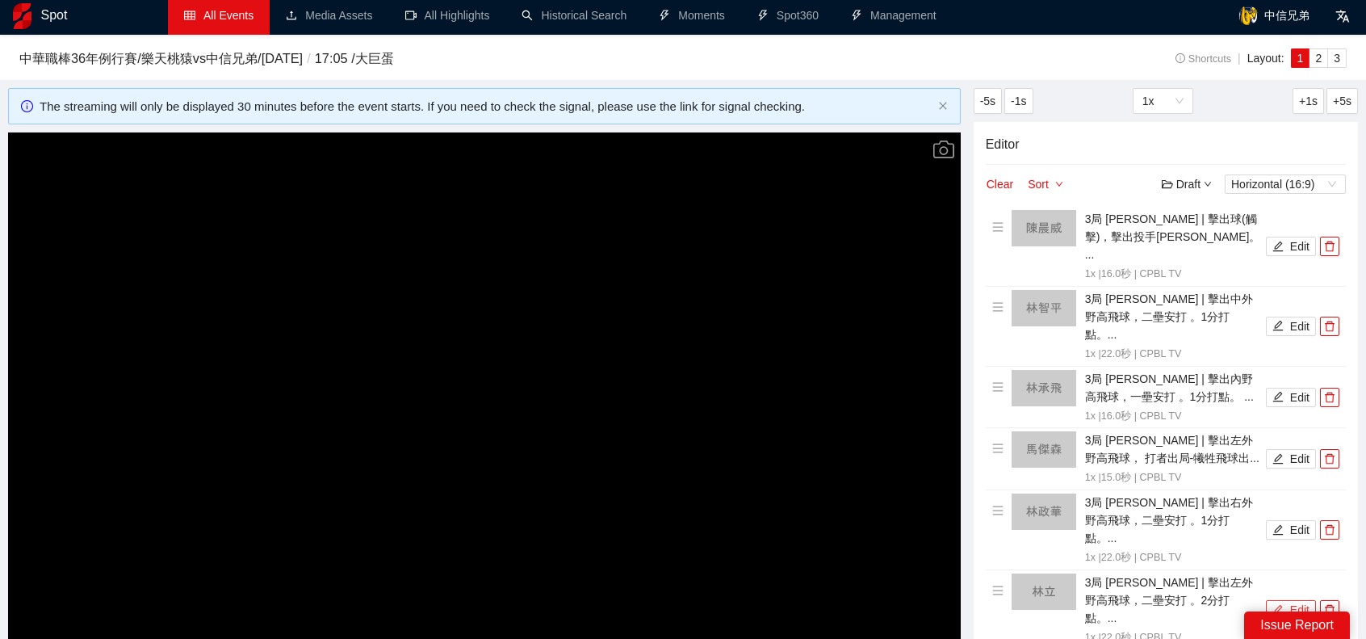
scroll to position [0, 0]
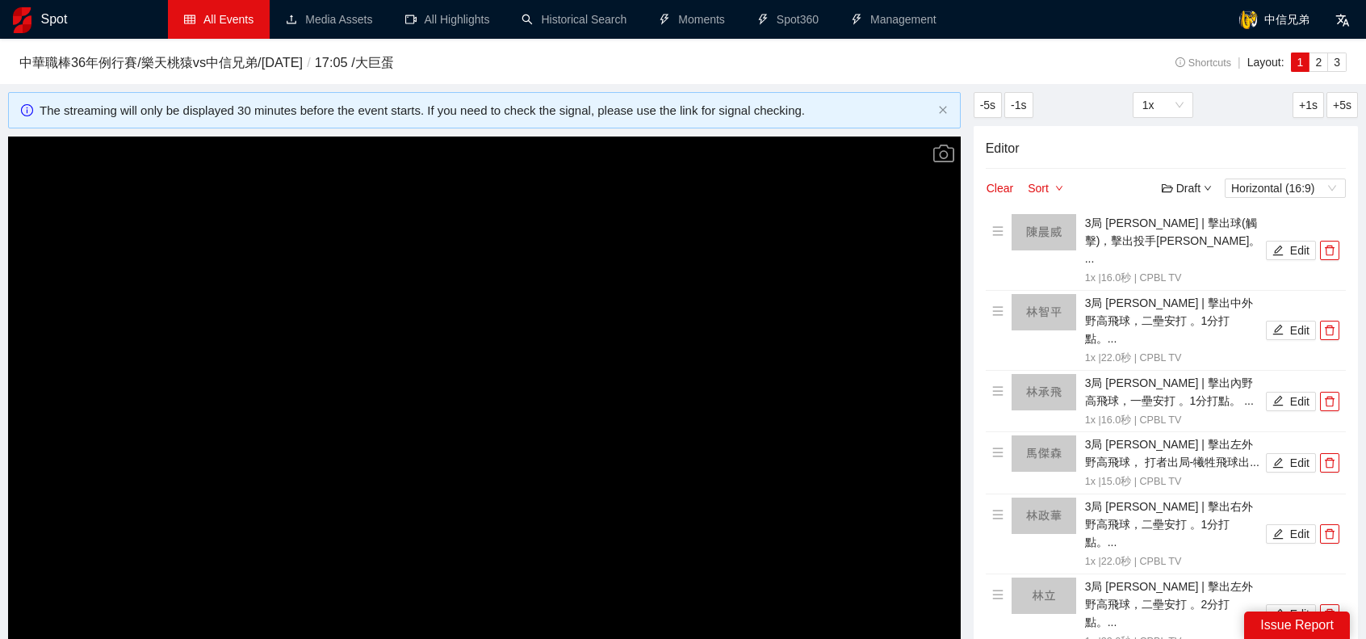
click at [208, 15] on link "All Events" at bounding box center [218, 19] width 69 height 13
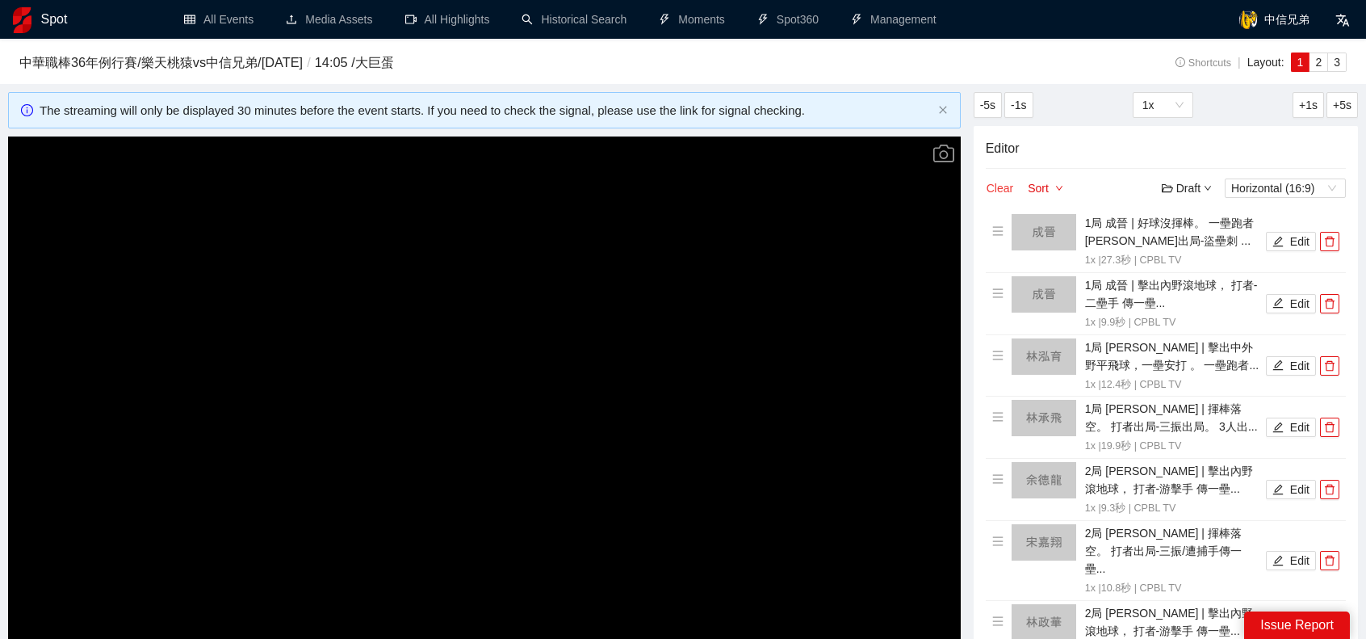
click at [1005, 187] on button "Clear" at bounding box center [1000, 187] width 28 height 19
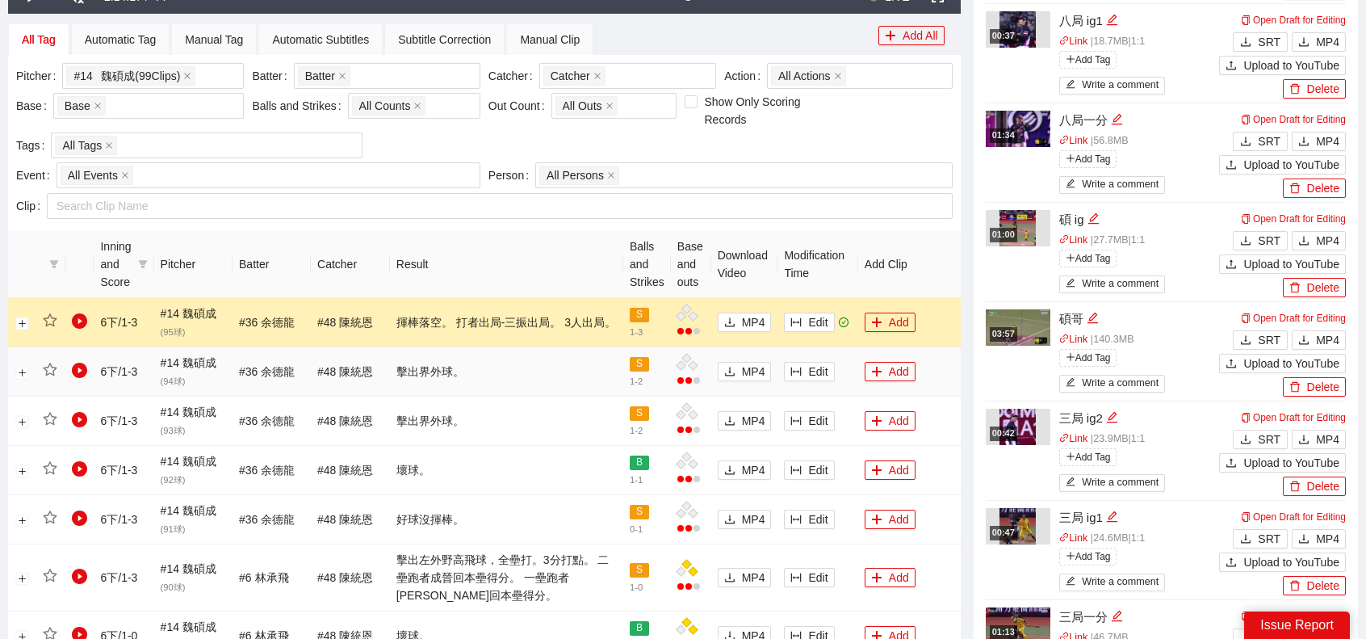
scroll to position [563, 0]
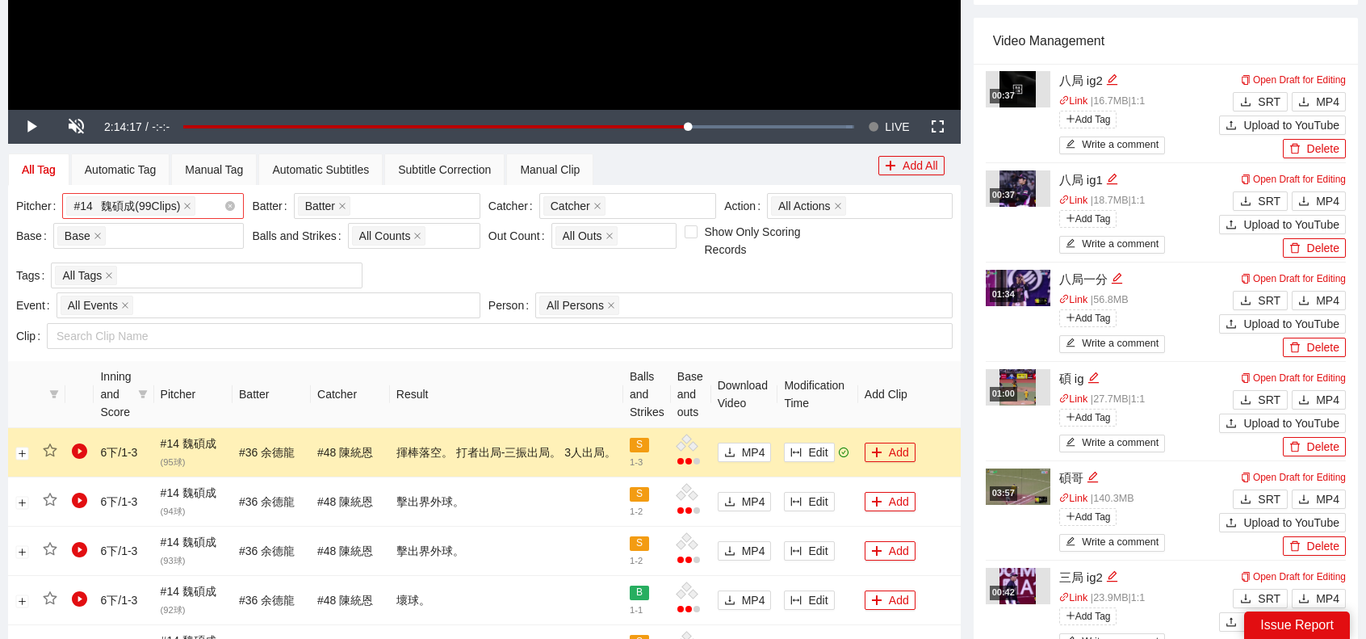
click at [194, 198] on span "# 14 魏碩成 ( 99 Clips )" at bounding box center [130, 205] width 129 height 19
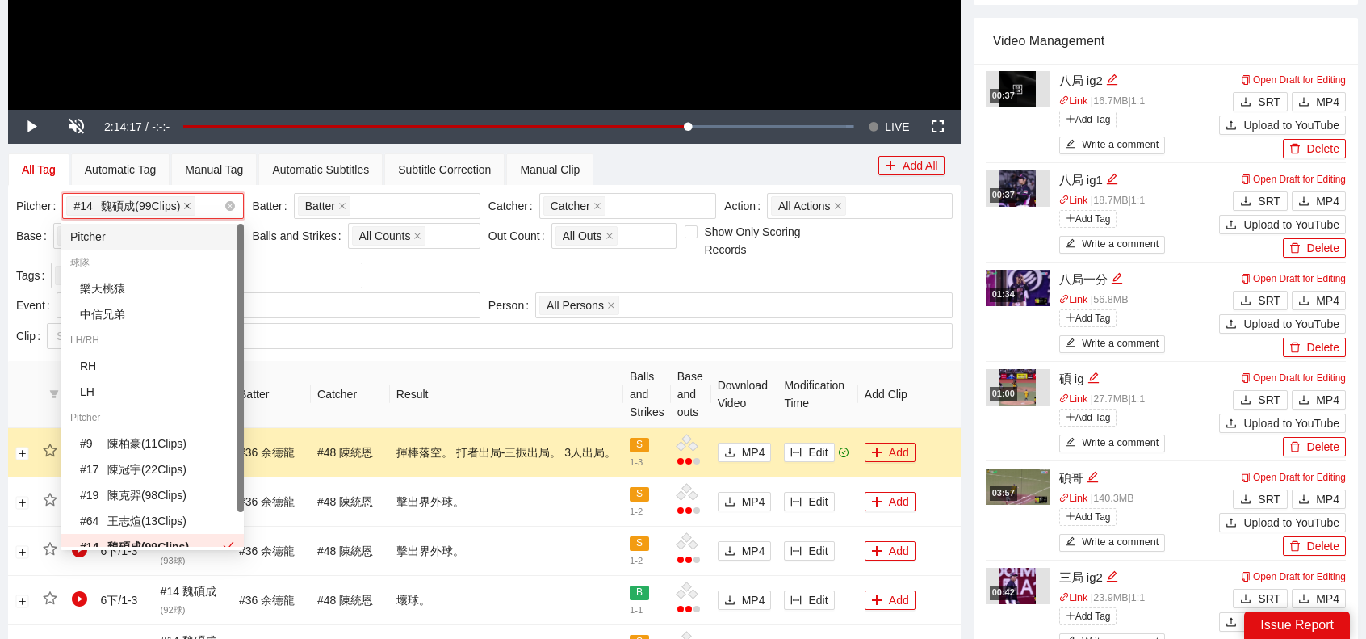
click at [186, 204] on icon "close" at bounding box center [187, 206] width 8 height 8
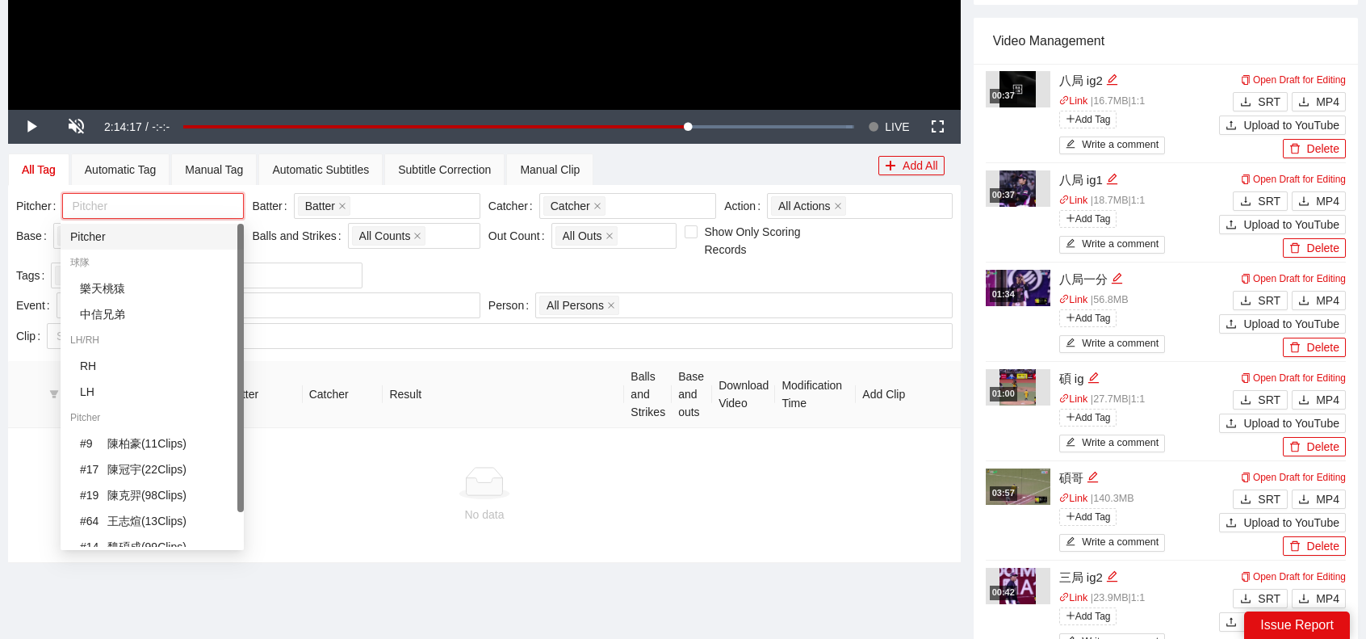
click at [186, 204] on div at bounding box center [144, 205] width 157 height 19
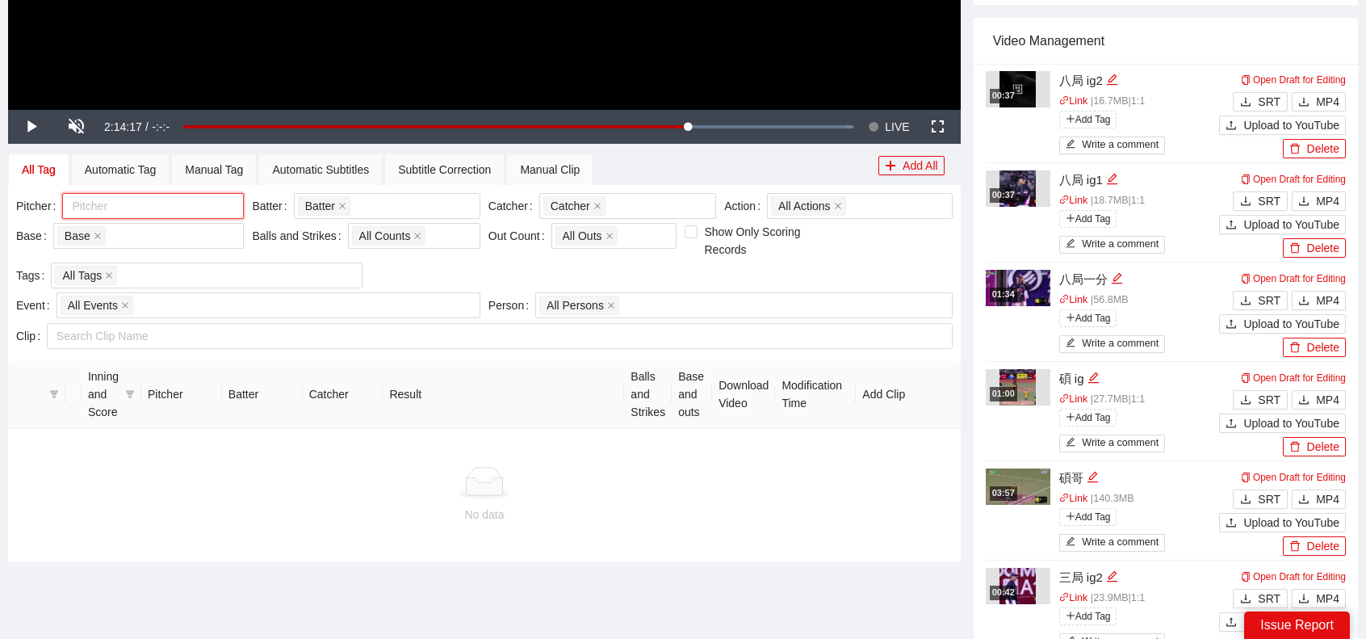
click at [153, 214] on div "Pitcher" at bounding box center [153, 206] width 182 height 26
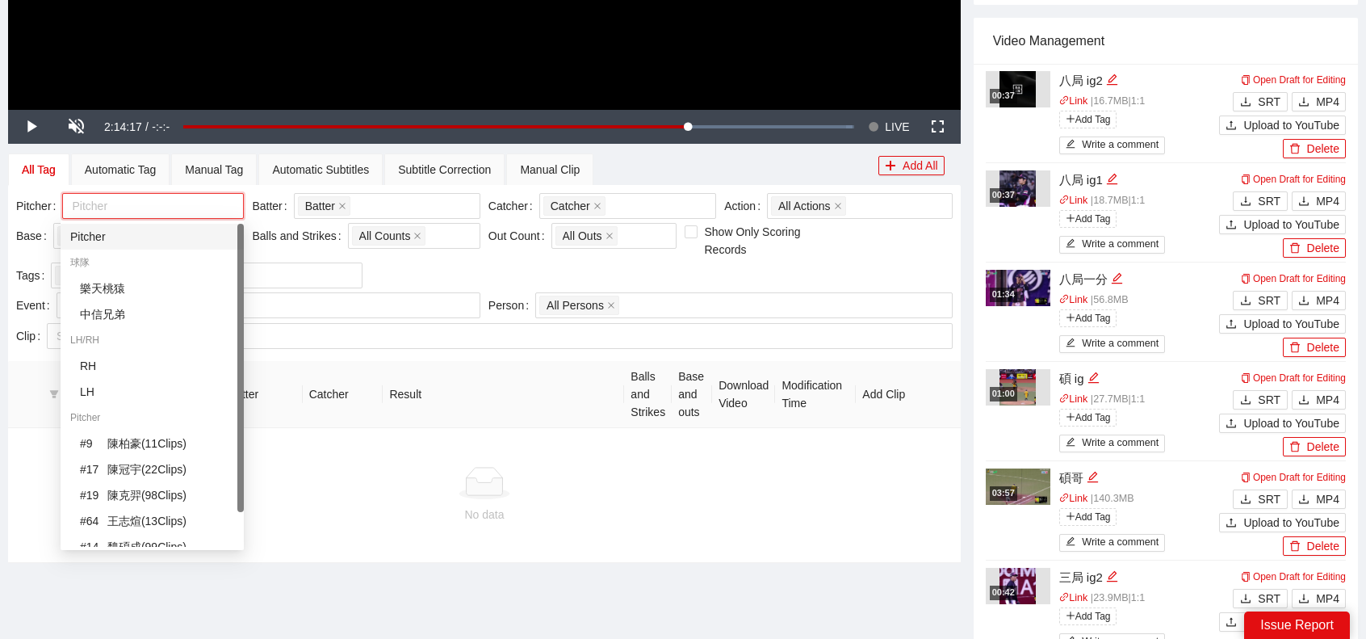
click at [115, 240] on div "Pitcher" at bounding box center [152, 237] width 164 height 18
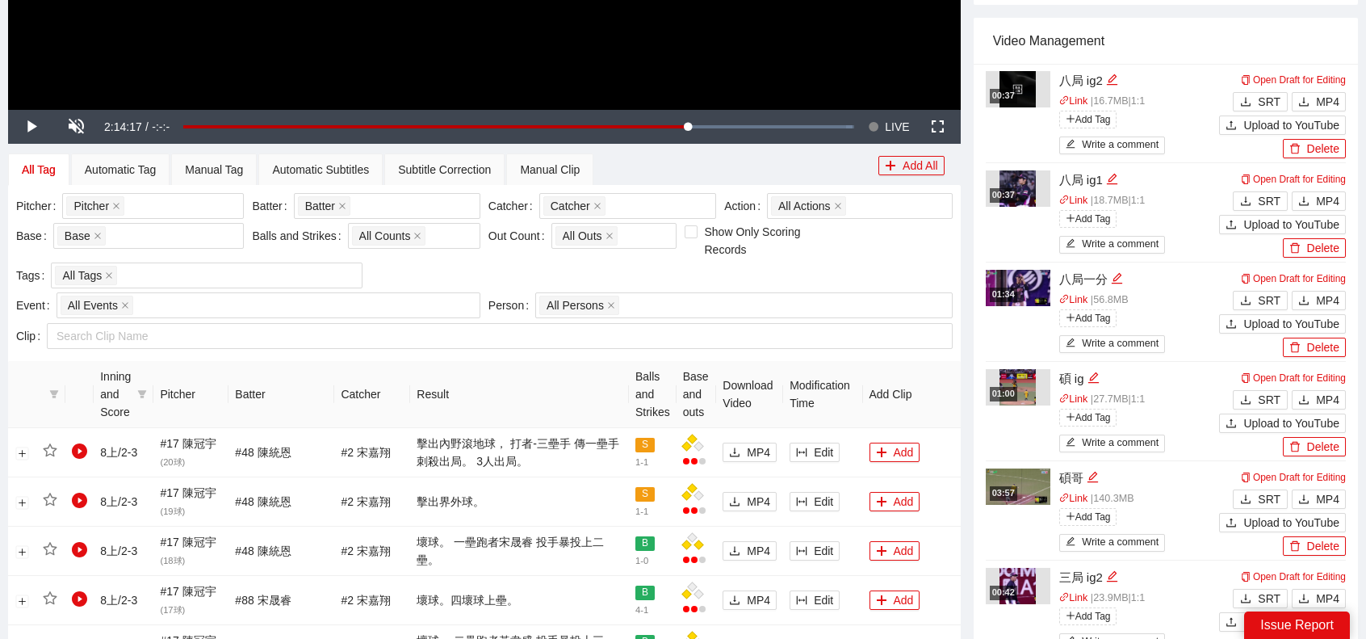
click at [559, 382] on th "Result" at bounding box center [519, 394] width 219 height 67
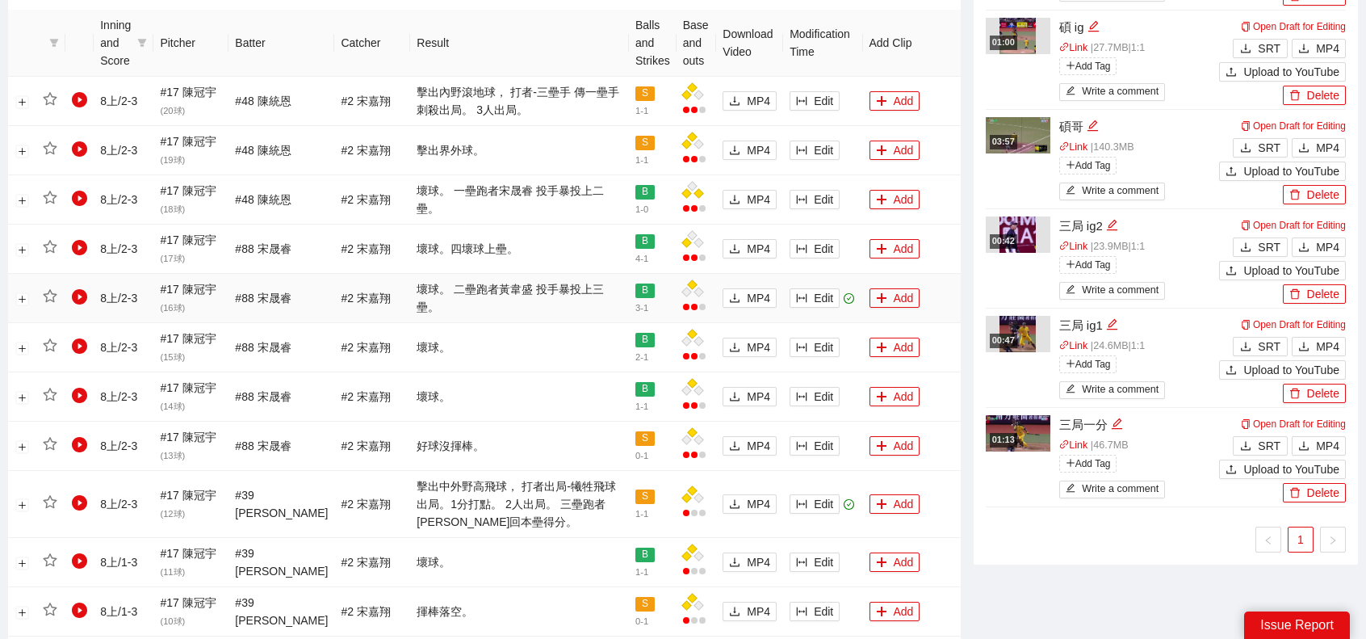
scroll to position [967, 0]
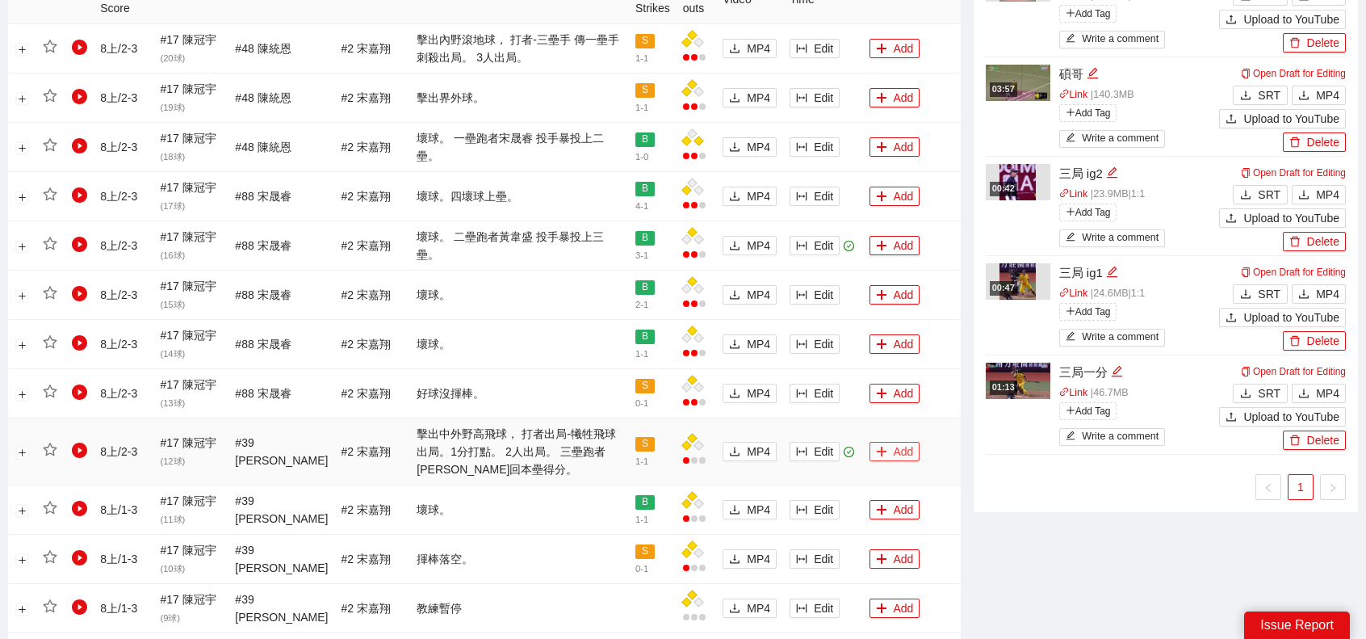
click at [898, 451] on button "Add" at bounding box center [895, 451] width 51 height 19
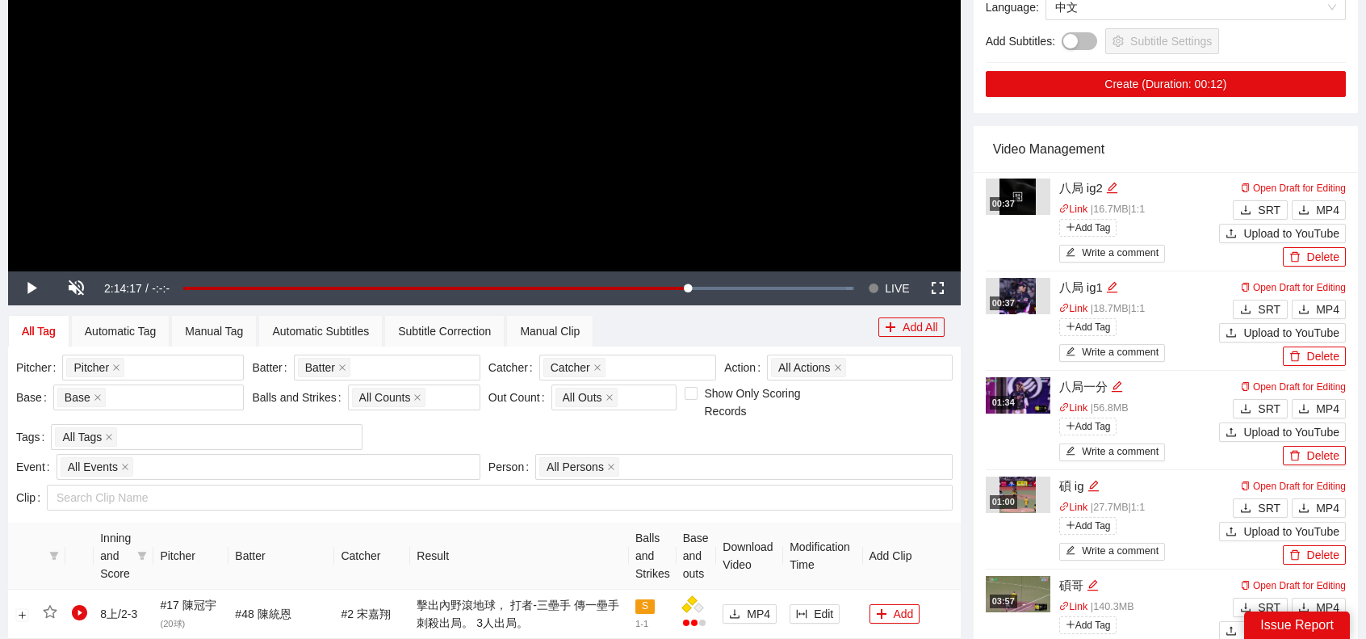
scroll to position [0, 0]
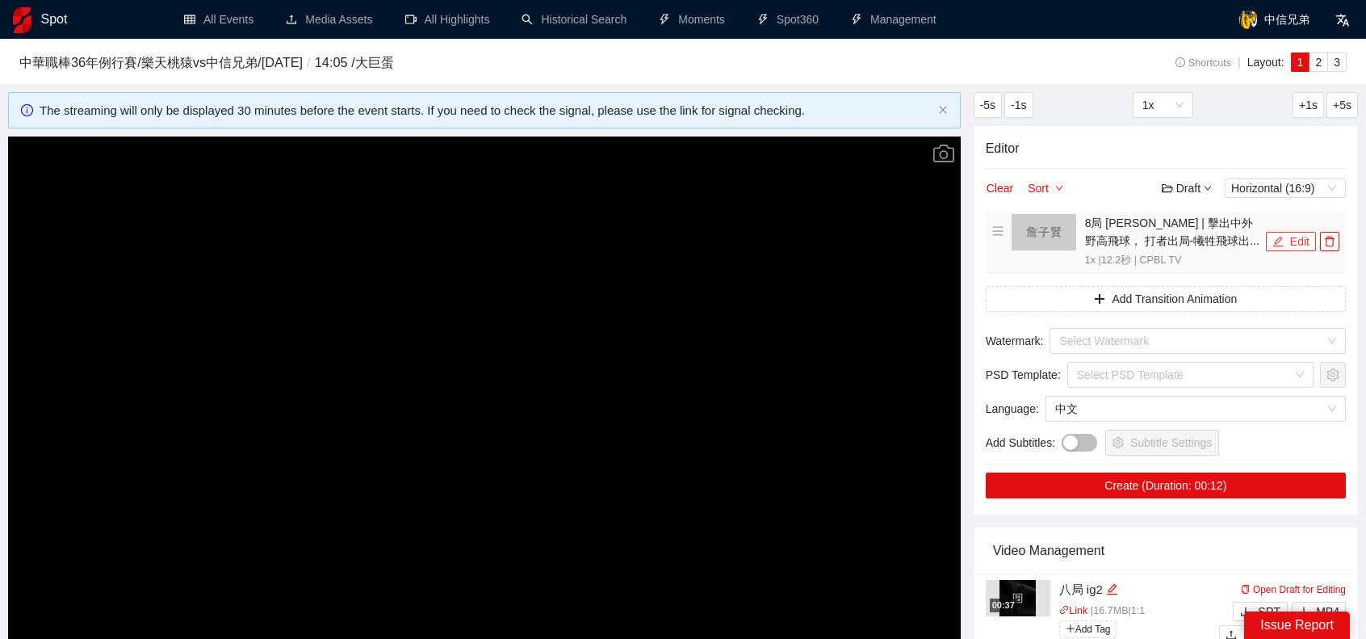
click at [1270, 237] on button "Edit" at bounding box center [1291, 241] width 50 height 19
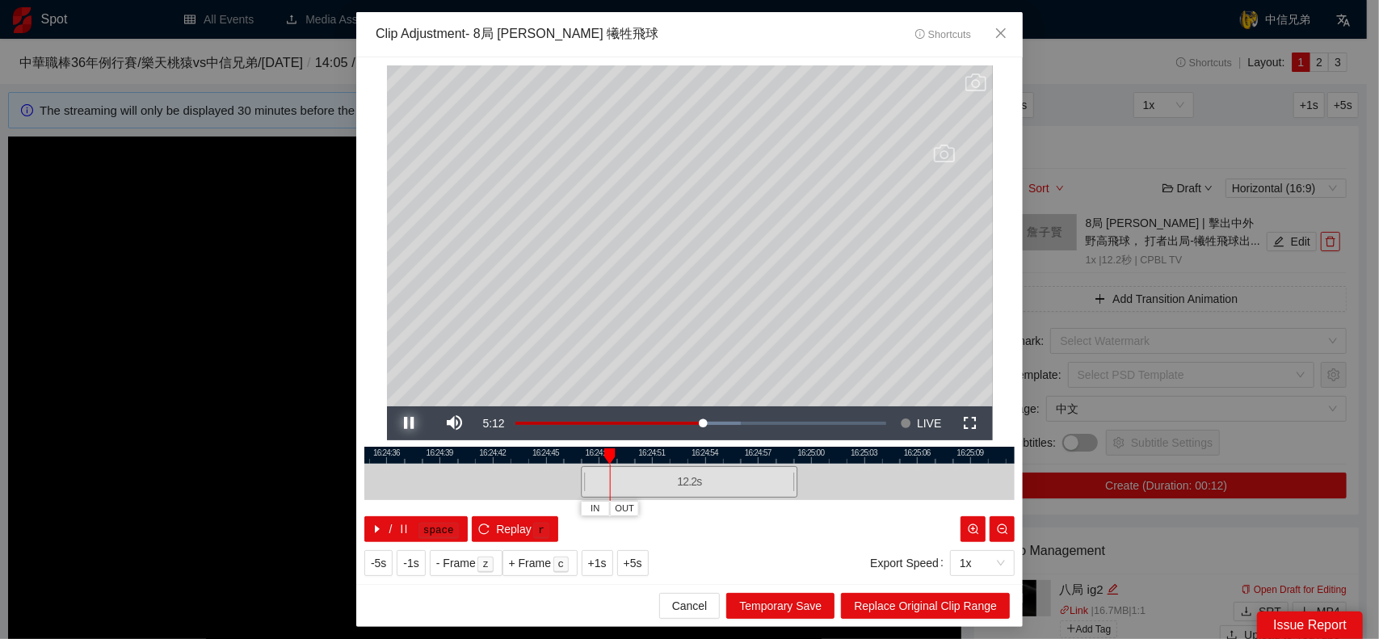
click at [406, 423] on span "Video Player" at bounding box center [409, 423] width 45 height 0
click at [478, 519] on button "Replay r" at bounding box center [515, 529] width 86 height 26
click at [409, 423] on span "Video Player" at bounding box center [409, 423] width 45 height 0
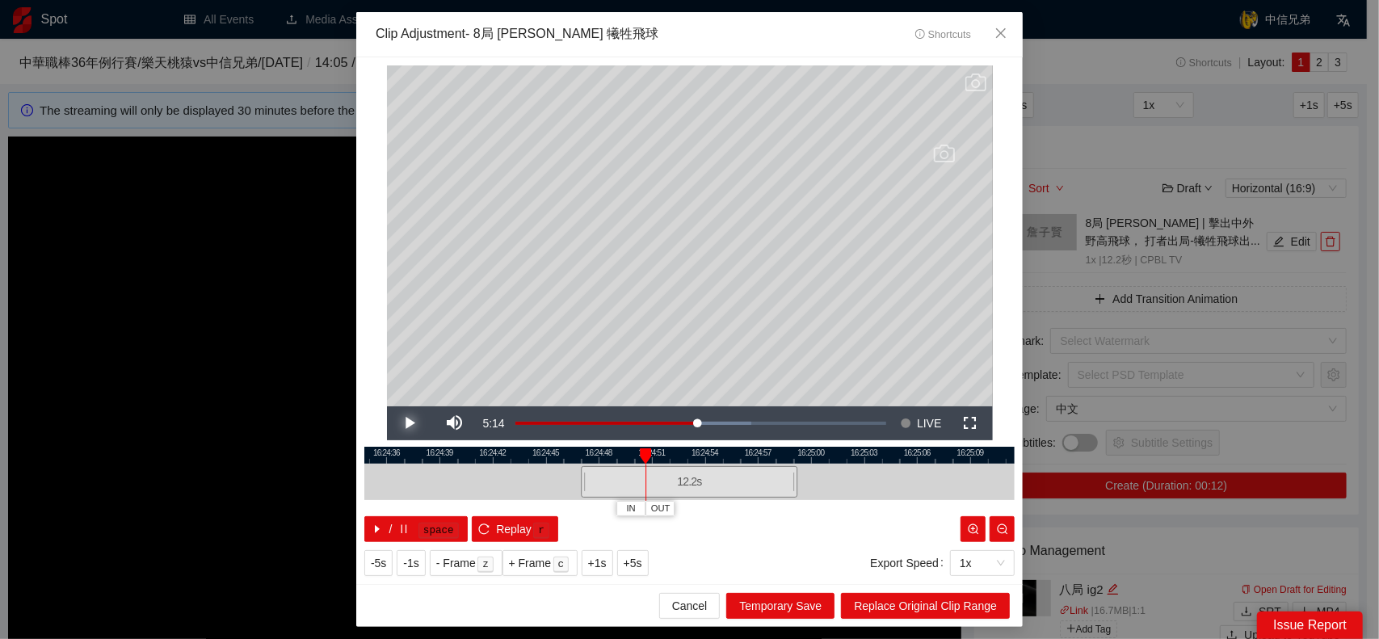
click at [409, 423] on span "Video Player" at bounding box center [409, 423] width 45 height 0
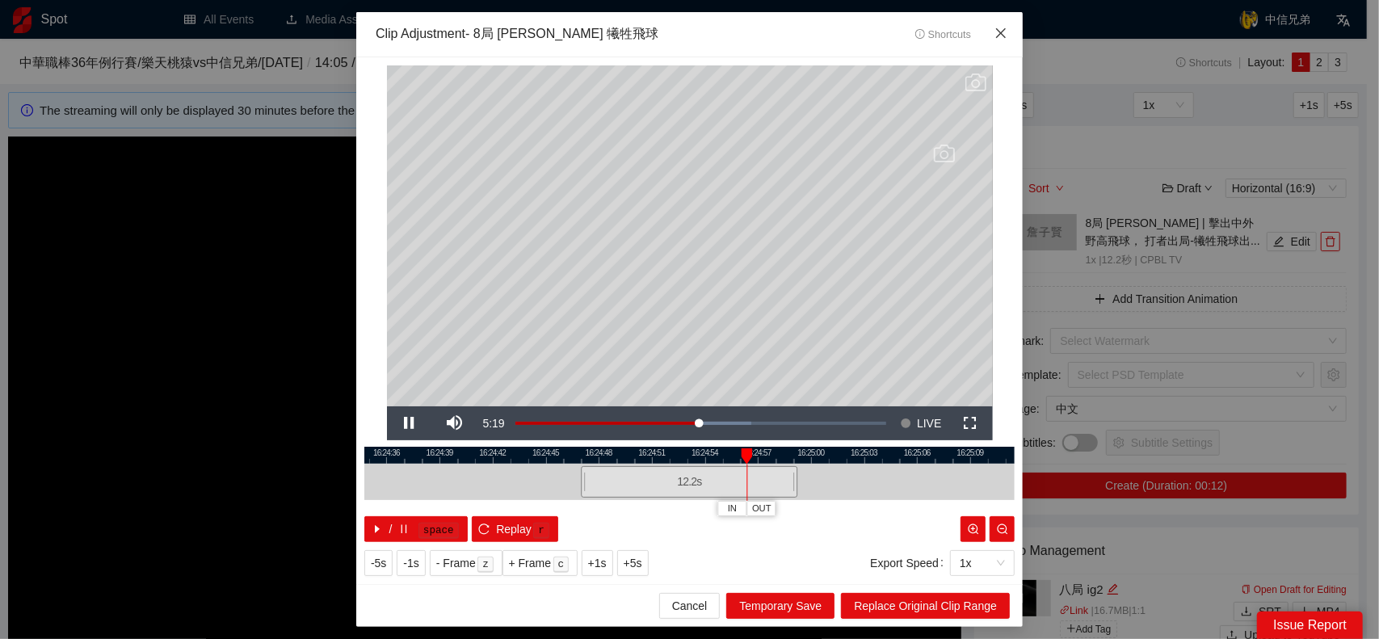
click at [1001, 36] on icon "close" at bounding box center [1000, 33] width 13 height 13
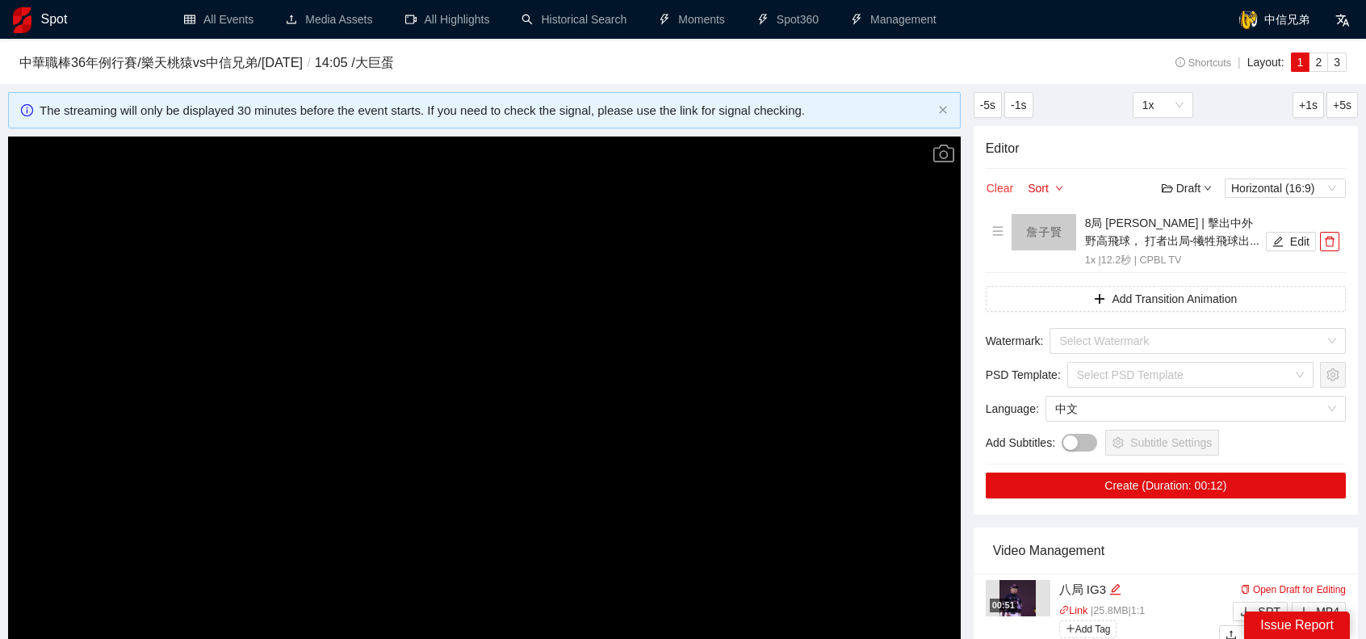
click at [998, 187] on button "Clear" at bounding box center [1000, 187] width 28 height 19
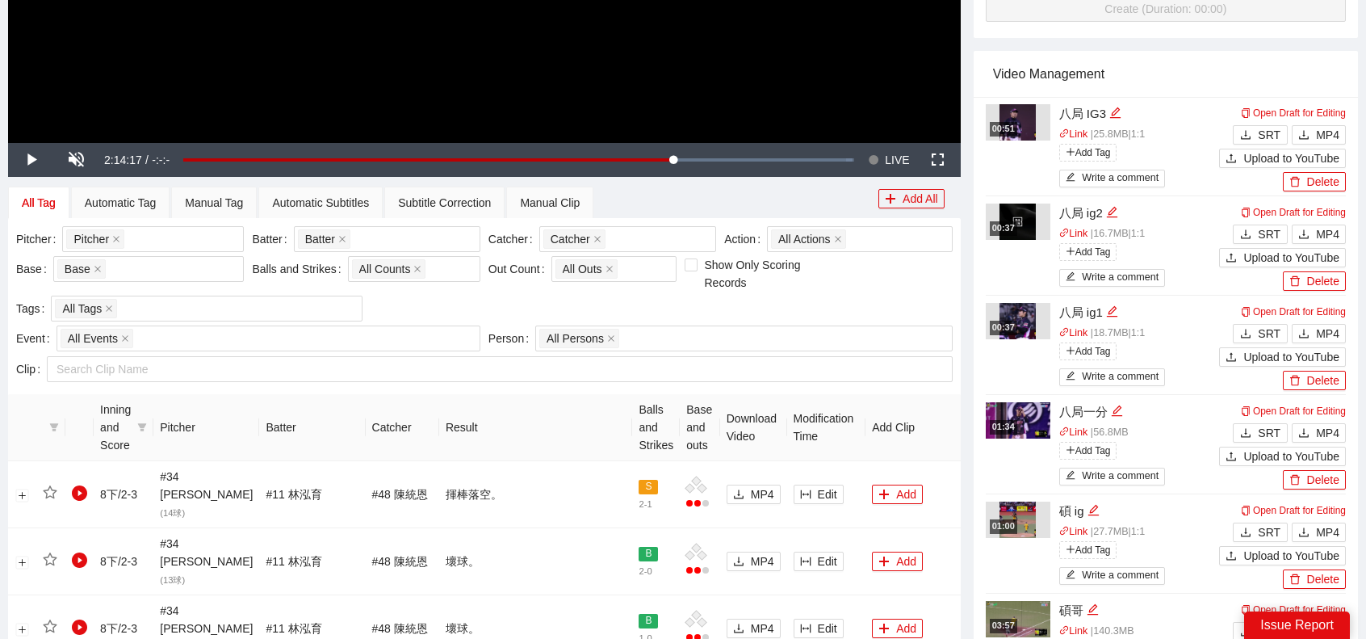
scroll to position [485, 0]
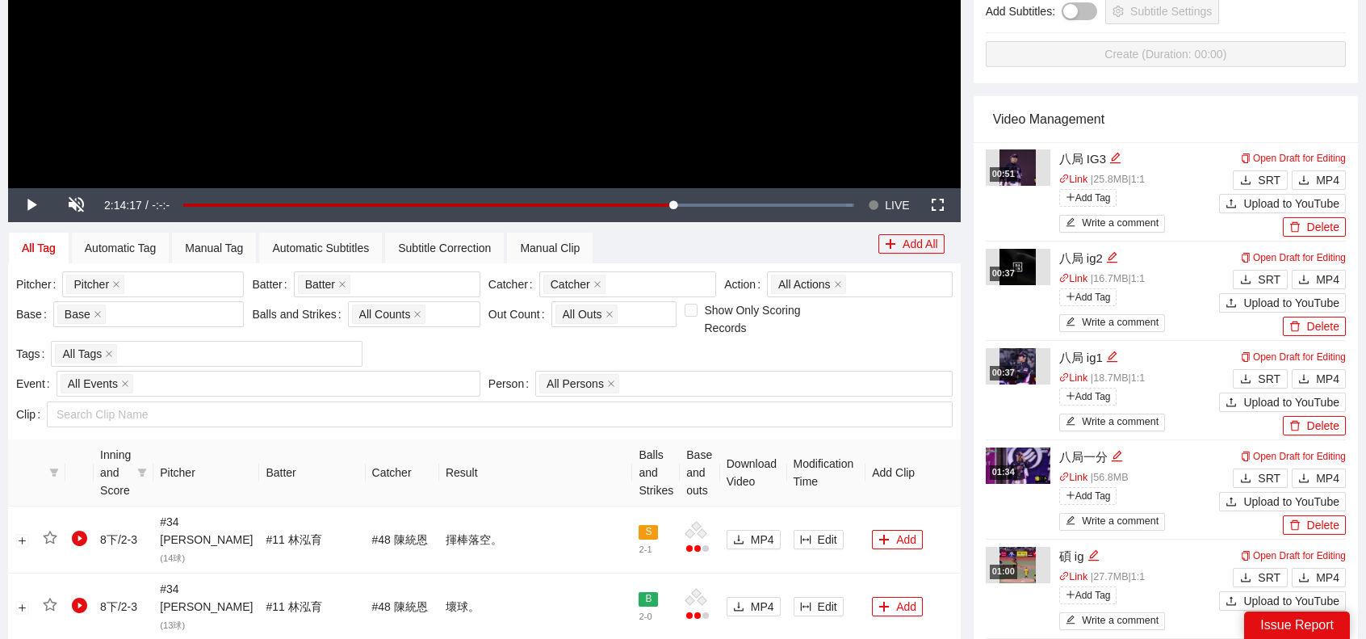
click at [150, 292] on div "Pitcher + 0 ..." at bounding box center [144, 284] width 157 height 23
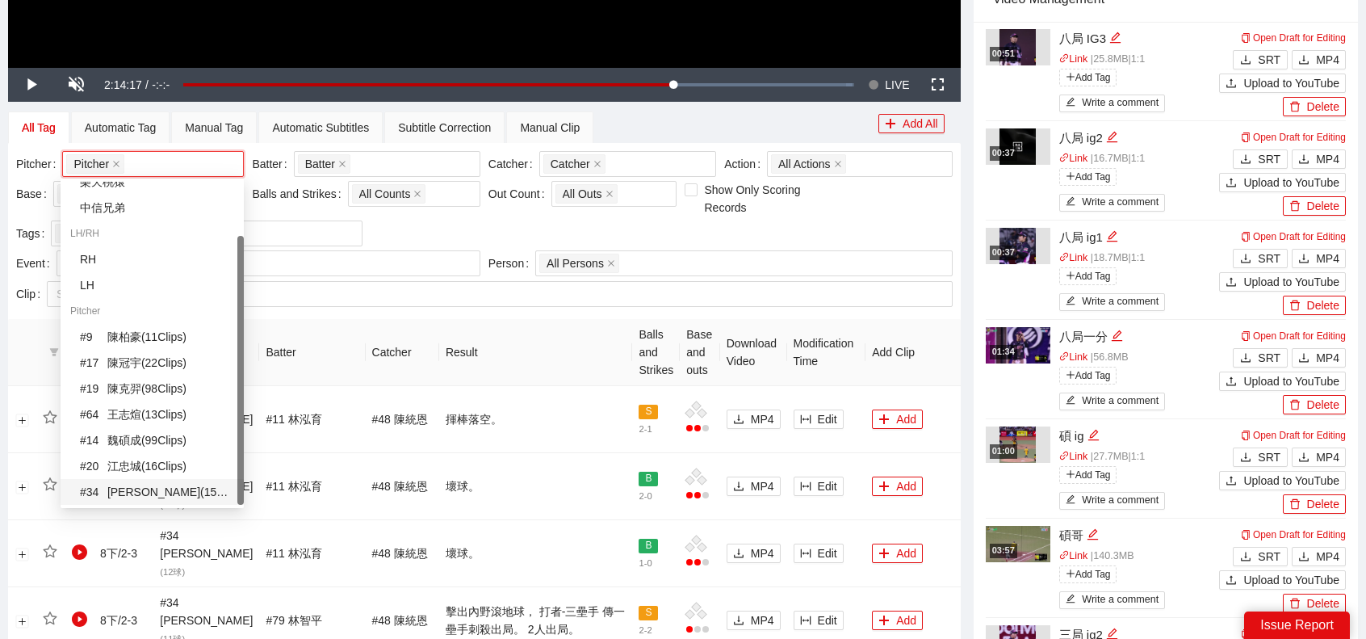
scroll to position [646, 0]
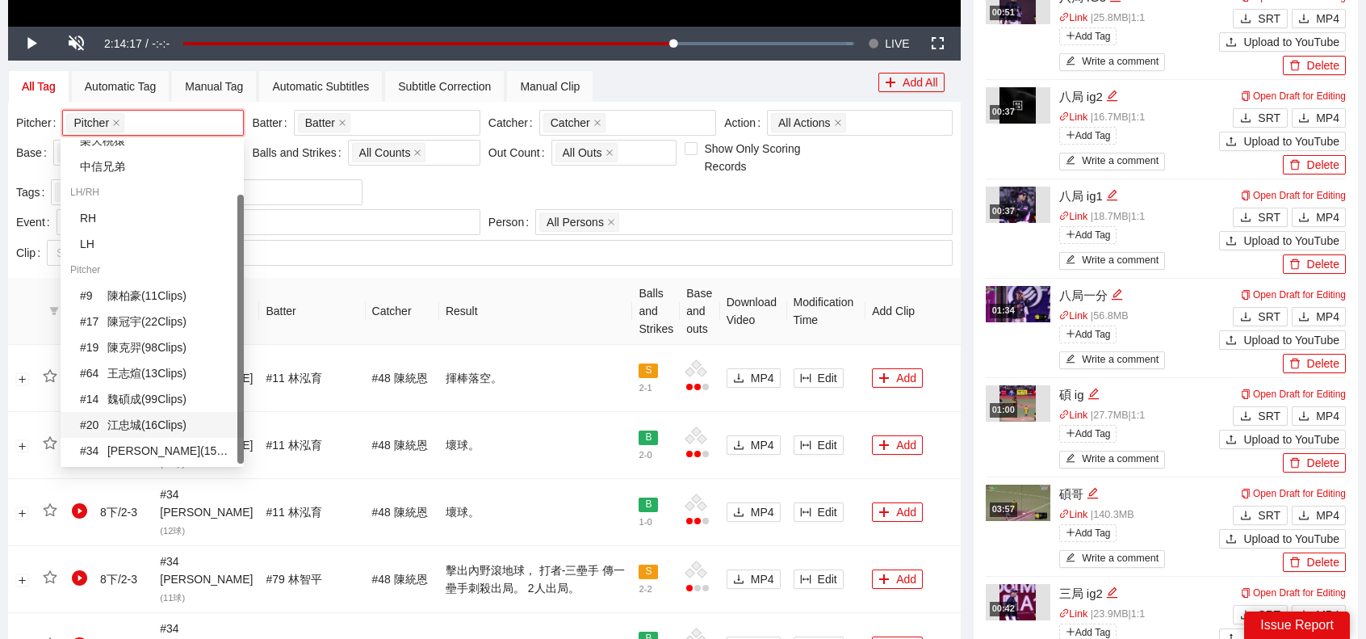
click at [129, 428] on div "# 20 江忠城 ( 16 Clips )" at bounding box center [157, 425] width 154 height 18
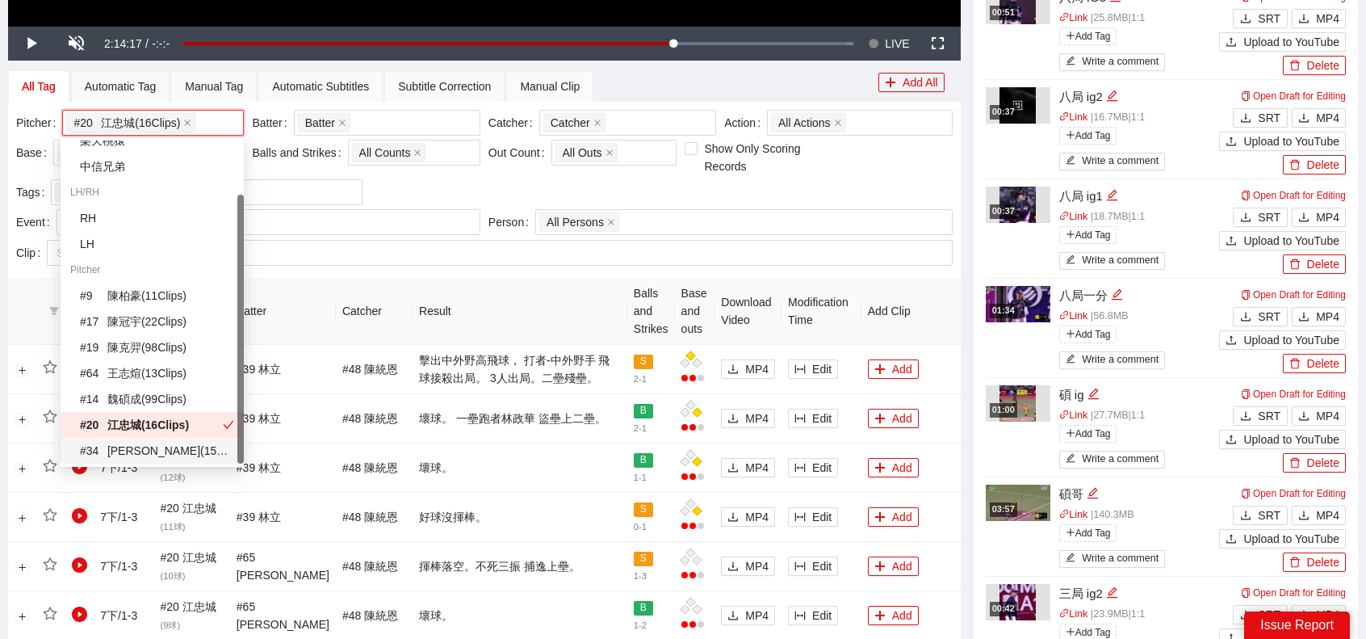
click at [137, 449] on div "# 34 李振昌 ( 15 Clips )" at bounding box center [157, 451] width 154 height 18
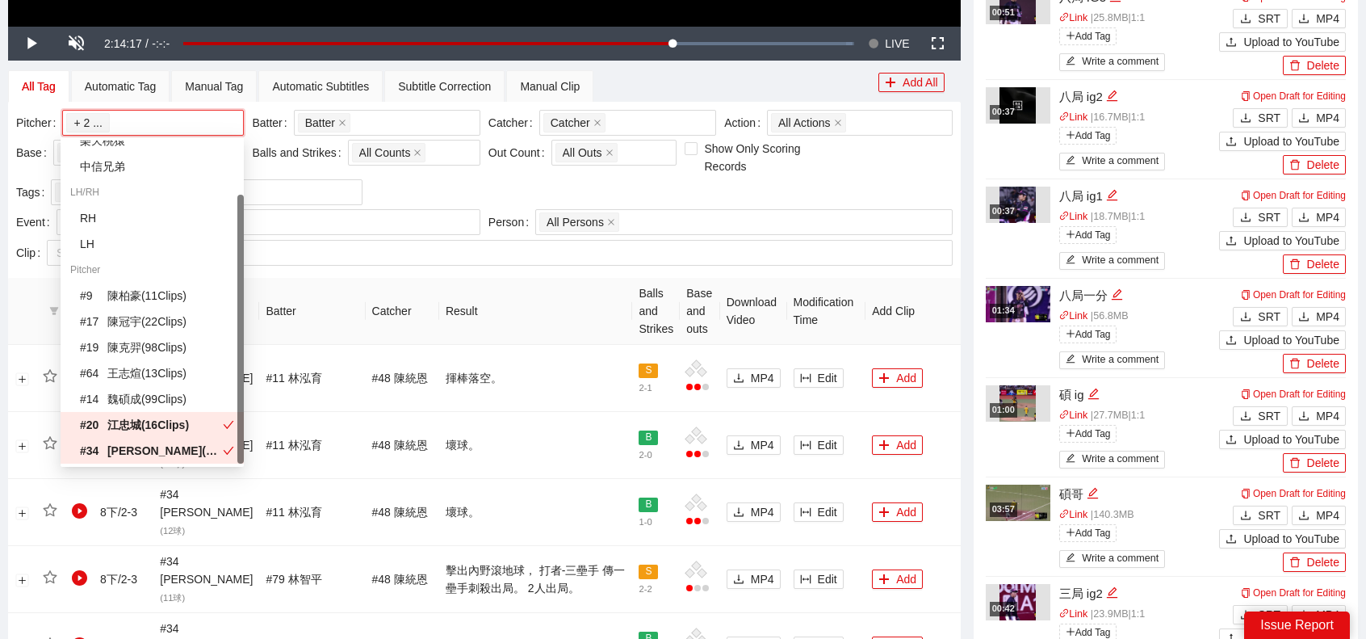
click at [470, 287] on th "Result" at bounding box center [536, 311] width 194 height 67
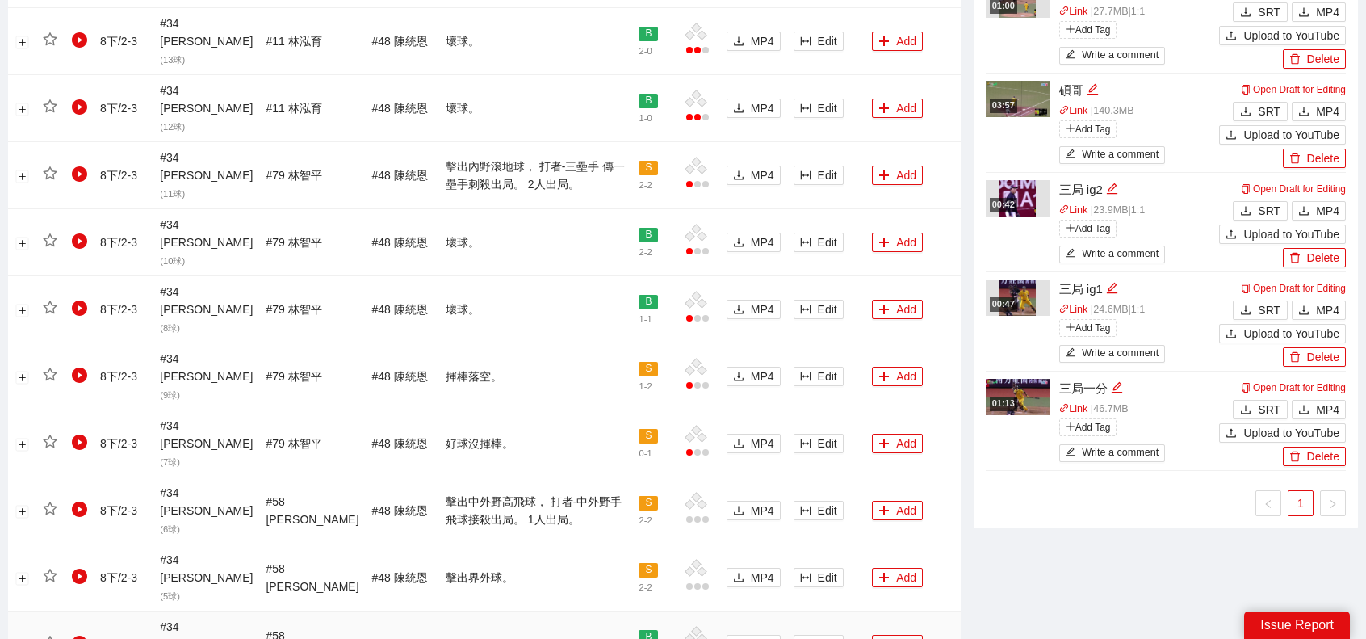
scroll to position [1514, 0]
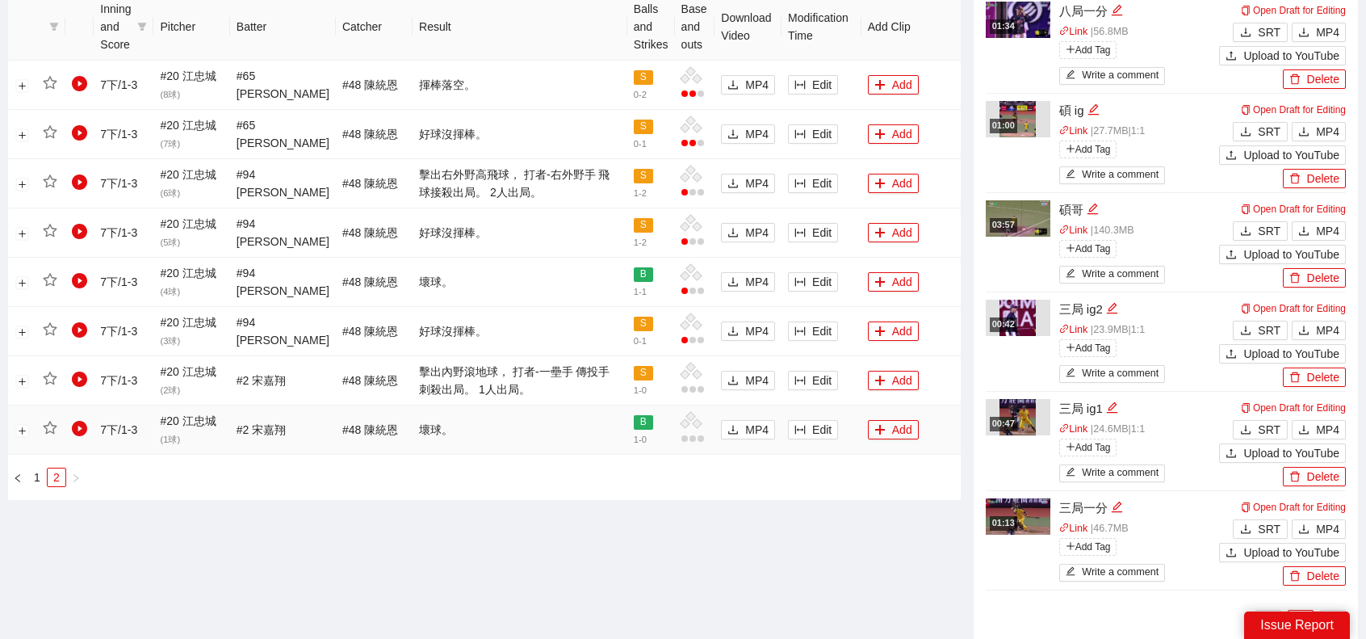
scroll to position [825, 0]
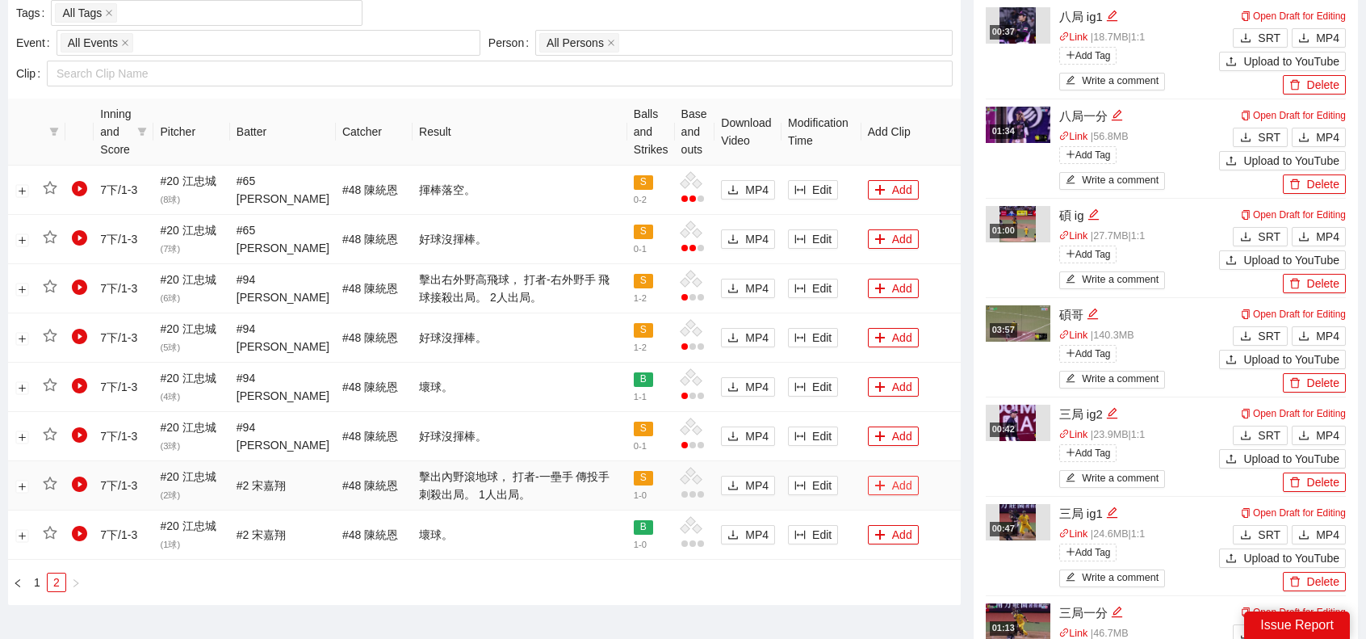
click at [890, 481] on button "Add" at bounding box center [893, 485] width 51 height 19
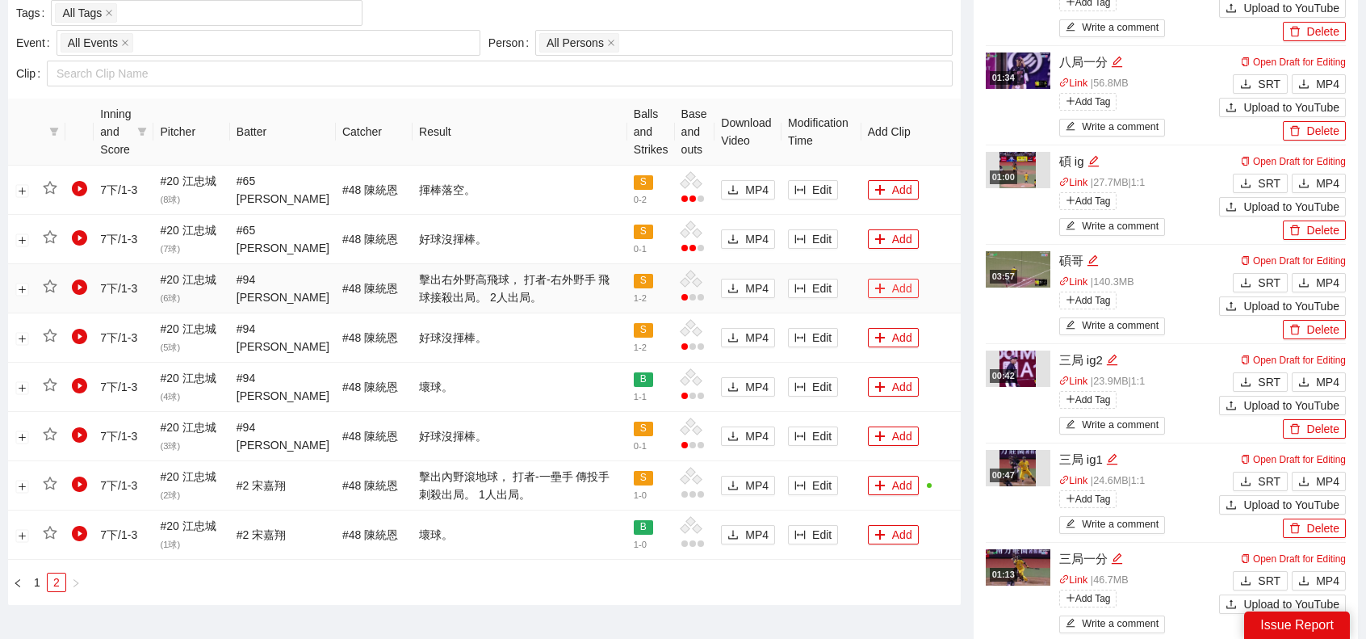
click at [892, 280] on button "Add" at bounding box center [893, 288] width 51 height 19
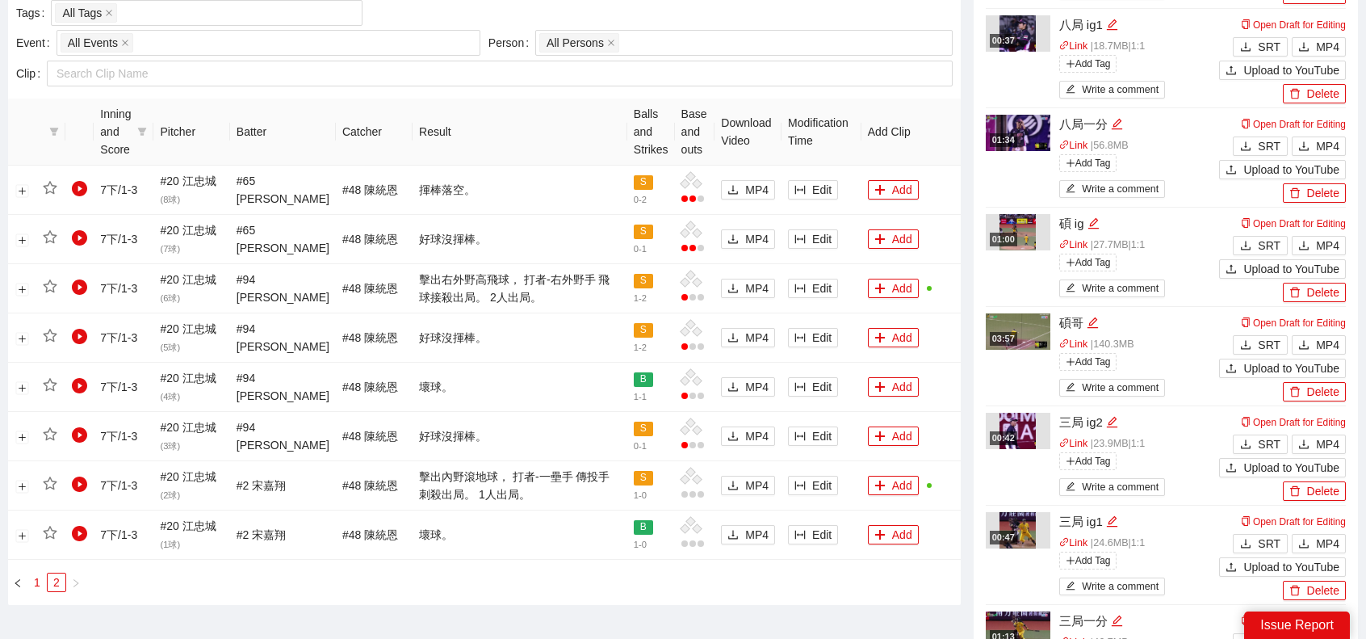
click at [30, 577] on link "1" at bounding box center [37, 582] width 18 height 18
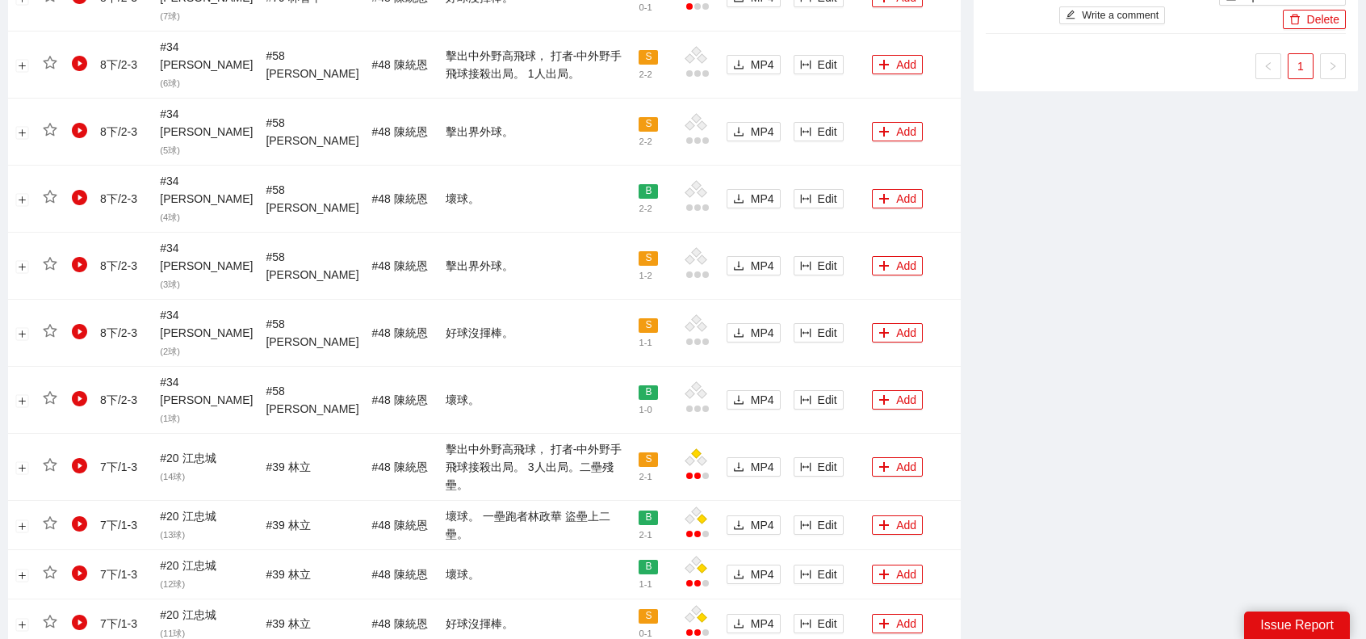
scroll to position [1514, 0]
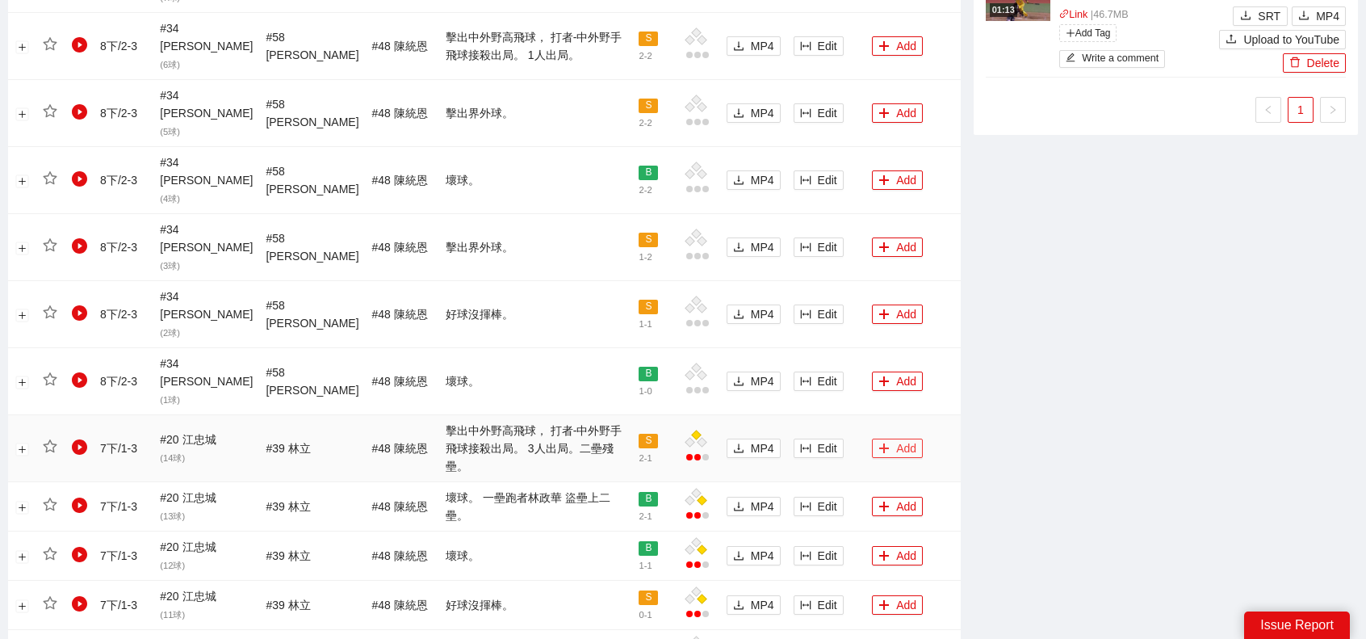
click at [887, 439] on button "Add" at bounding box center [897, 448] width 51 height 19
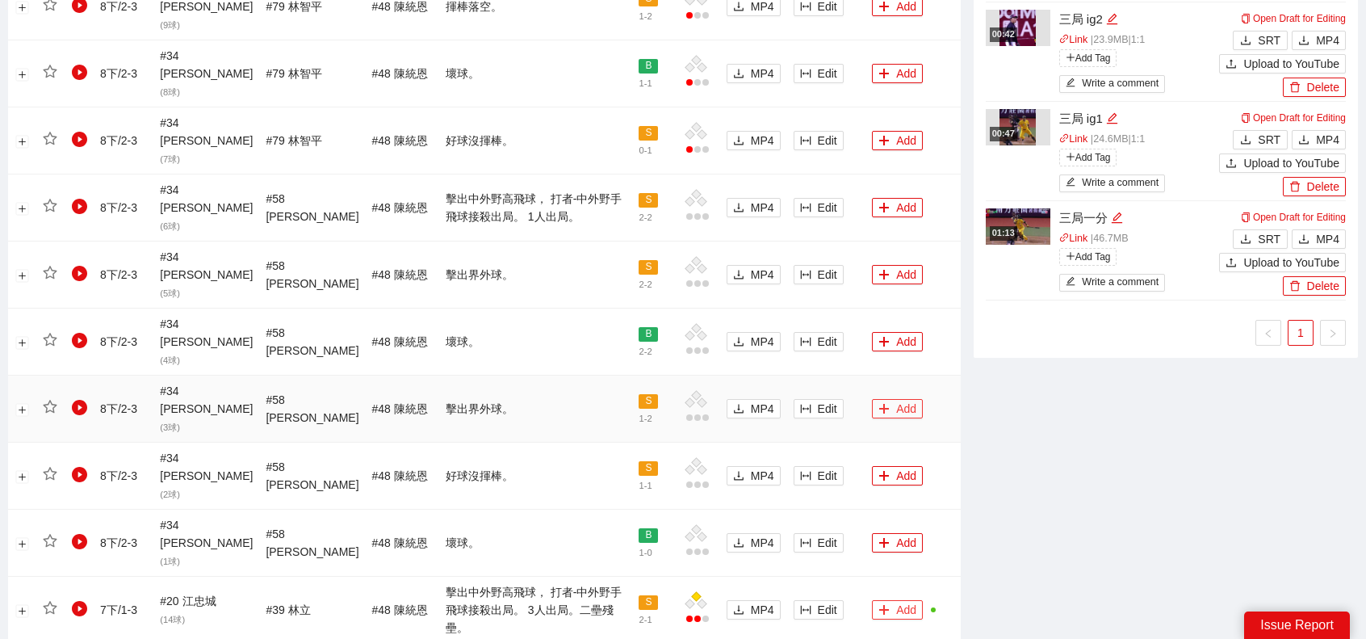
scroll to position [1191, 0]
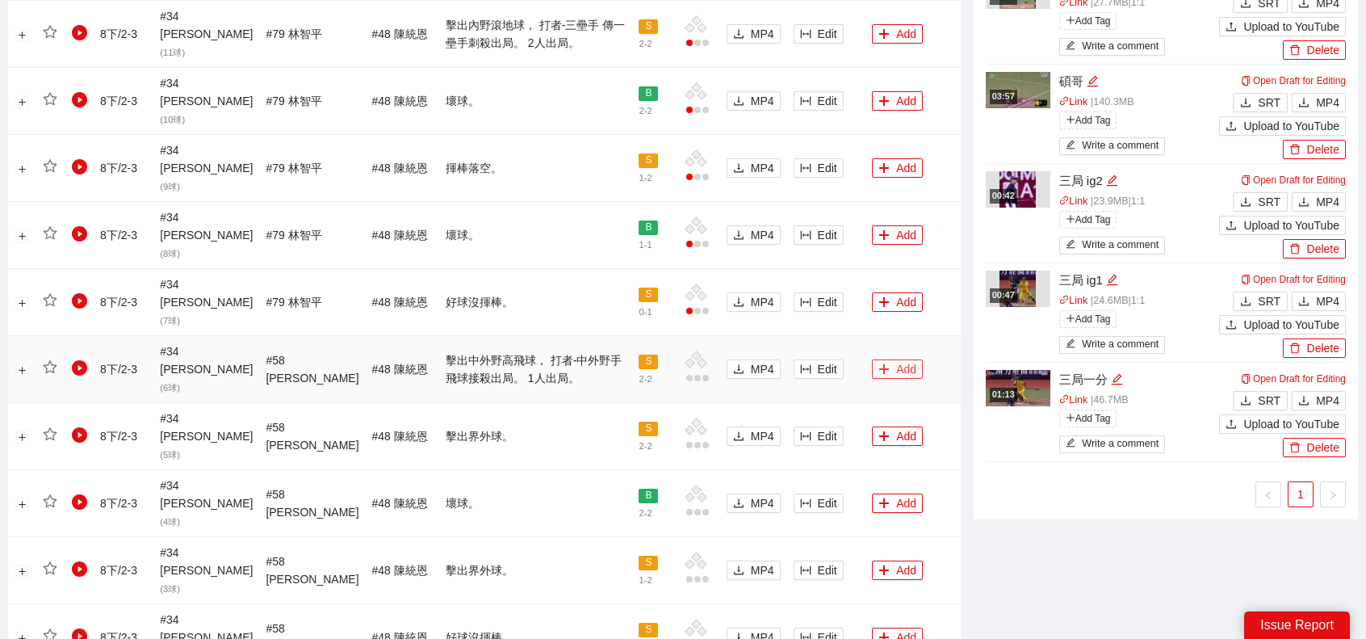
click at [894, 359] on button "Add" at bounding box center [897, 368] width 51 height 19
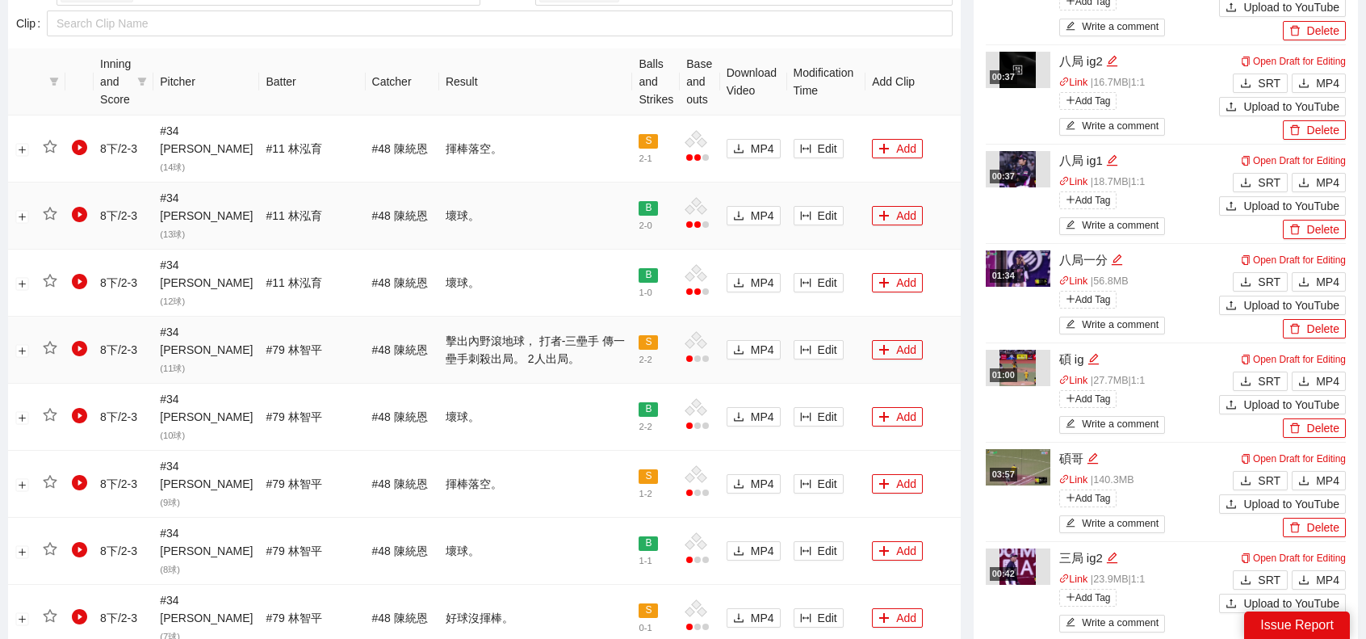
scroll to position [868, 0]
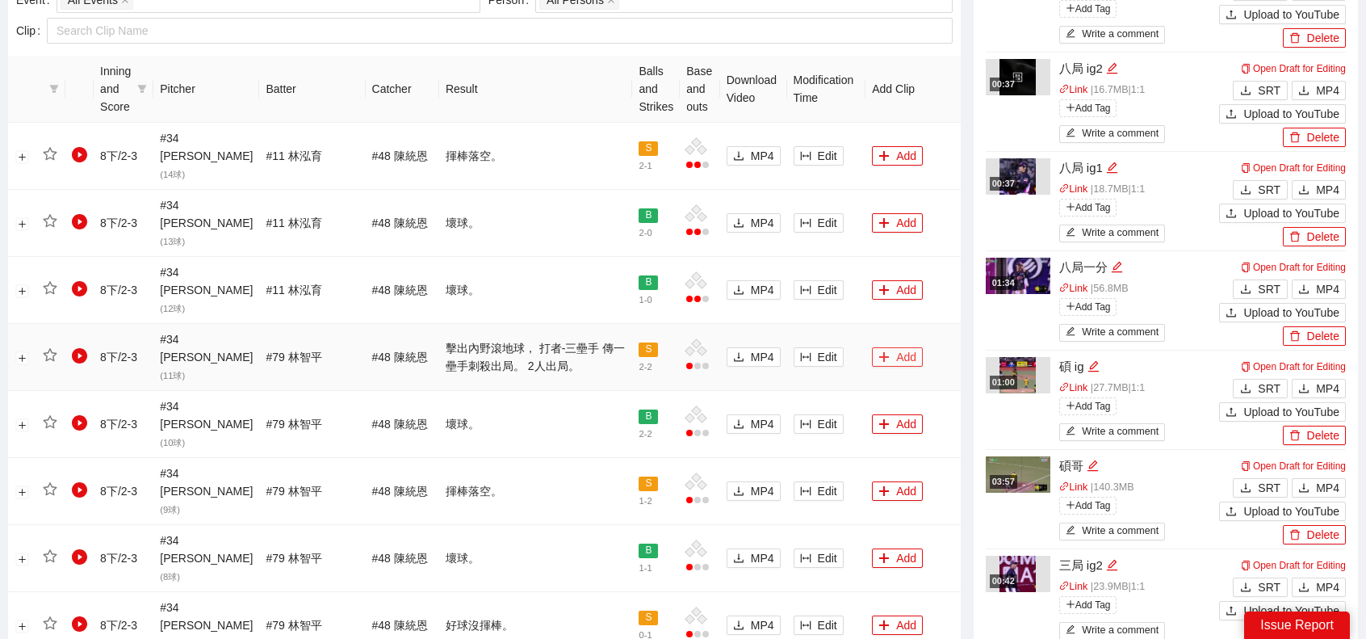
click at [890, 347] on button "Add" at bounding box center [897, 356] width 51 height 19
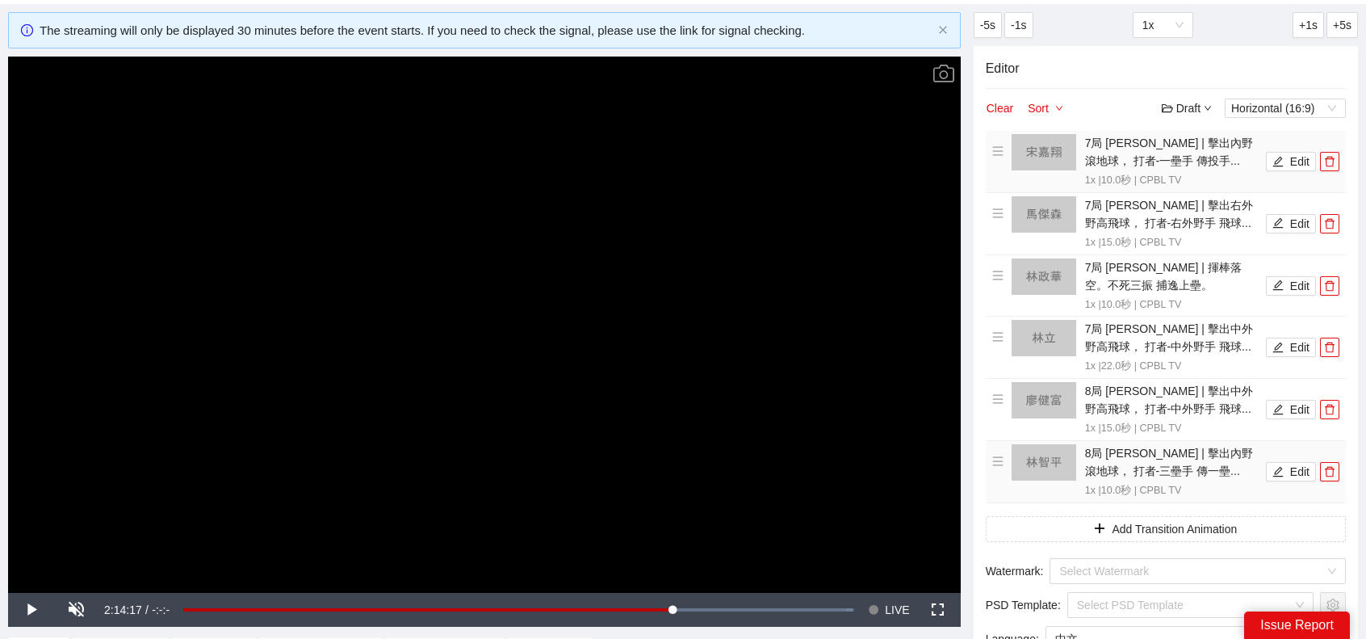
scroll to position [61, 0]
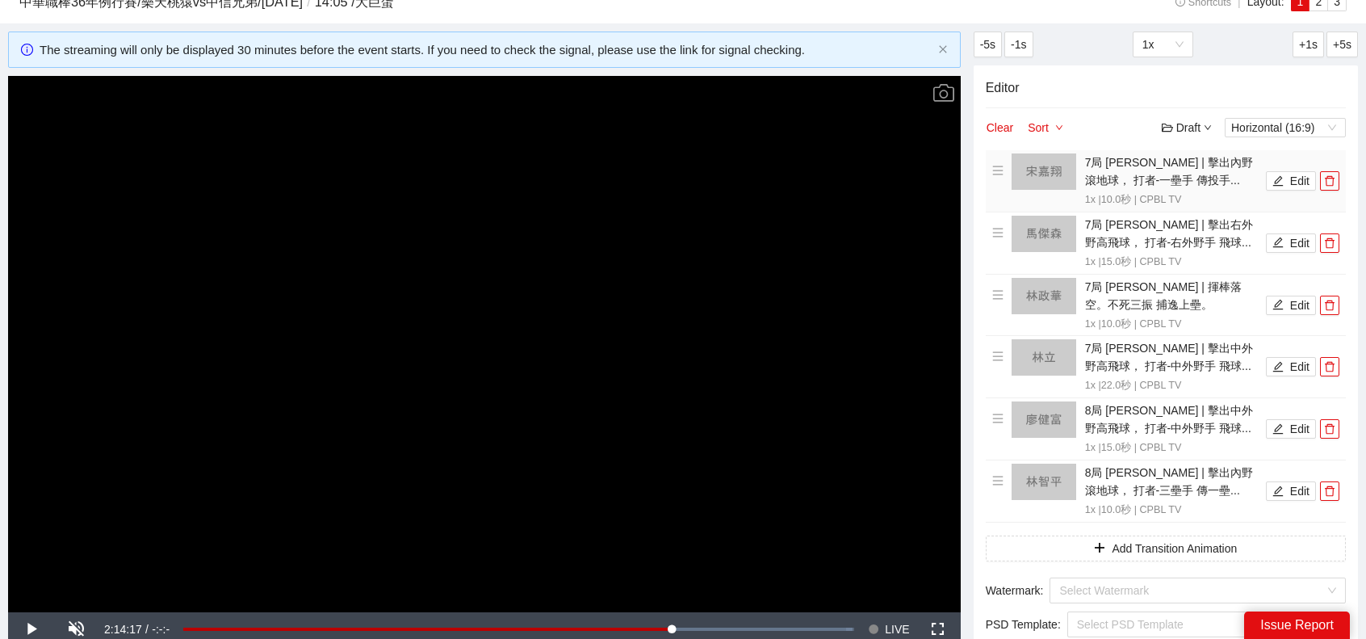
click at [1289, 167] on li "7局 宋嘉翔 | 擊出內野滾地球， 打者-一壘手 傳投手... 1x | 10.0 秒 | CPBL TV Edit" at bounding box center [1166, 180] width 347 height 55
click at [1291, 177] on button "Edit" at bounding box center [1291, 180] width 50 height 19
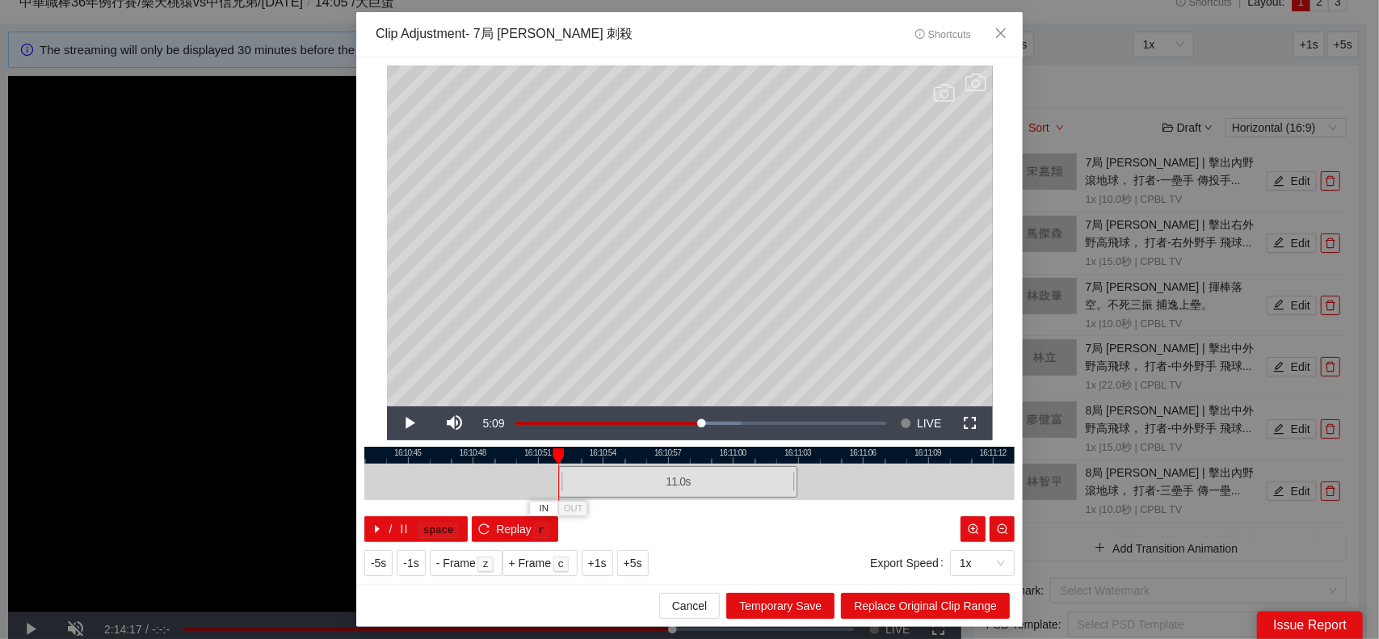
drag, startPoint x: 580, startPoint y: 486, endPoint x: 557, endPoint y: 486, distance: 22.6
click at [557, 486] on div "16:10:42 16:10:45 16:10:48 16:10:51 16:10:54 16:10:57 16:11:00 16:11:03 16:11:0…" at bounding box center [689, 494] width 650 height 95
drag, startPoint x: 796, startPoint y: 479, endPoint x: 873, endPoint y: 476, distance: 76.8
click at [873, 476] on div at bounding box center [872, 482] width 10 height 36
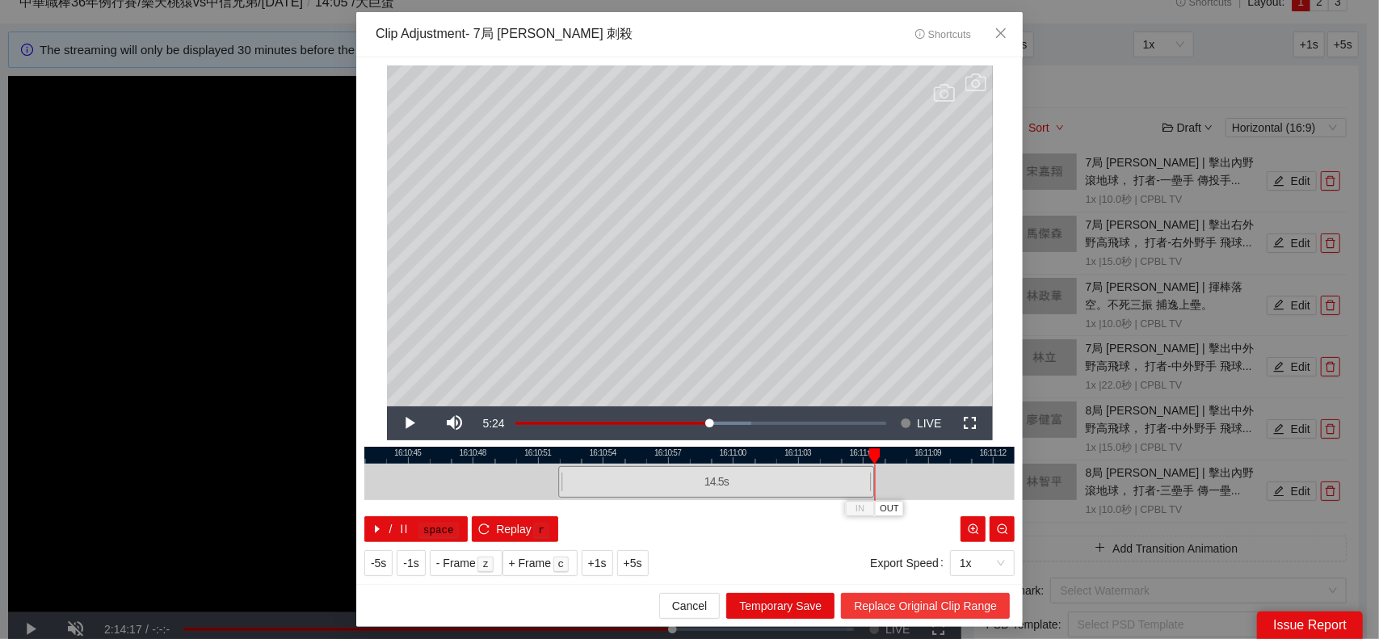
click at [963, 612] on span "Replace Original Clip Range" at bounding box center [925, 606] width 143 height 18
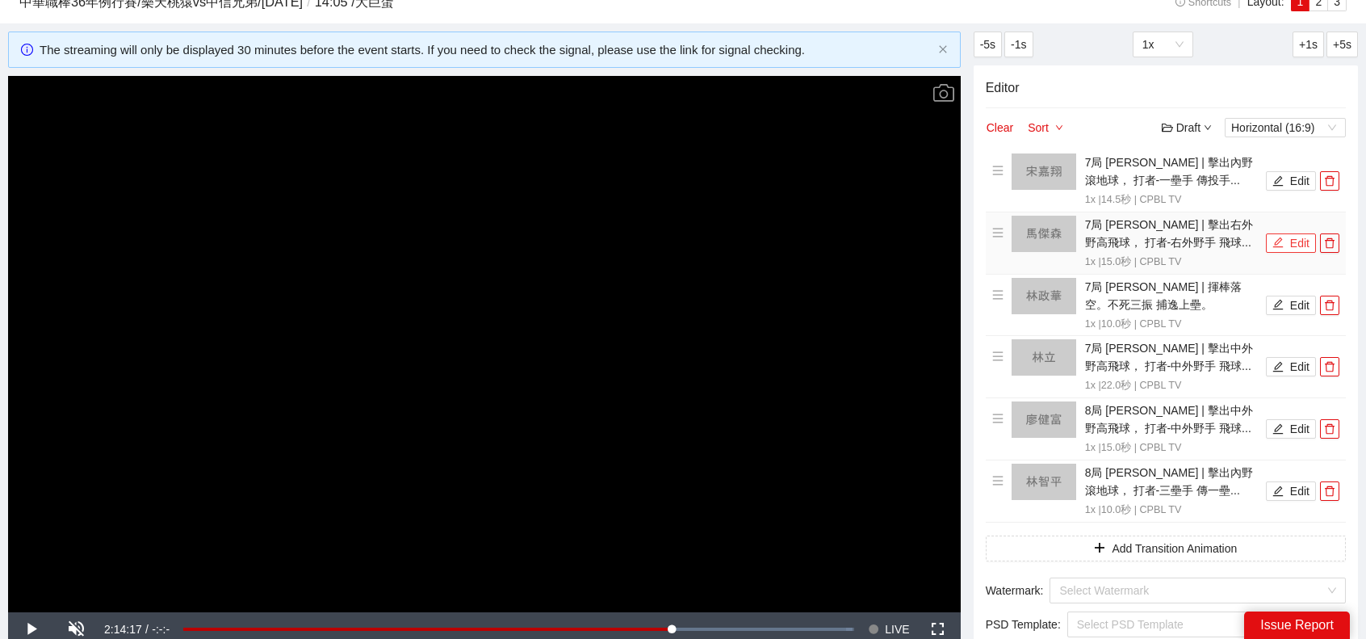
click at [1292, 237] on button "Edit" at bounding box center [1291, 242] width 50 height 19
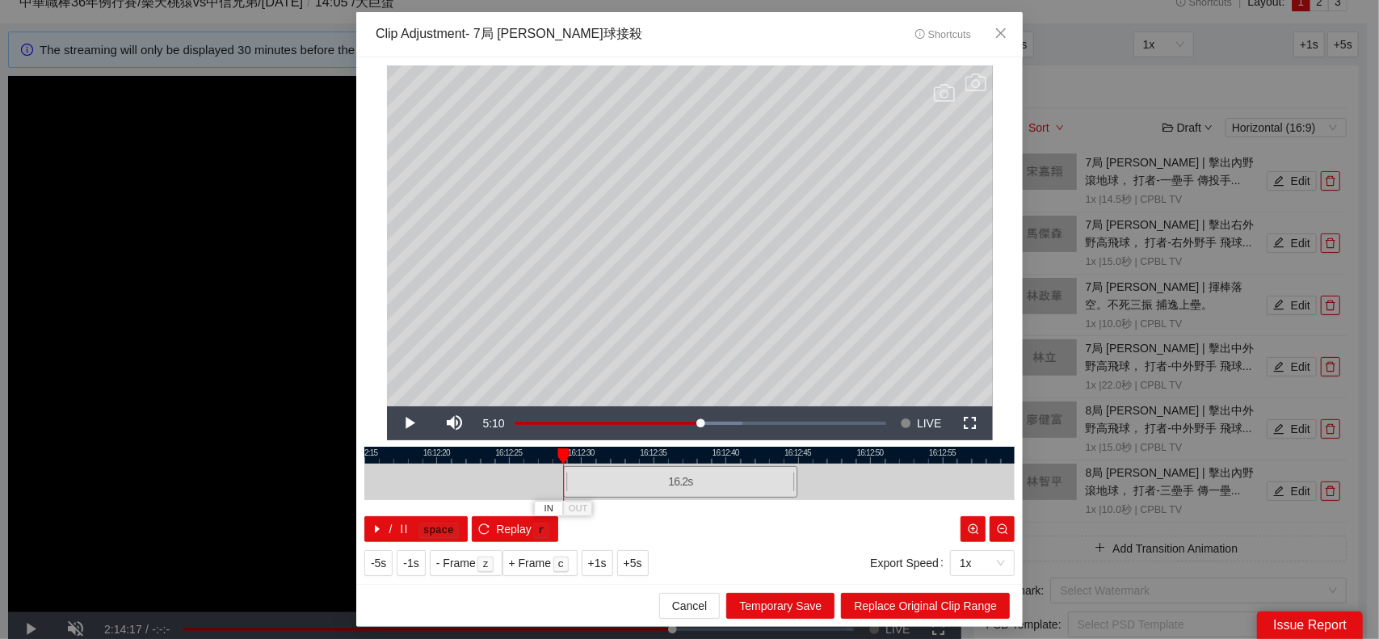
drag, startPoint x: 581, startPoint y: 474, endPoint x: 563, endPoint y: 474, distance: 17.8
click at [563, 474] on div "16:12:15 16:12:20 16:12:25 16:12:30 16:12:35 16:12:40 16:12:45 16:12:50 16:12:5…" at bounding box center [689, 494] width 650 height 95
drag, startPoint x: 796, startPoint y: 481, endPoint x: 788, endPoint y: 474, distance: 10.3
click at [788, 474] on div at bounding box center [788, 482] width 10 height 36
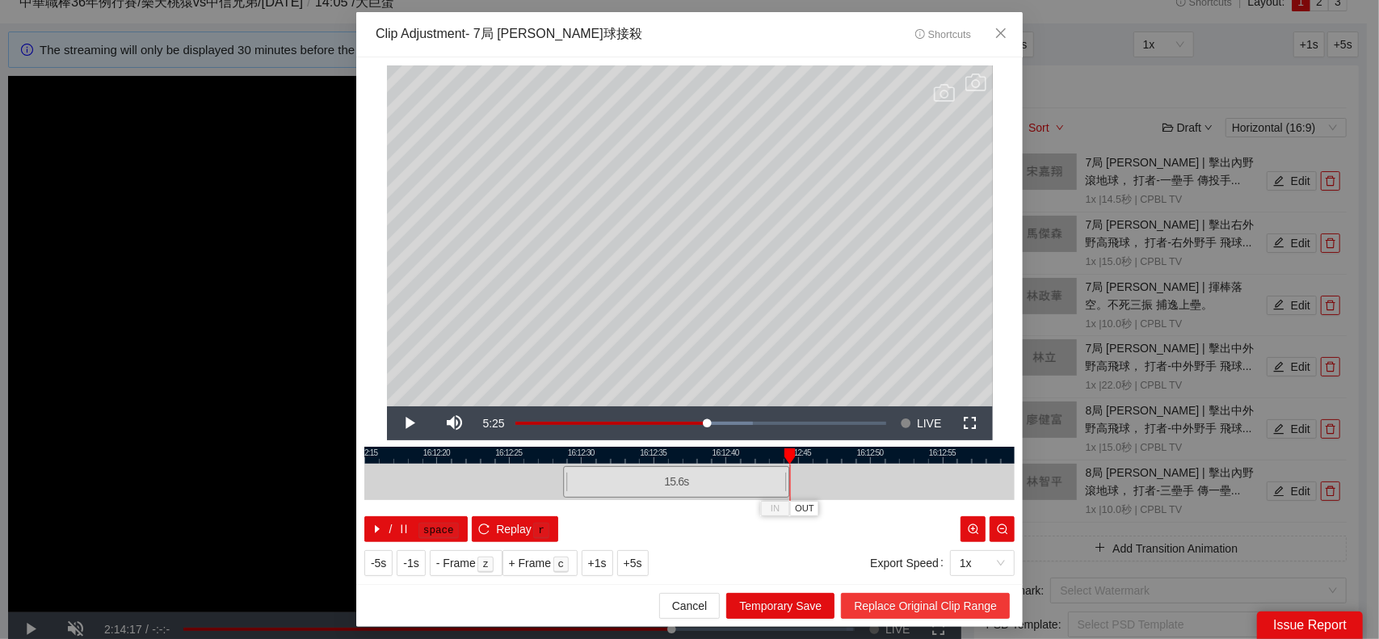
click at [945, 613] on span "Replace Original Clip Range" at bounding box center [925, 606] width 143 height 18
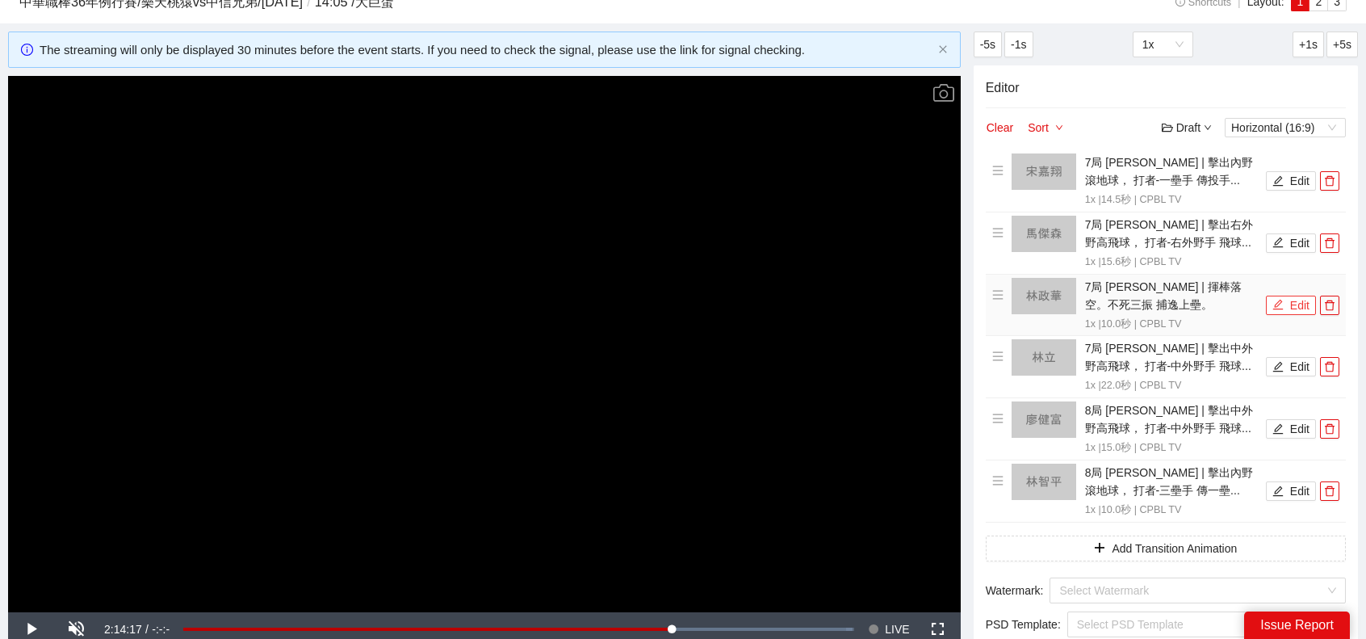
click at [1285, 299] on button "Edit" at bounding box center [1291, 305] width 50 height 19
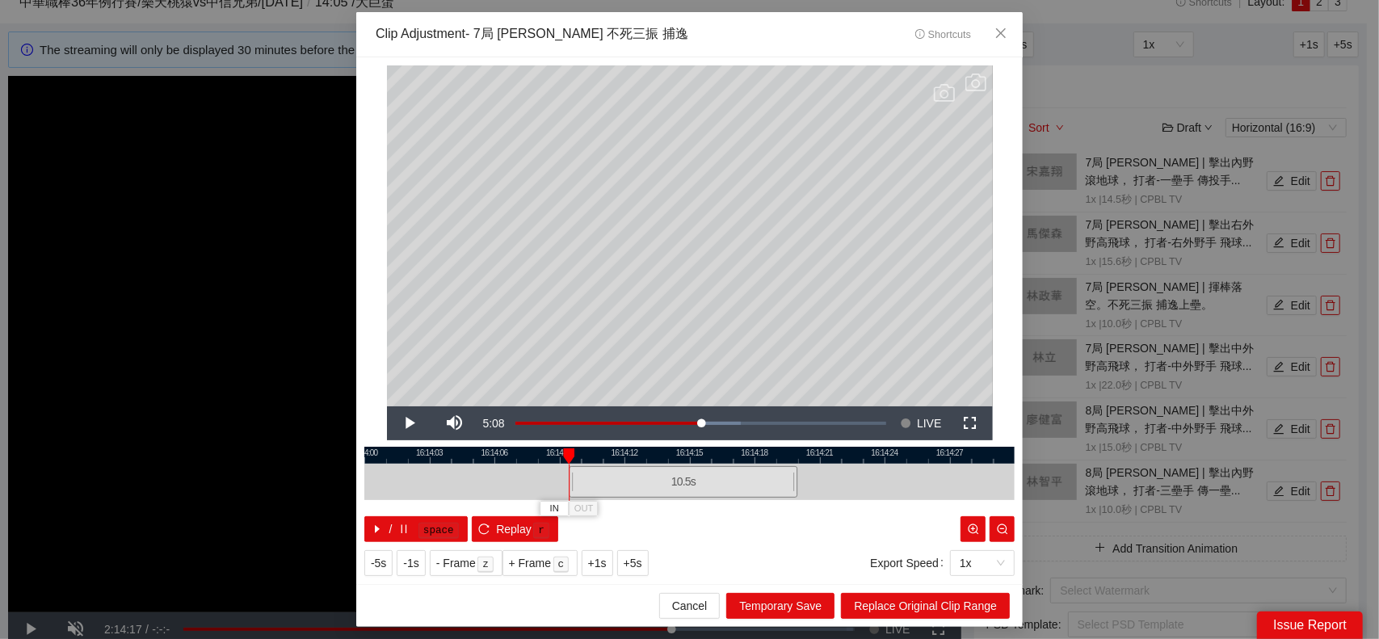
drag, startPoint x: 582, startPoint y: 482, endPoint x: 570, endPoint y: 481, distance: 12.1
click at [570, 481] on div at bounding box center [571, 482] width 10 height 36
drag, startPoint x: 799, startPoint y: 487, endPoint x: 935, endPoint y: 482, distance: 136.6
click at [934, 482] on div at bounding box center [931, 482] width 10 height 36
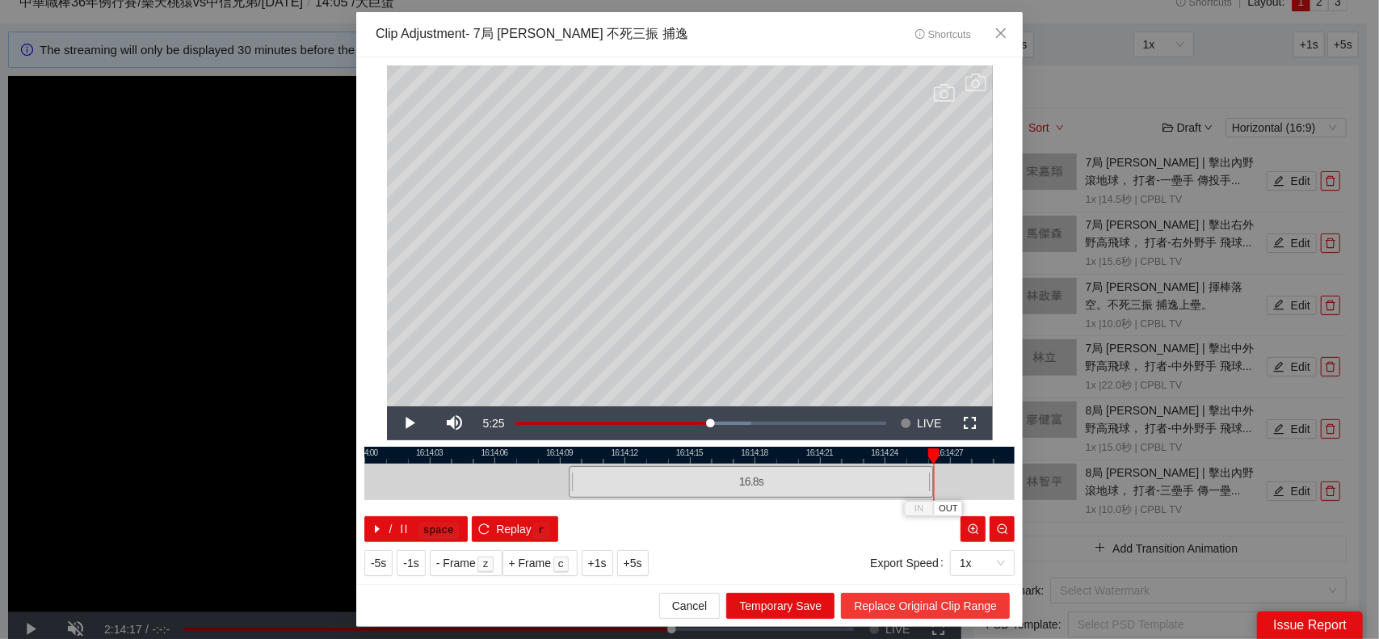
click at [933, 605] on span "Replace Original Clip Range" at bounding box center [925, 606] width 143 height 18
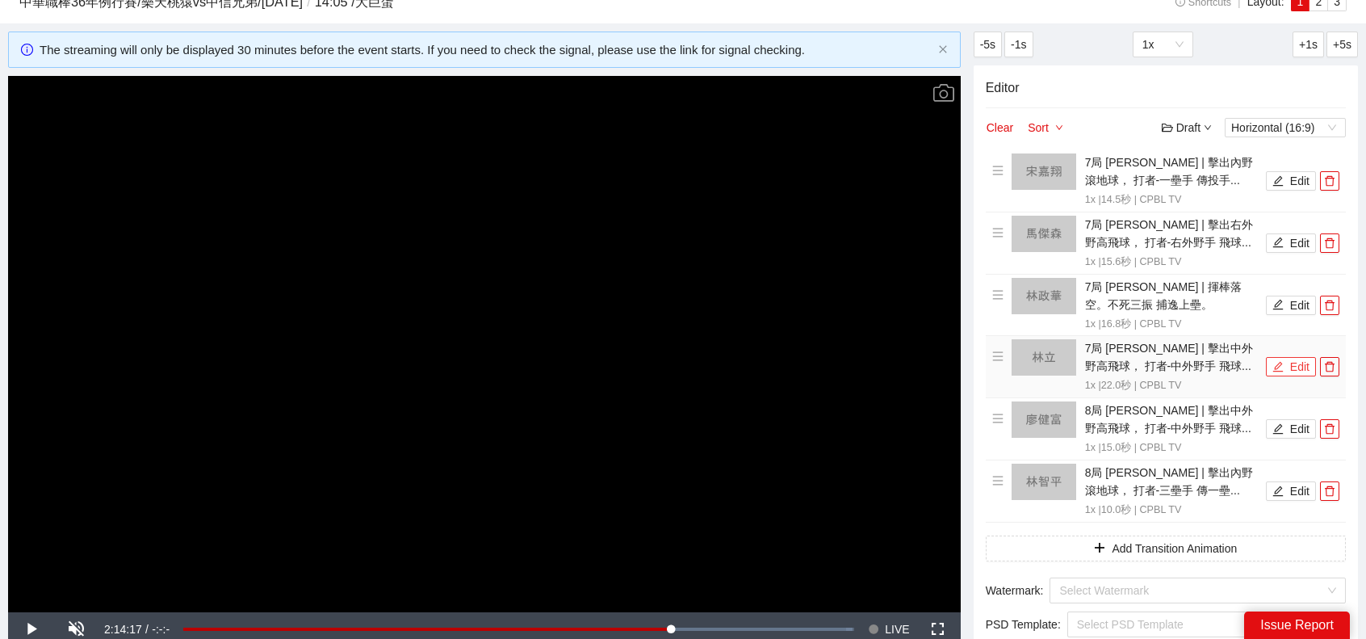
click at [1285, 366] on button "Edit" at bounding box center [1291, 366] width 50 height 19
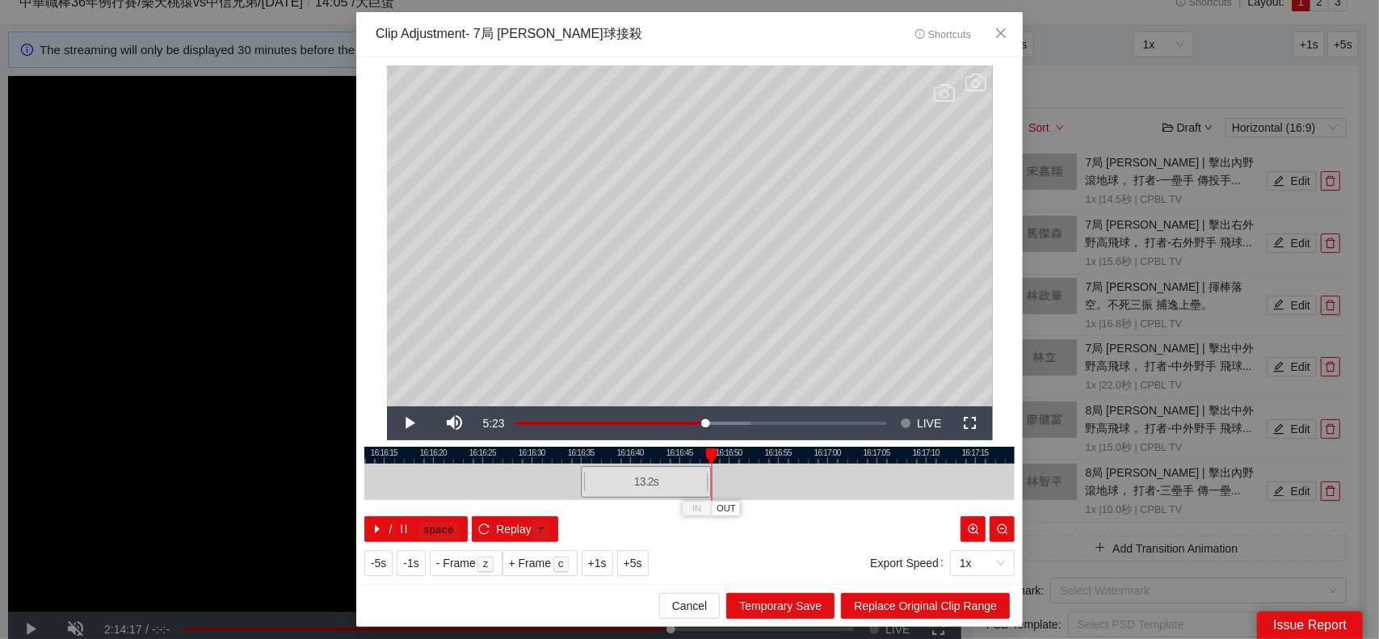
drag, startPoint x: 792, startPoint y: 486, endPoint x: 706, endPoint y: 485, distance: 86.4
click at [706, 485] on div at bounding box center [709, 482] width 10 height 36
drag, startPoint x: 913, startPoint y: 604, endPoint x: 993, endPoint y: 573, distance: 85.9
click at [913, 605] on span "Replace Original Clip Range" at bounding box center [925, 606] width 143 height 18
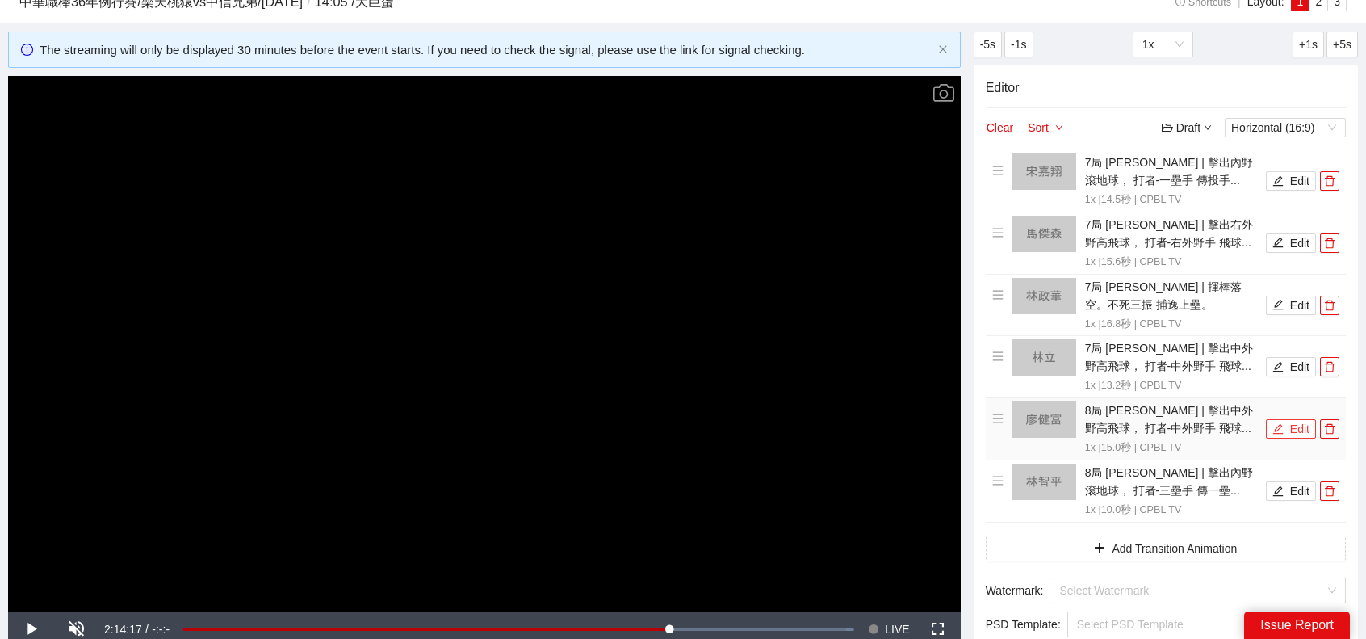
click at [1285, 431] on button "Edit" at bounding box center [1291, 428] width 50 height 19
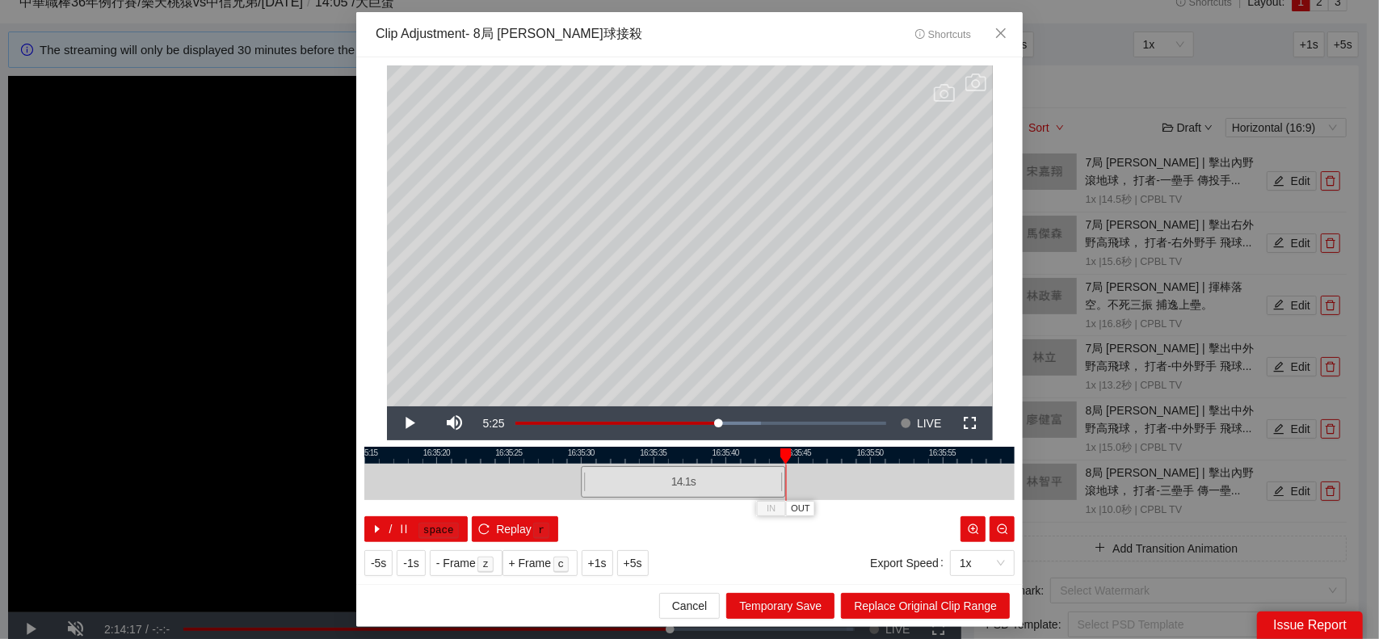
drag, startPoint x: 792, startPoint y: 481, endPoint x: 785, endPoint y: 496, distance: 17.0
click at [785, 496] on div "16:35:15 16:35:20 16:35:25 16:35:30 16:35:35 16:35:40 16:35:45 16:35:50 16:35:5…" at bounding box center [689, 494] width 650 height 95
click at [913, 605] on span "Replace Original Clip Range" at bounding box center [925, 606] width 143 height 18
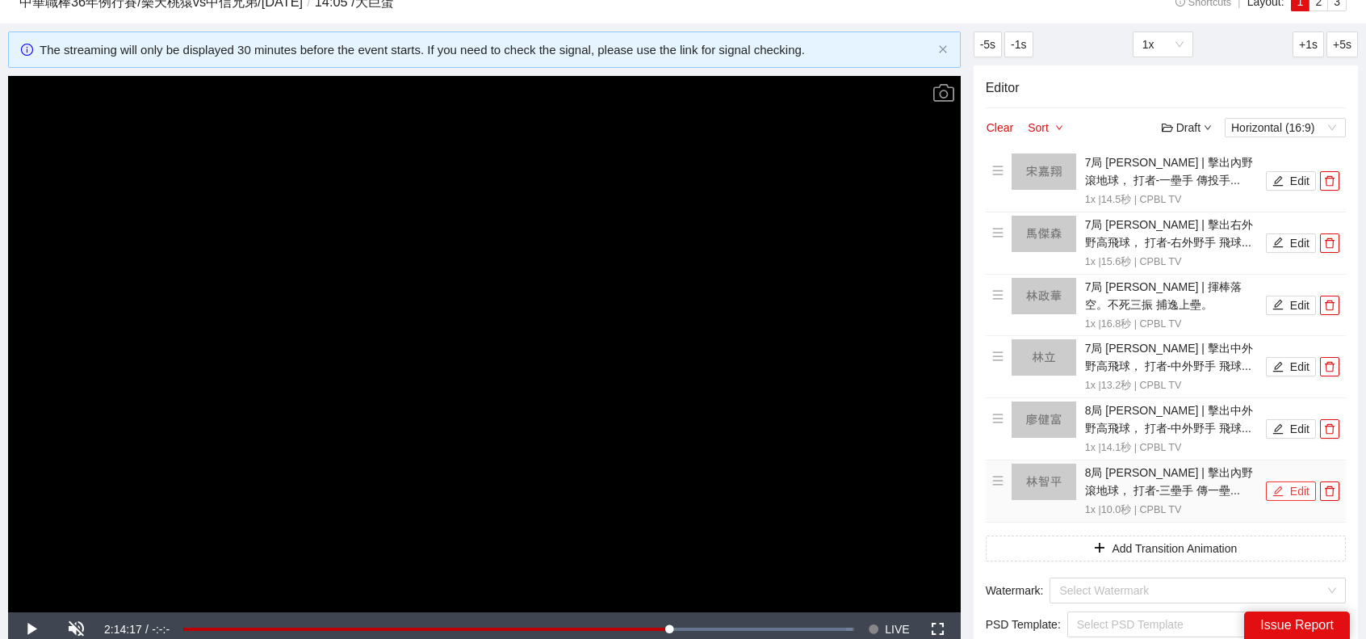
click at [1289, 487] on button "Edit" at bounding box center [1291, 490] width 50 height 19
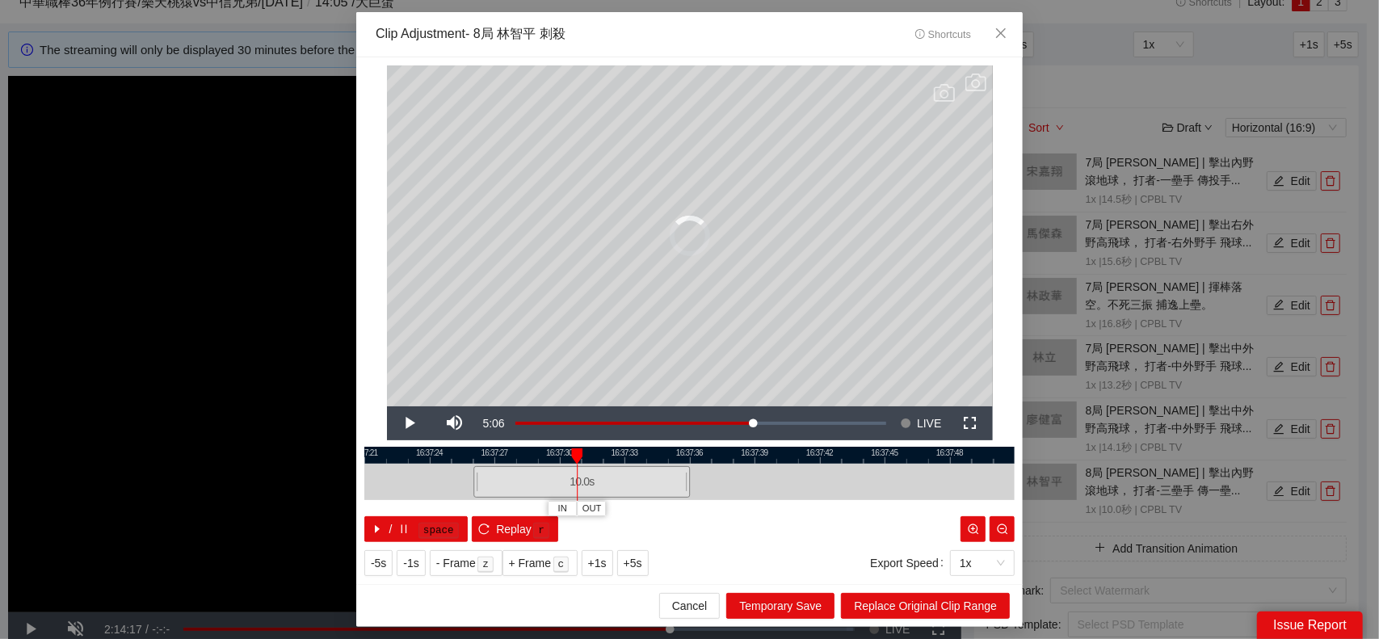
drag, startPoint x: 682, startPoint y: 489, endPoint x: 726, endPoint y: 485, distance: 43.7
click at [552, 498] on div "10.0 s" at bounding box center [689, 482] width 650 height 36
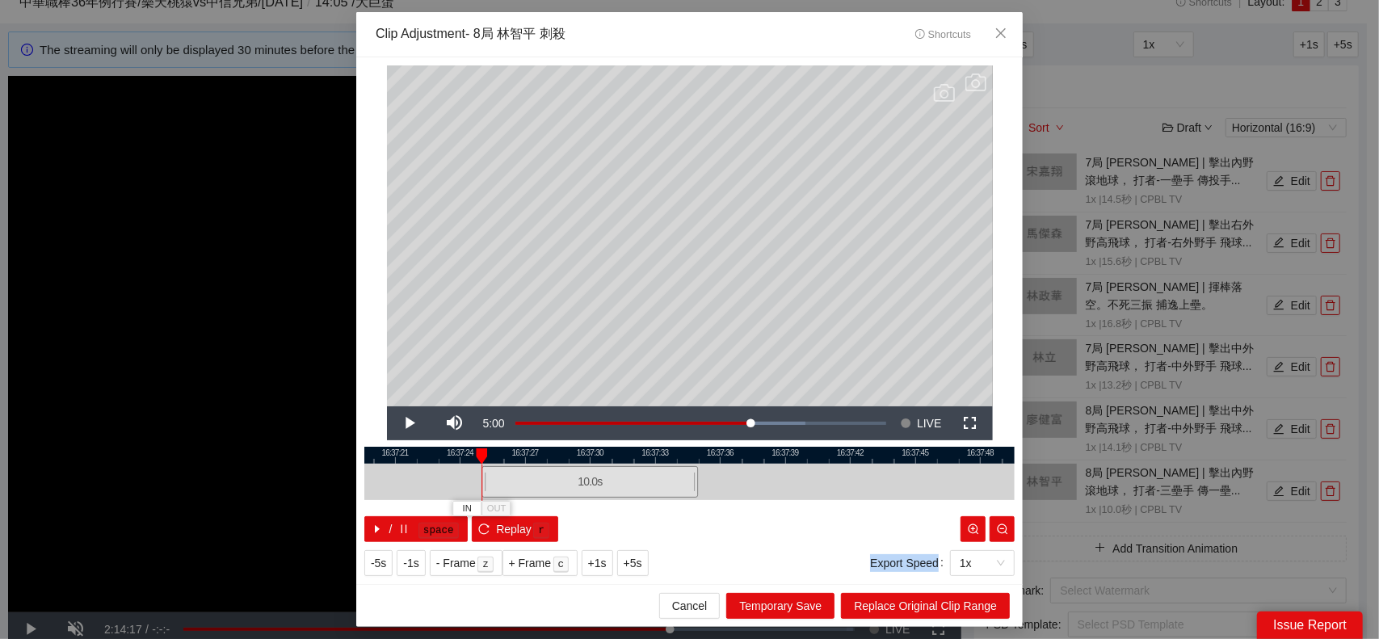
drag, startPoint x: 766, startPoint y: 481, endPoint x: 1179, endPoint y: 476, distance: 413.5
click at [1199, 474] on div "**********" at bounding box center [689, 319] width 1379 height 639
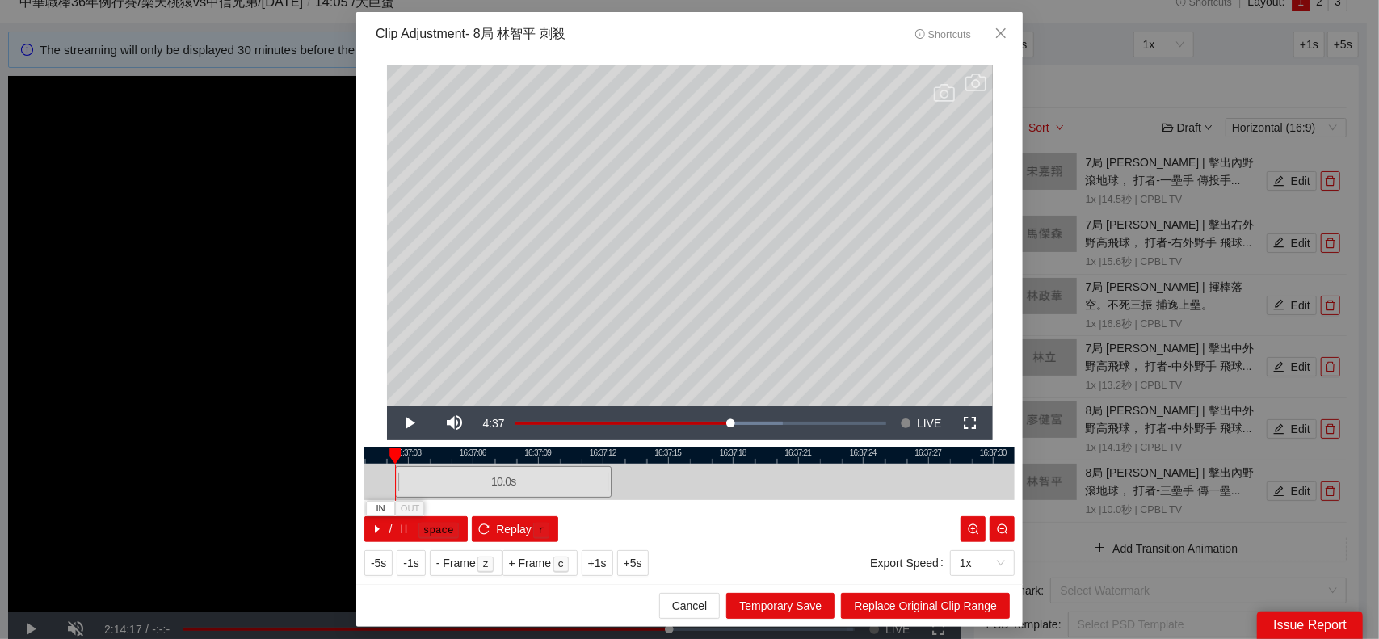
drag, startPoint x: 930, startPoint y: 481, endPoint x: 441, endPoint y: 484, distance: 489.4
click at [441, 484] on div "10.0 s" at bounding box center [503, 481] width 216 height 31
drag, startPoint x: 614, startPoint y: 480, endPoint x: 712, endPoint y: 482, distance: 97.8
click at [712, 482] on div at bounding box center [708, 482] width 10 height 36
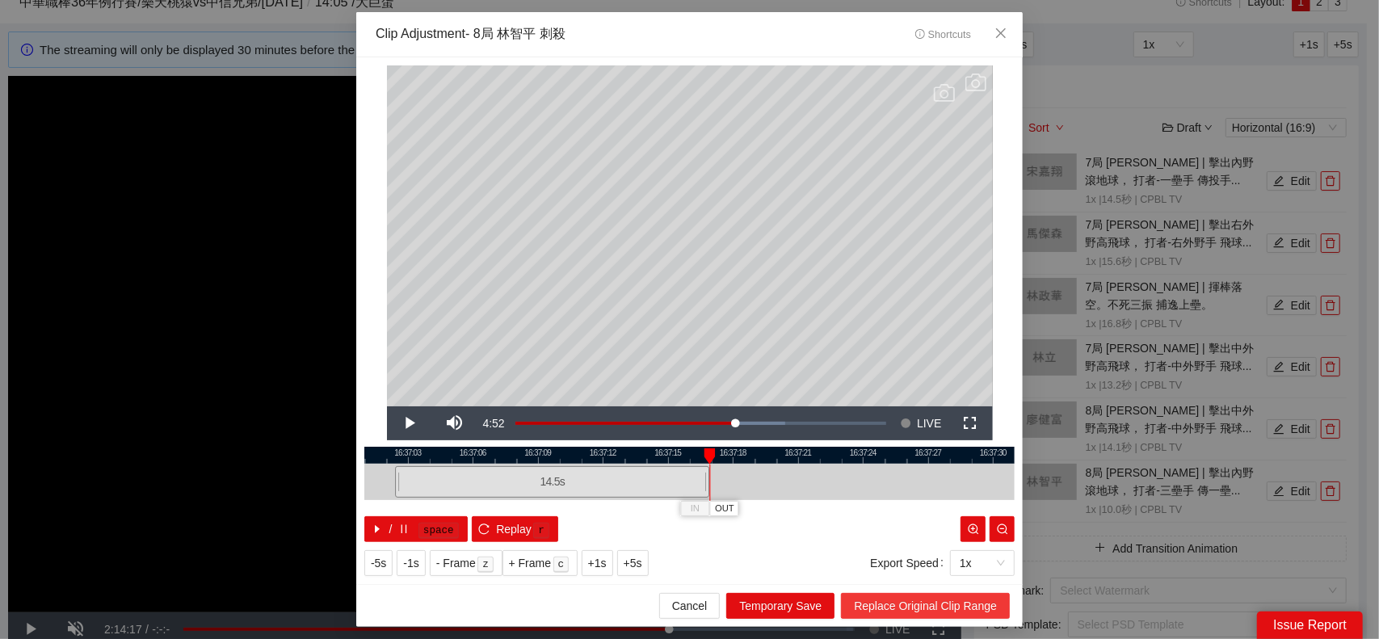
click at [974, 610] on span "Replace Original Clip Range" at bounding box center [925, 606] width 143 height 18
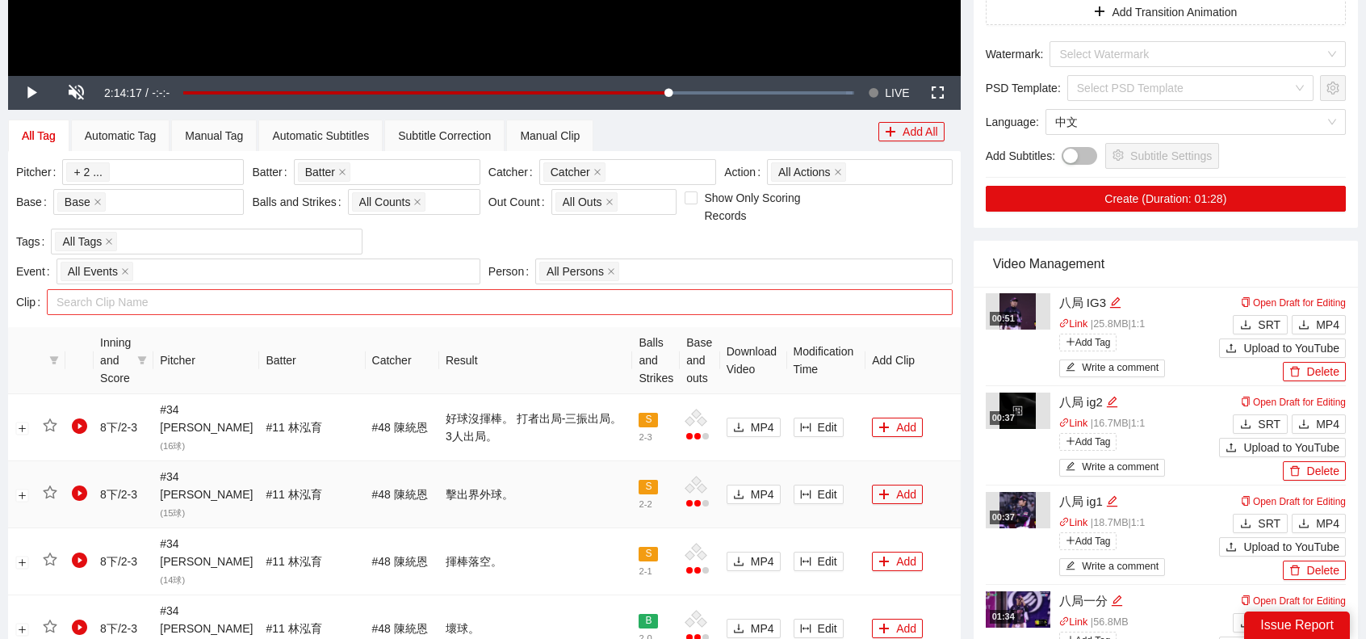
scroll to position [626, 0]
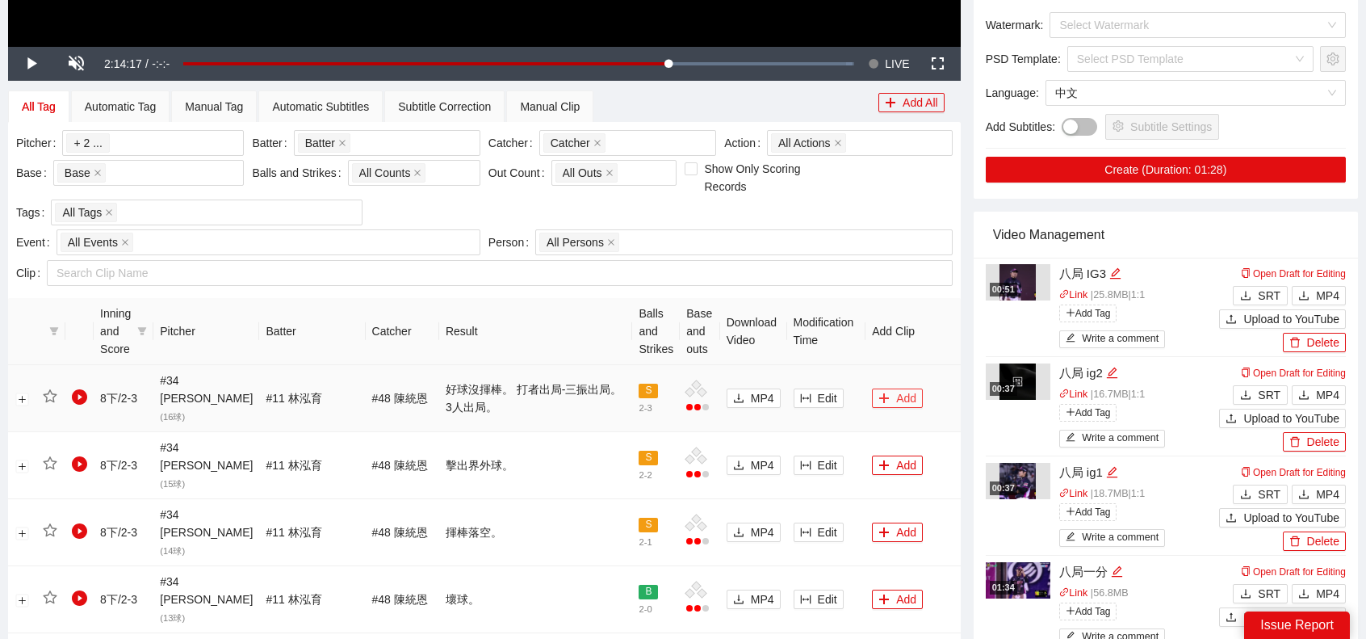
click at [896, 388] on button "Add" at bounding box center [897, 397] width 51 height 19
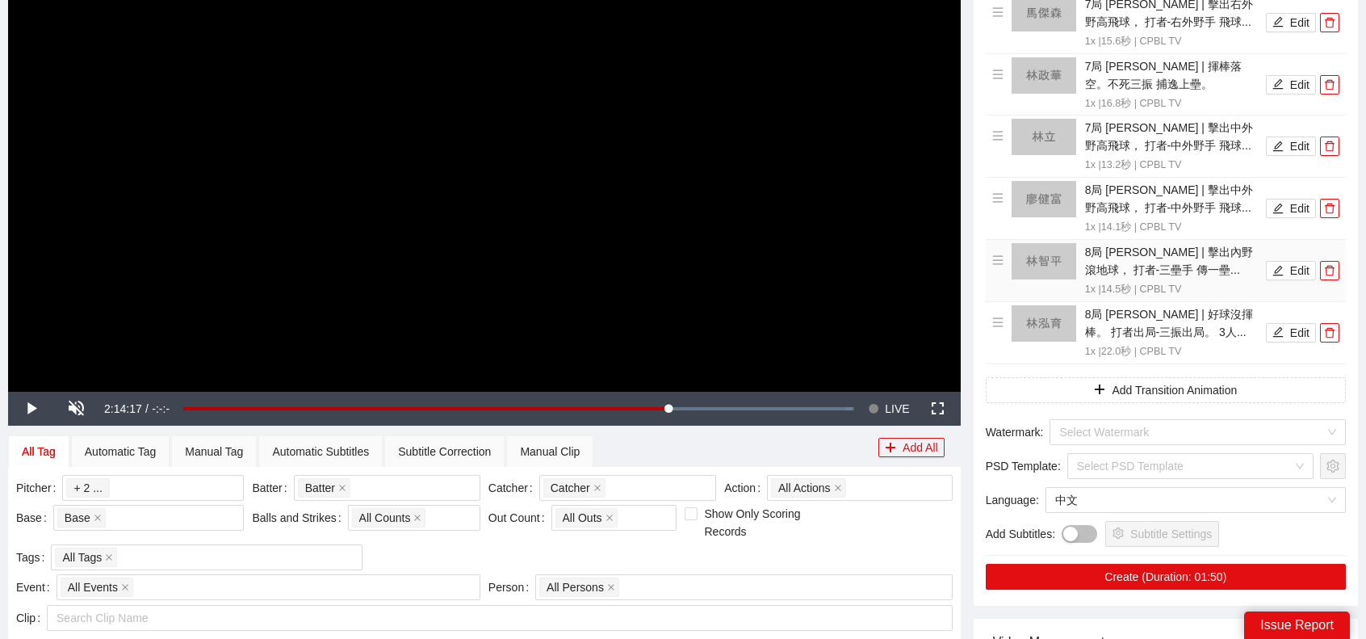
scroll to position [222, 0]
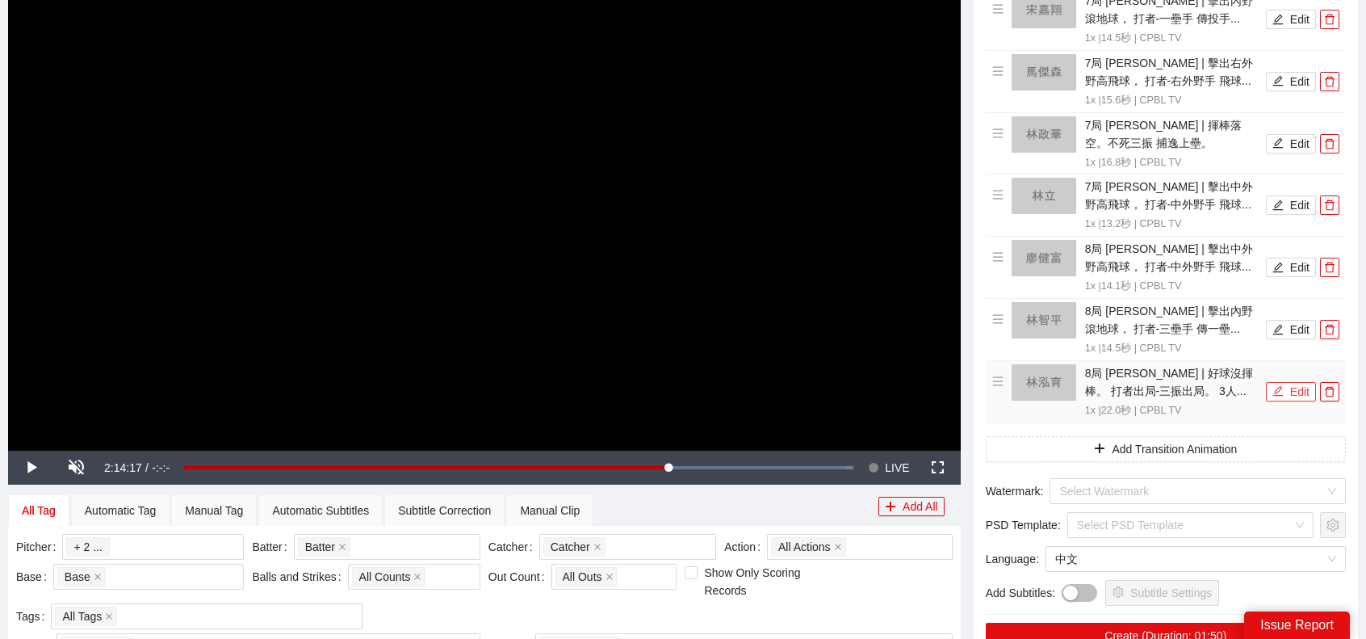
click at [1274, 386] on icon "edit" at bounding box center [1278, 390] width 11 height 11
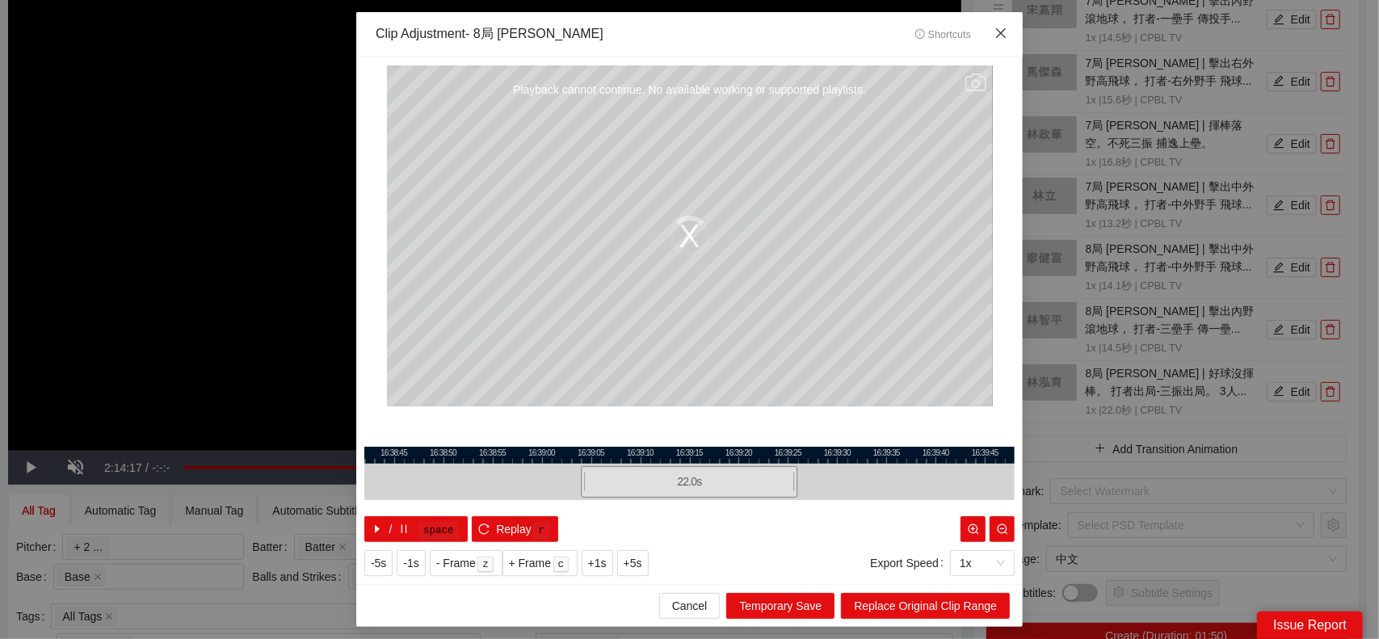
click at [1006, 40] on icon "close" at bounding box center [1000, 33] width 13 height 13
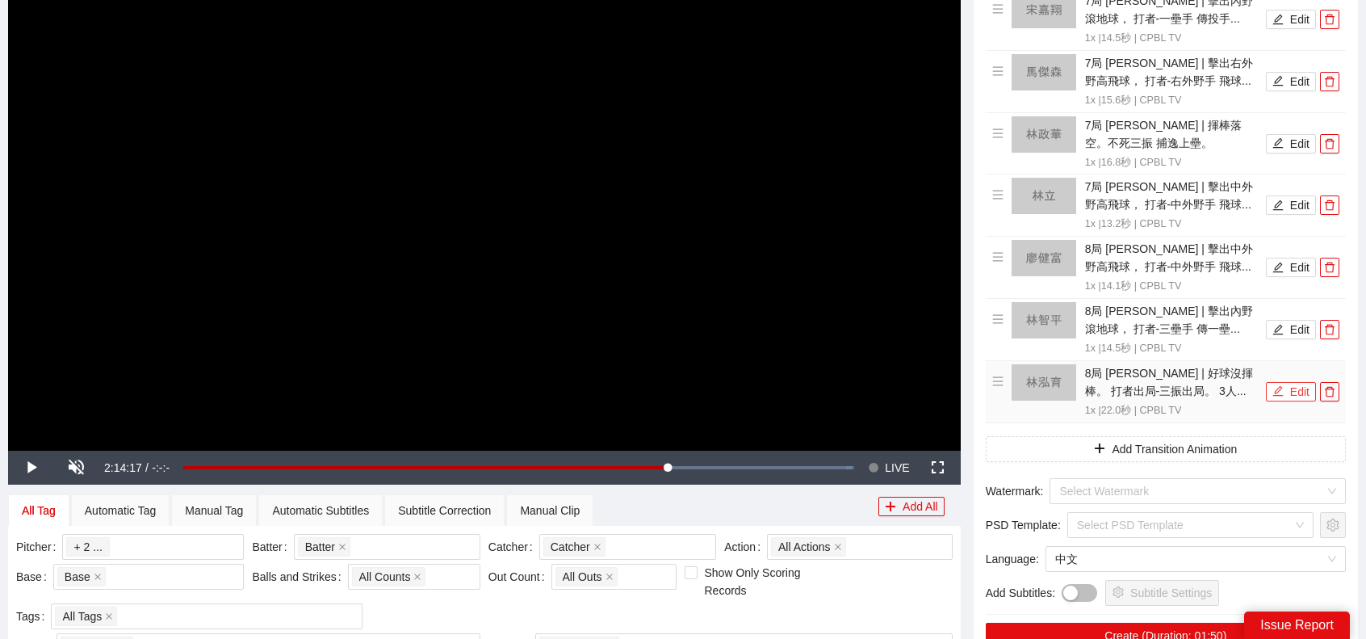
click at [1291, 384] on button "Edit" at bounding box center [1291, 391] width 50 height 19
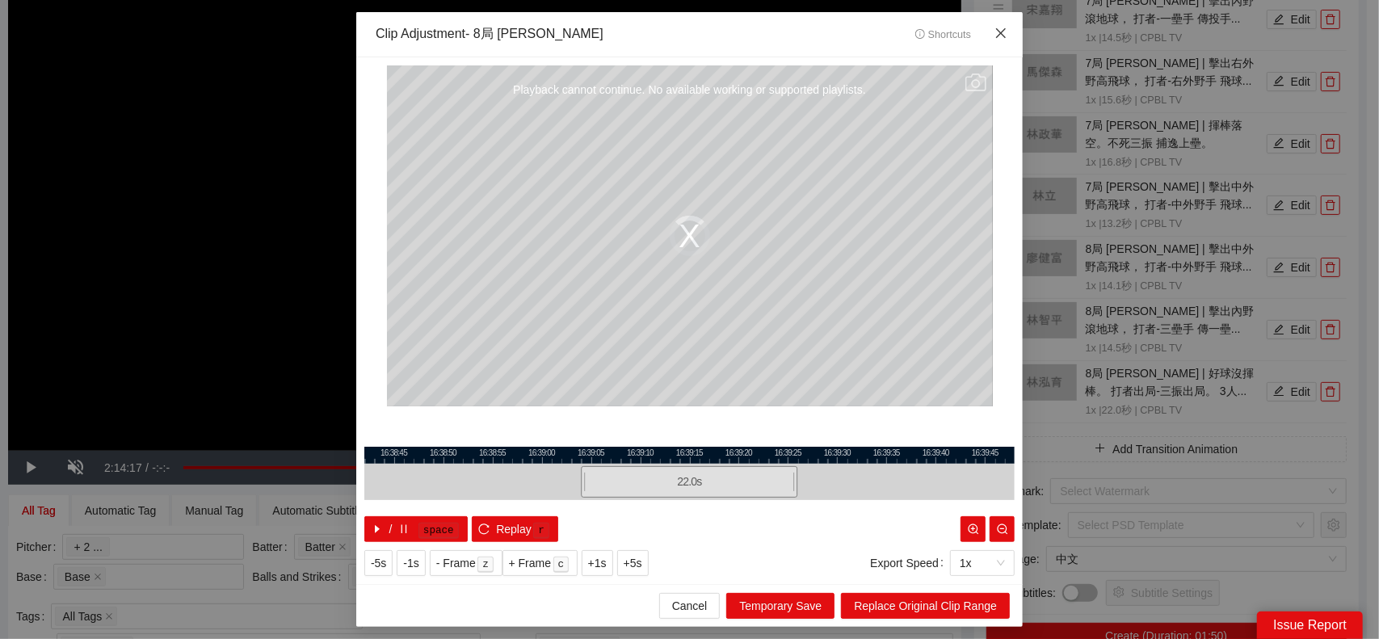
click at [1010, 28] on span "Close" at bounding box center [1001, 34] width 44 height 44
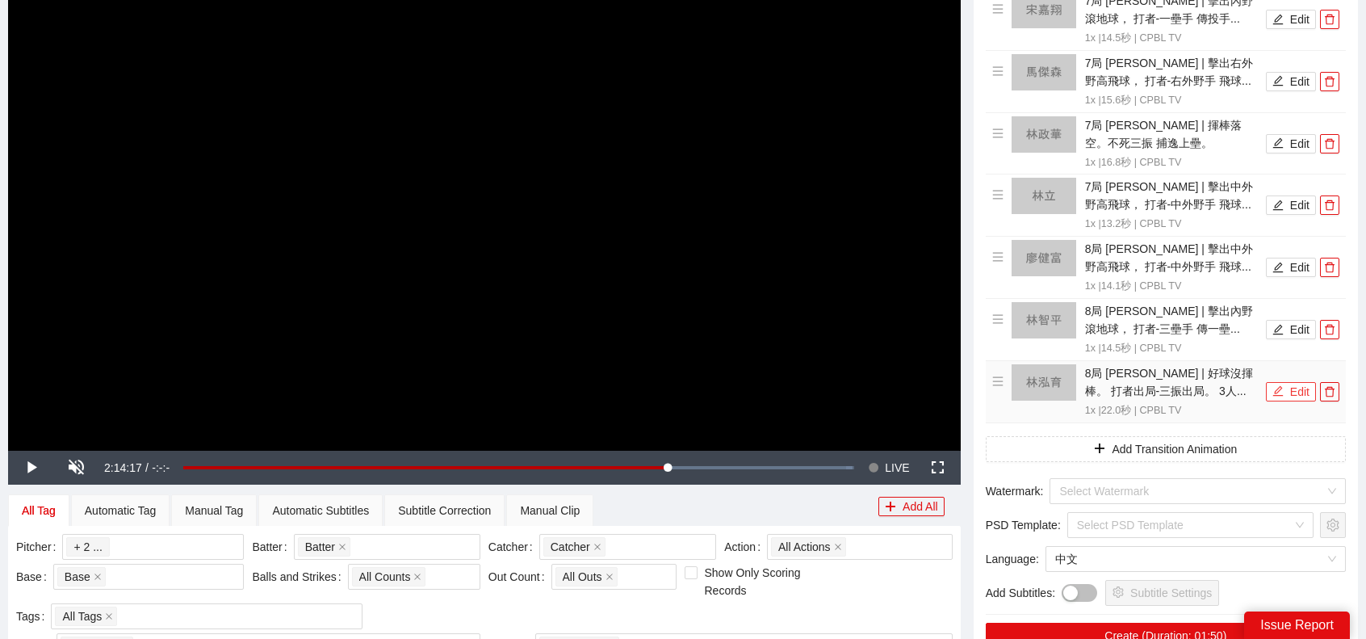
click at [1281, 385] on icon "edit" at bounding box center [1278, 390] width 11 height 11
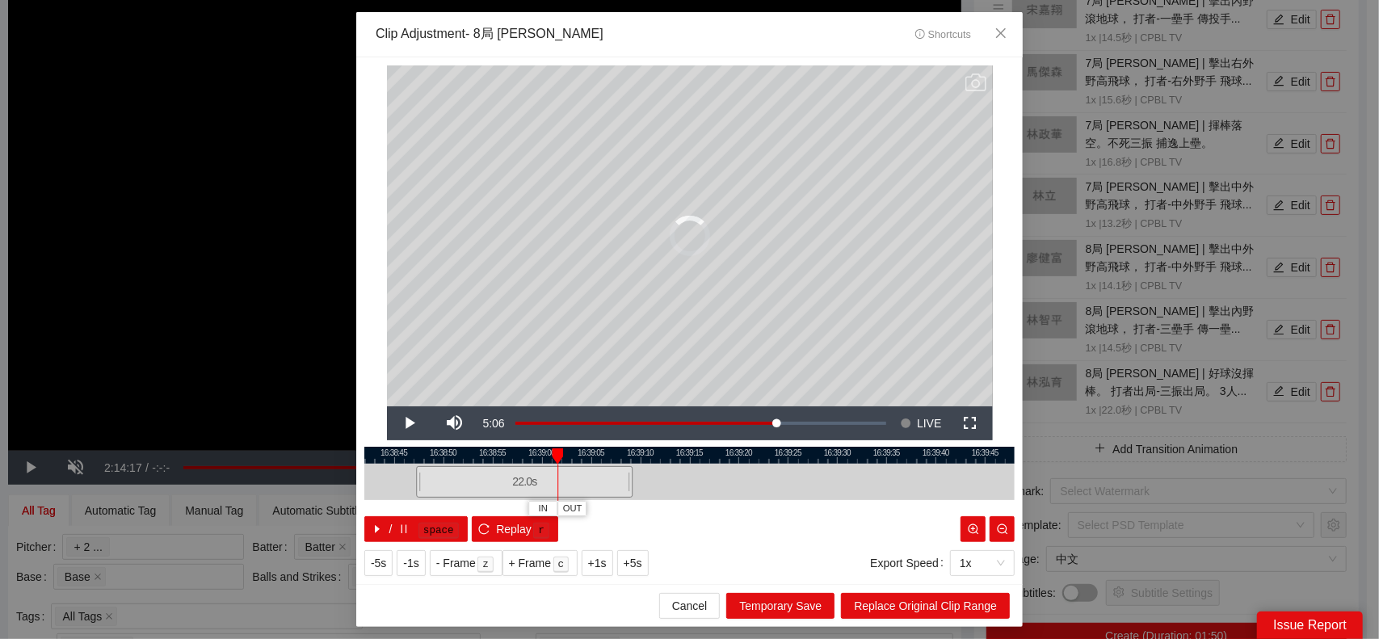
drag, startPoint x: 697, startPoint y: 493, endPoint x: 532, endPoint y: 497, distance: 164.8
click at [532, 497] on div "22.0 s" at bounding box center [689, 482] width 650 height 36
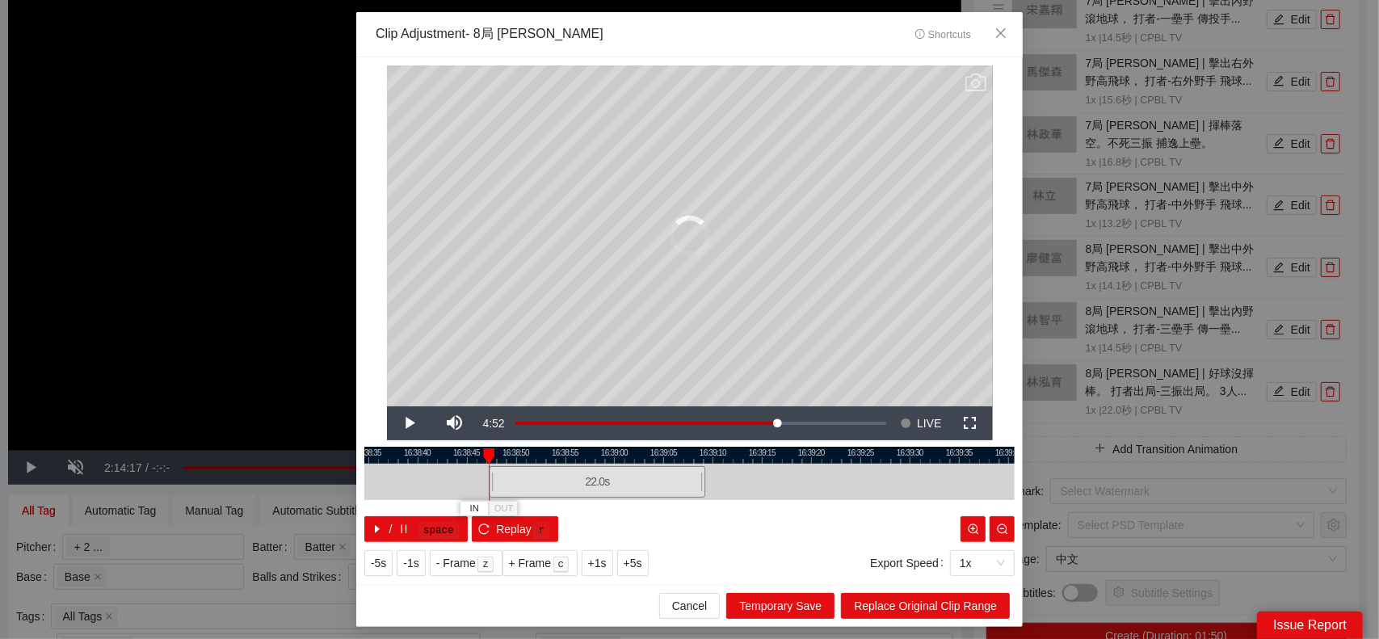
drag, startPoint x: 780, startPoint y: 484, endPoint x: 961, endPoint y: 481, distance: 180.9
click at [961, 481] on div at bounding box center [762, 482] width 650 height 36
drag, startPoint x: 740, startPoint y: 479, endPoint x: 850, endPoint y: 485, distance: 110.0
click at [850, 485] on div "22.0 s" at bounding box center [858, 481] width 216 height 31
drag, startPoint x: 930, startPoint y: 483, endPoint x: 938, endPoint y: 462, distance: 22.8
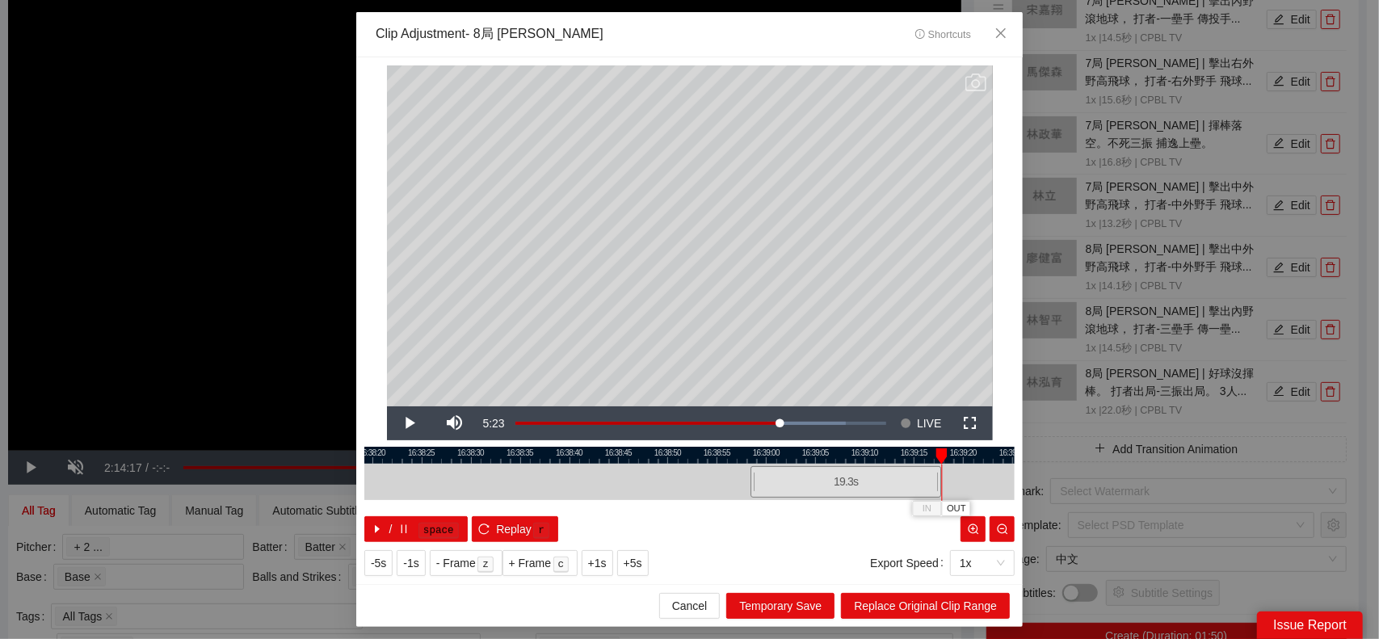
click at [938, 462] on div "16:38:15 16:38:20 16:38:25 16:38:30 16:38:35 16:38:40 16:38:45 16:38:50 16:38:5…" at bounding box center [689, 494] width 650 height 95
click at [963, 598] on span "Replace Original Clip Range" at bounding box center [925, 606] width 143 height 18
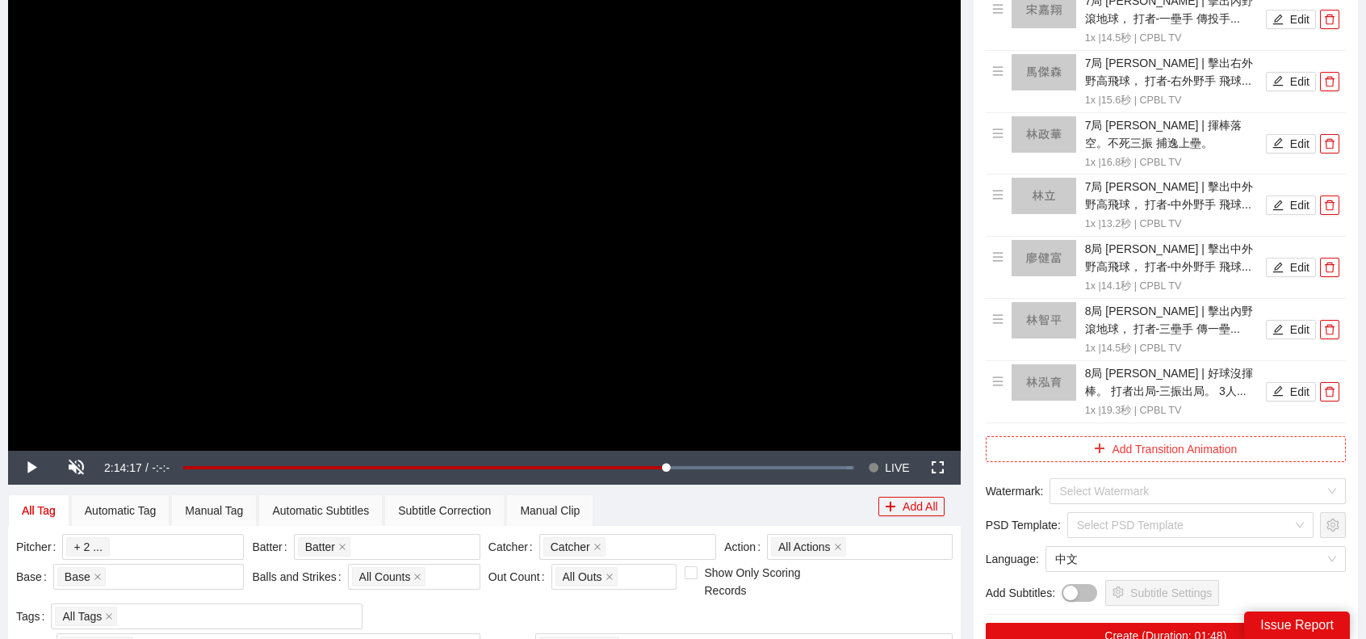
click at [1192, 448] on button "Add Transition Animation" at bounding box center [1166, 449] width 360 height 26
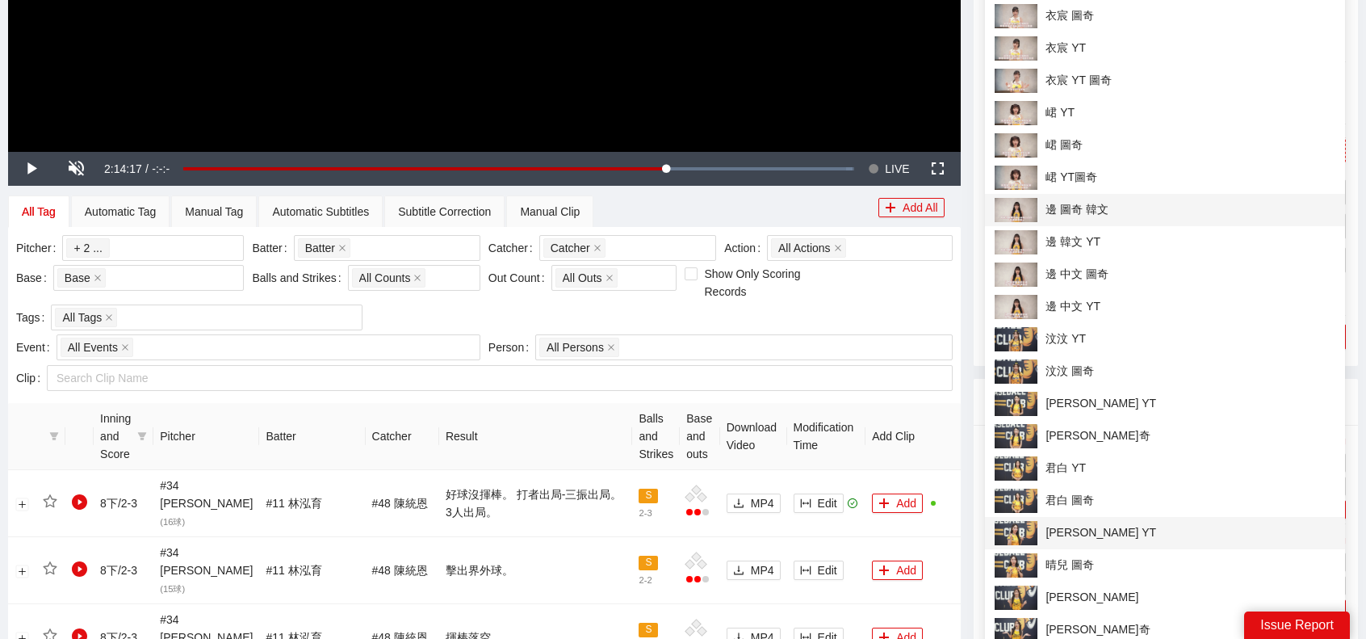
scroll to position [707, 0]
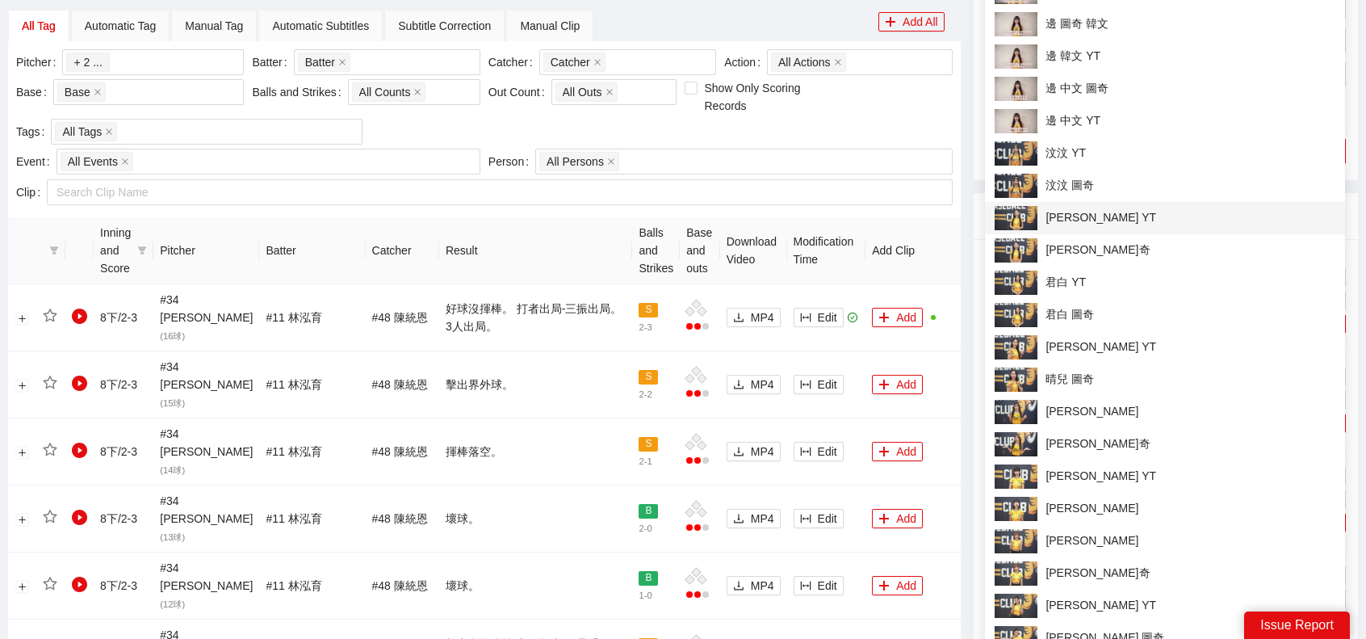
click at [1081, 217] on span "[PERSON_NAME] YT" at bounding box center [1165, 218] width 341 height 24
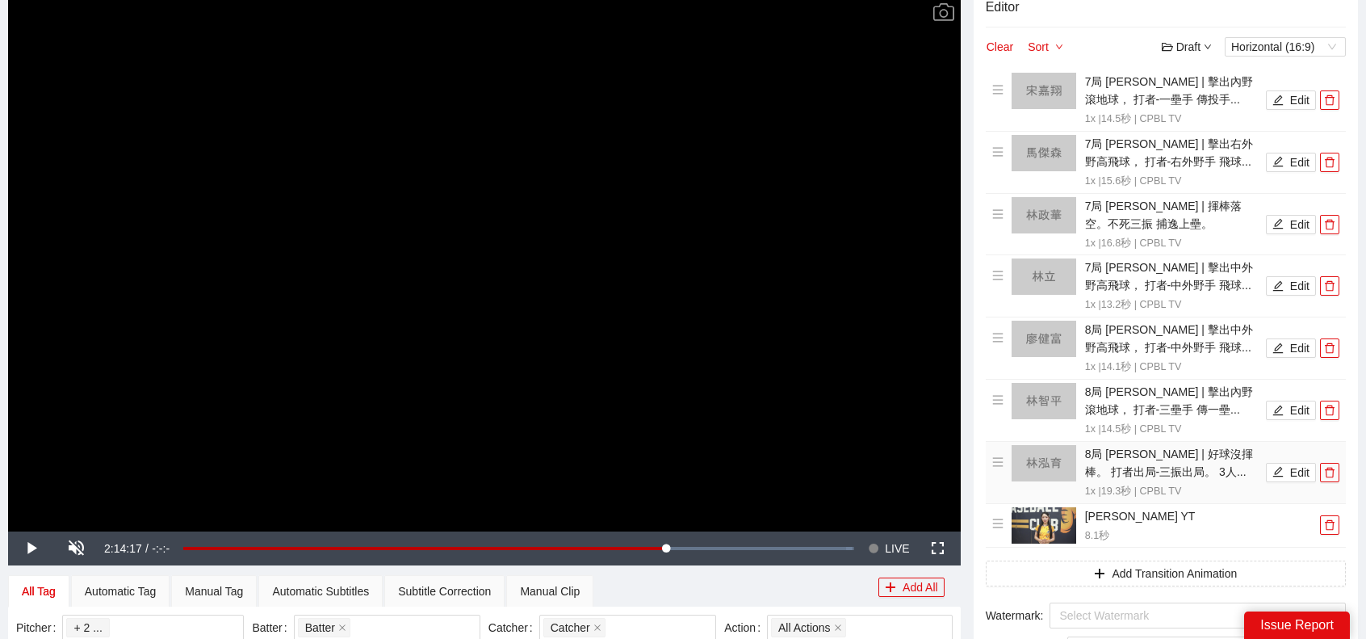
scroll to position [384, 0]
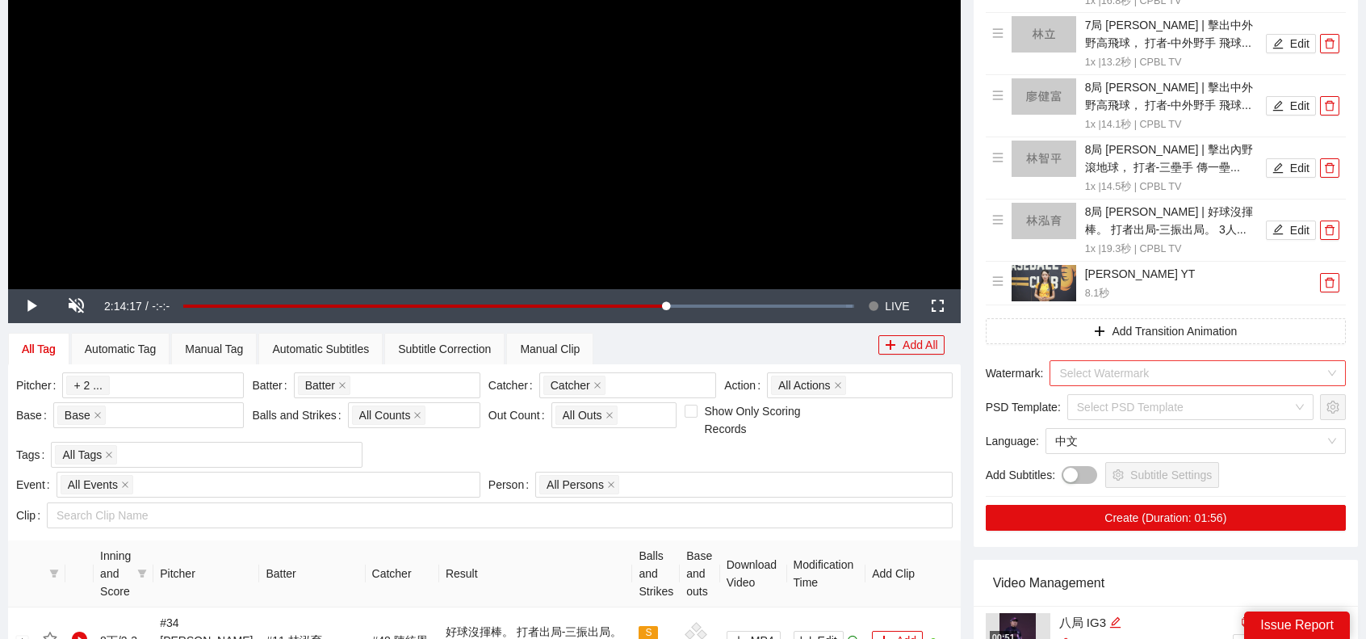
click at [1156, 363] on input "search" at bounding box center [1193, 373] width 266 height 24
click at [1189, 573] on div "Video Management" at bounding box center [1166, 583] width 346 height 46
click at [1158, 368] on input "search" at bounding box center [1193, 373] width 266 height 24
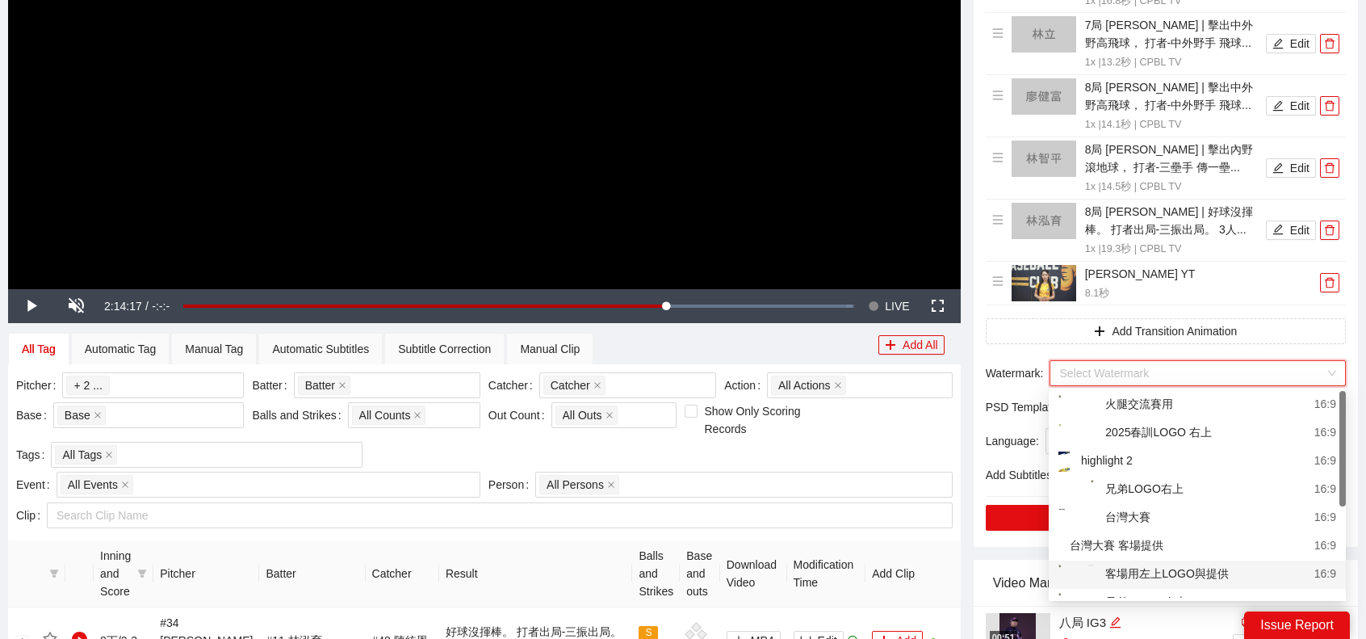
click at [1150, 570] on div "客場用左上LOGO與提供" at bounding box center [1144, 575] width 170 height 20
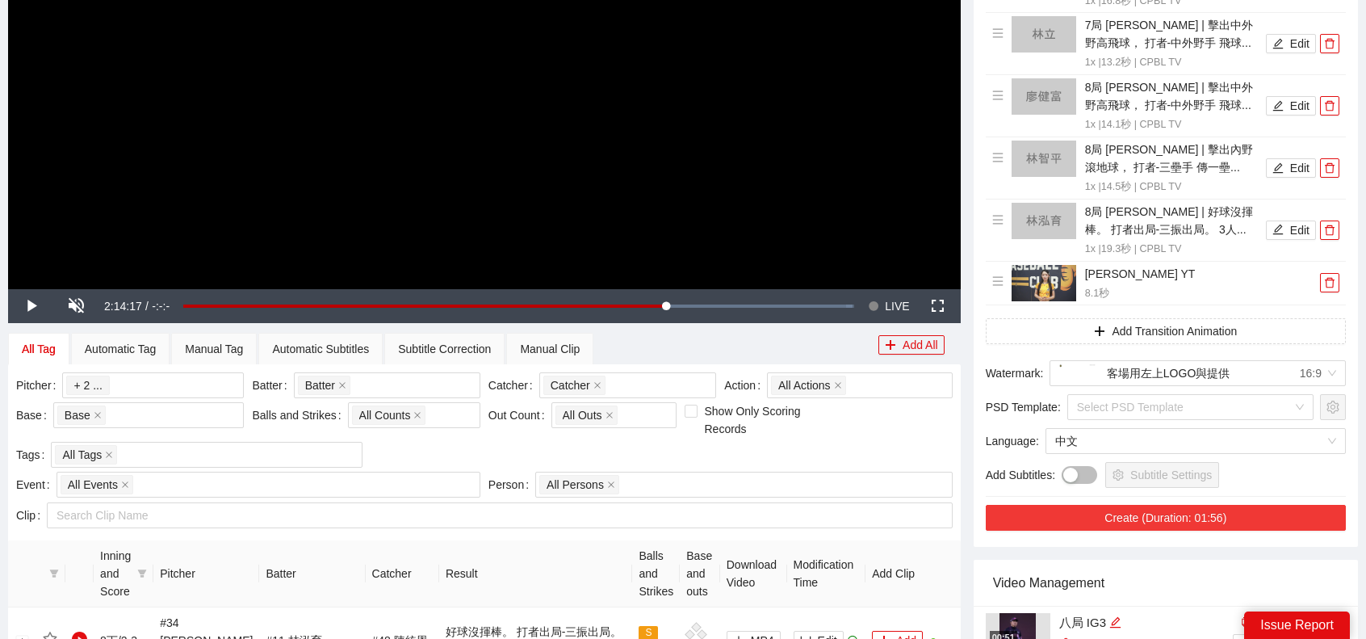
click at [1127, 521] on button "Create (Duration: 01:56)" at bounding box center [1166, 518] width 360 height 26
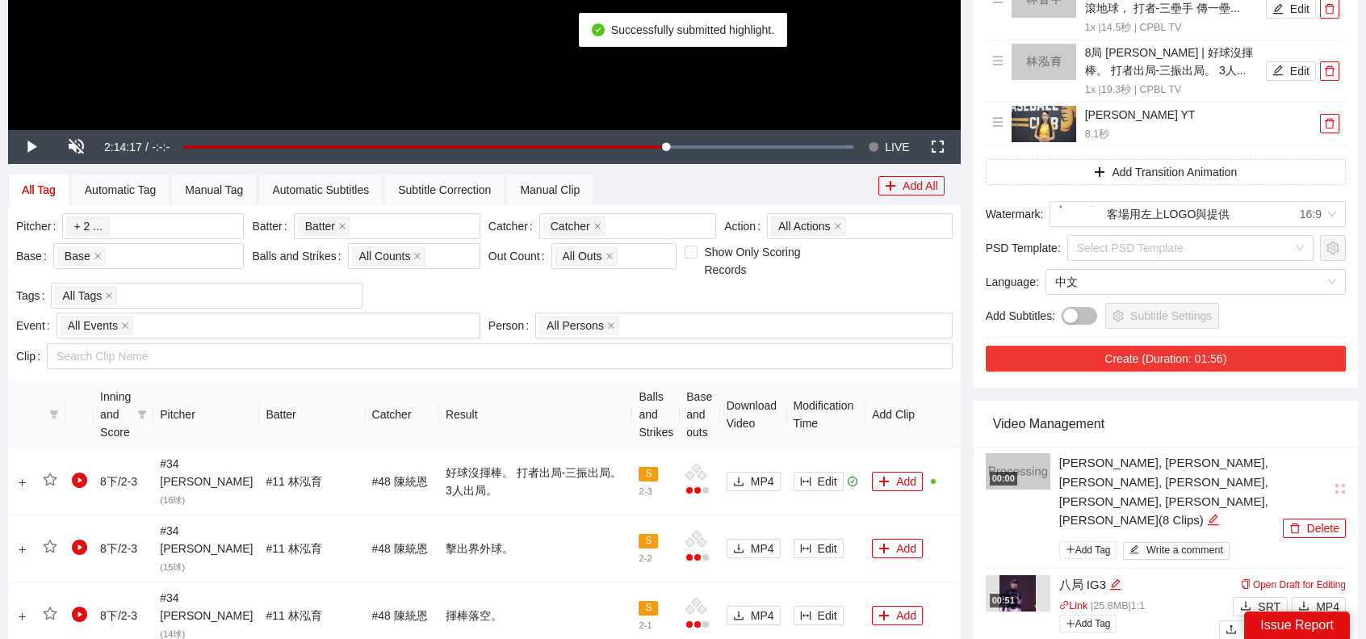
scroll to position [626, 0]
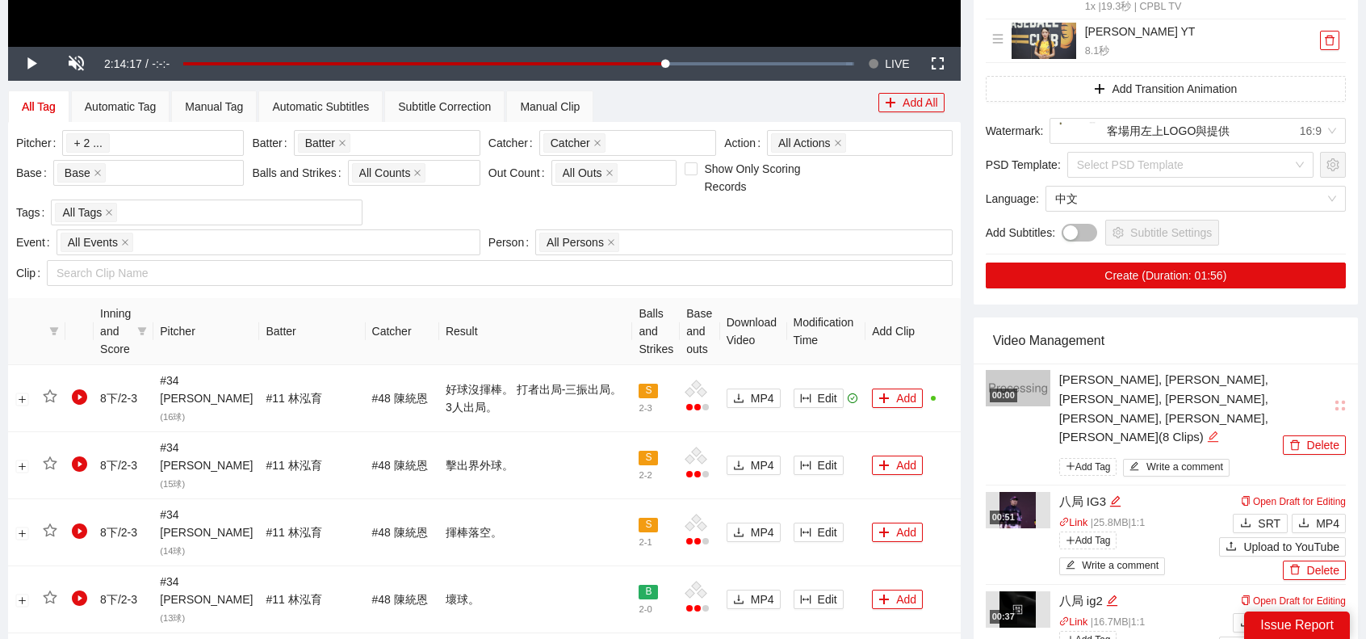
click at [1207, 430] on icon "edit" at bounding box center [1213, 436] width 12 height 12
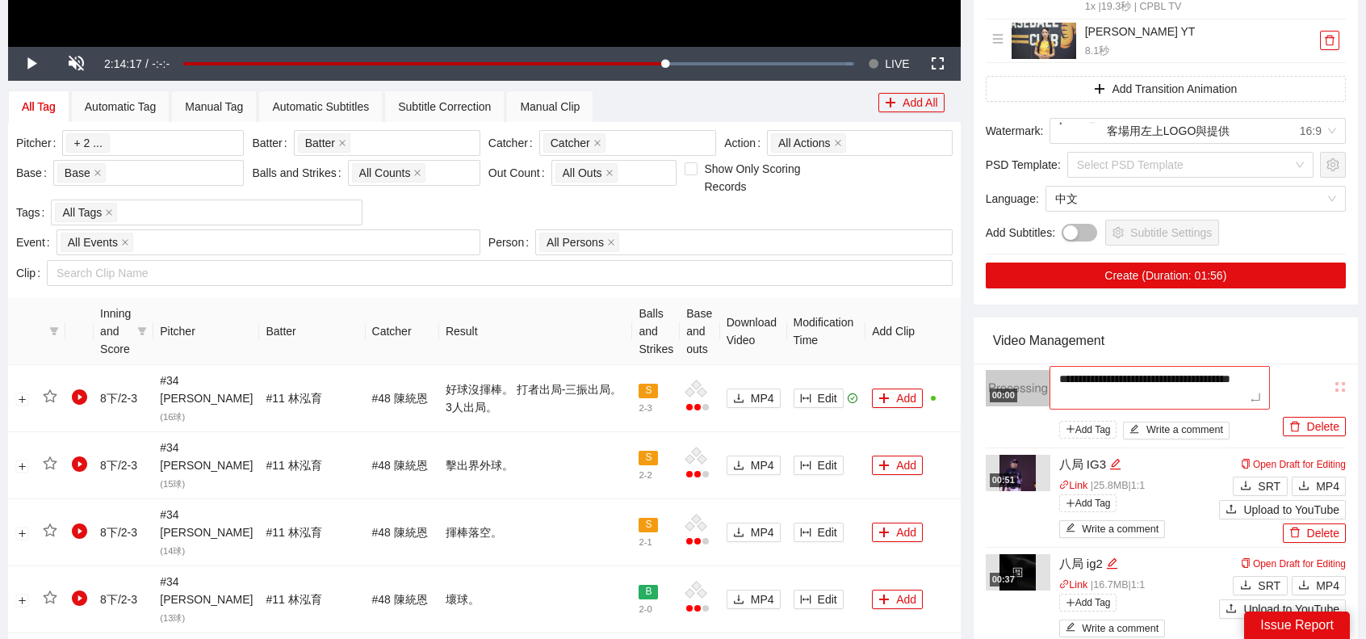
type textarea "*"
type textarea "**"
type textarea "***"
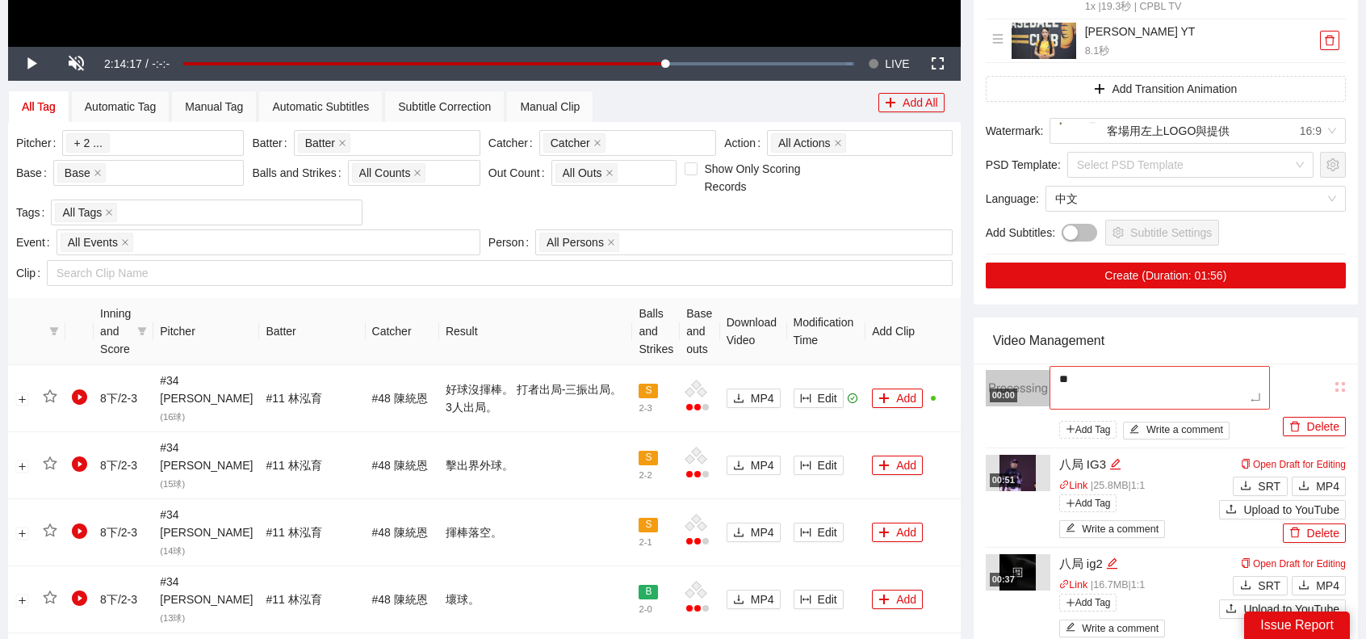
type textarea "***"
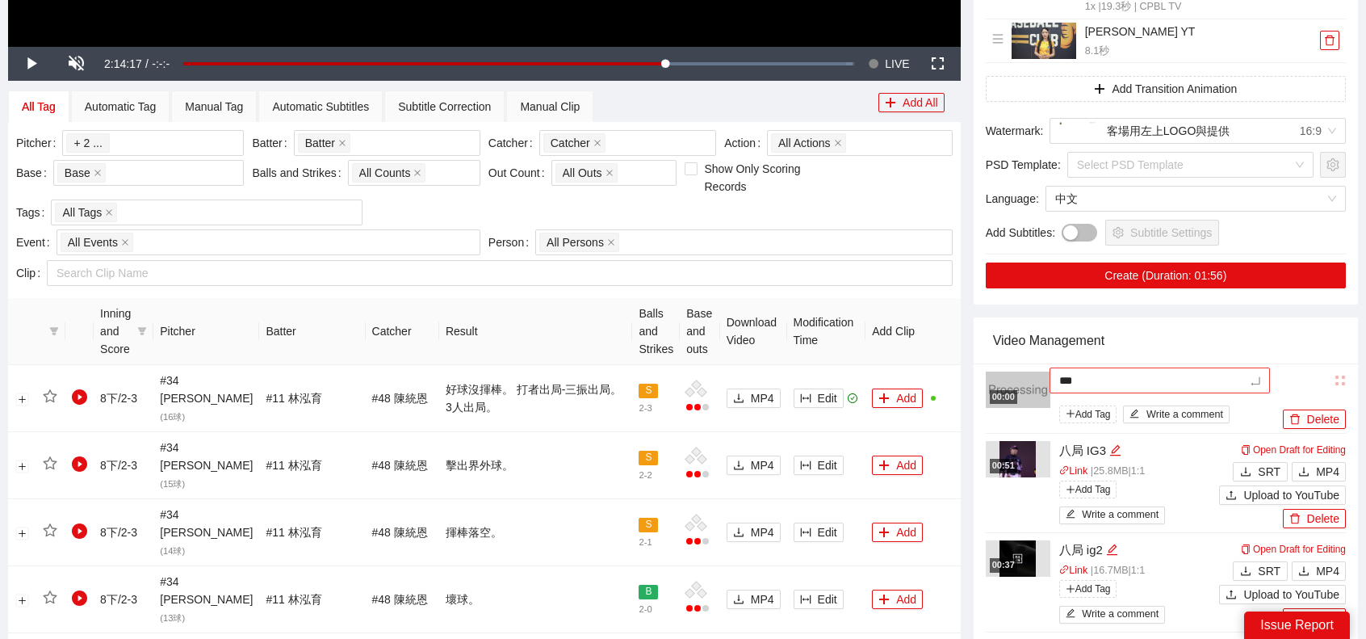
type textarea "****"
type textarea "*****"
type textarea "******"
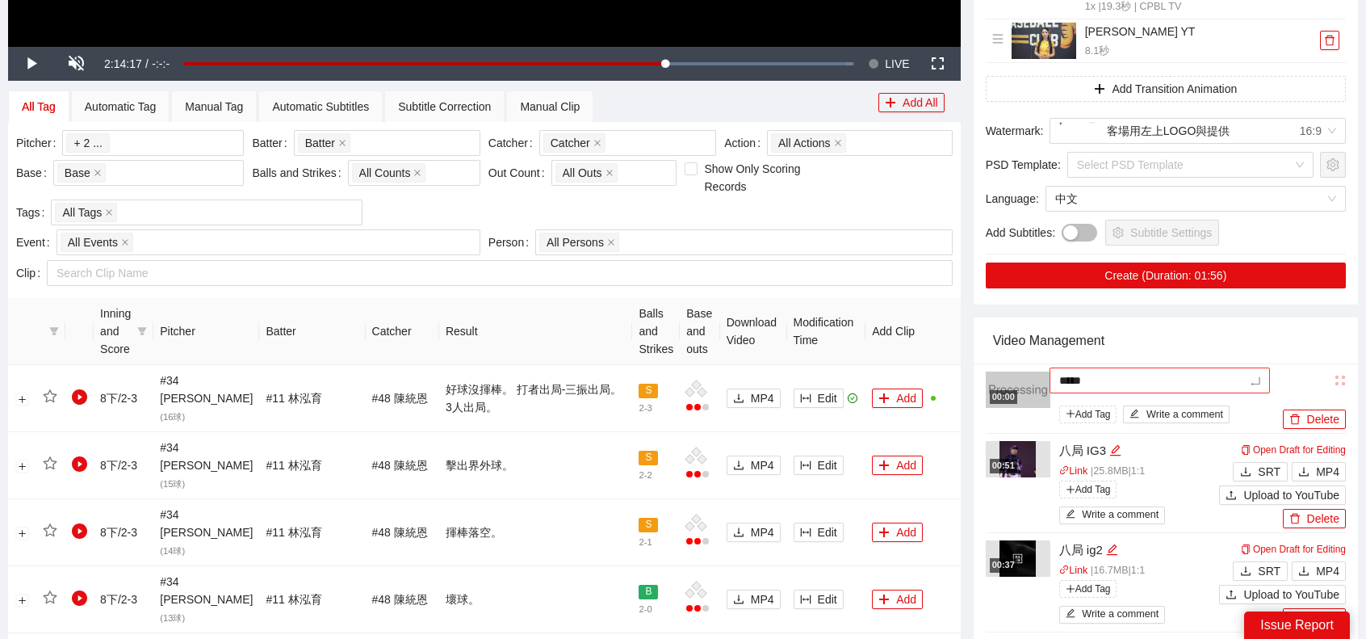
type textarea "******"
type textarea "*"
type textarea "**"
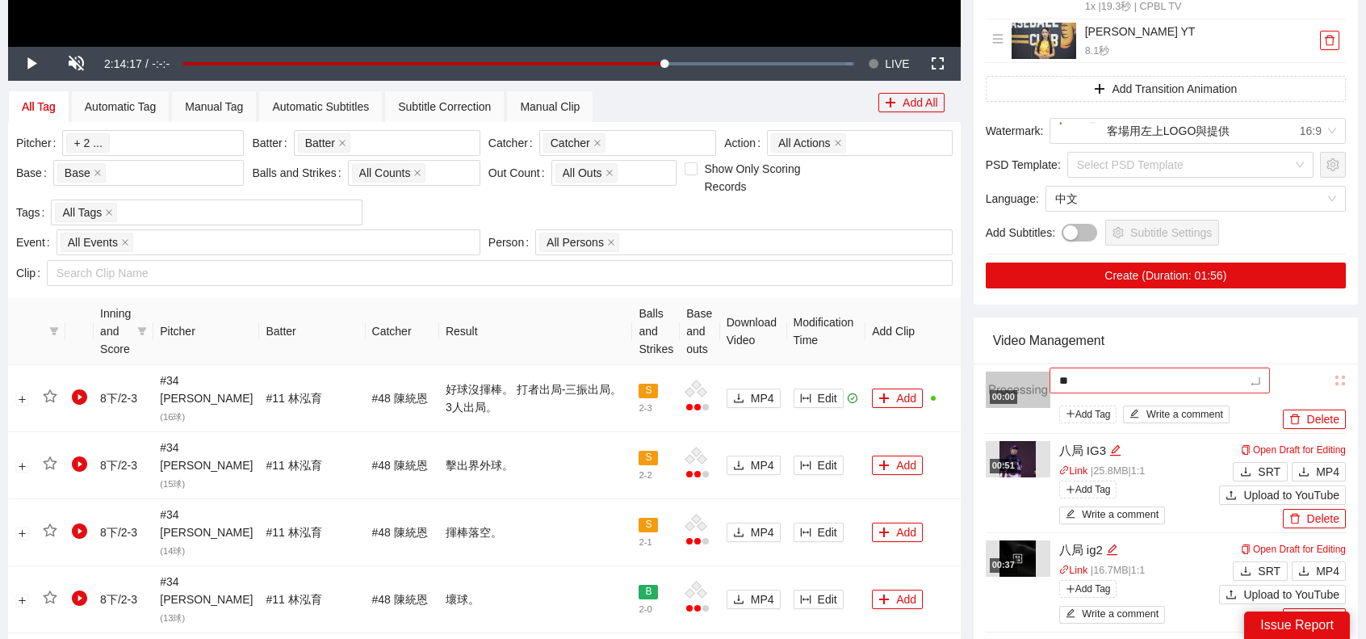
type textarea "***"
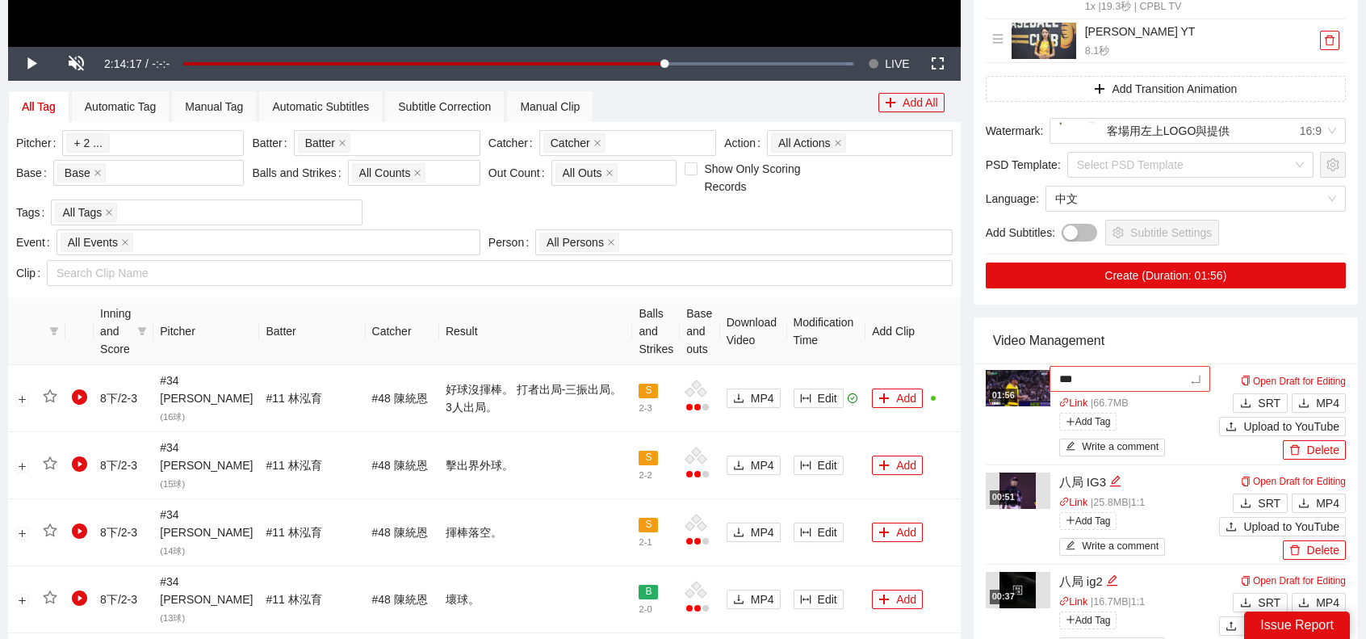
type textarea "*"
type textarea "**"
type textarea "***"
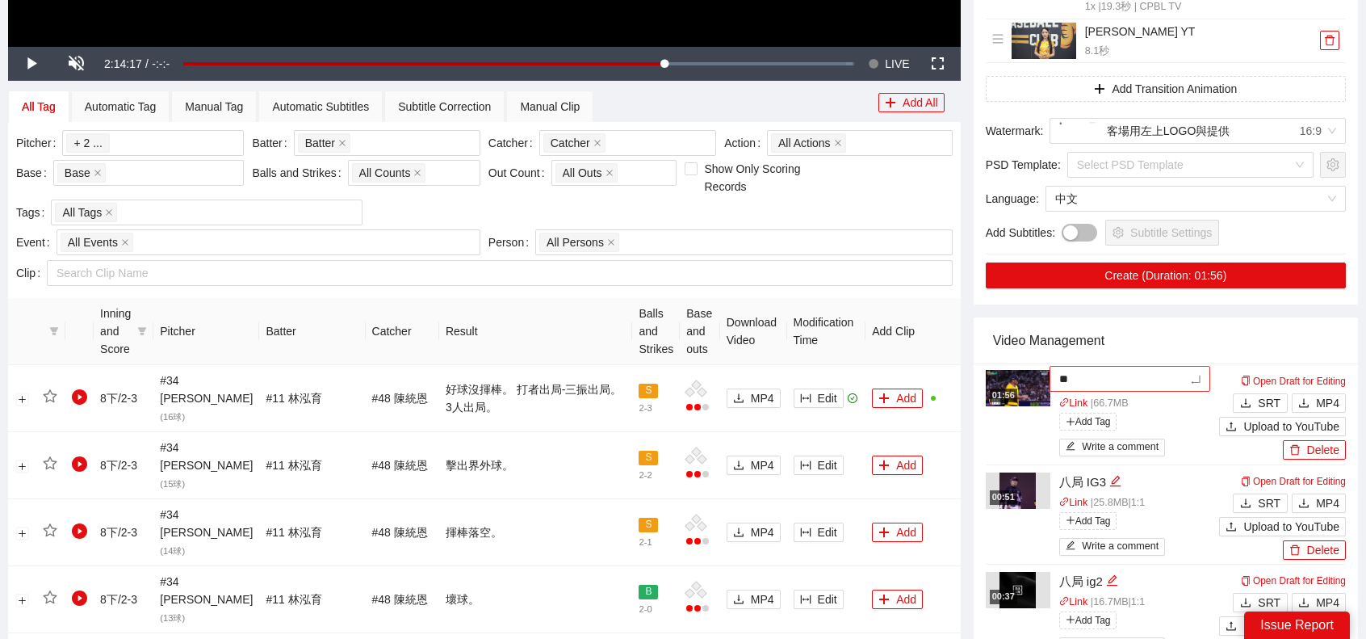
type textarea "***"
type textarea "**"
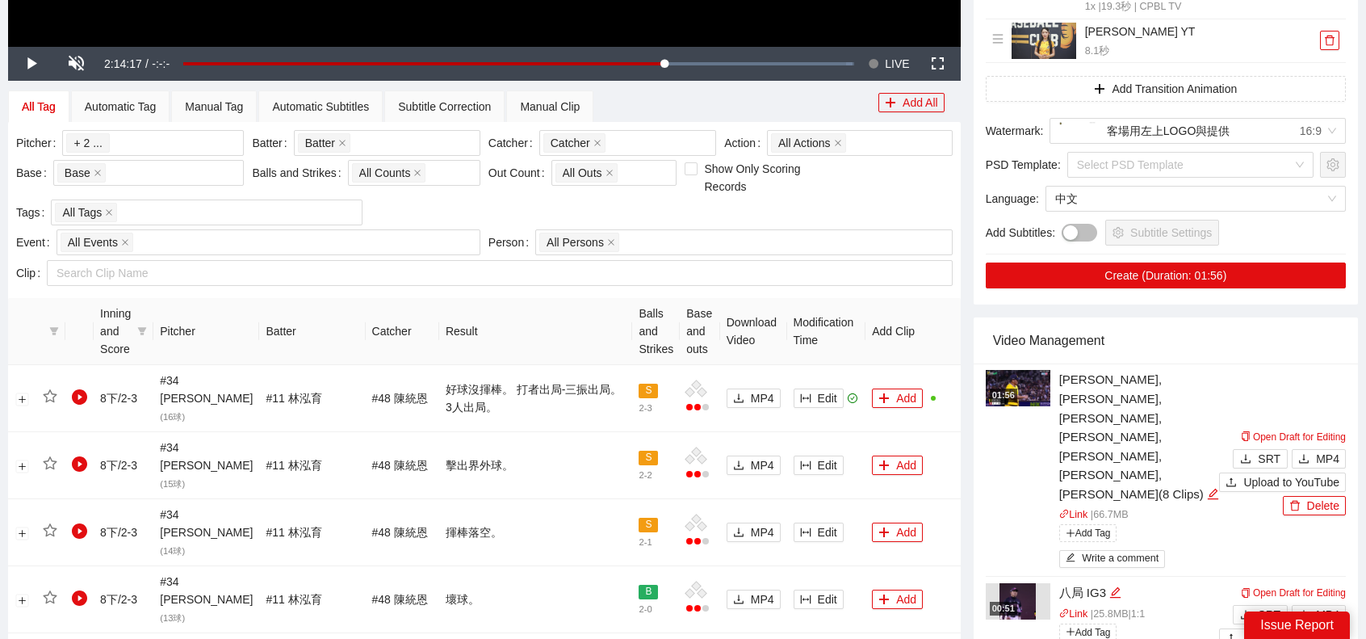
click at [1317, 343] on div "Video Management" at bounding box center [1166, 340] width 346 height 46
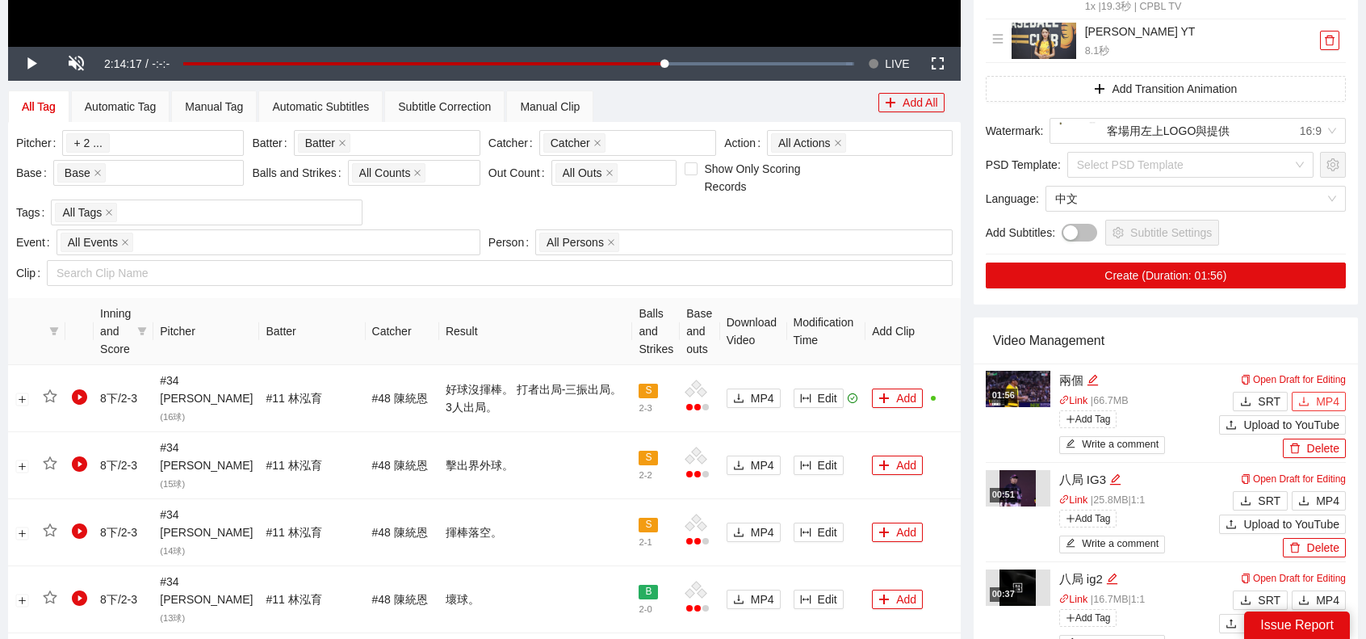
click at [1332, 404] on span "MP4" at bounding box center [1327, 401] width 23 height 18
click at [1023, 392] on img at bounding box center [1018, 389] width 65 height 36
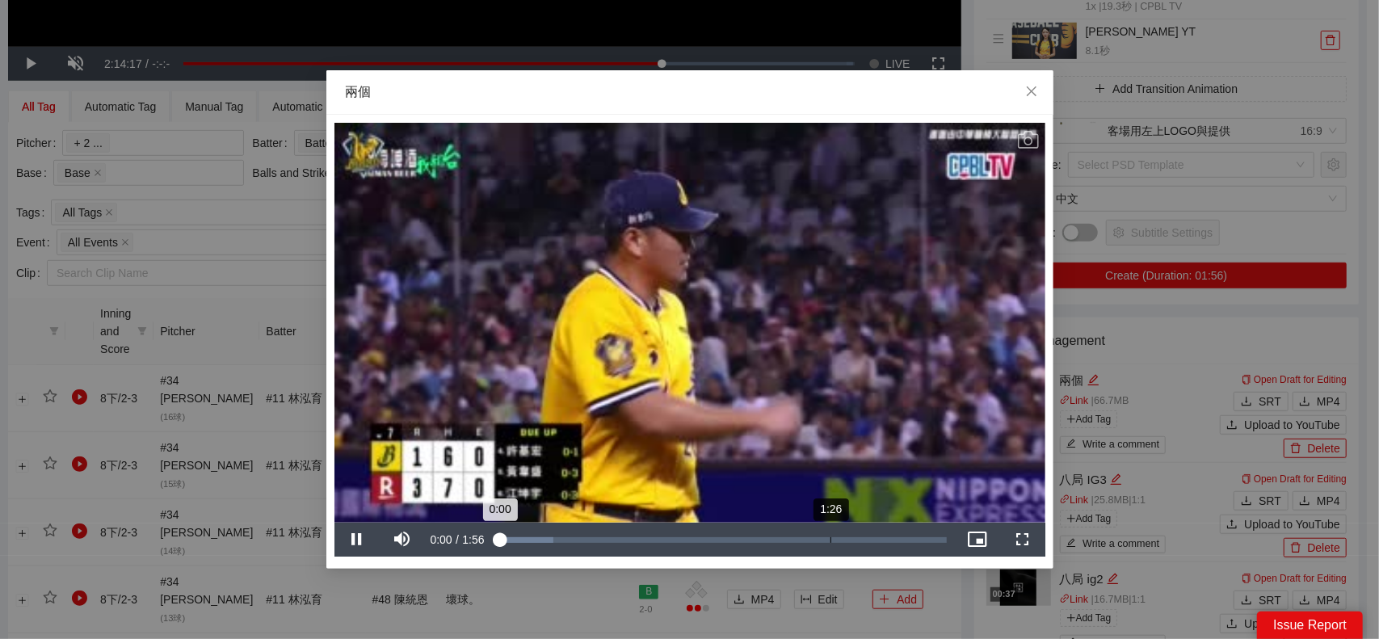
click at [830, 538] on div "1:26" at bounding box center [830, 540] width 1 height 6
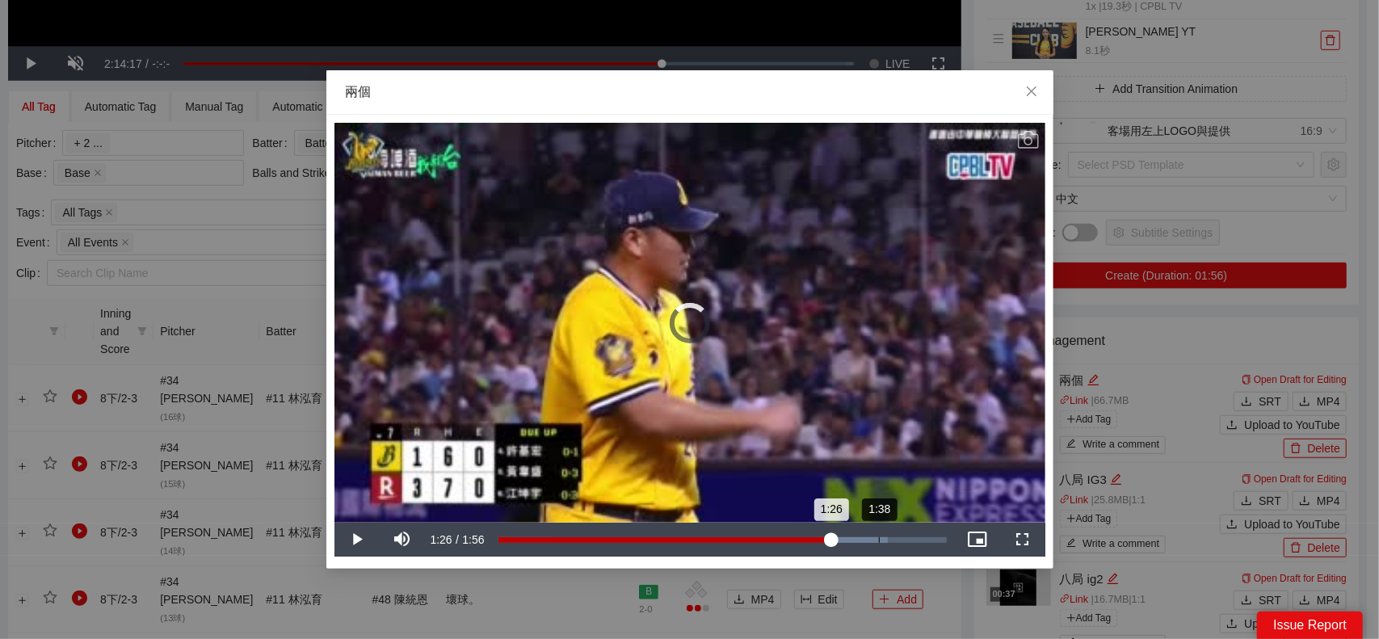
click at [879, 542] on div "Loaded : 87.02% 1:38 1:26" at bounding box center [722, 540] width 464 height 34
drag, startPoint x: 916, startPoint y: 540, endPoint x: 935, endPoint y: 539, distance: 19.4
click at [917, 540] on div "1:48" at bounding box center [916, 540] width 1 height 6
drag, startPoint x: 922, startPoint y: 539, endPoint x: 896, endPoint y: 537, distance: 25.9
click at [916, 539] on div "1:49" at bounding box center [708, 540] width 420 height 6
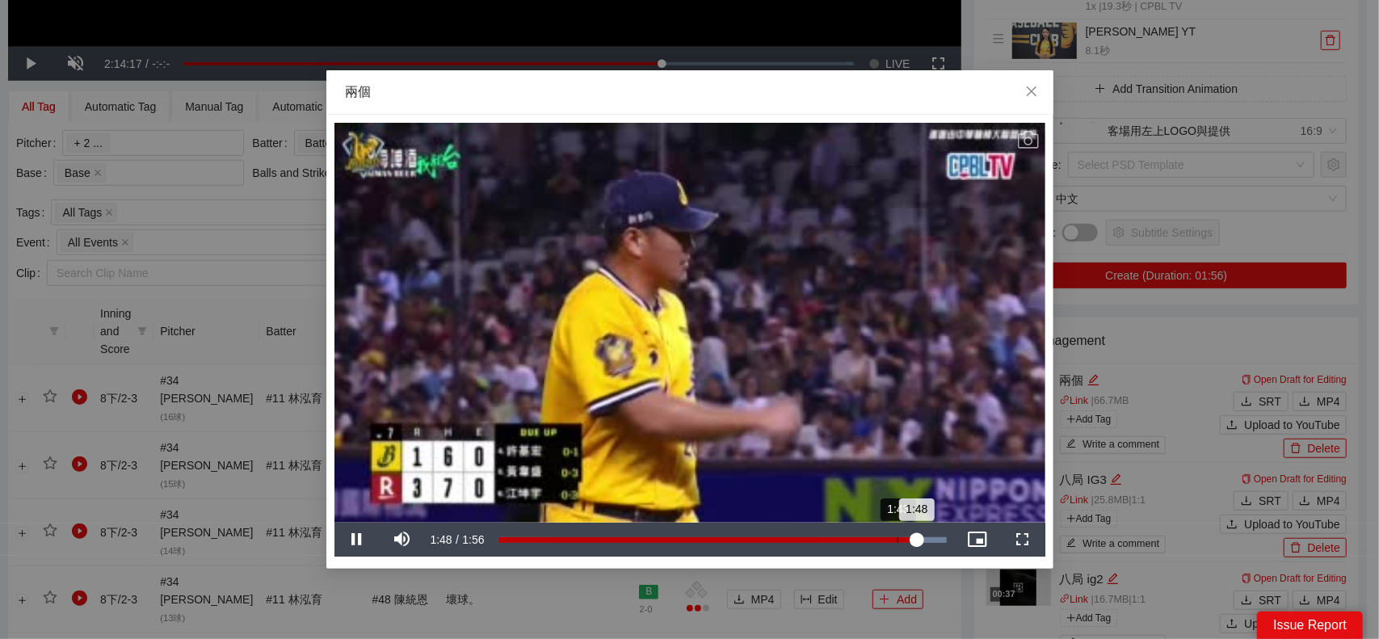
click at [896, 537] on div "1:48" at bounding box center [707, 540] width 418 height 6
click at [888, 537] on div "1:43" at bounding box center [697, 540] width 399 height 6
click at [883, 537] on div "1:41" at bounding box center [694, 540] width 392 height 6
click at [908, 534] on div "Loaded : 100.00% 1:46 1:40" at bounding box center [722, 540] width 464 height 34
click at [896, 537] on div "Loaded : 100.00% 1:43 1:46" at bounding box center [722, 540] width 448 height 6
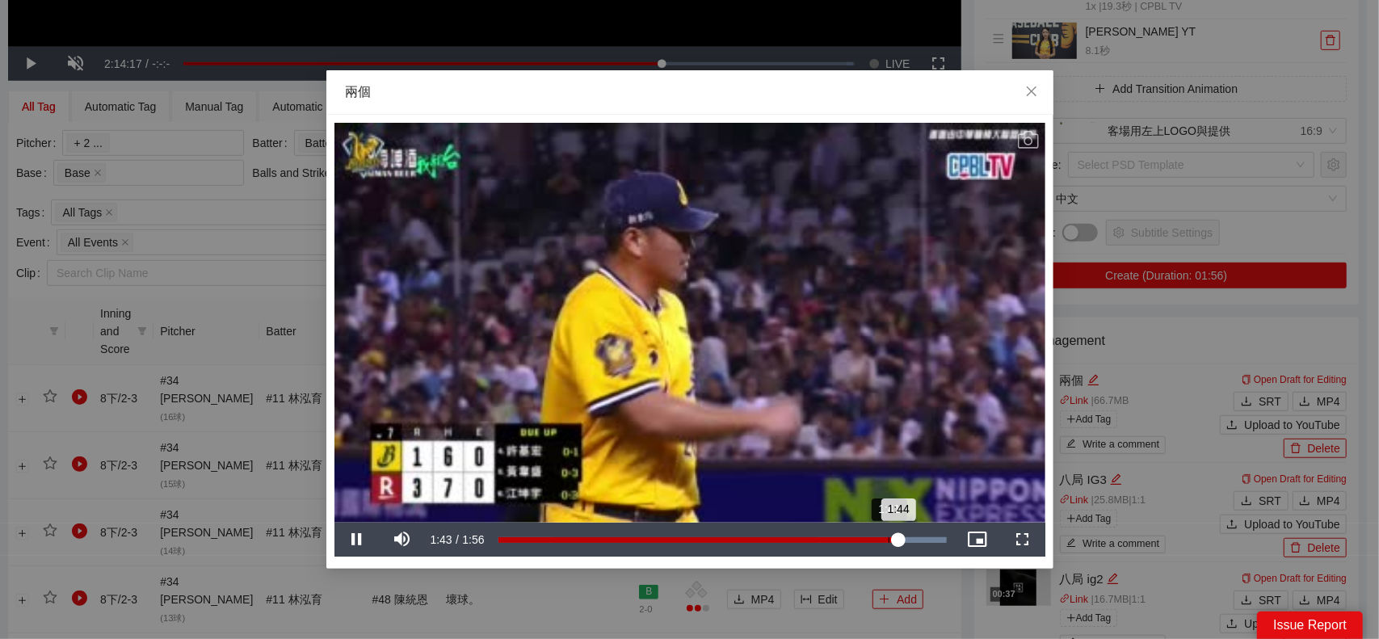
click at [887, 537] on div "1:44" at bounding box center [698, 540] width 400 height 6
click at [879, 537] on div "1:41" at bounding box center [692, 540] width 389 height 6
drag, startPoint x: 875, startPoint y: 539, endPoint x: 853, endPoint y: 540, distance: 21.9
click at [874, 539] on div "1:38" at bounding box center [686, 540] width 377 height 6
click at [853, 540] on div "1:32" at bounding box center [675, 540] width 355 height 6
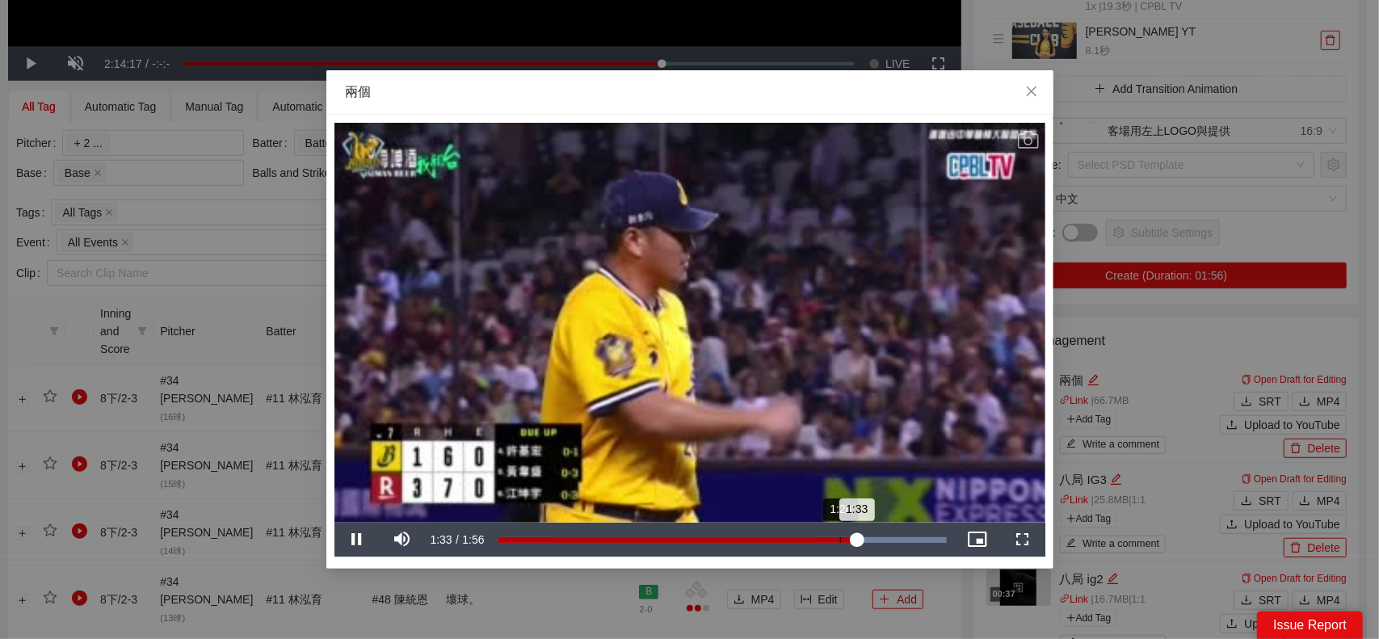
drag, startPoint x: 857, startPoint y: 539, endPoint x: 868, endPoint y: 541, distance: 11.4
click at [857, 539] on div "1:33" at bounding box center [677, 540] width 359 height 6
click at [876, 541] on div "Loaded : 100.00% 1:35 1:34" at bounding box center [722, 540] width 448 height 6
click at [867, 539] on div "1:38" at bounding box center [688, 540] width 380 height 6
click at [859, 539] on div "1:37" at bounding box center [685, 540] width 375 height 6
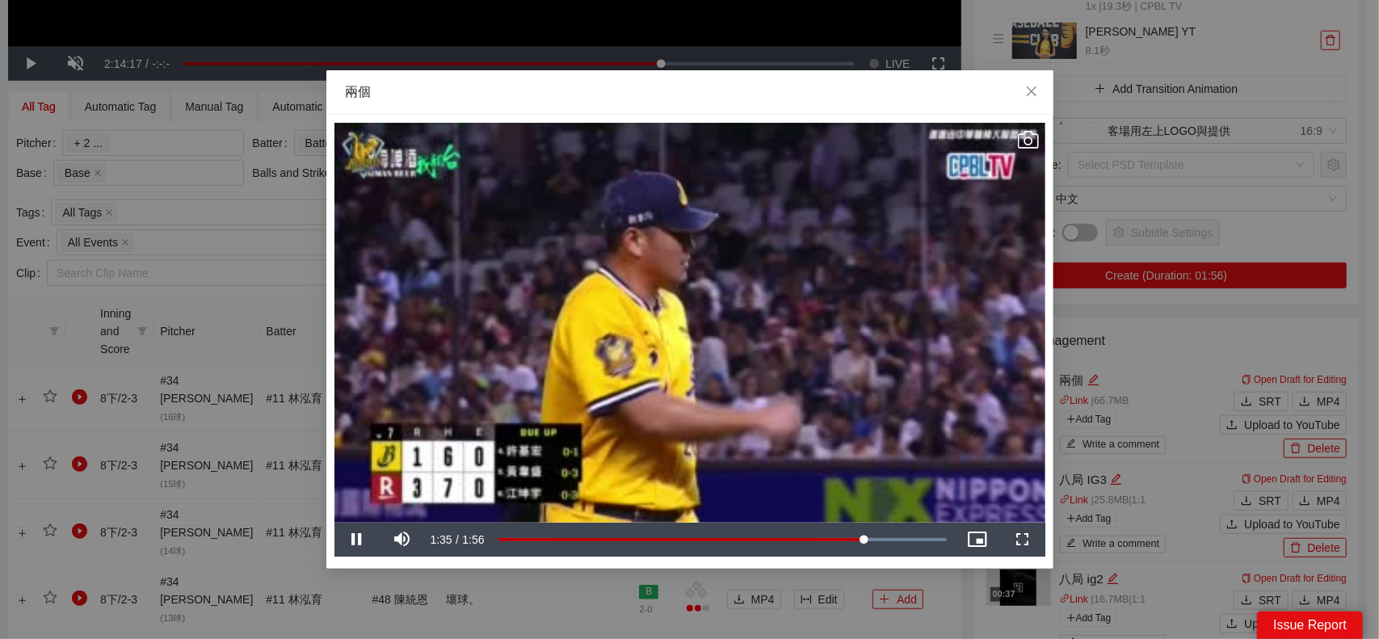
click at [1019, 142] on icon "Video Player" at bounding box center [1028, 139] width 21 height 21
click at [1178, 316] on div "**********" at bounding box center [689, 319] width 1379 height 639
